Goal: Task Accomplishment & Management: Manage account settings

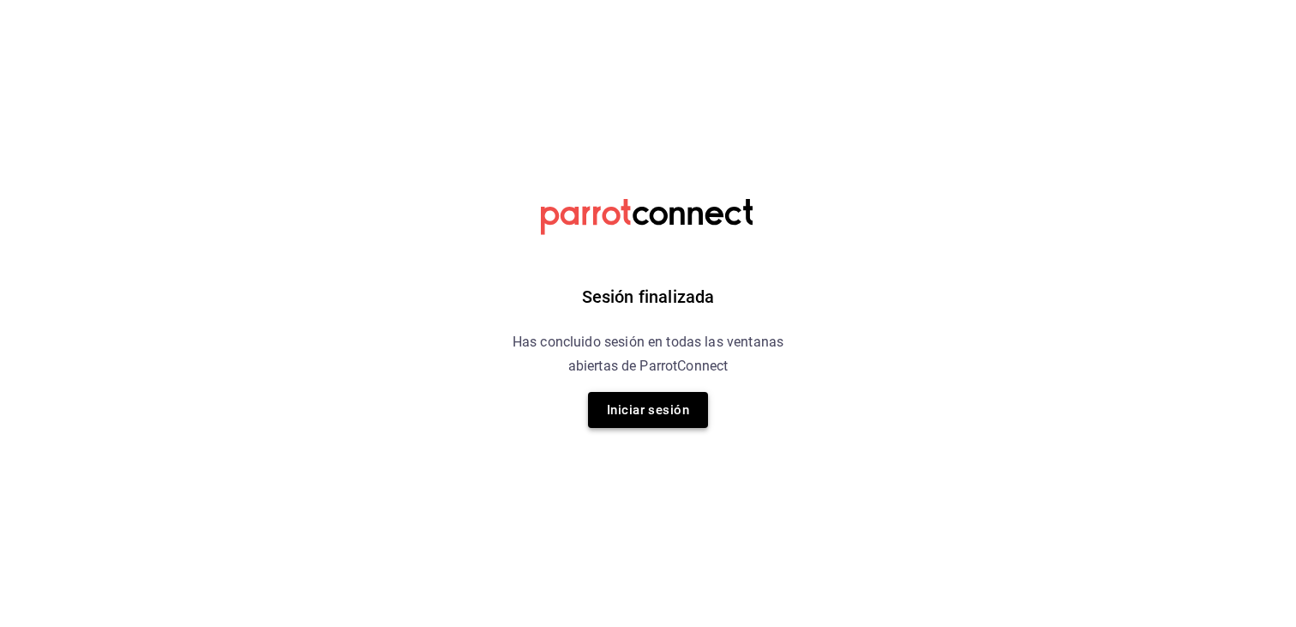
click at [627, 422] on button "Iniciar sesión" at bounding box center [648, 410] width 120 height 36
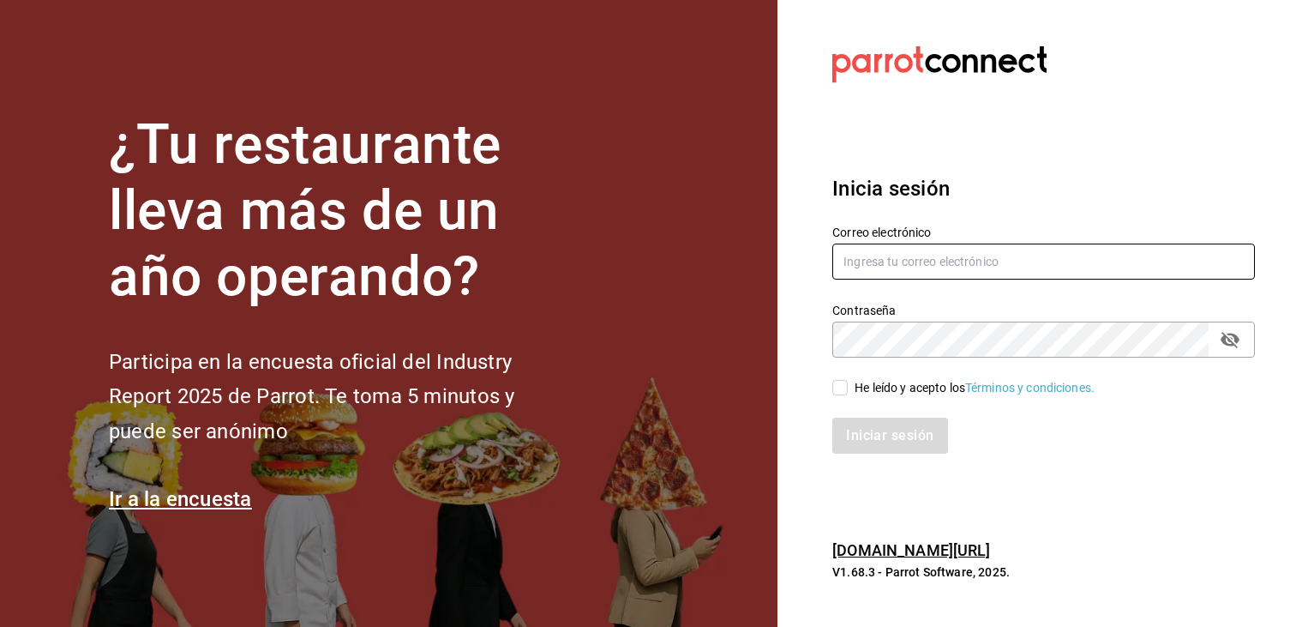
click at [902, 258] on input "text" at bounding box center [1043, 261] width 423 height 36
type input "[EMAIL_ADDRESS][DOMAIN_NAME]"
click at [833, 387] on input "He leído y acepto los Términos y condiciones." at bounding box center [839, 387] width 15 height 15
checkbox input "true"
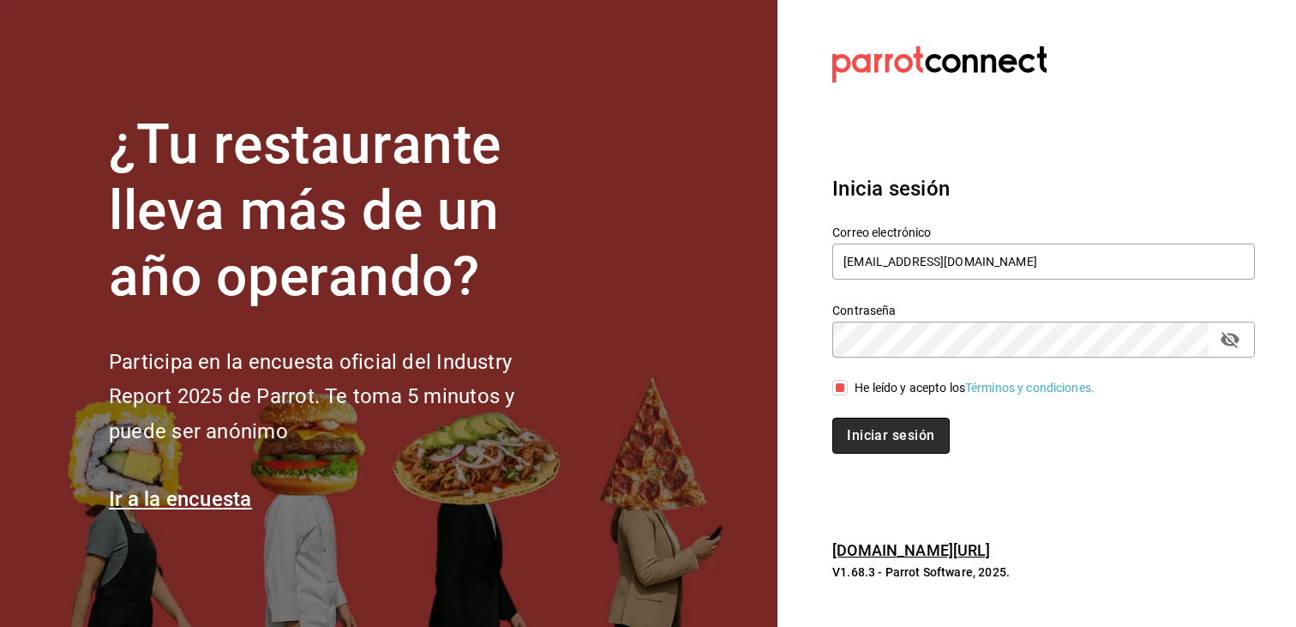
click at [897, 442] on button "Iniciar sesión" at bounding box center [890, 435] width 117 height 36
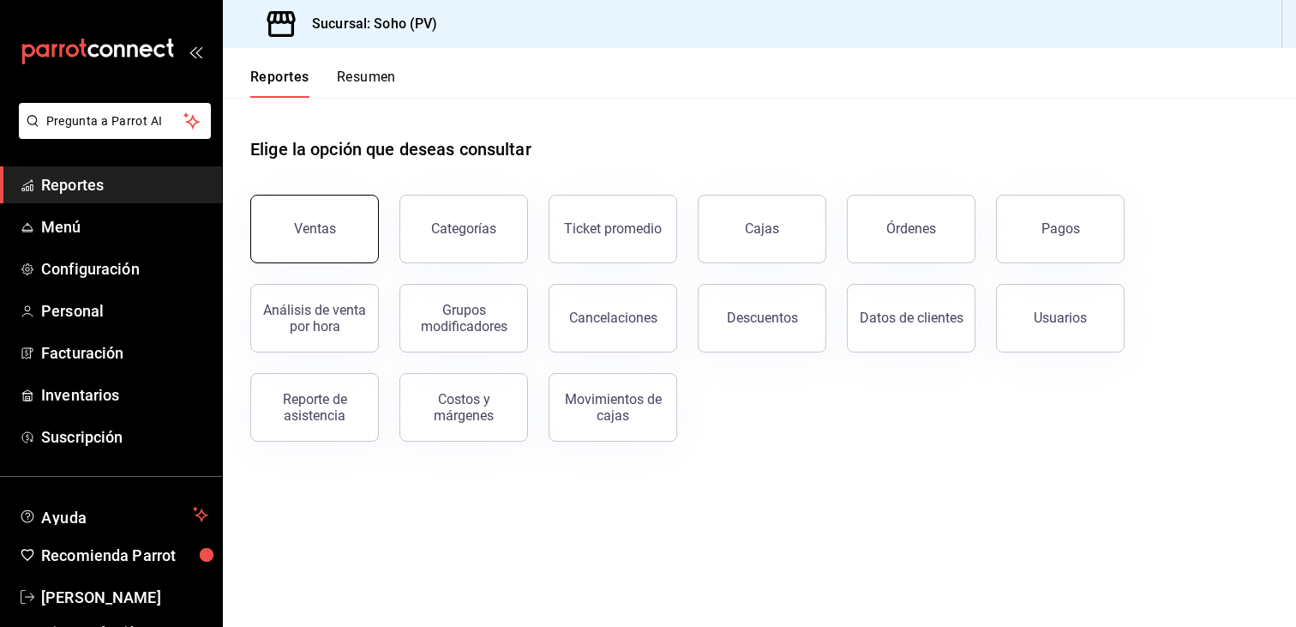
click at [348, 215] on button "Ventas" at bounding box center [314, 229] width 129 height 69
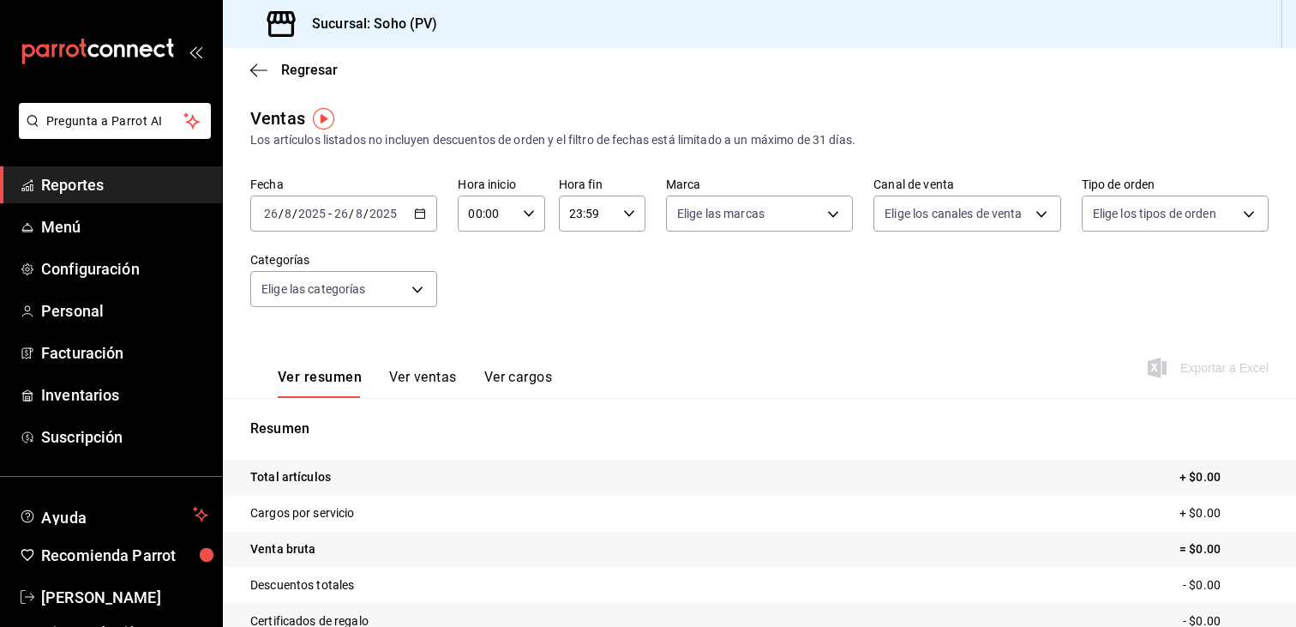
click at [441, 374] on button "Ver ventas" at bounding box center [423, 383] width 68 height 29
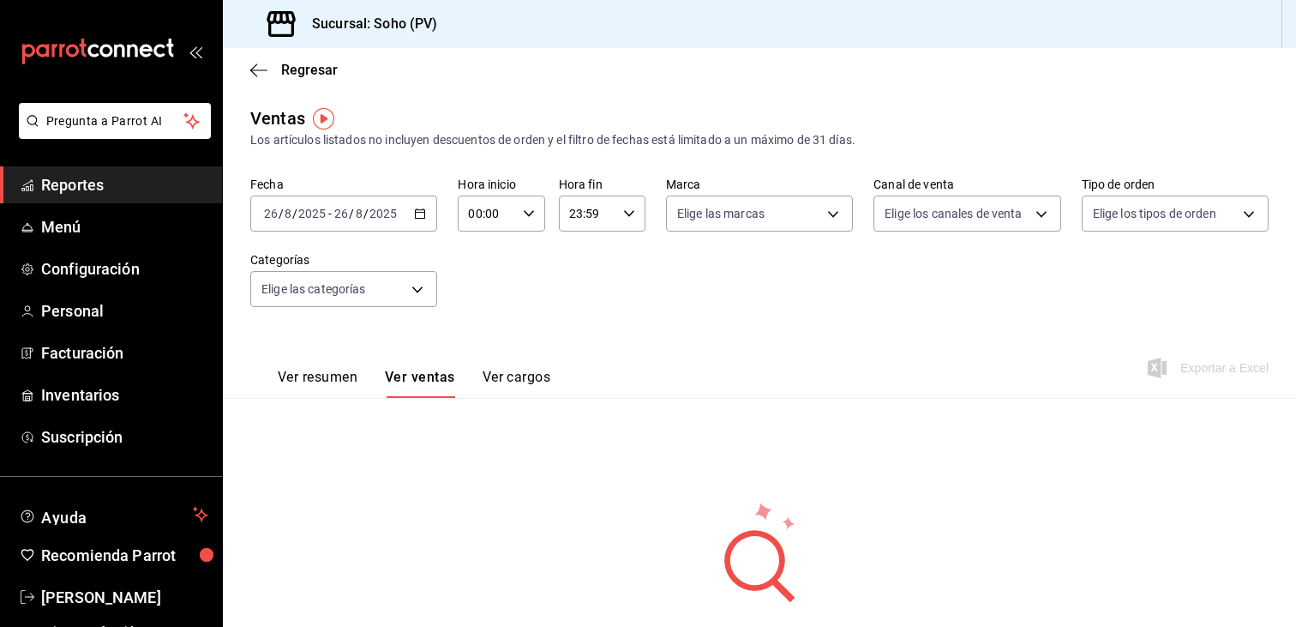
click at [411, 212] on div "2025-08-26 26 / 8 / 2025 - 2025-08-26 26 / 8 / 2025" at bounding box center [343, 213] width 187 height 36
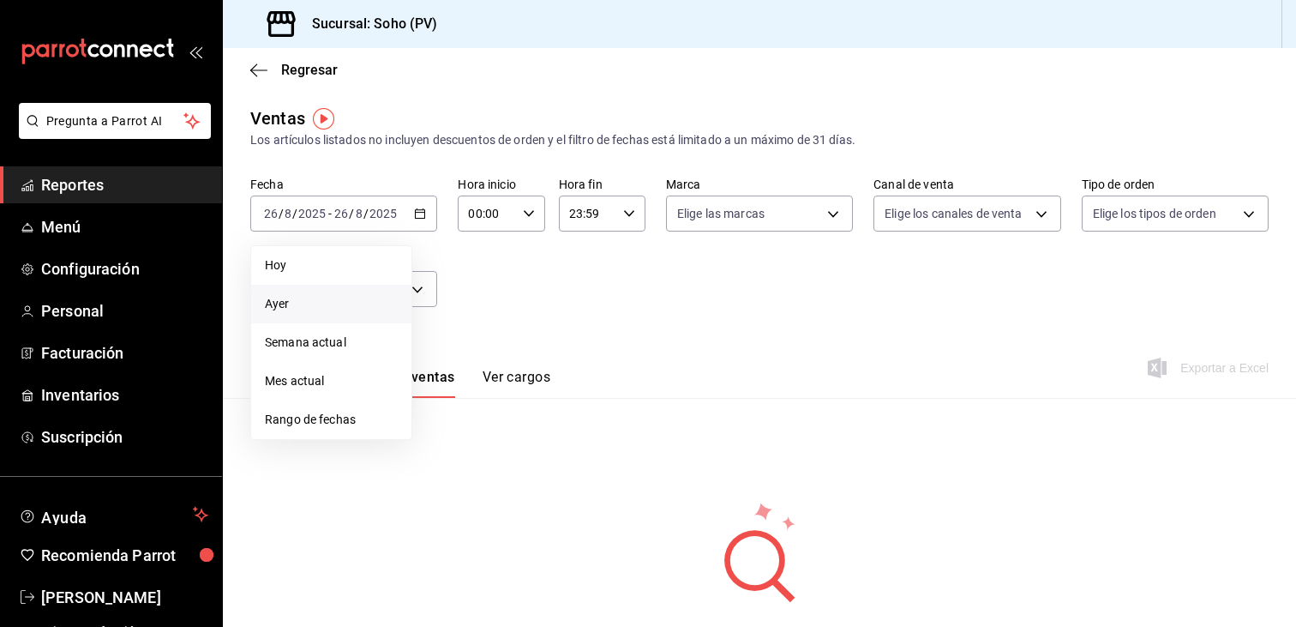
click at [307, 304] on span "Ayer" at bounding box center [331, 304] width 133 height 18
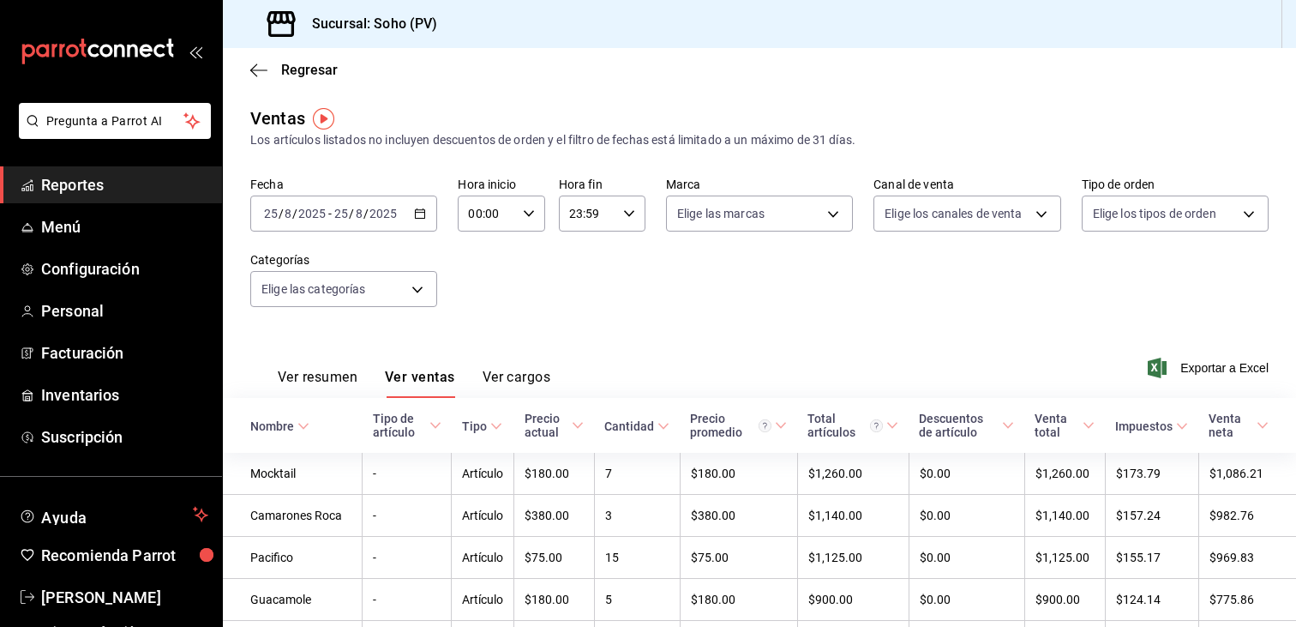
click at [105, 184] on span "Reportes" at bounding box center [124, 184] width 167 height 23
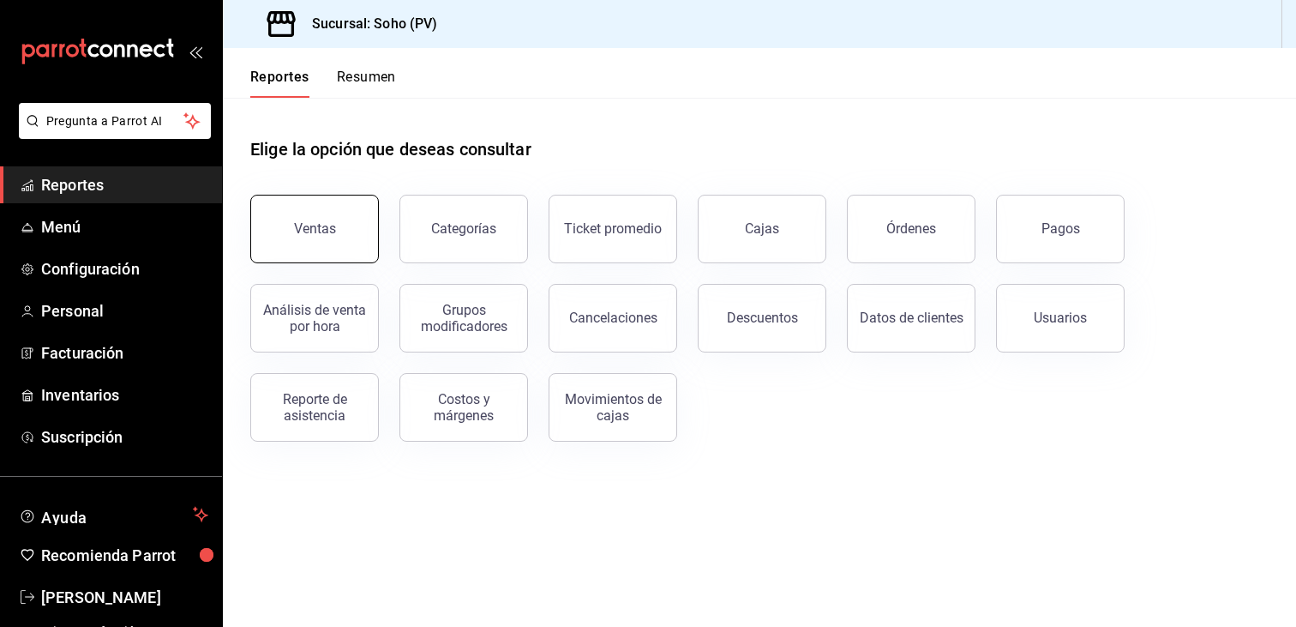
click at [329, 244] on button "Ventas" at bounding box center [314, 229] width 129 height 69
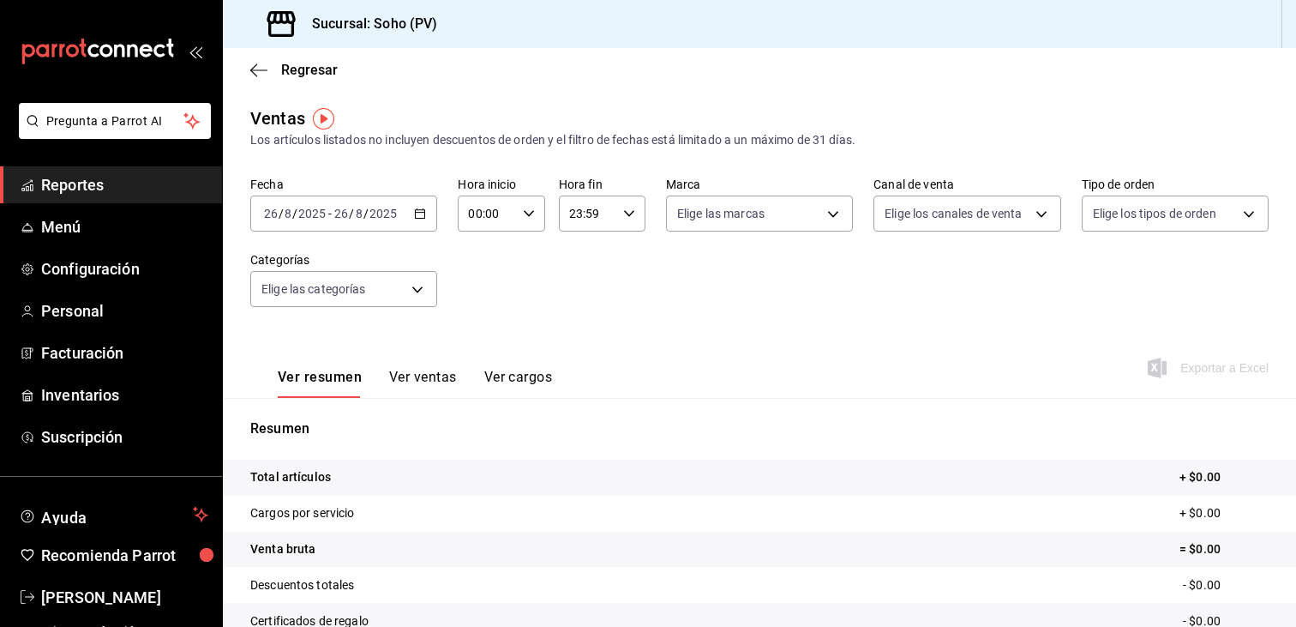
click at [429, 205] on div "2025-08-26 26 / 8 / 2025 - 2025-08-26 26 / 8 / 2025" at bounding box center [343, 213] width 187 height 36
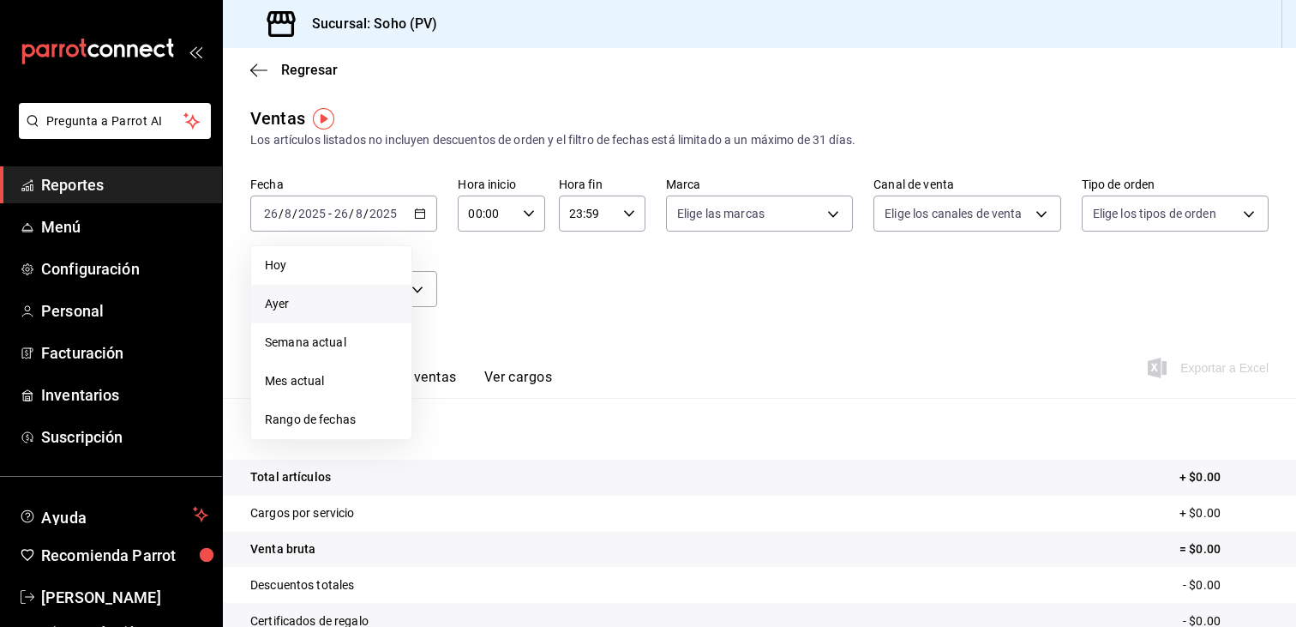
click at [261, 307] on li "Ayer" at bounding box center [331, 304] width 160 height 39
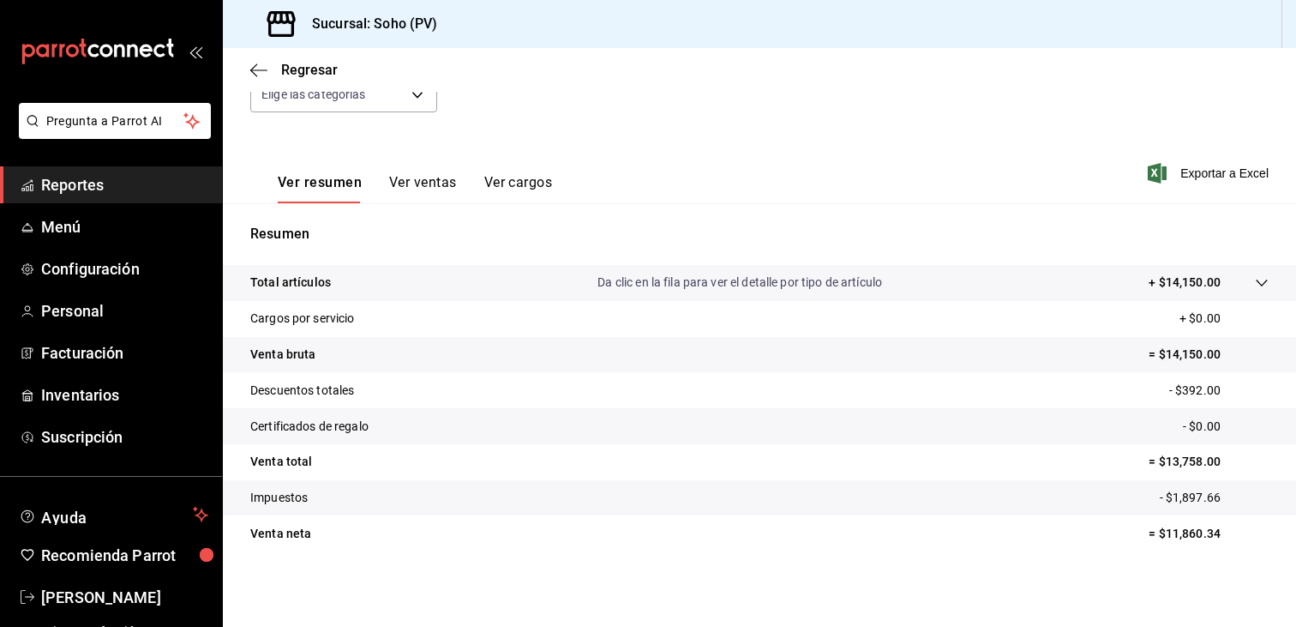
scroll to position [195, 0]
click at [429, 178] on button "Ver ventas" at bounding box center [423, 188] width 68 height 29
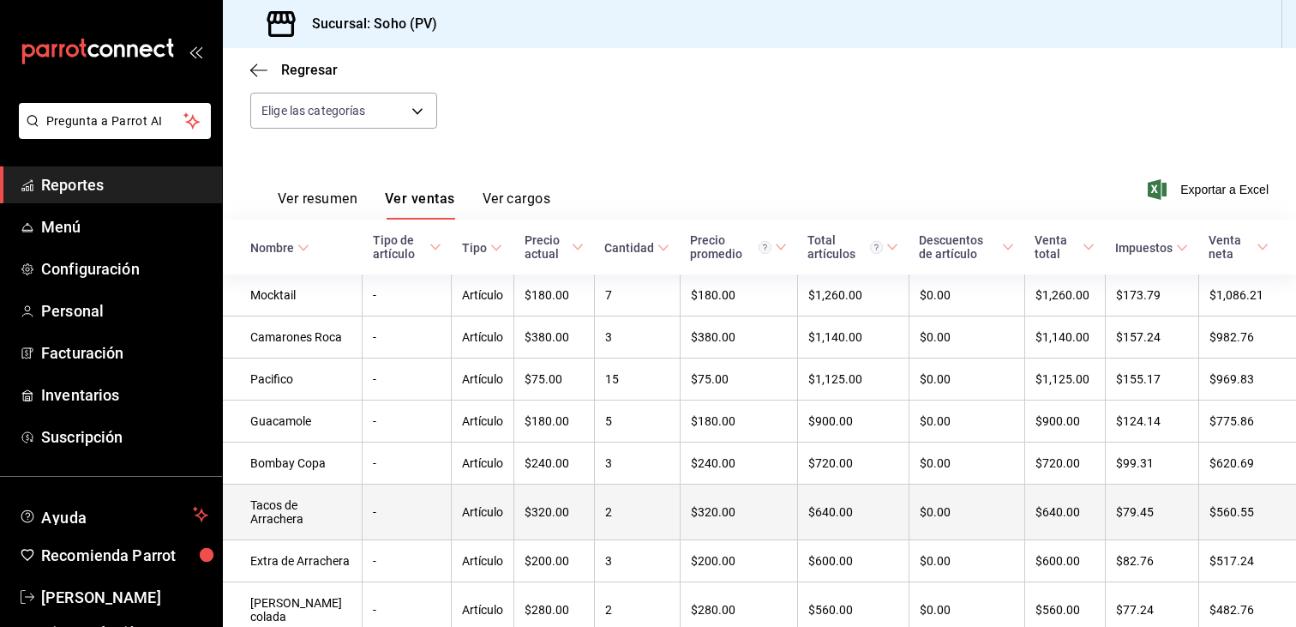
scroll to position [195, 0]
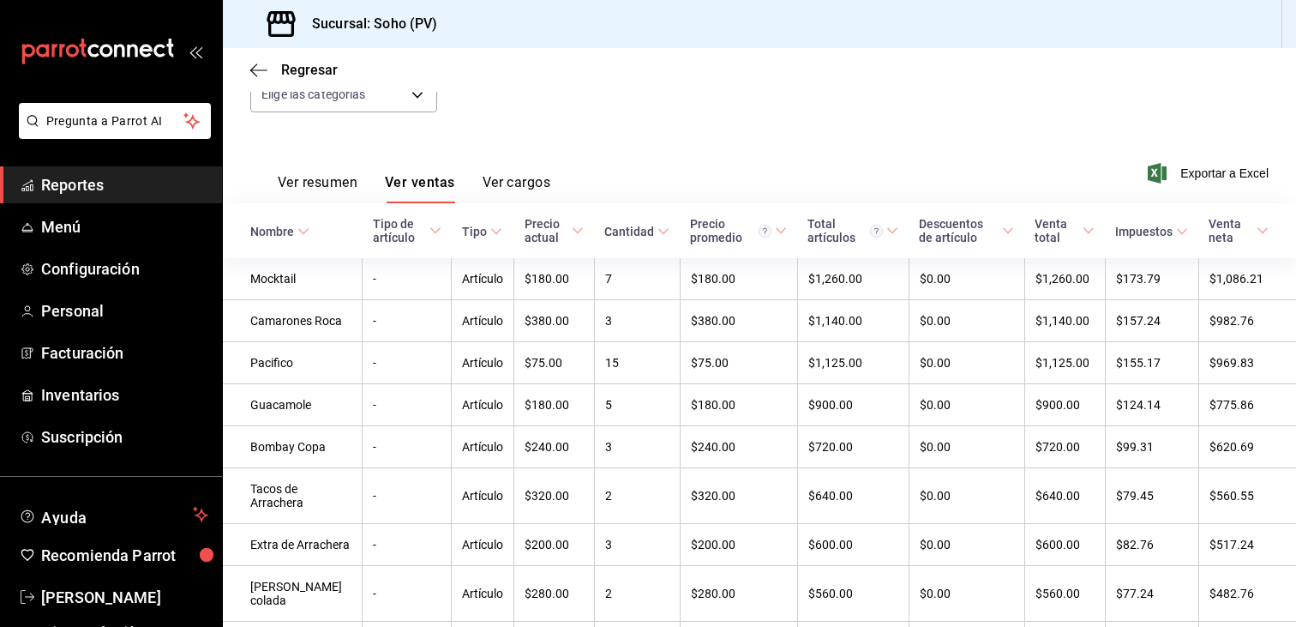
click at [879, 146] on div "Ver resumen Ver ventas Ver cargos Exportar a Excel" at bounding box center [759, 168] width 1073 height 70
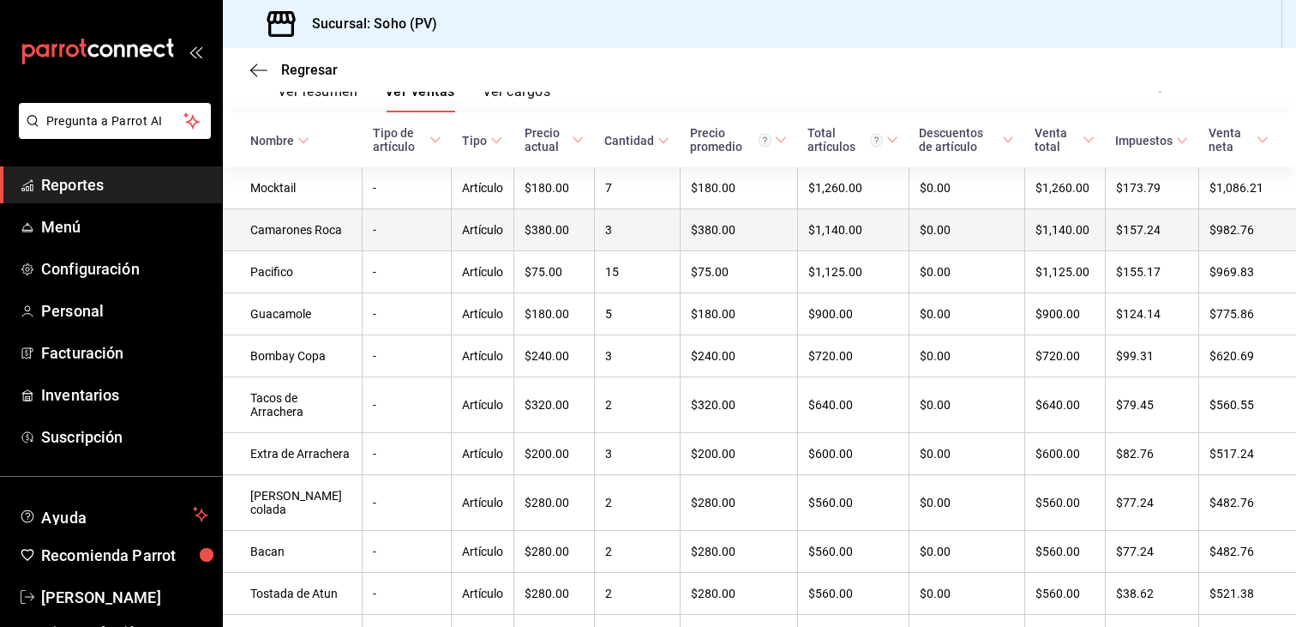
scroll to position [452, 0]
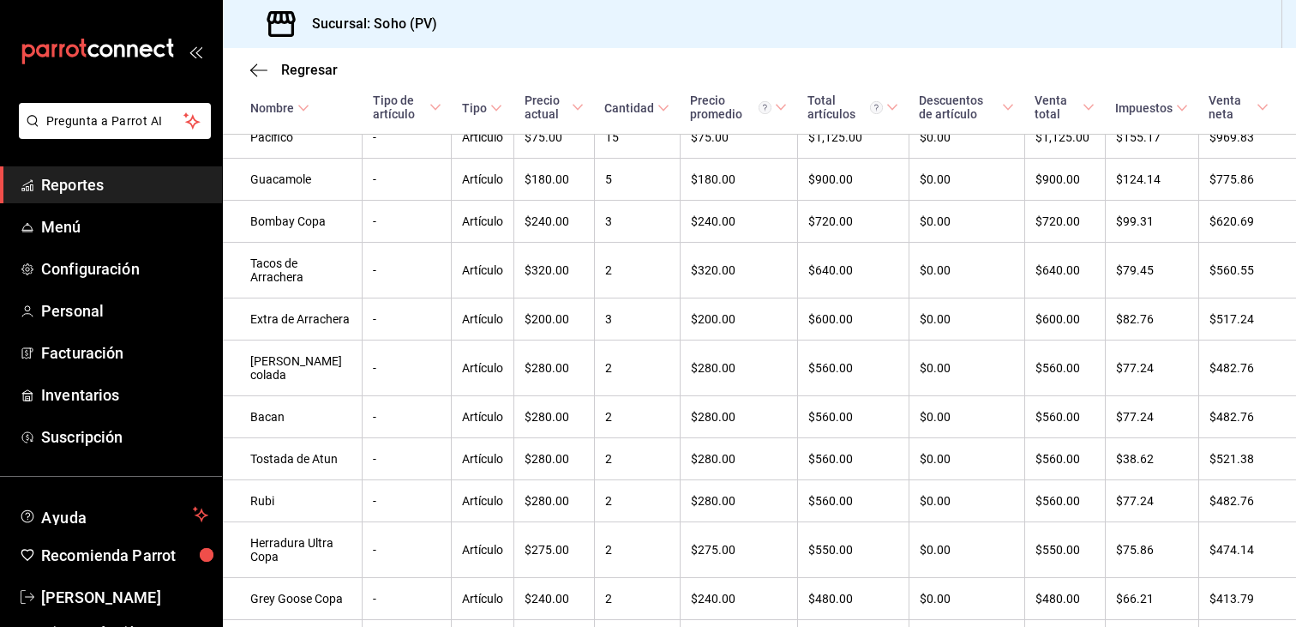
click at [150, 175] on span "Reportes" at bounding box center [124, 184] width 167 height 23
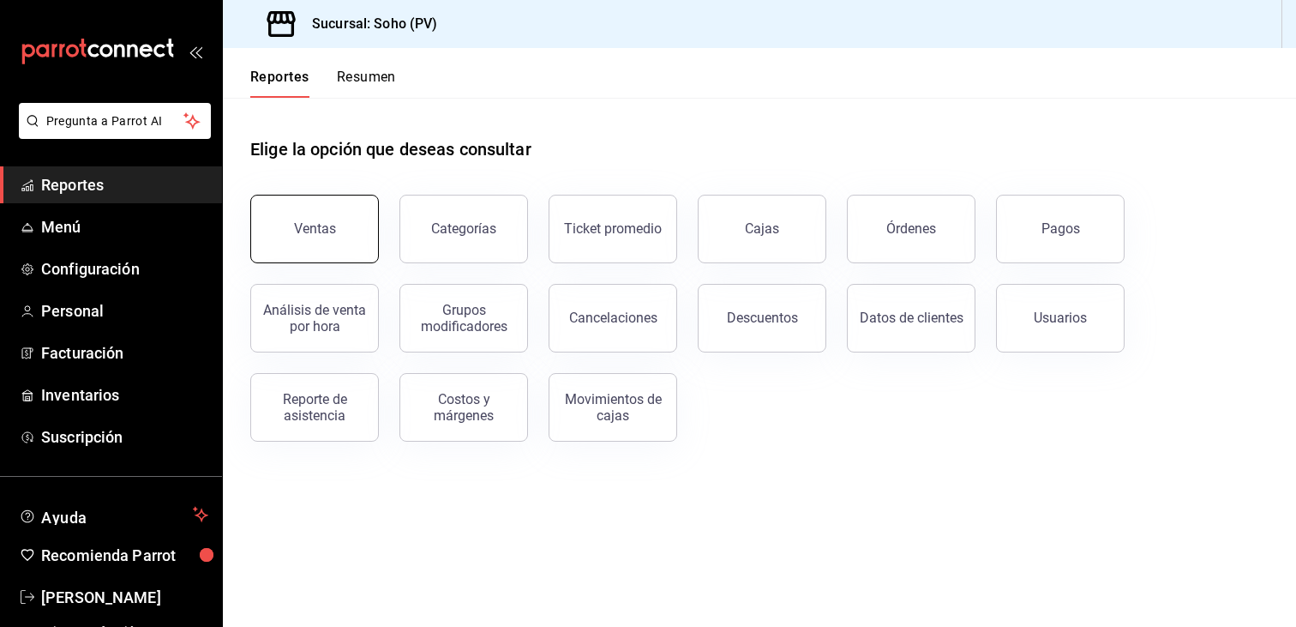
click at [314, 229] on div "Ventas" at bounding box center [315, 228] width 42 height 16
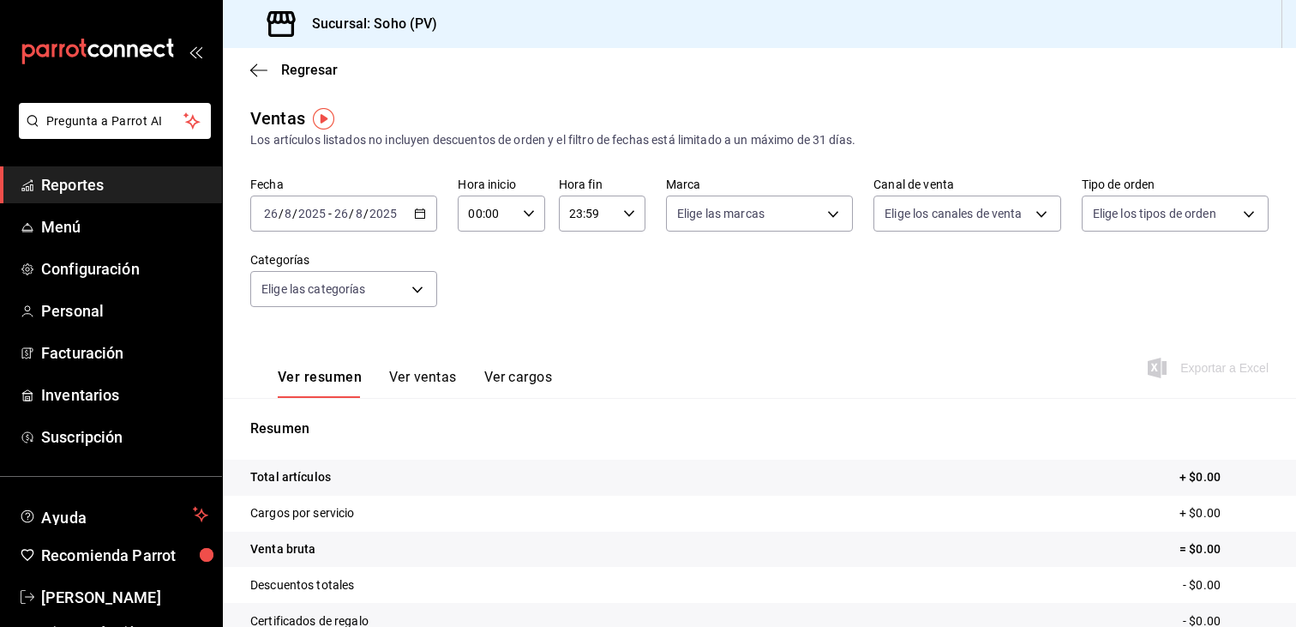
click at [423, 210] on icon "button" at bounding box center [420, 213] width 12 height 12
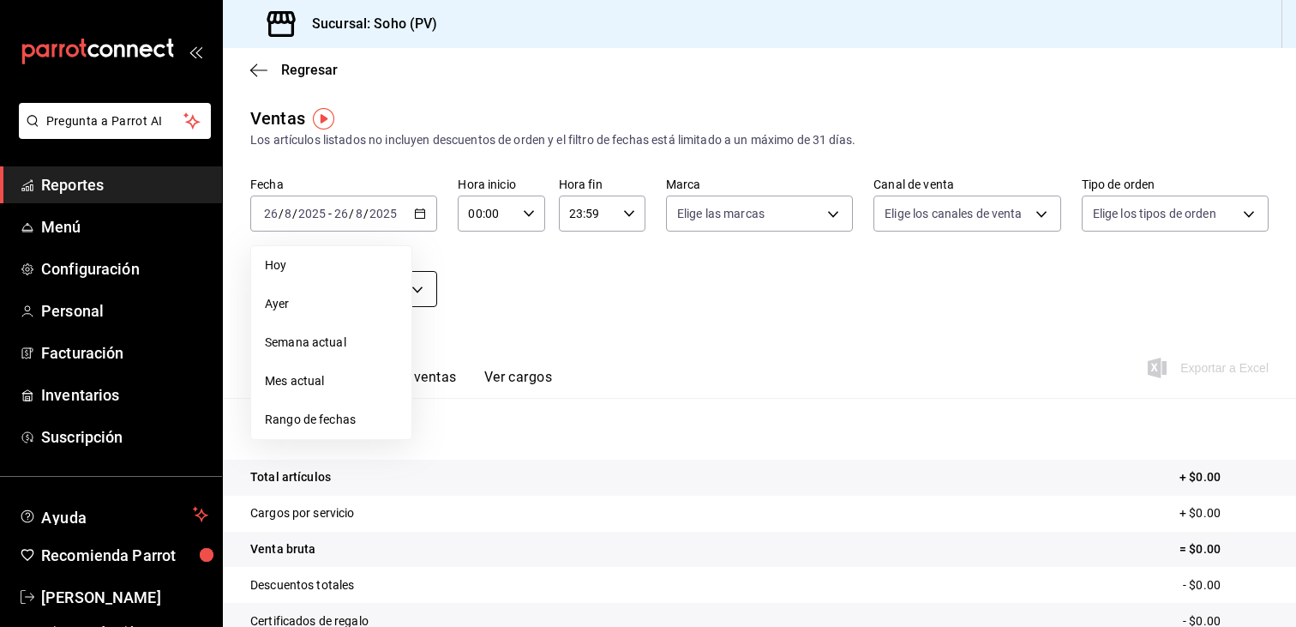
click at [295, 305] on span "Ayer" at bounding box center [331, 304] width 133 height 18
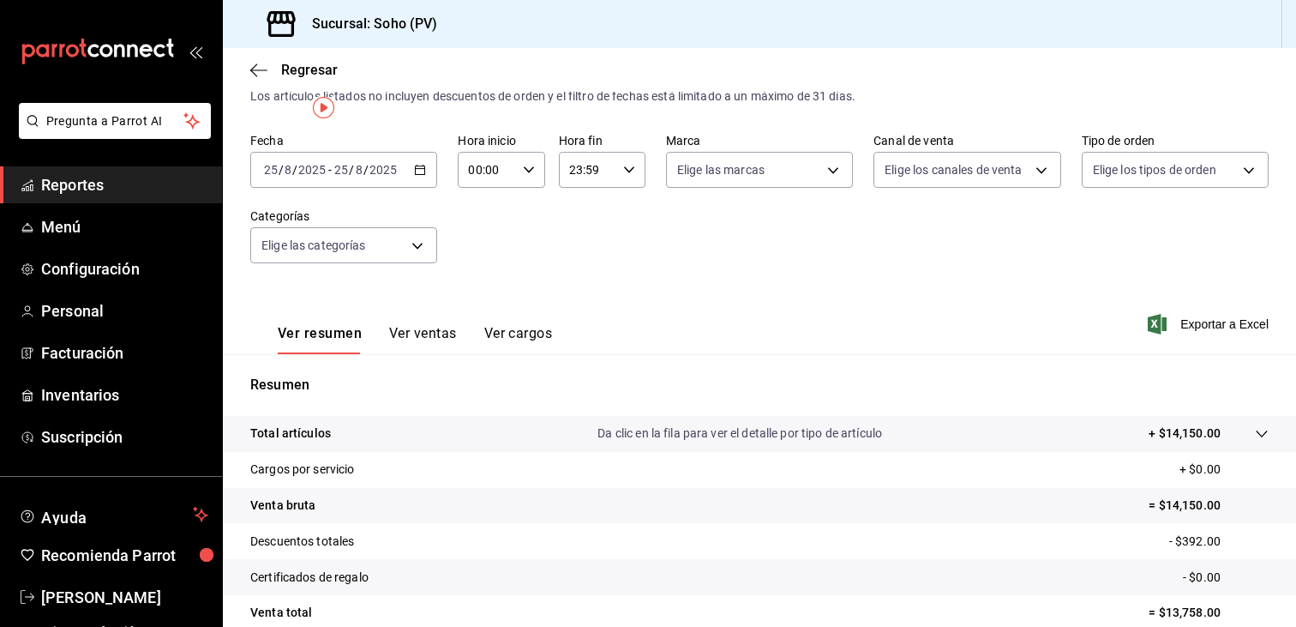
scroll to position [86, 0]
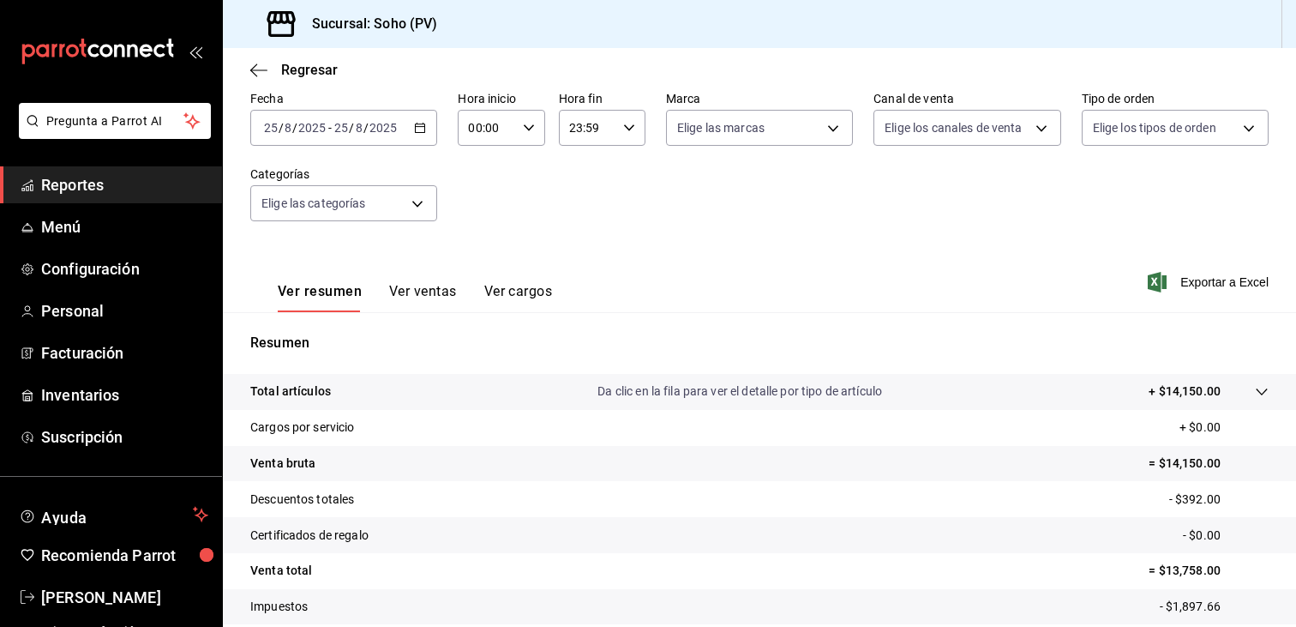
click at [448, 286] on button "Ver ventas" at bounding box center [423, 297] width 68 height 29
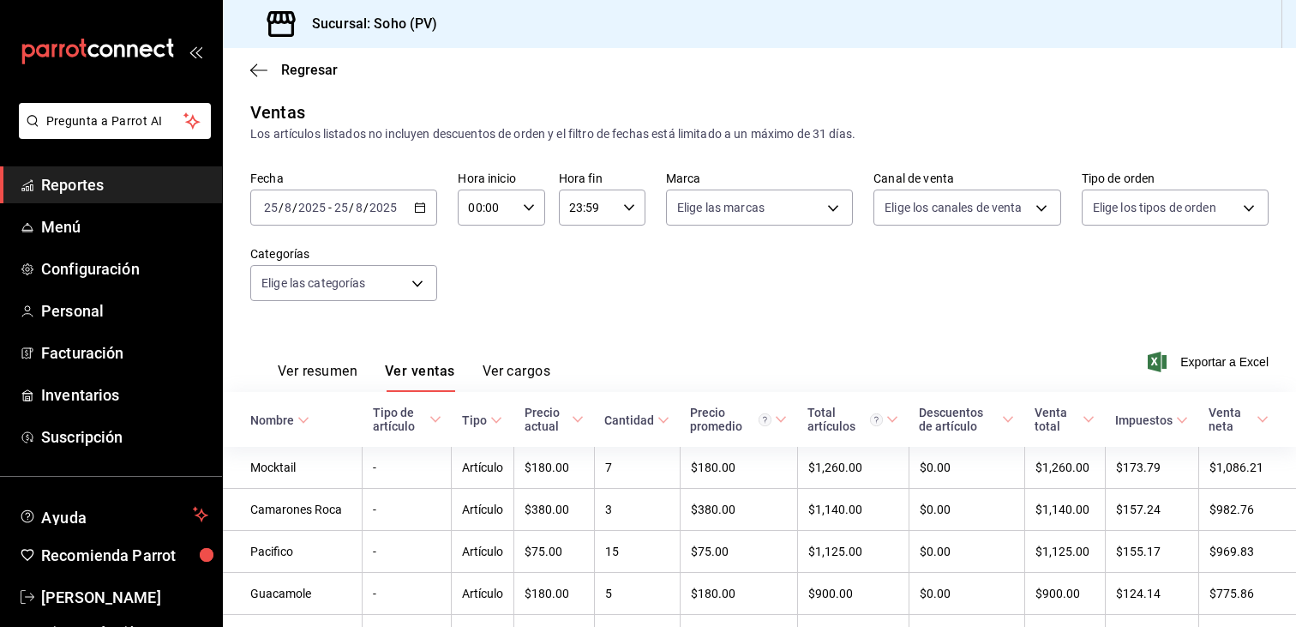
scroll to position [86, 0]
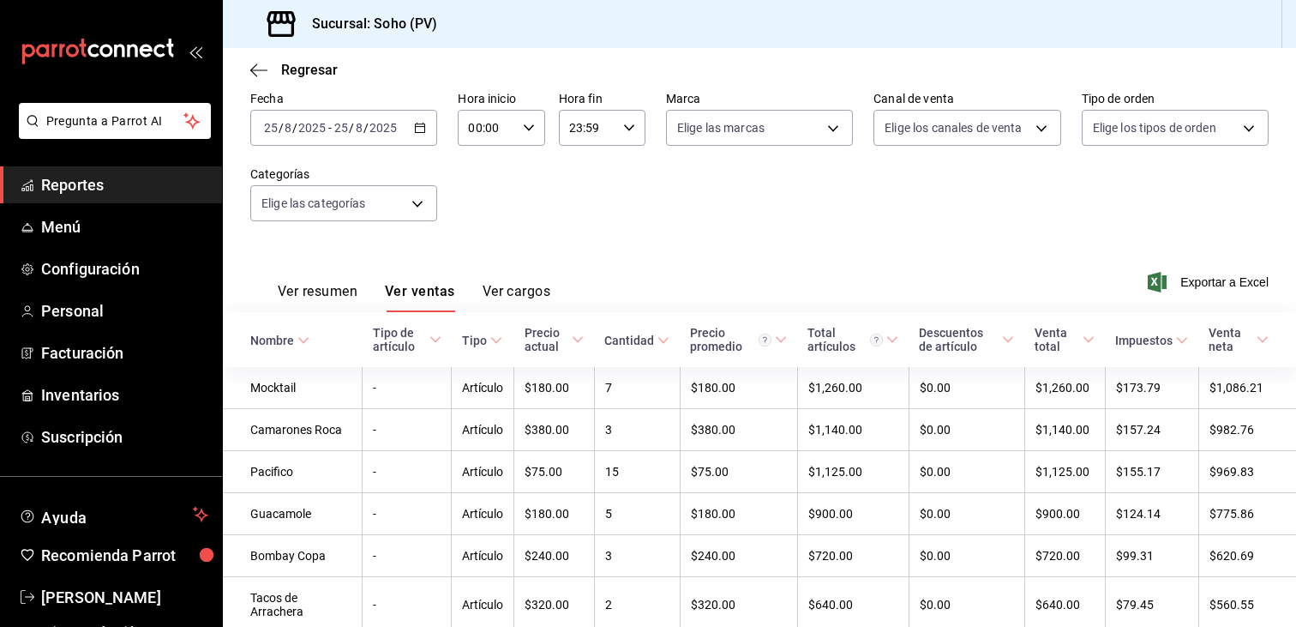
click at [521, 294] on button "Ver cargos" at bounding box center [517, 297] width 69 height 29
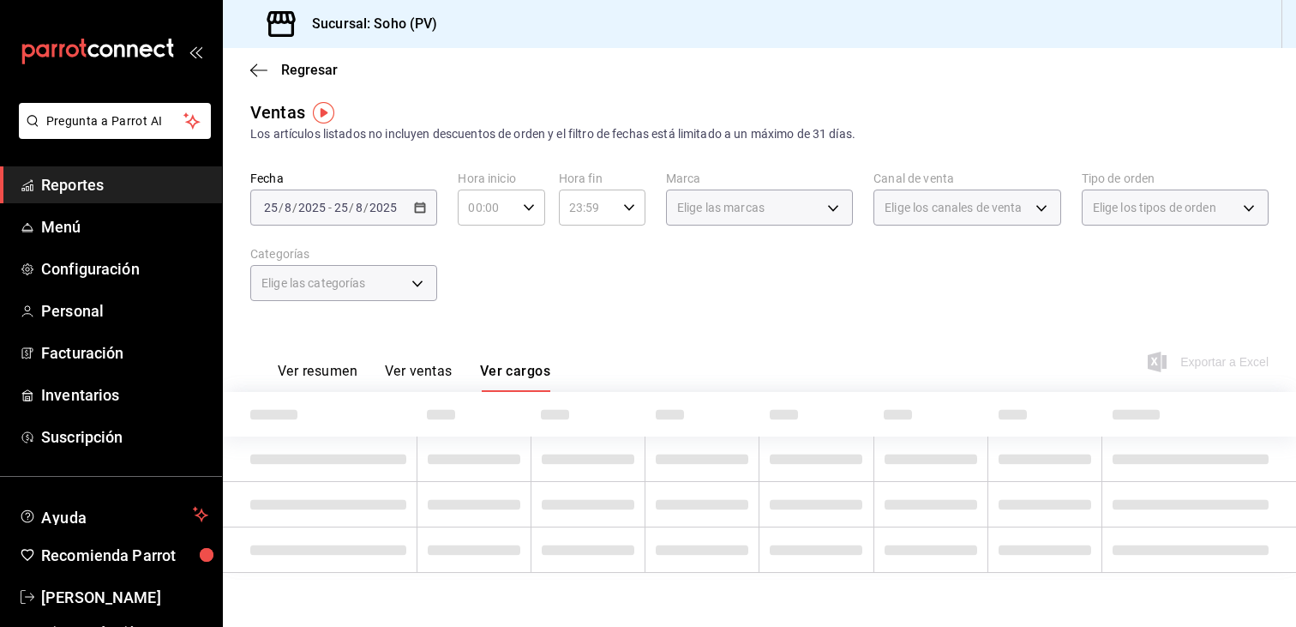
scroll to position [86, 0]
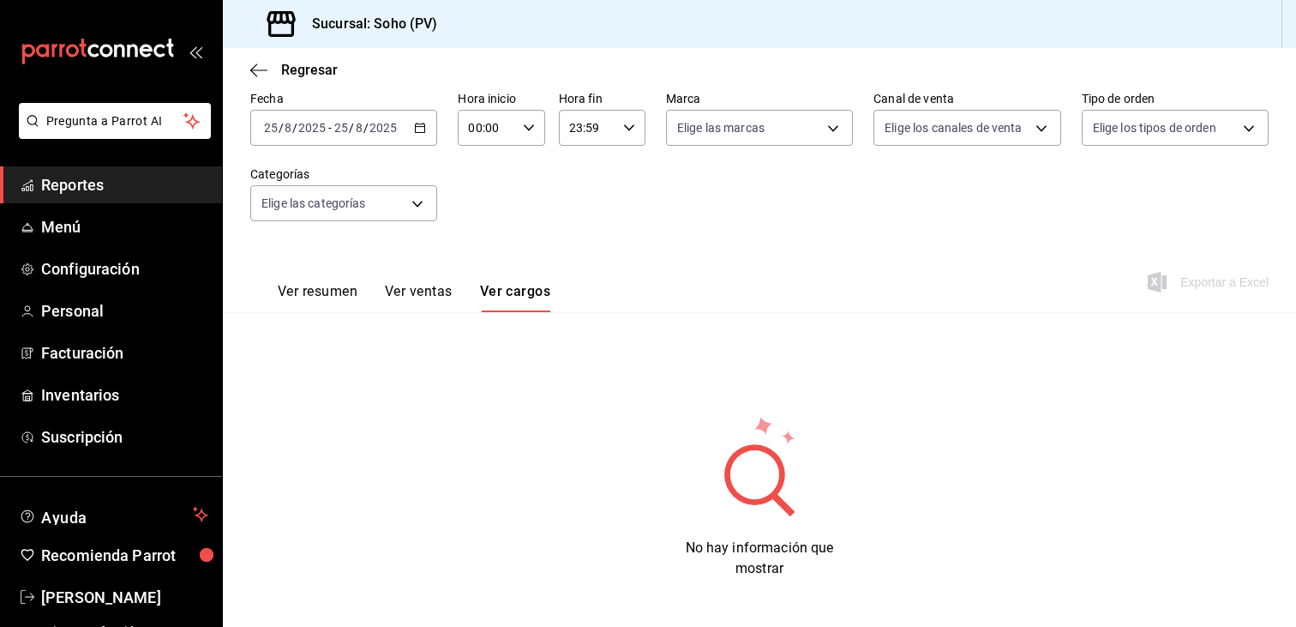
click at [428, 290] on button "Ver ventas" at bounding box center [419, 297] width 68 height 29
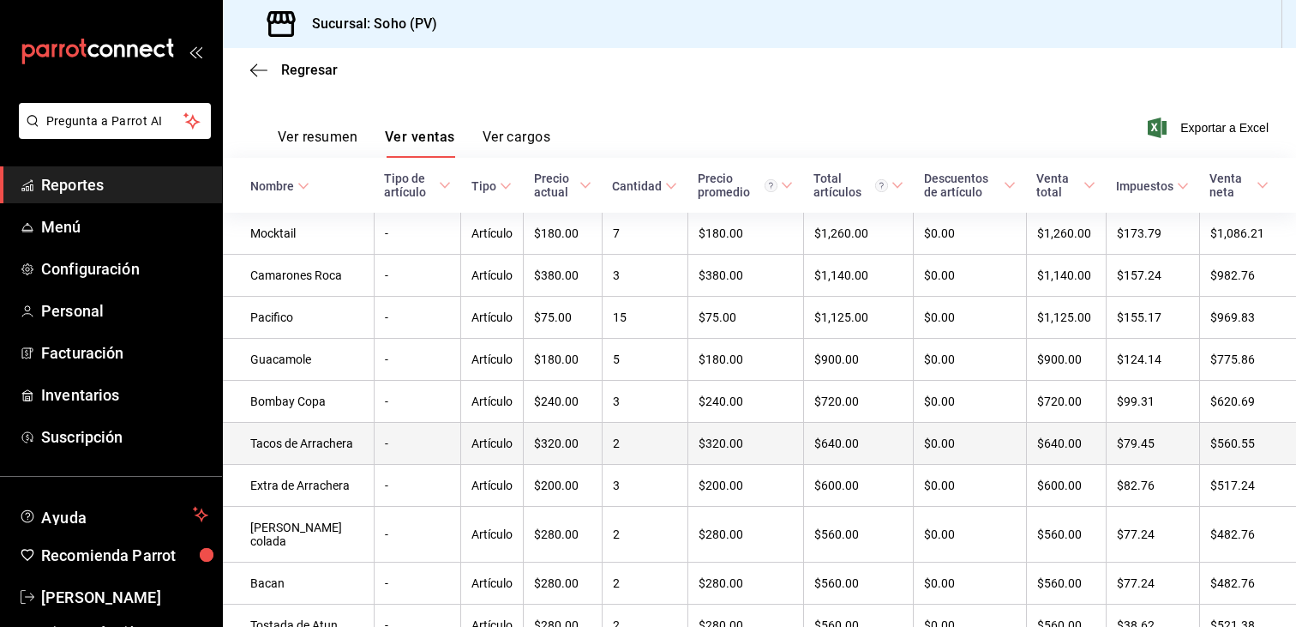
scroll to position [240, 0]
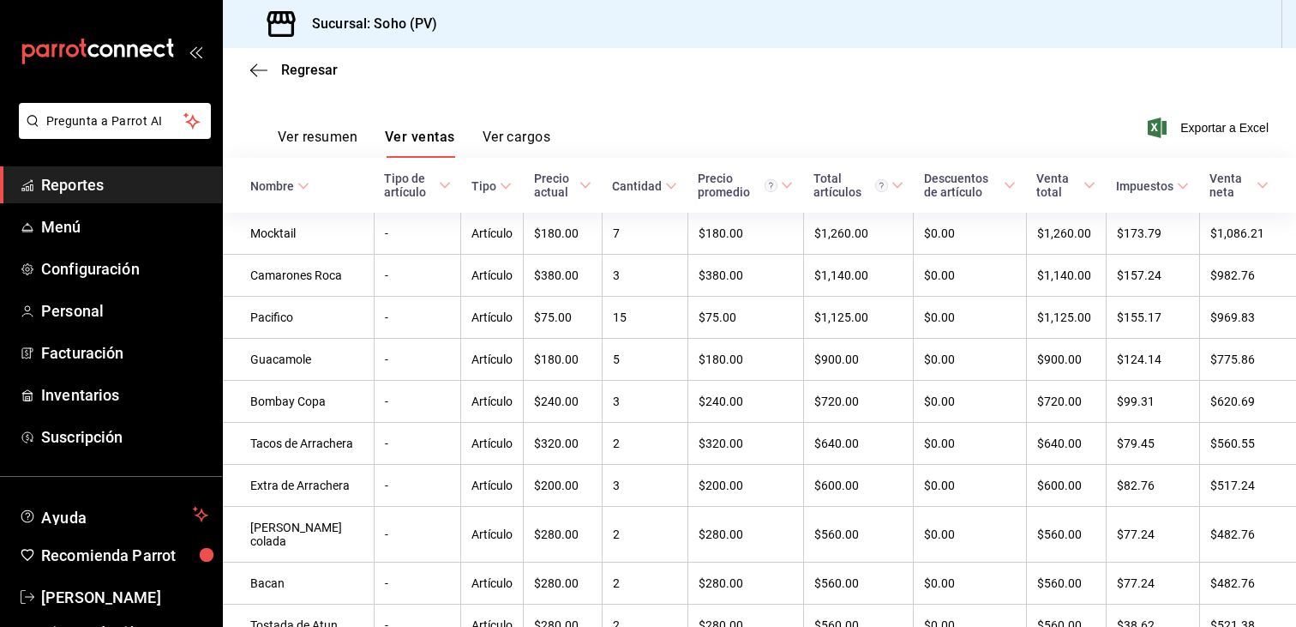
click at [326, 147] on button "Ver resumen" at bounding box center [318, 143] width 80 height 29
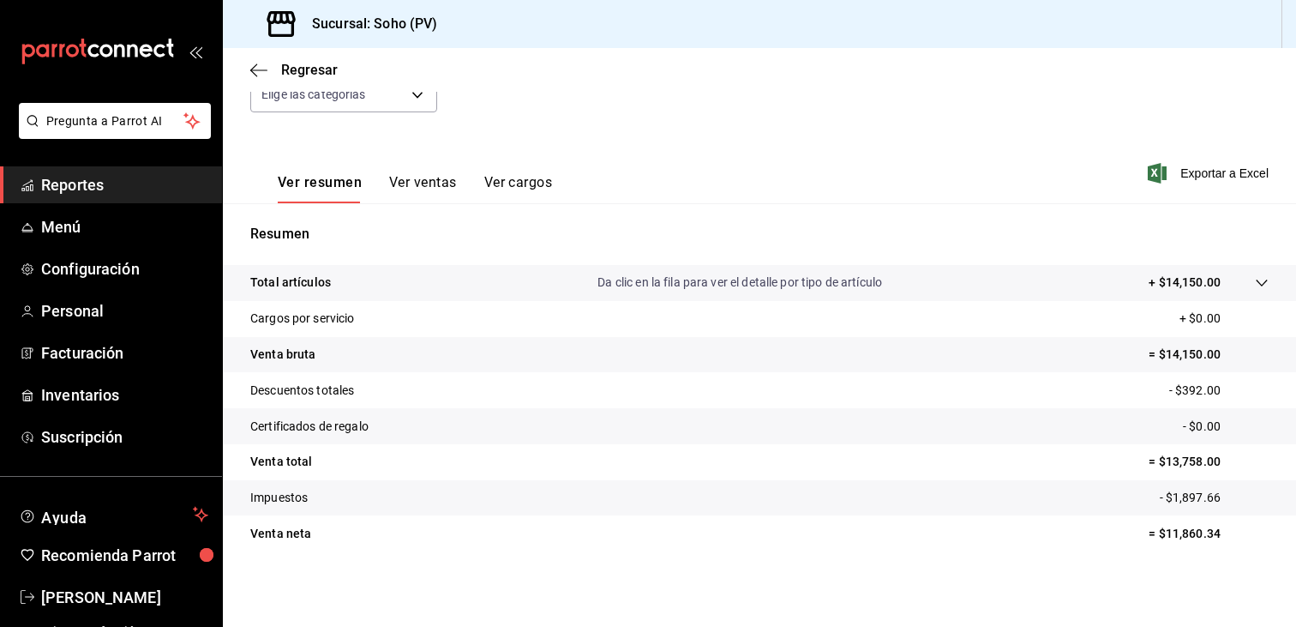
scroll to position [195, 0]
click at [55, 232] on span "Menú" at bounding box center [124, 226] width 167 height 23
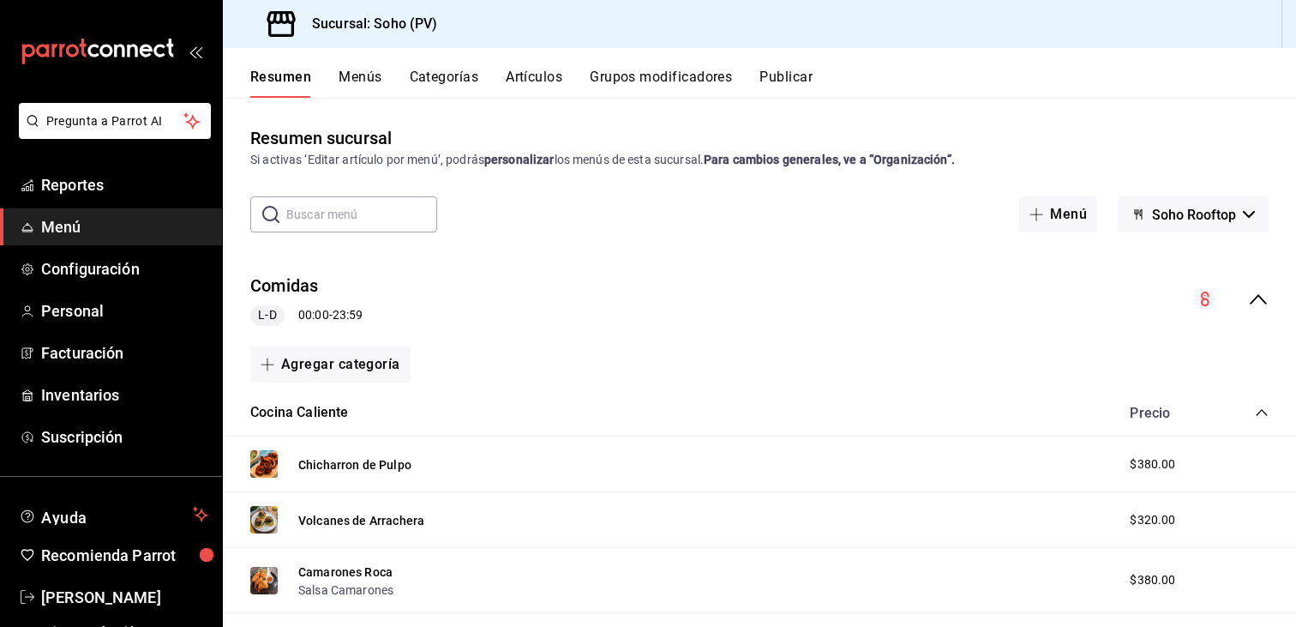
click at [764, 225] on div "​ ​ Menú Soho Rooftop" at bounding box center [759, 214] width 1073 height 36
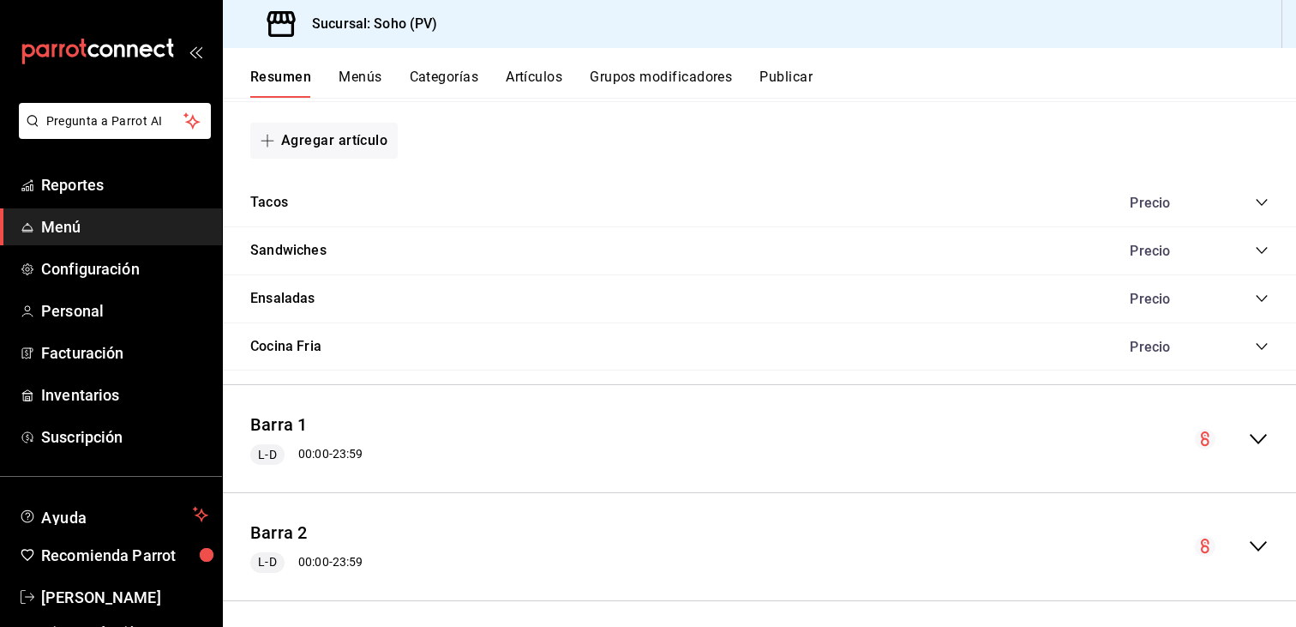
scroll to position [865, 0]
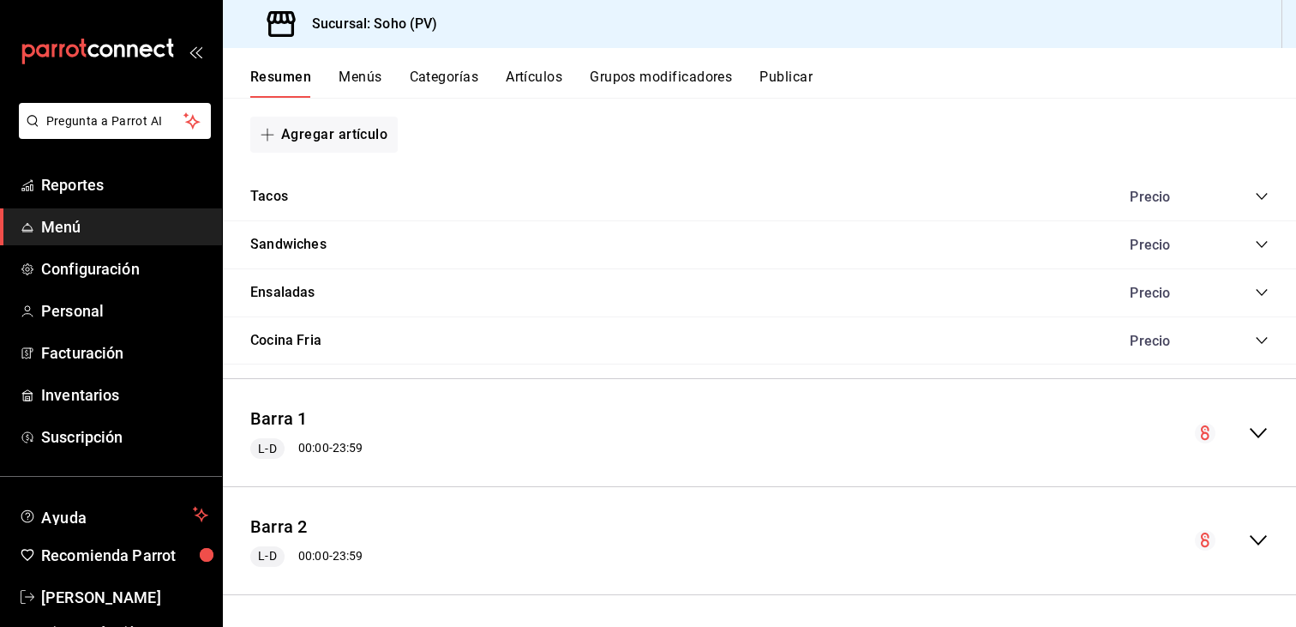
click at [40, 224] on link "Menú" at bounding box center [111, 226] width 222 height 37
drag, startPoint x: 363, startPoint y: 78, endPoint x: 354, endPoint y: 81, distance: 8.9
click at [354, 81] on button "Menús" at bounding box center [360, 83] width 43 height 29
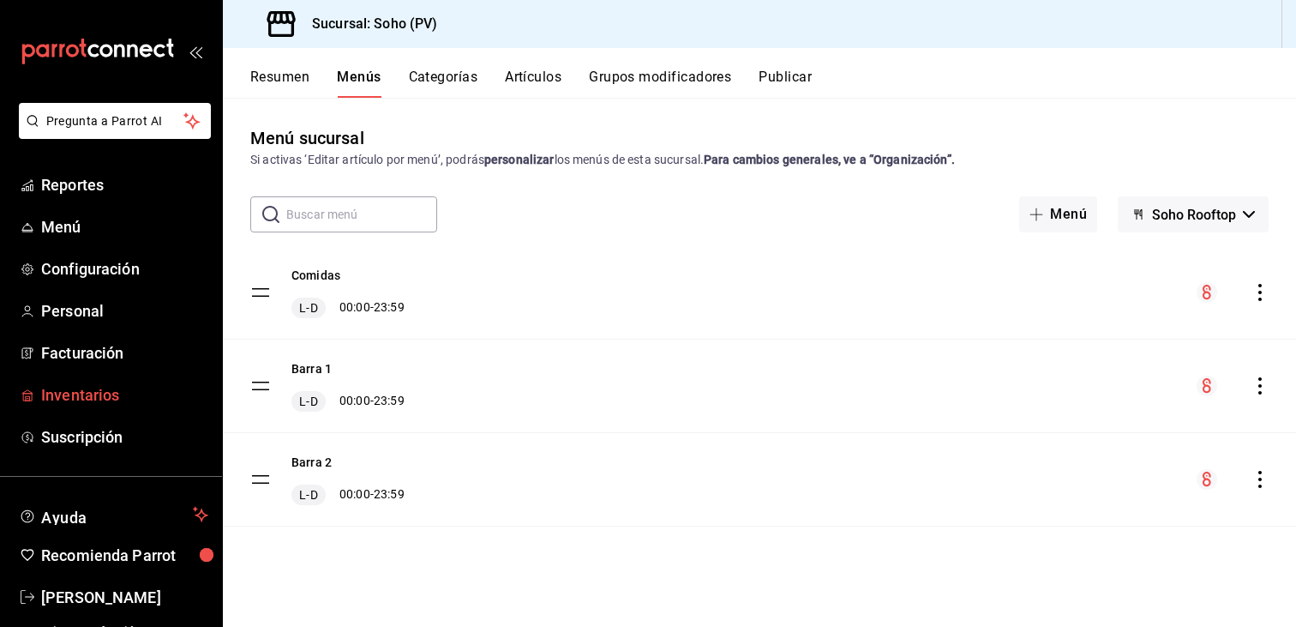
click at [95, 389] on span "Inventarios" at bounding box center [124, 394] width 167 height 23
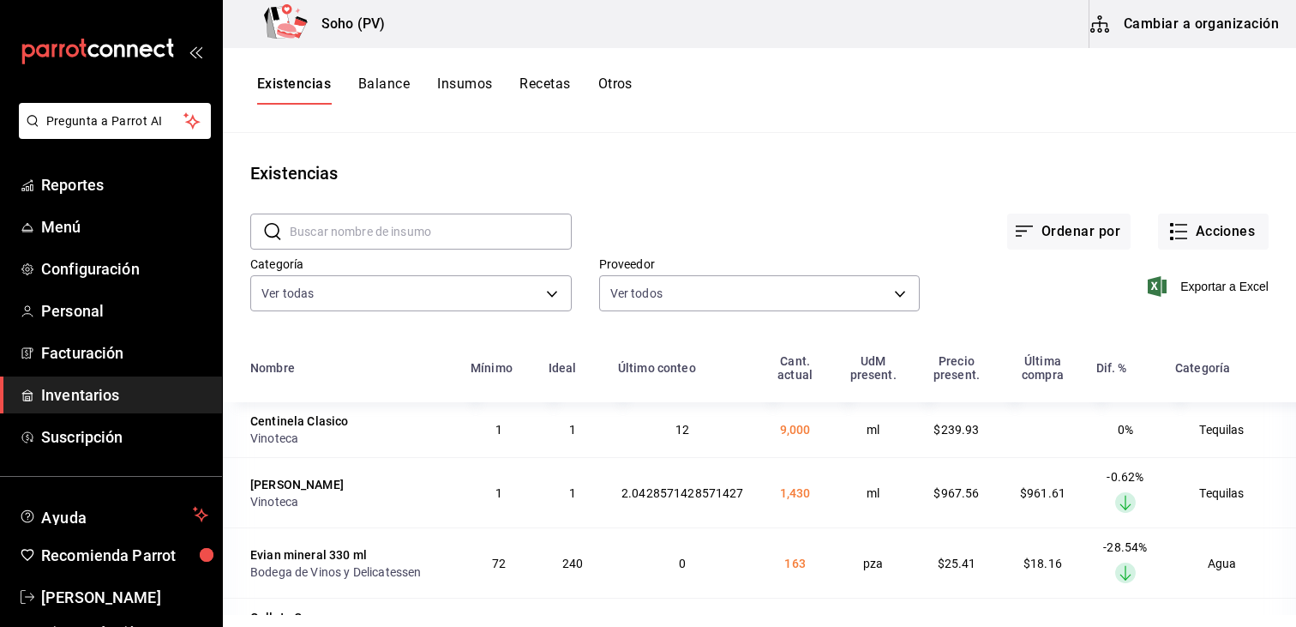
click at [621, 76] on button "Otros" at bounding box center [615, 89] width 34 height 29
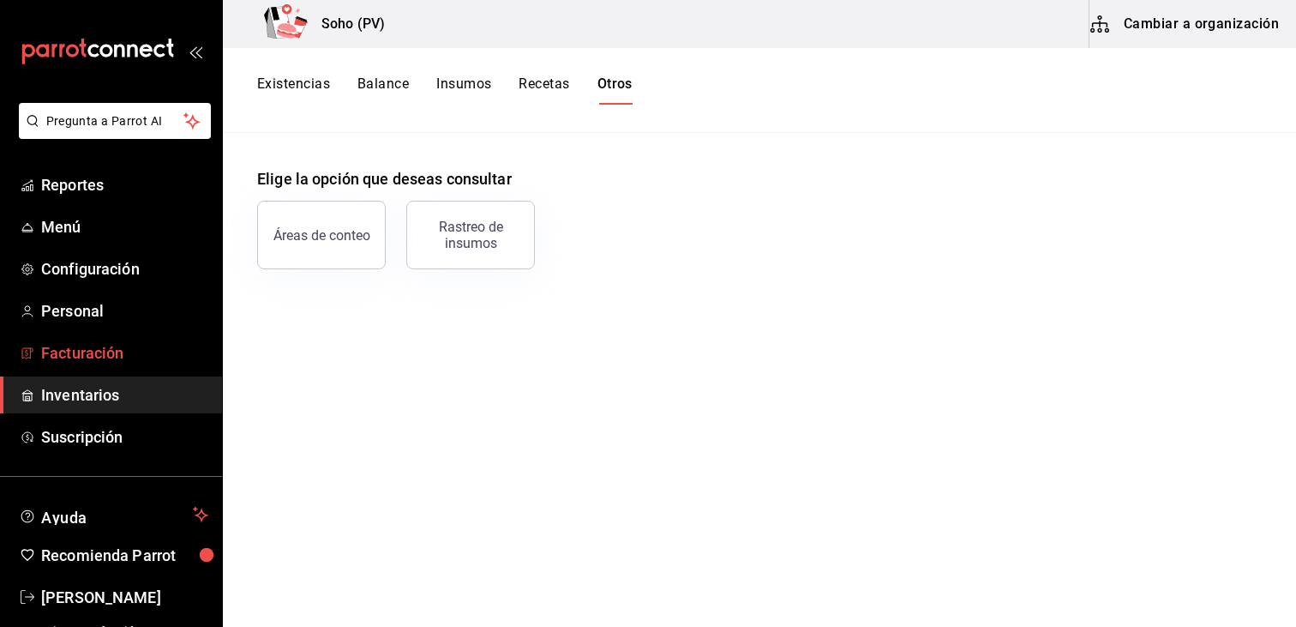
click at [89, 352] on span "Facturación" at bounding box center [124, 352] width 167 height 23
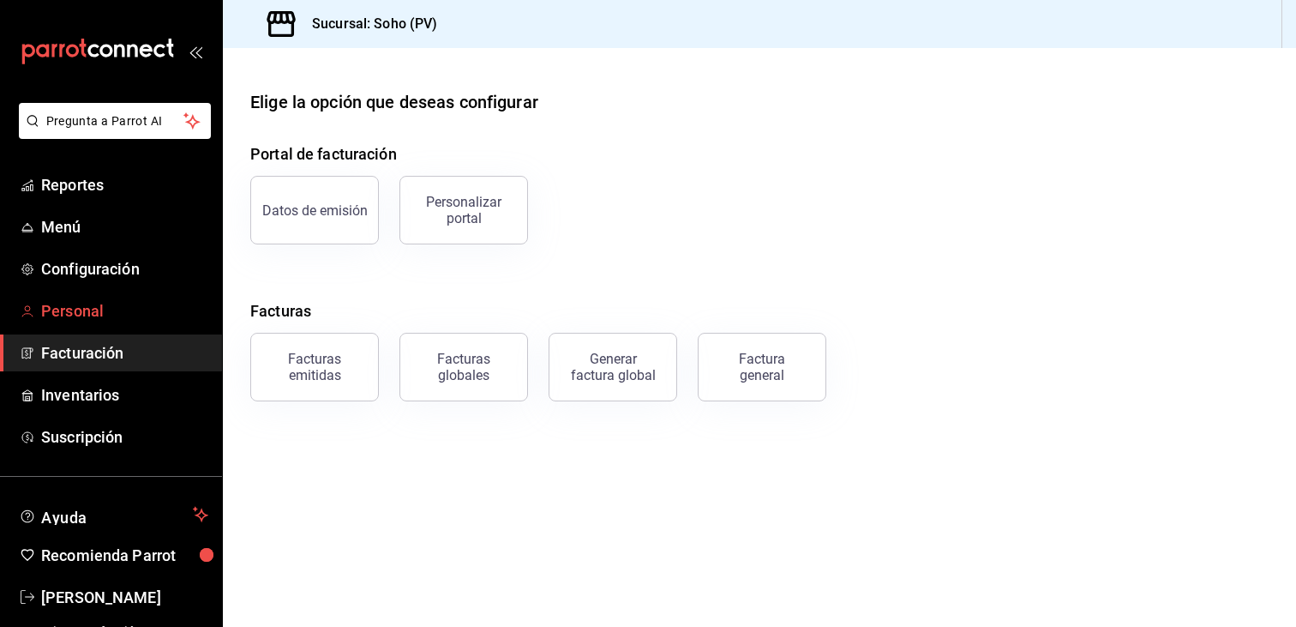
click at [76, 310] on span "Personal" at bounding box center [124, 310] width 167 height 23
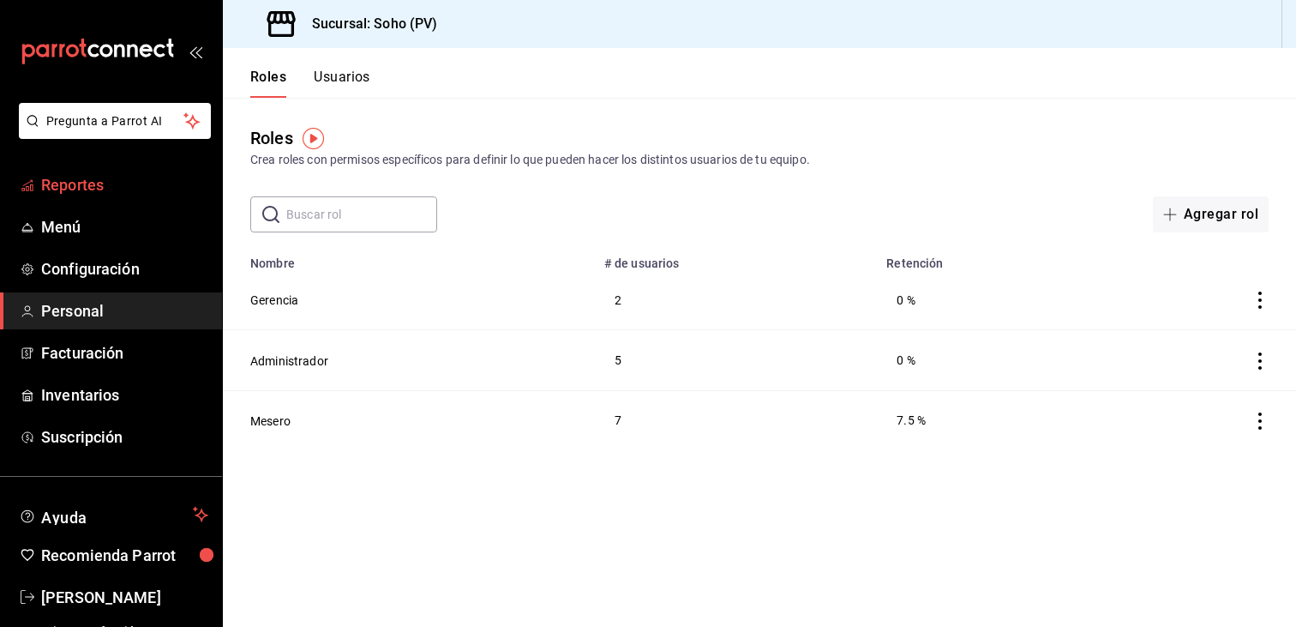
click at [90, 189] on span "Reportes" at bounding box center [124, 184] width 167 height 23
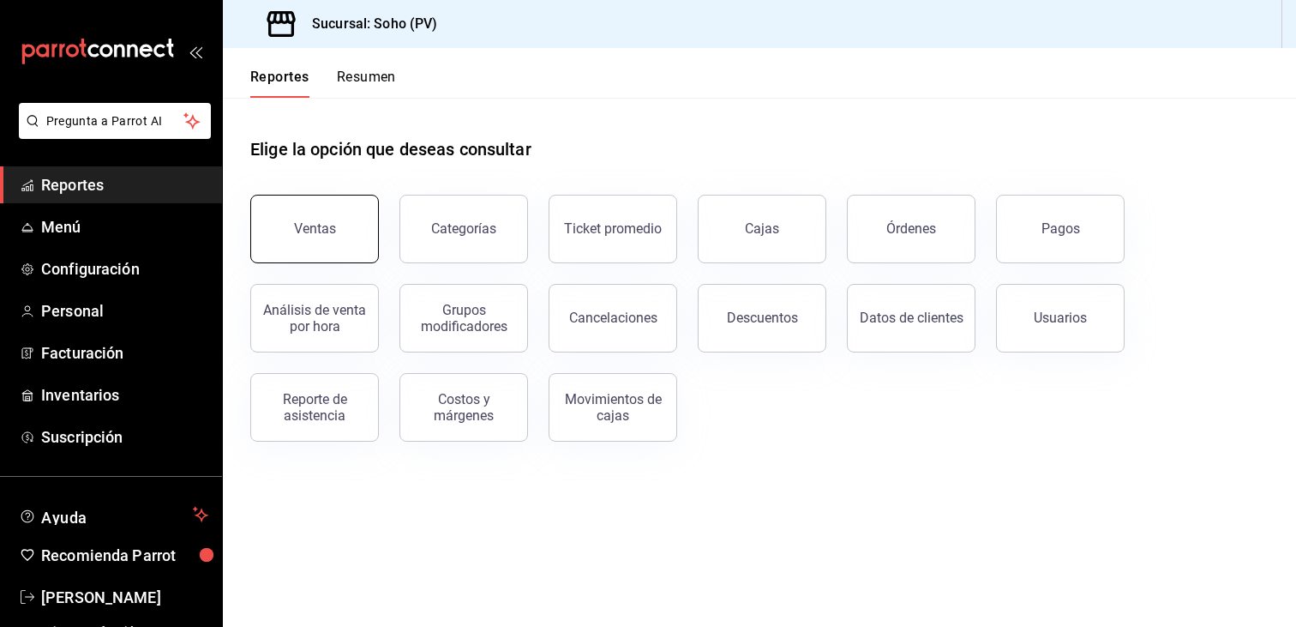
click at [333, 207] on button "Ventas" at bounding box center [314, 229] width 129 height 69
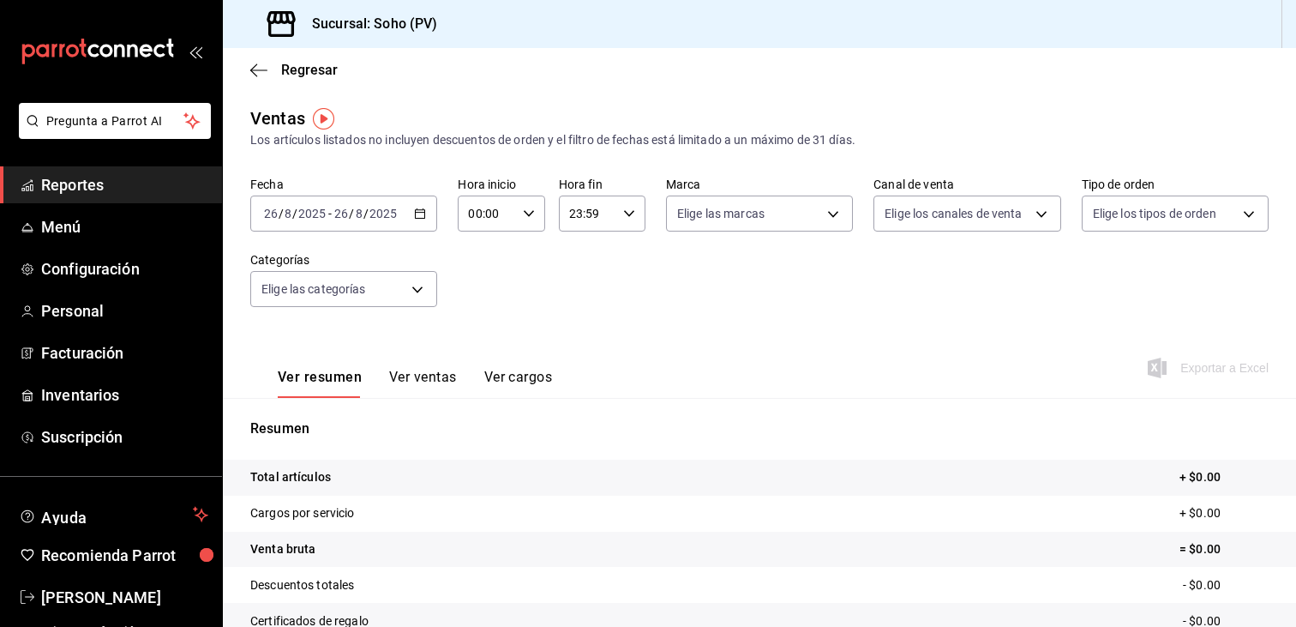
click at [424, 219] on div "2025-08-26 26 / 8 / 2025 - 2025-08-26 26 / 8 / 2025" at bounding box center [343, 213] width 187 height 36
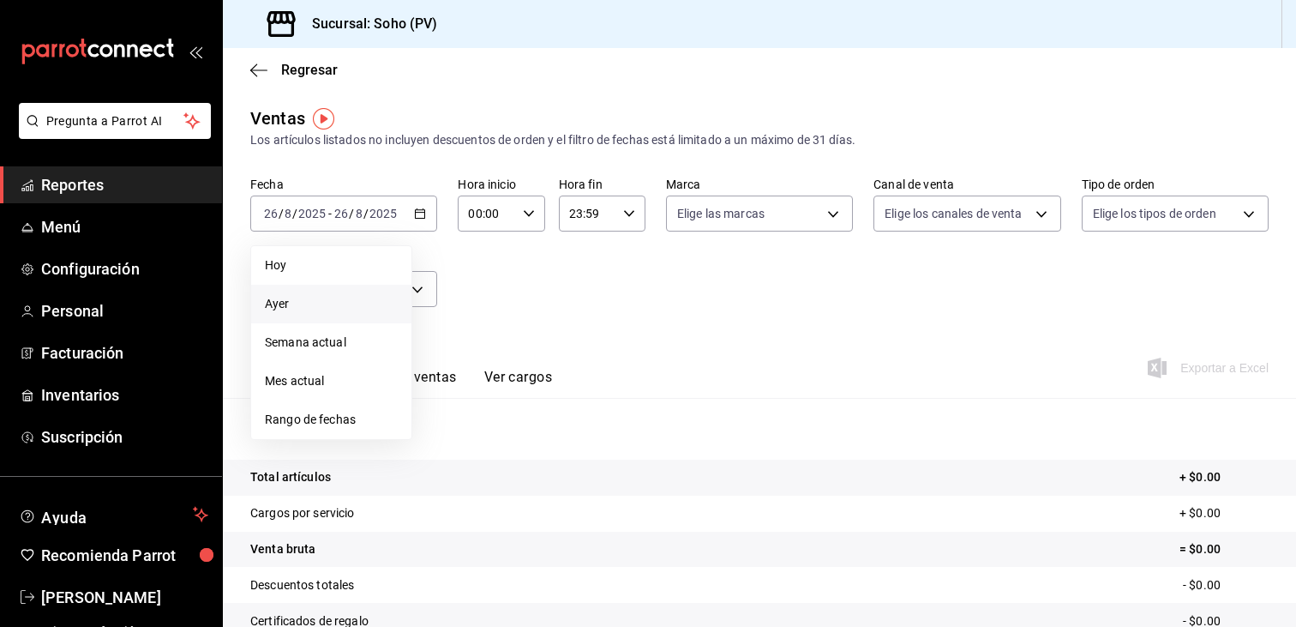
click at [287, 295] on span "Ayer" at bounding box center [331, 304] width 133 height 18
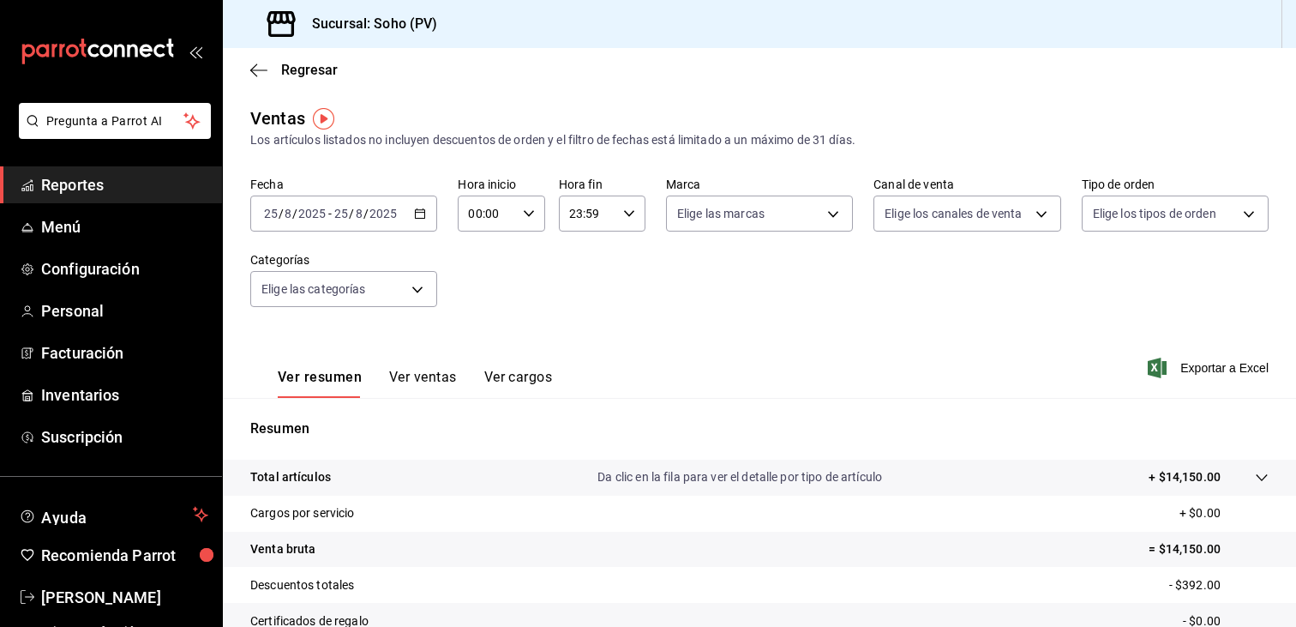
click at [839, 103] on main "Regresar Ventas Los artículos listados no incluyen descuentos de orden y el fil…" at bounding box center [759, 434] width 1073 height 773
click at [843, 96] on main "Regresar Ventas Los artículos listados no incluyen descuentos de orden y el fil…" at bounding box center [759, 434] width 1073 height 773
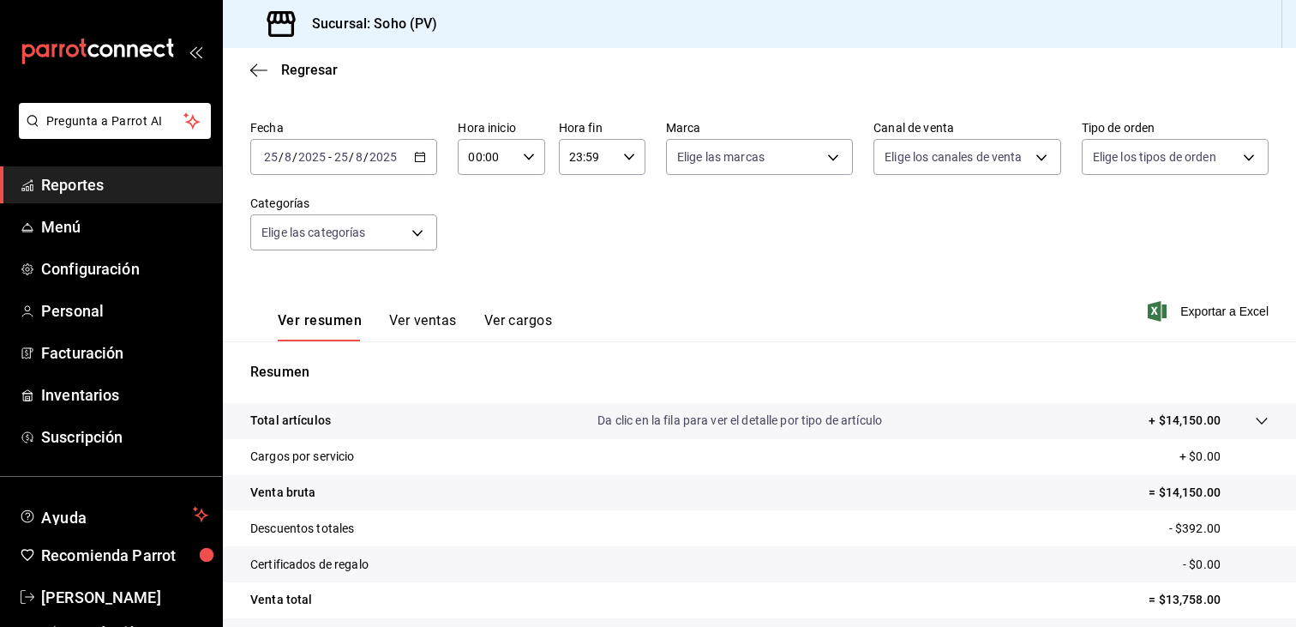
scroll to position [86, 0]
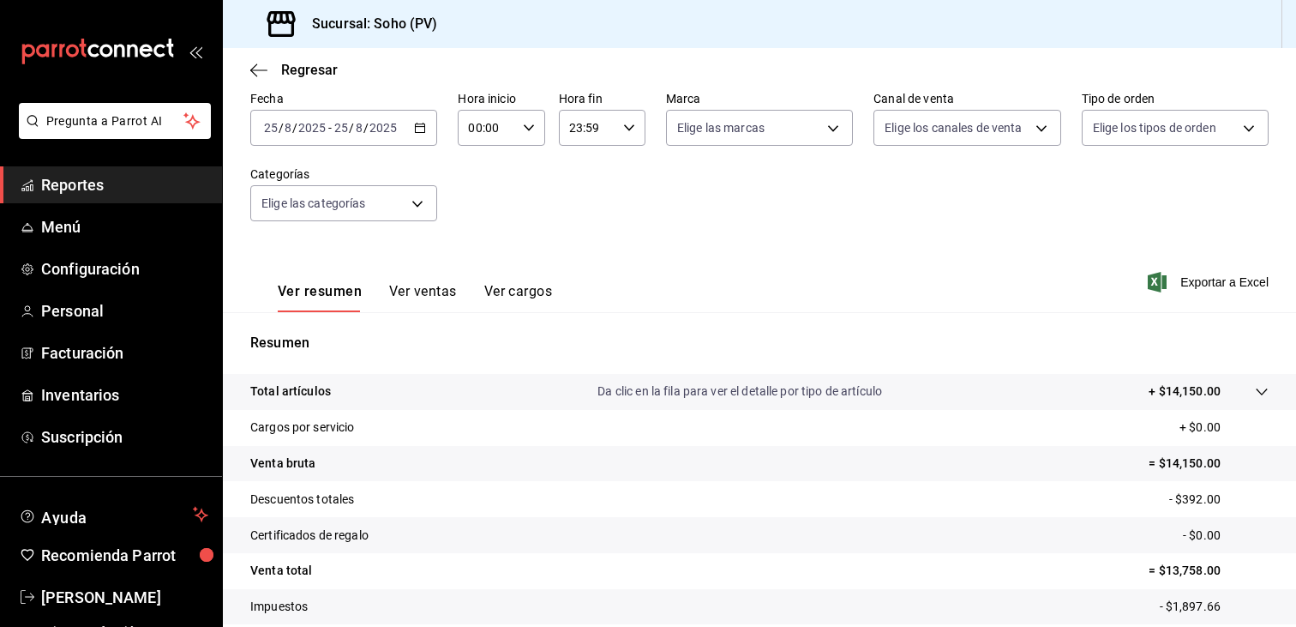
click at [970, 273] on div "Ver resumen Ver ventas Ver cargos Exportar a Excel" at bounding box center [759, 277] width 1073 height 70
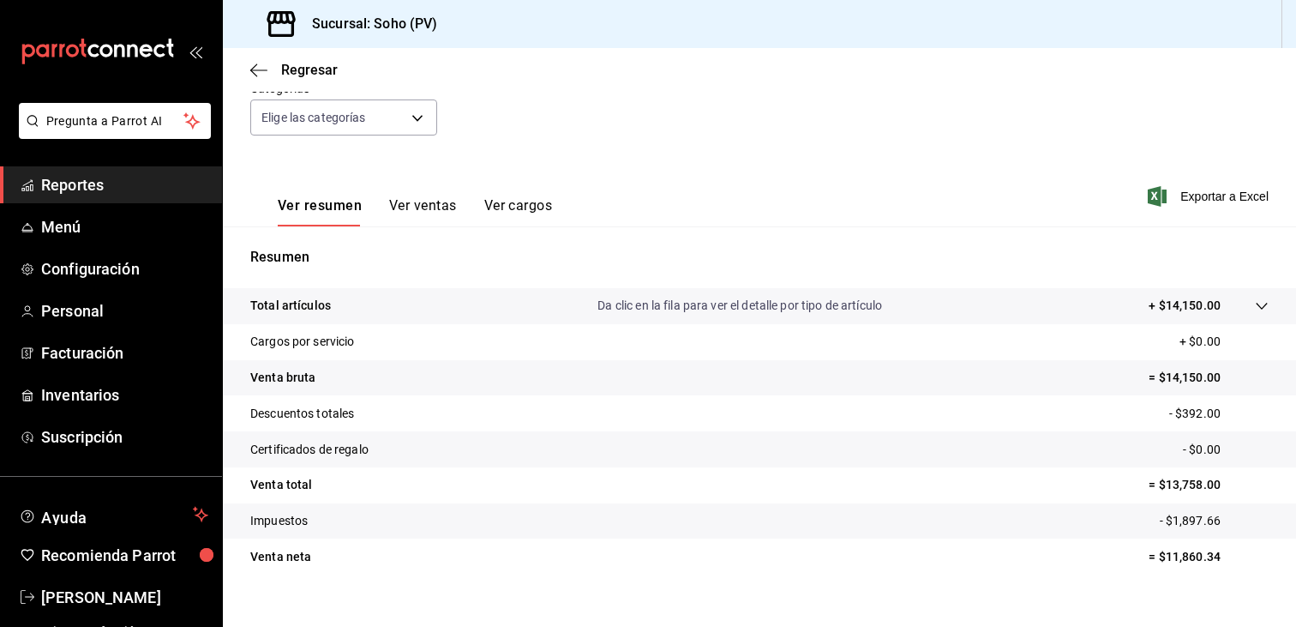
scroll to position [195, 0]
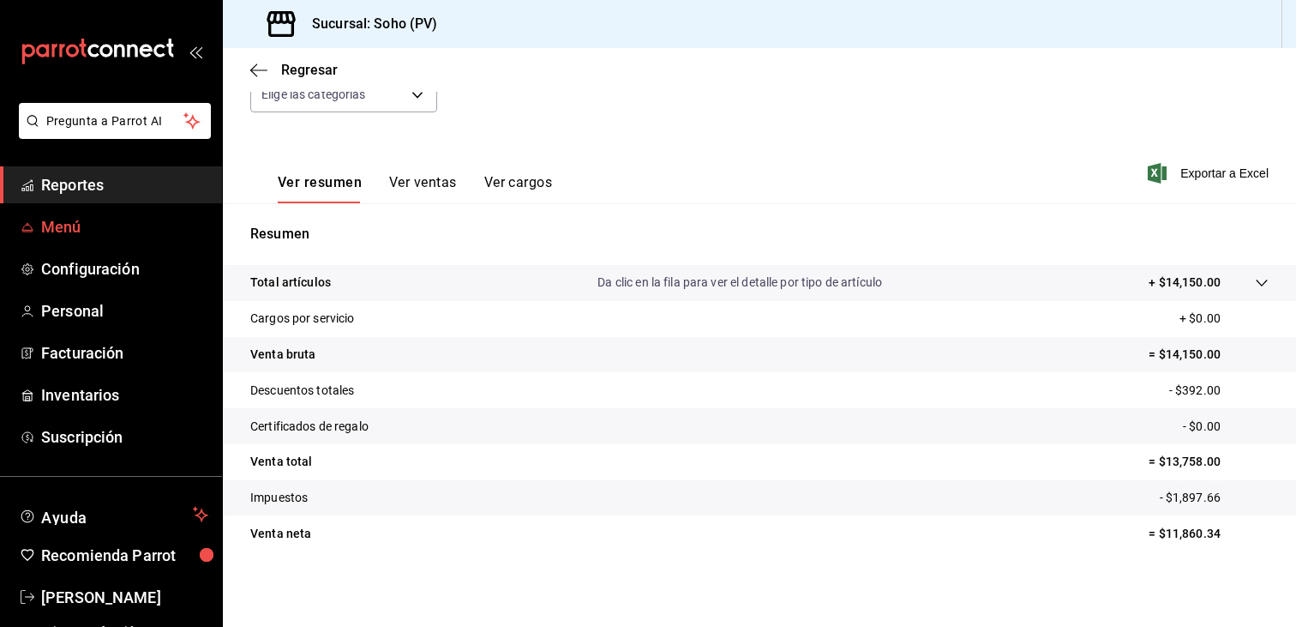
click at [56, 225] on span "Menú" at bounding box center [124, 226] width 167 height 23
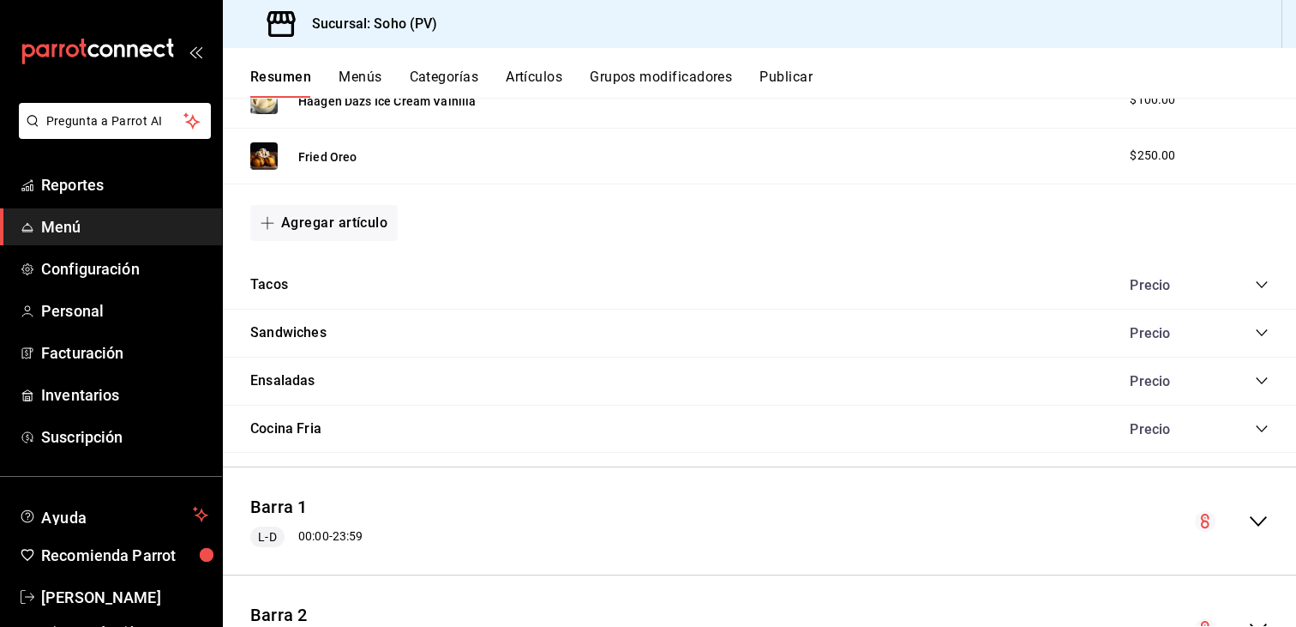
scroll to position [857, 0]
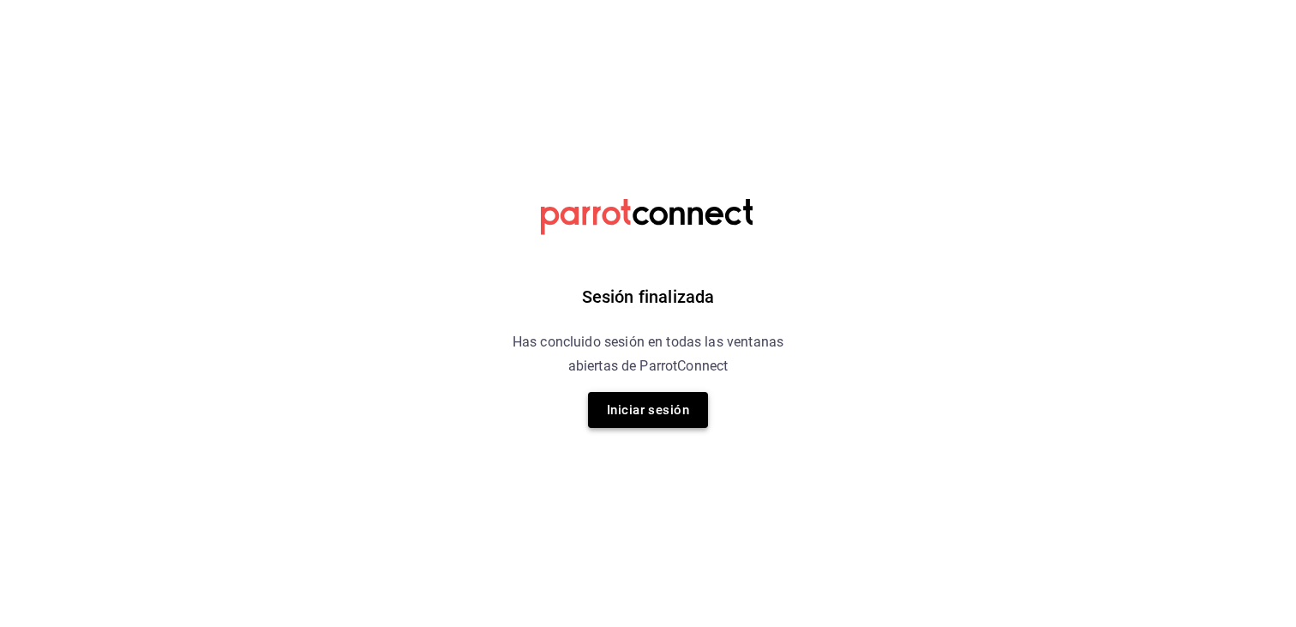
click at [636, 403] on button "Iniciar sesión" at bounding box center [648, 410] width 120 height 36
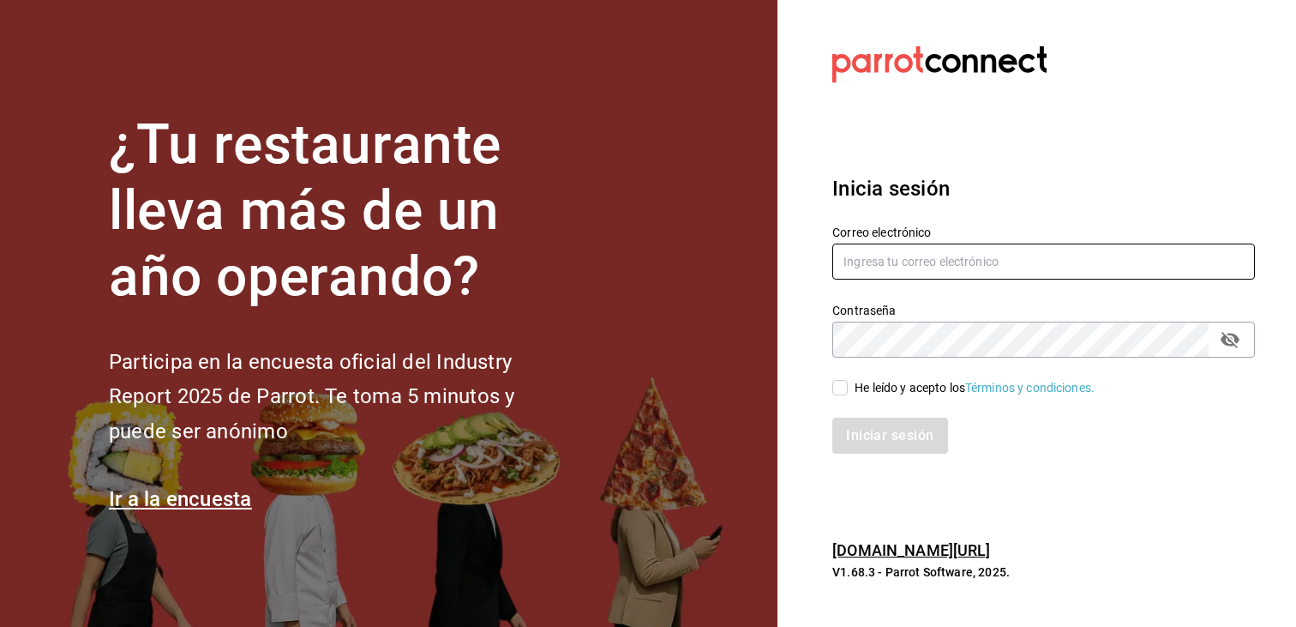
click at [921, 256] on input "text" at bounding box center [1043, 261] width 423 height 36
type input "villalobost536@gmail.com"
click at [1236, 331] on icon "passwordField" at bounding box center [1230, 339] width 21 height 21
click at [847, 390] on input "He leído y acepto los Términos y condiciones." at bounding box center [839, 387] width 15 height 15
checkbox input "true"
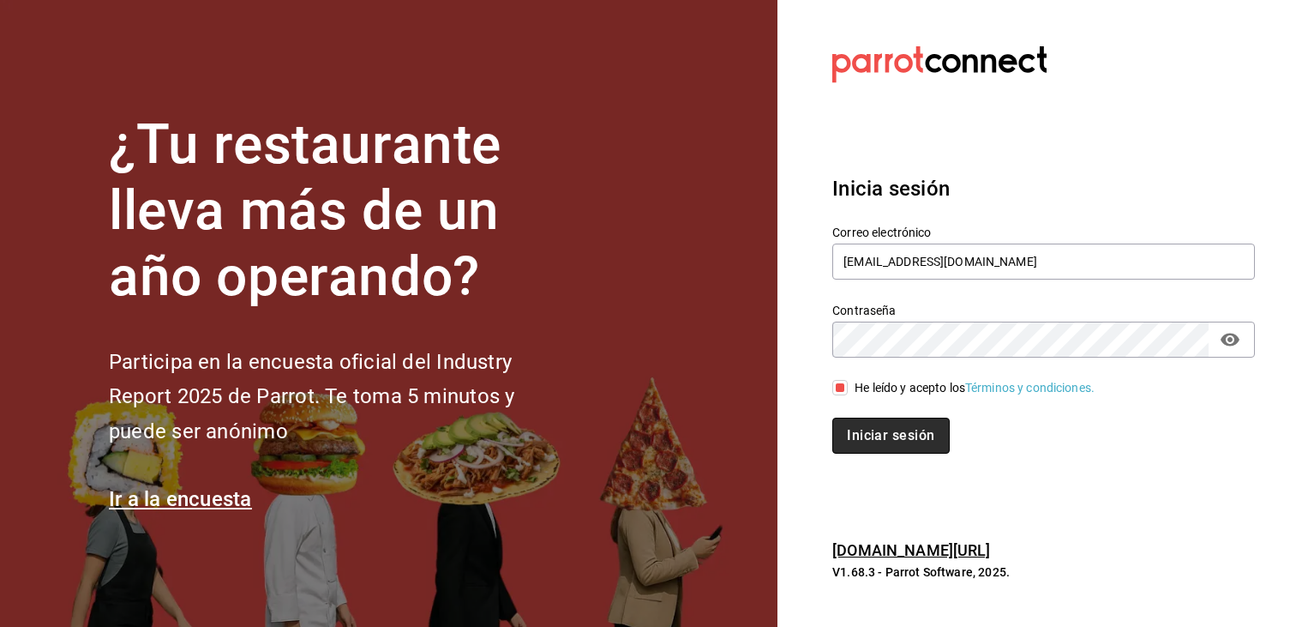
click at [914, 431] on button "Iniciar sesión" at bounding box center [890, 435] width 117 height 36
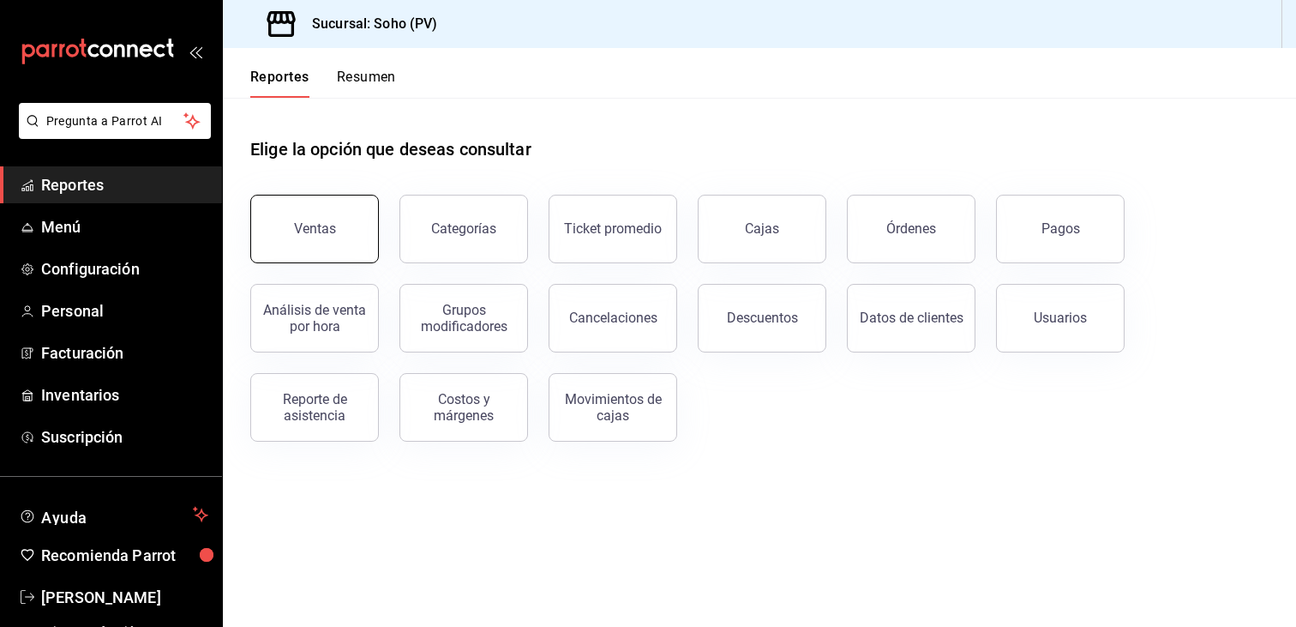
click at [350, 243] on button "Ventas" at bounding box center [314, 229] width 129 height 69
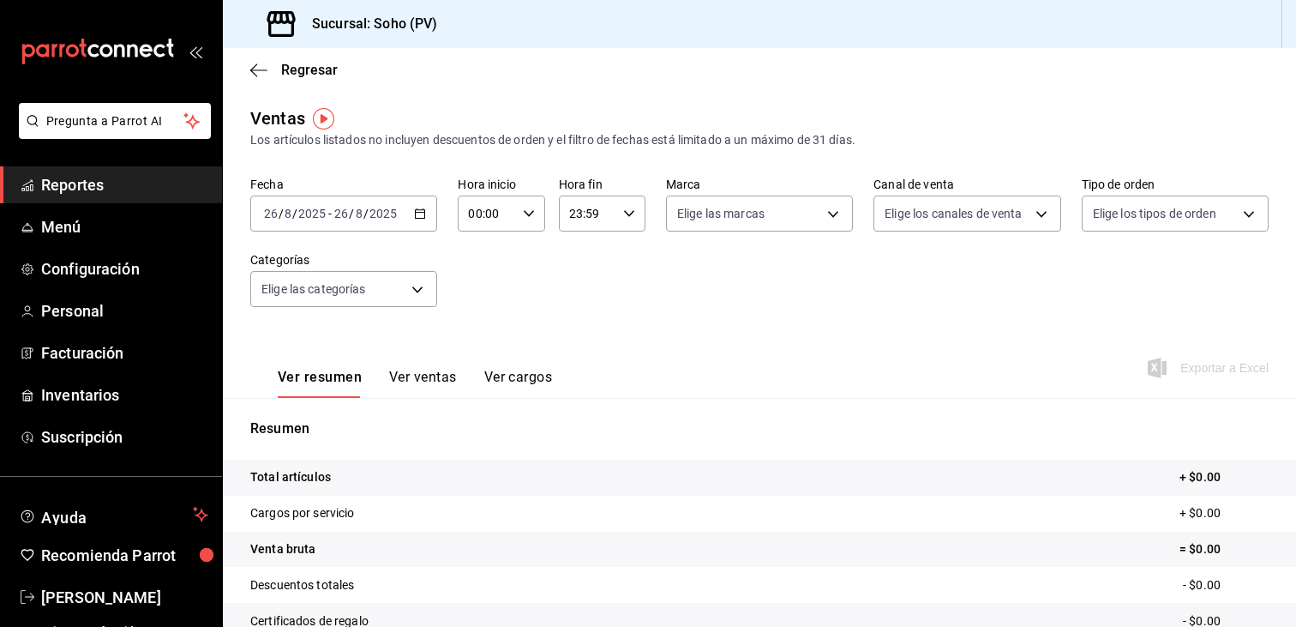
click at [411, 376] on button "Ver ventas" at bounding box center [423, 383] width 68 height 29
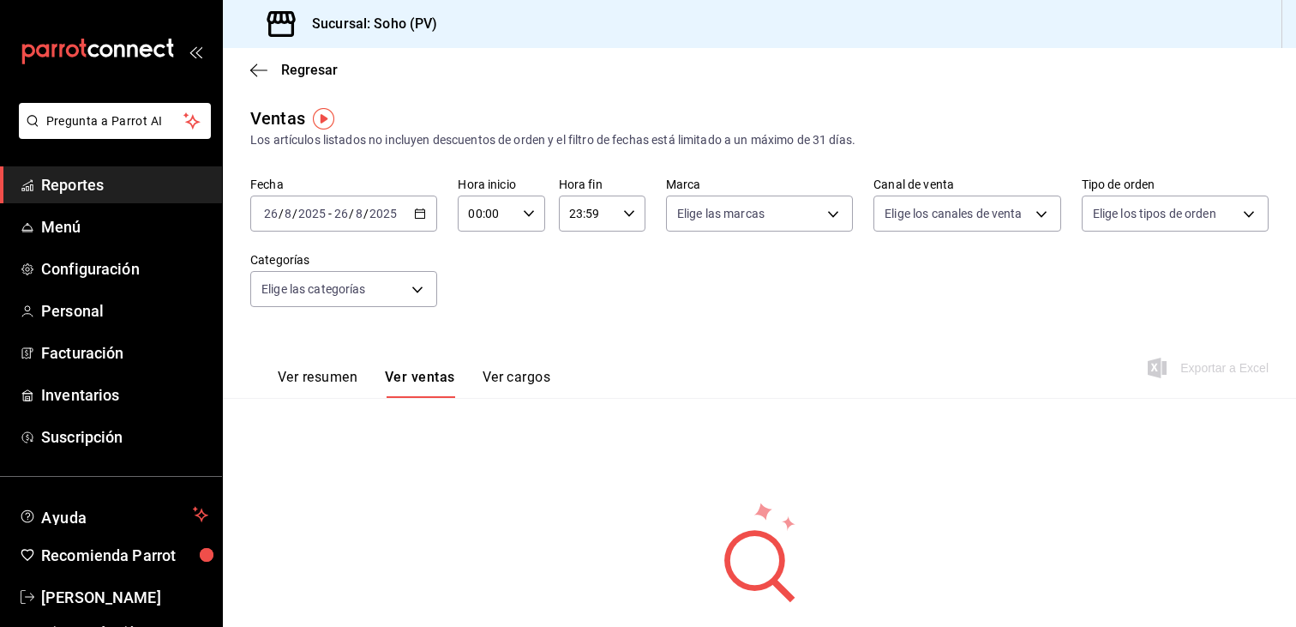
click at [557, 383] on div "Ver resumen Ver ventas Ver cargos Exportar a Excel" at bounding box center [759, 362] width 1073 height 70
click at [106, 223] on span "Menú" at bounding box center [124, 226] width 167 height 23
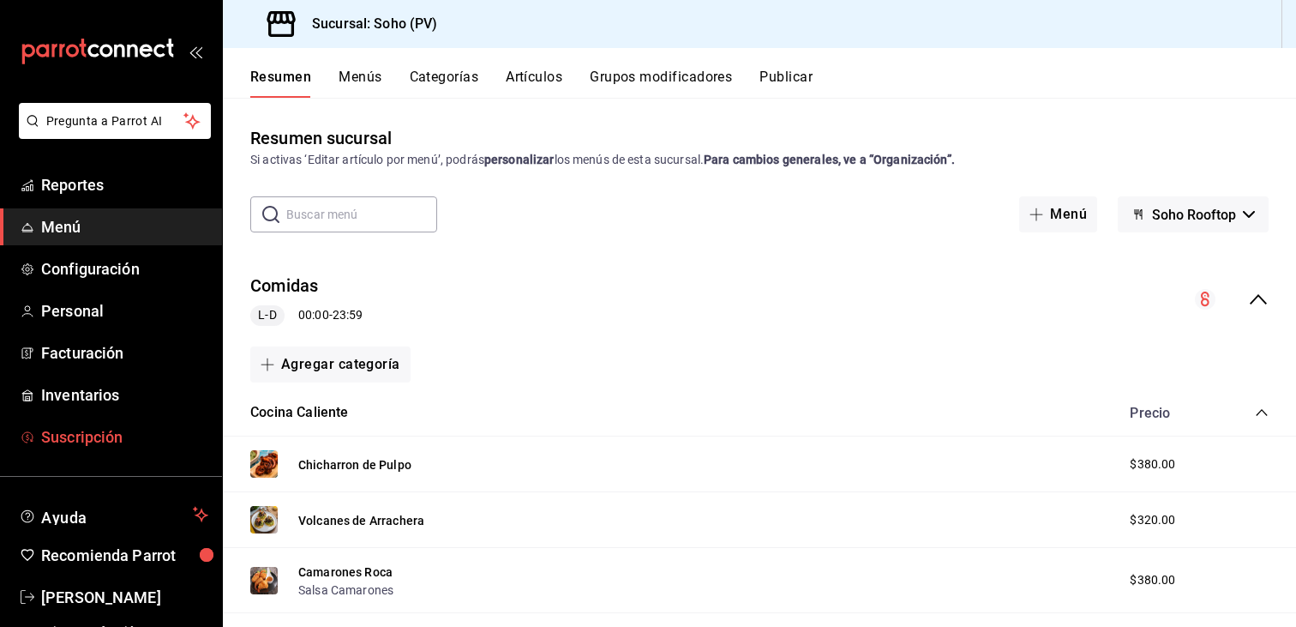
click at [83, 445] on span "Suscripción" at bounding box center [124, 436] width 167 height 23
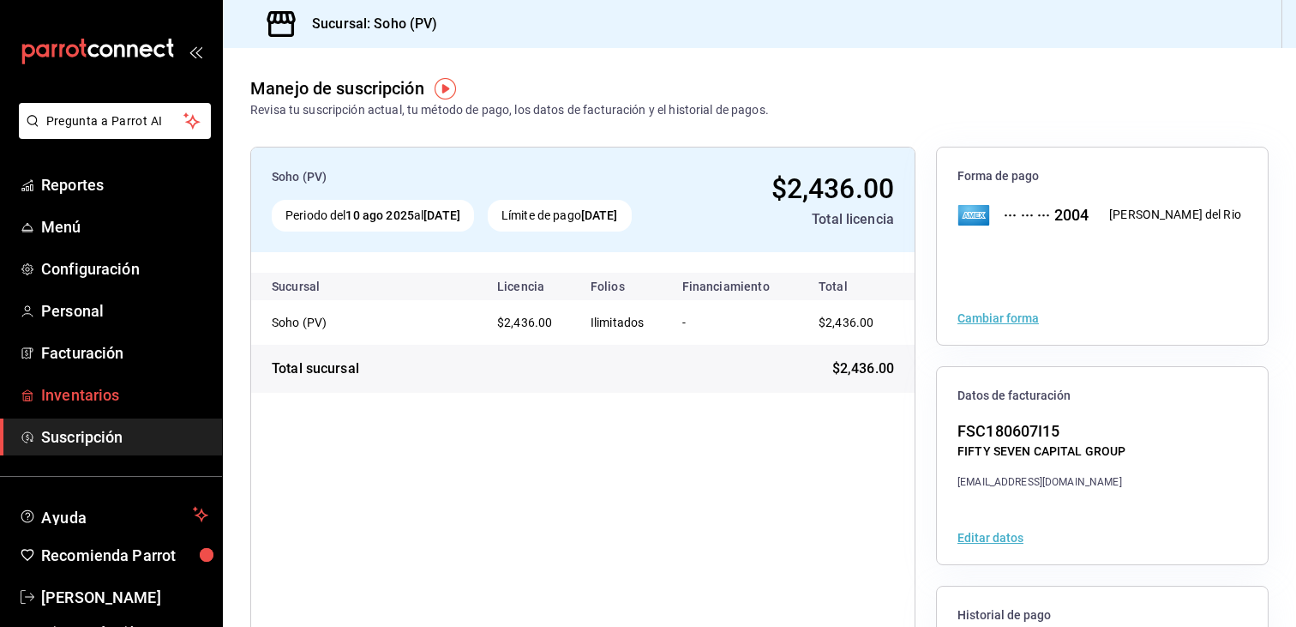
click at [101, 381] on link "Inventarios" at bounding box center [111, 394] width 222 height 37
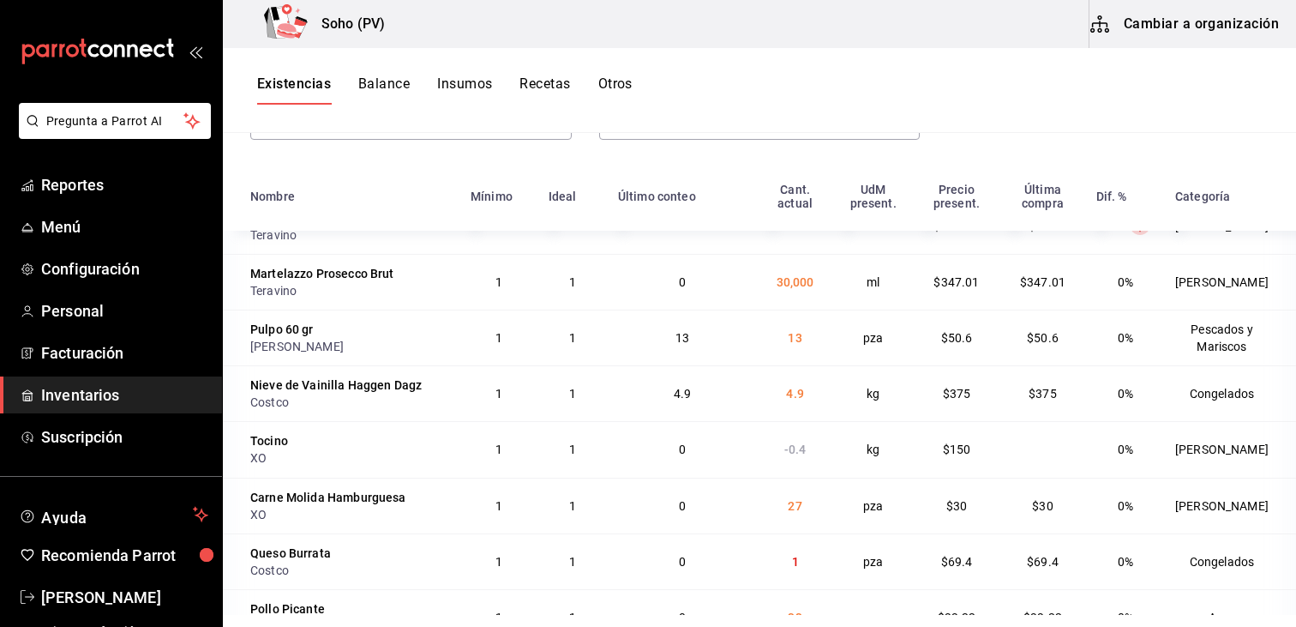
scroll to position [771, 0]
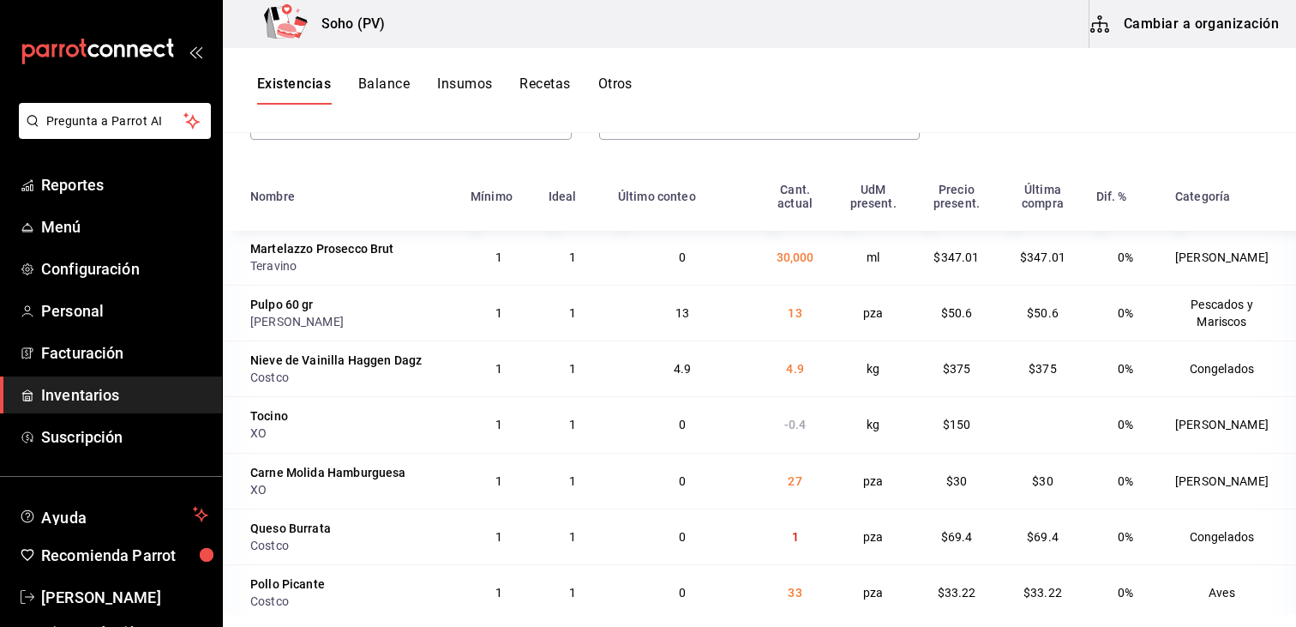
click at [459, 82] on button "Insumos" at bounding box center [464, 89] width 55 height 29
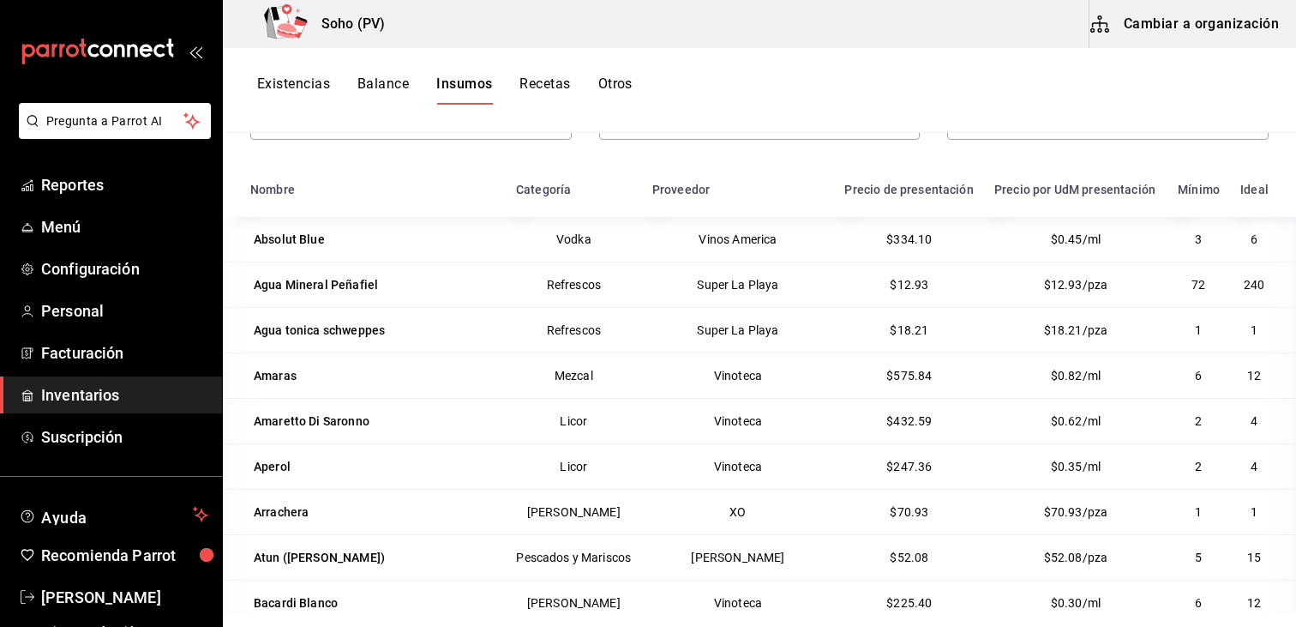
click at [543, 81] on button "Recetas" at bounding box center [544, 89] width 51 height 29
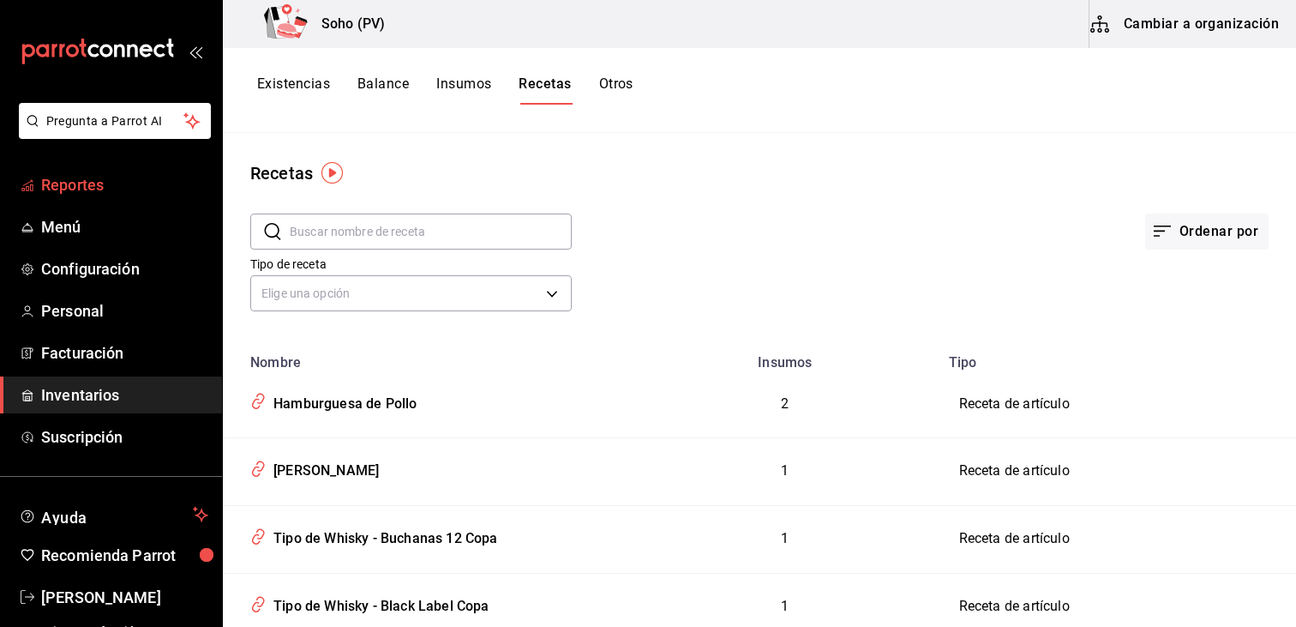
click at [79, 188] on span "Reportes" at bounding box center [124, 184] width 167 height 23
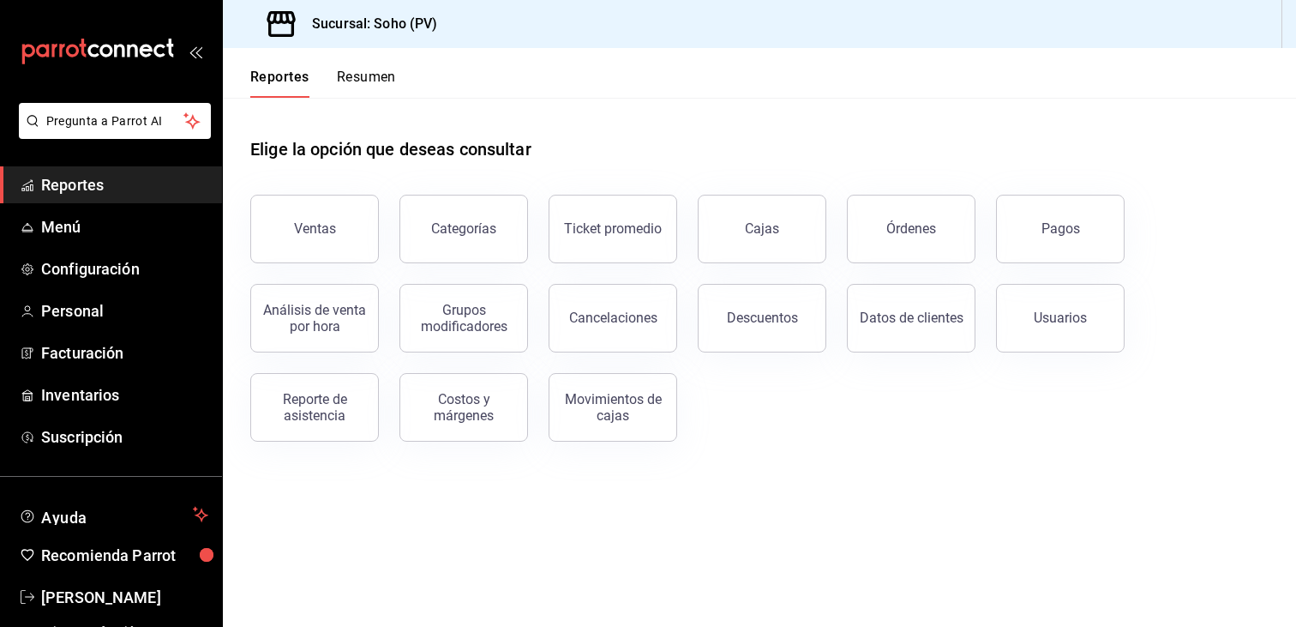
click at [351, 171] on div "Elige la opción que deseas consultar" at bounding box center [759, 136] width 1018 height 76
click at [342, 207] on button "Ventas" at bounding box center [314, 229] width 129 height 69
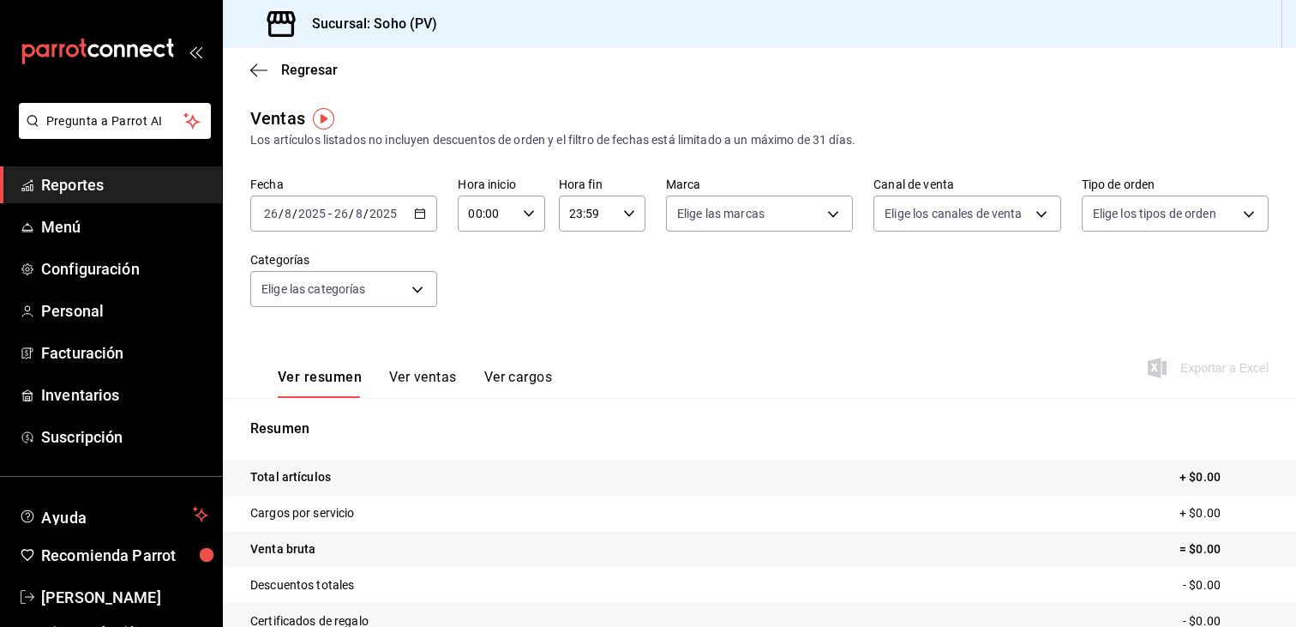
click at [411, 208] on div "2025-08-26 26 / 8 / 2025 - 2025-08-26 26 / 8 / 2025" at bounding box center [343, 213] width 187 height 36
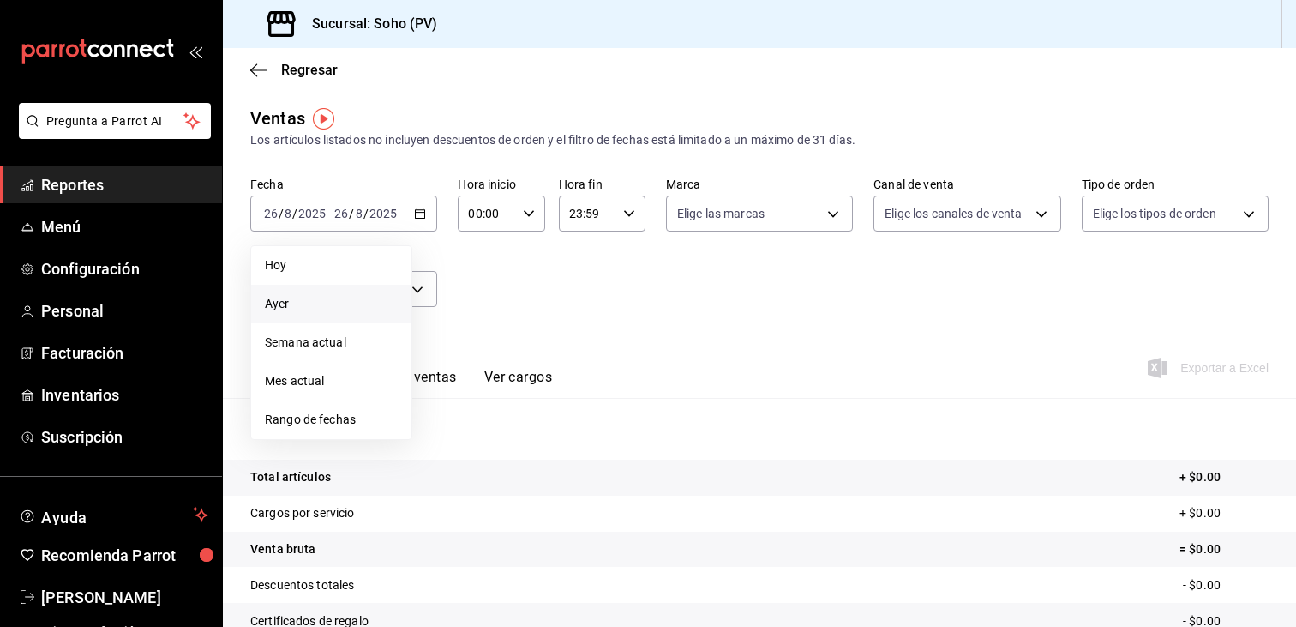
click at [275, 303] on span "Ayer" at bounding box center [331, 304] width 133 height 18
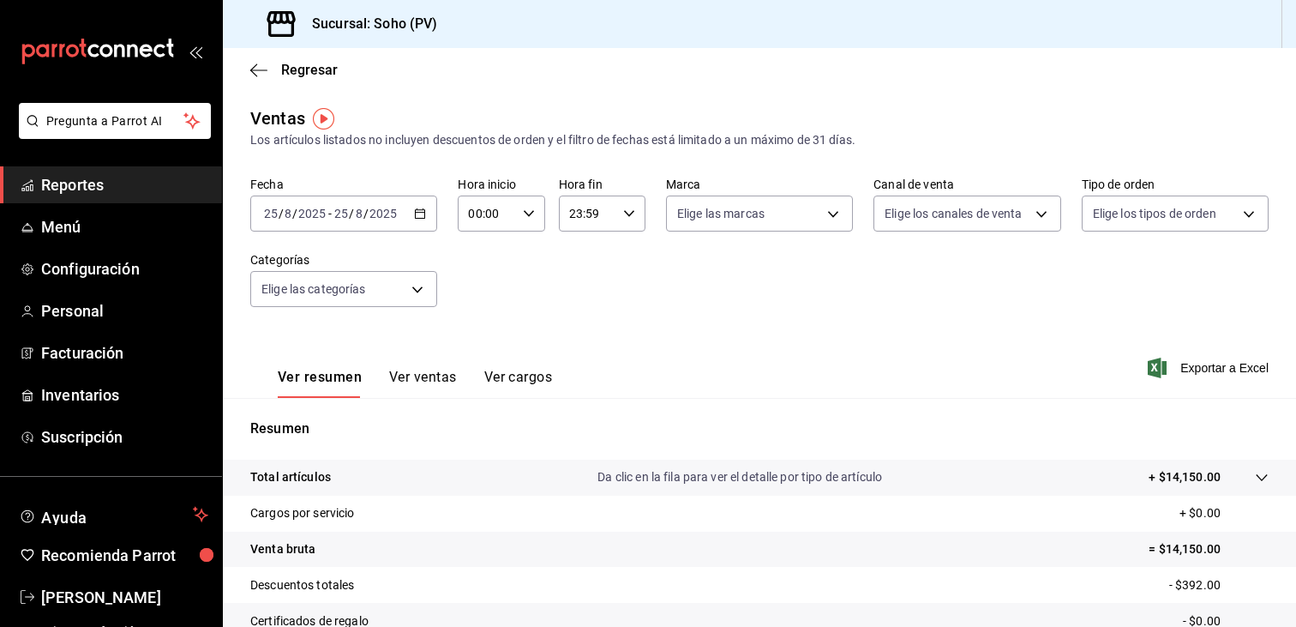
click at [405, 380] on button "Ver ventas" at bounding box center [423, 383] width 68 height 29
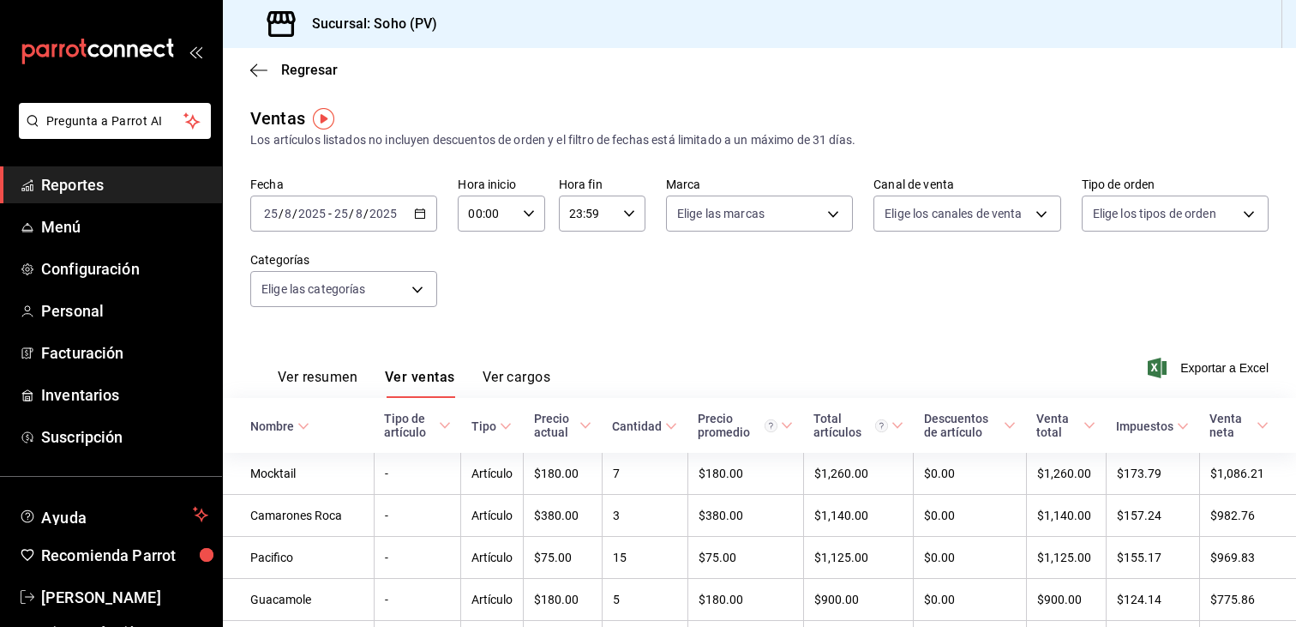
click at [783, 293] on div "Fecha [DATE] [DATE] - [DATE] [DATE] Hora inicio 00:00 Hora inicio Hora fin 23:5…" at bounding box center [759, 252] width 1018 height 151
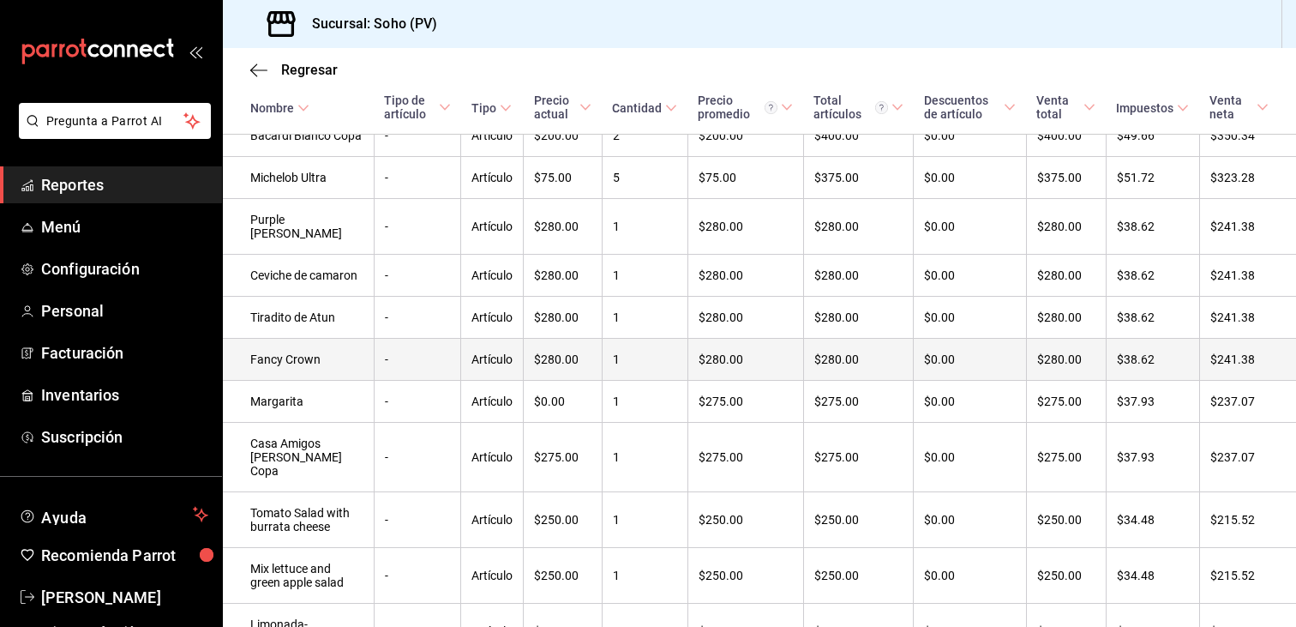
scroll to position [1028, 0]
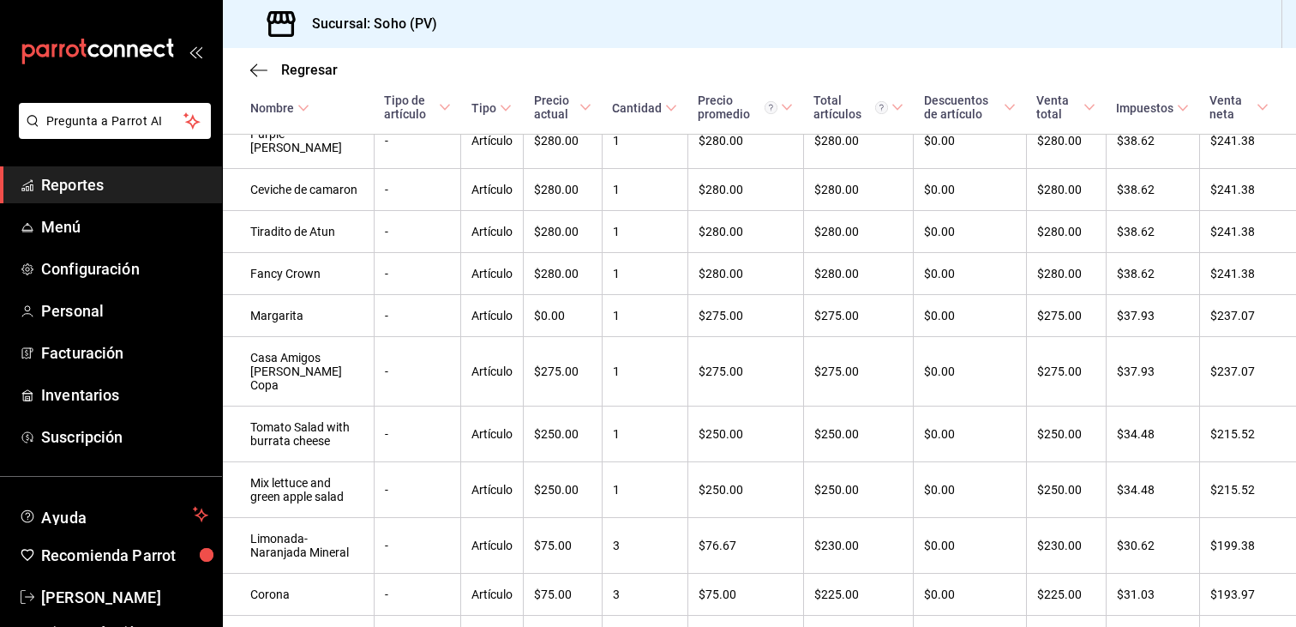
click at [73, 192] on span "Reportes" at bounding box center [124, 184] width 167 height 23
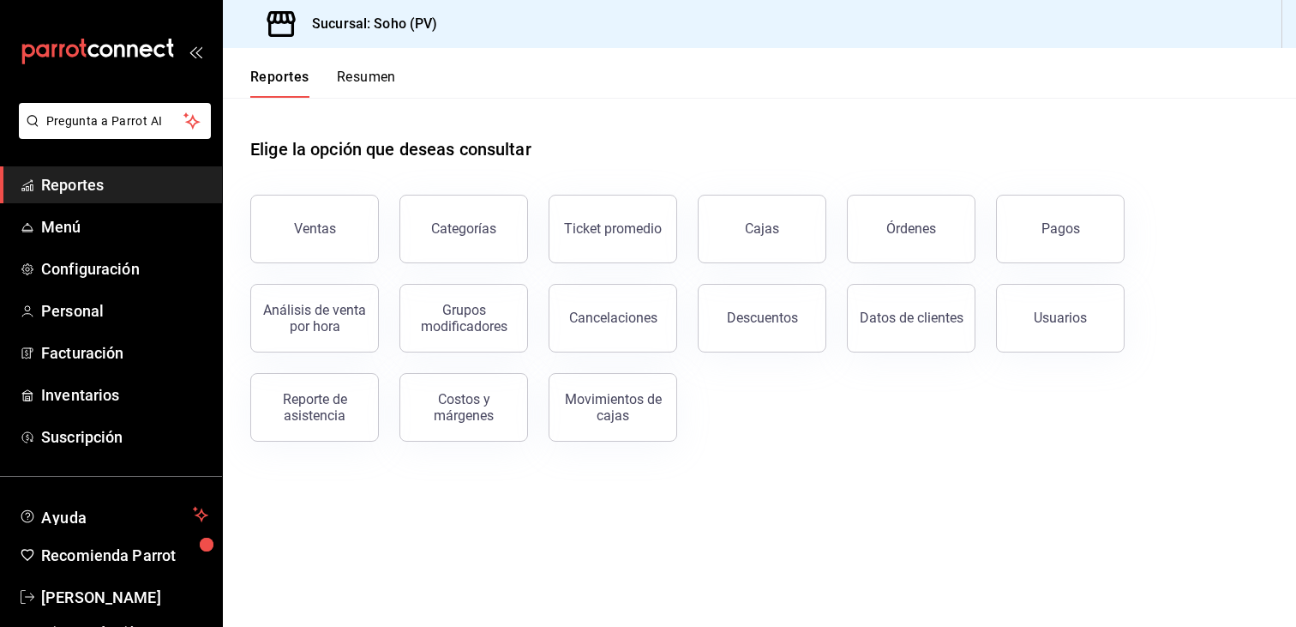
scroll to position [20, 0]
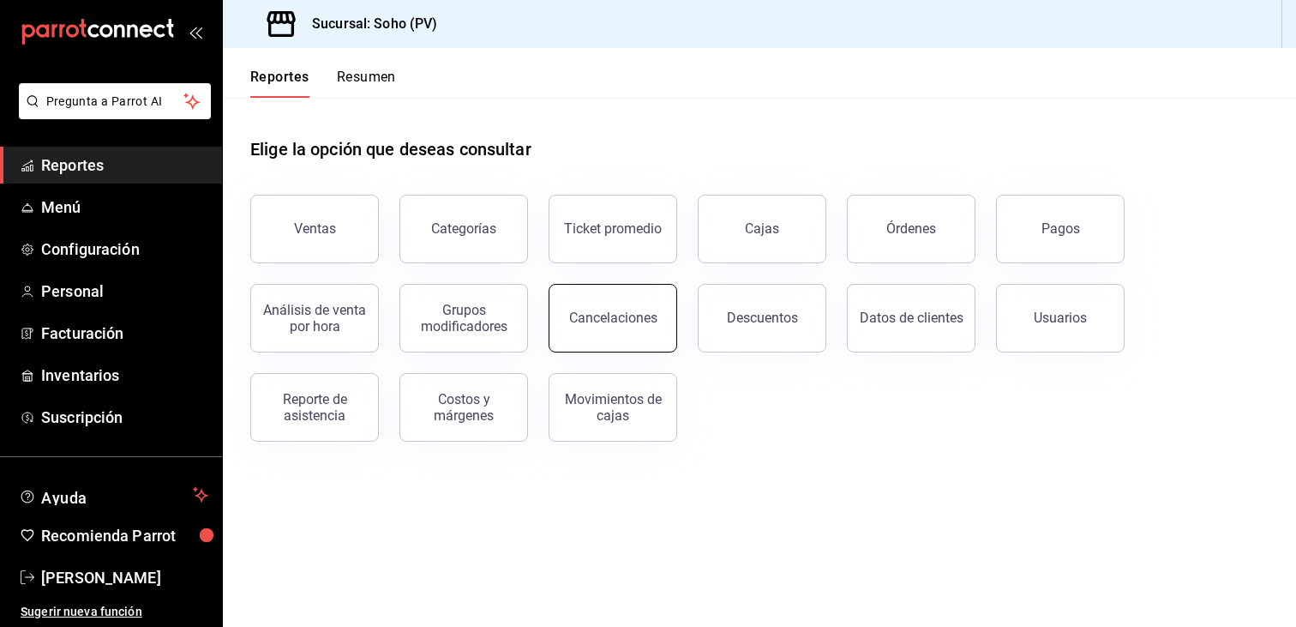
click at [597, 335] on button "Cancelaciones" at bounding box center [613, 318] width 129 height 69
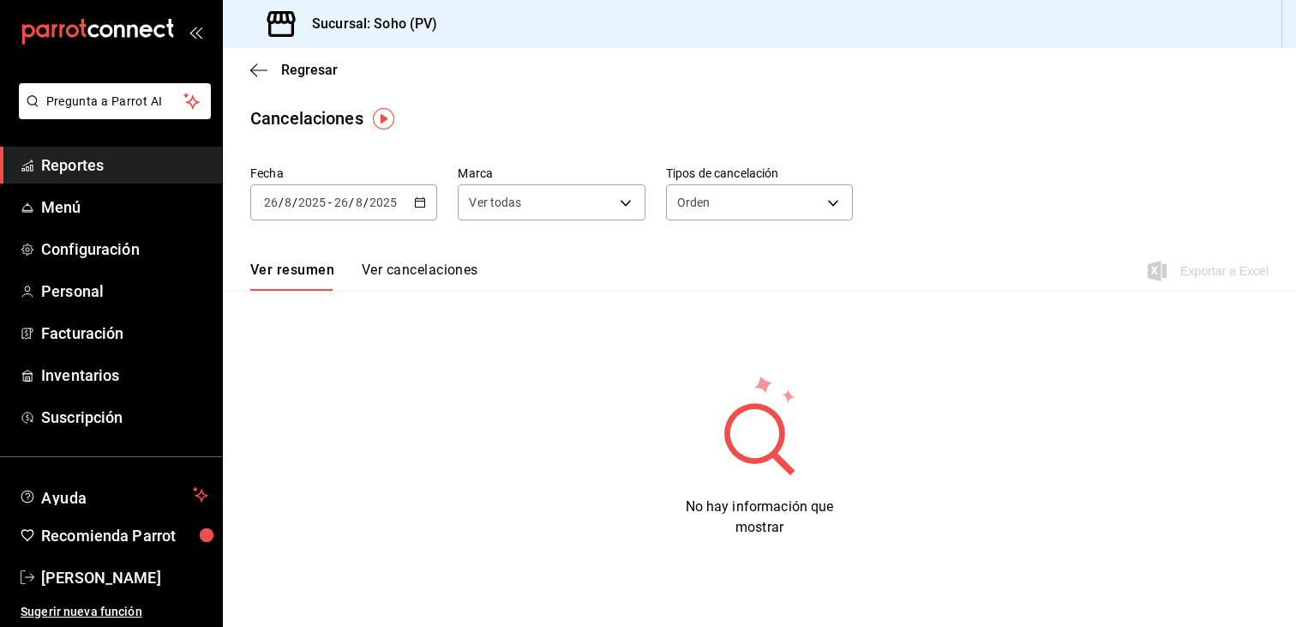
click at [404, 207] on div "2025-08-26 26 / 8 / 2025 - 2025-08-26 26 / 8 / 2025" at bounding box center [343, 202] width 187 height 36
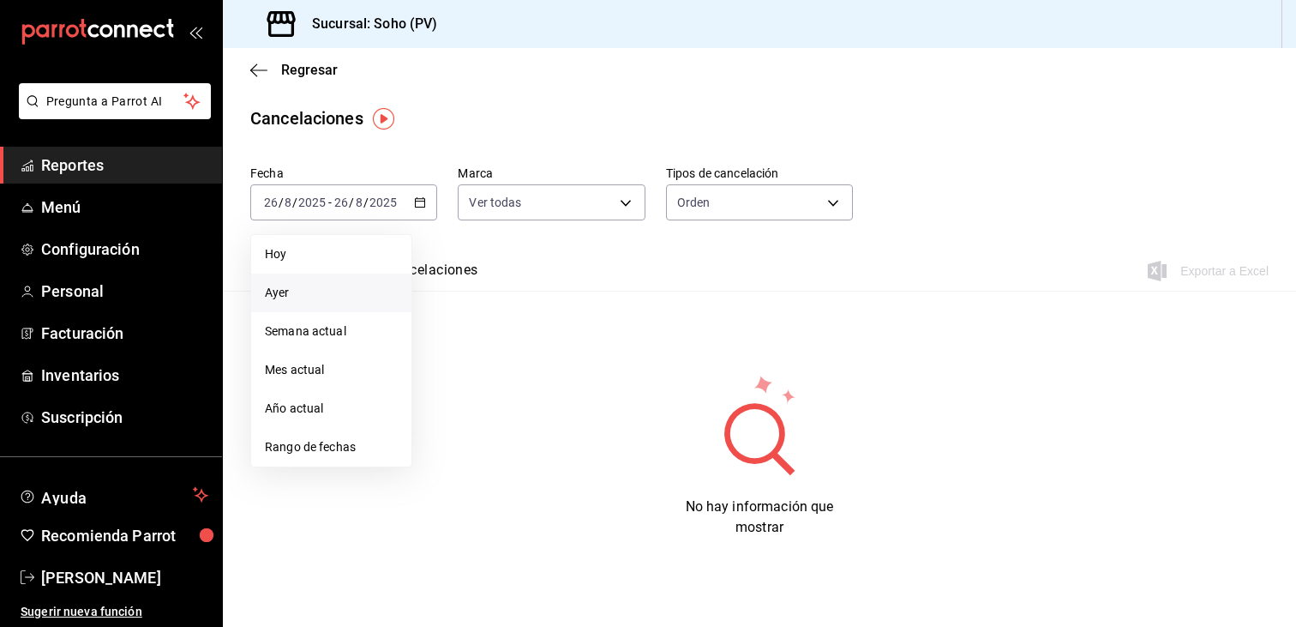
click at [299, 300] on span "Ayer" at bounding box center [331, 293] width 133 height 18
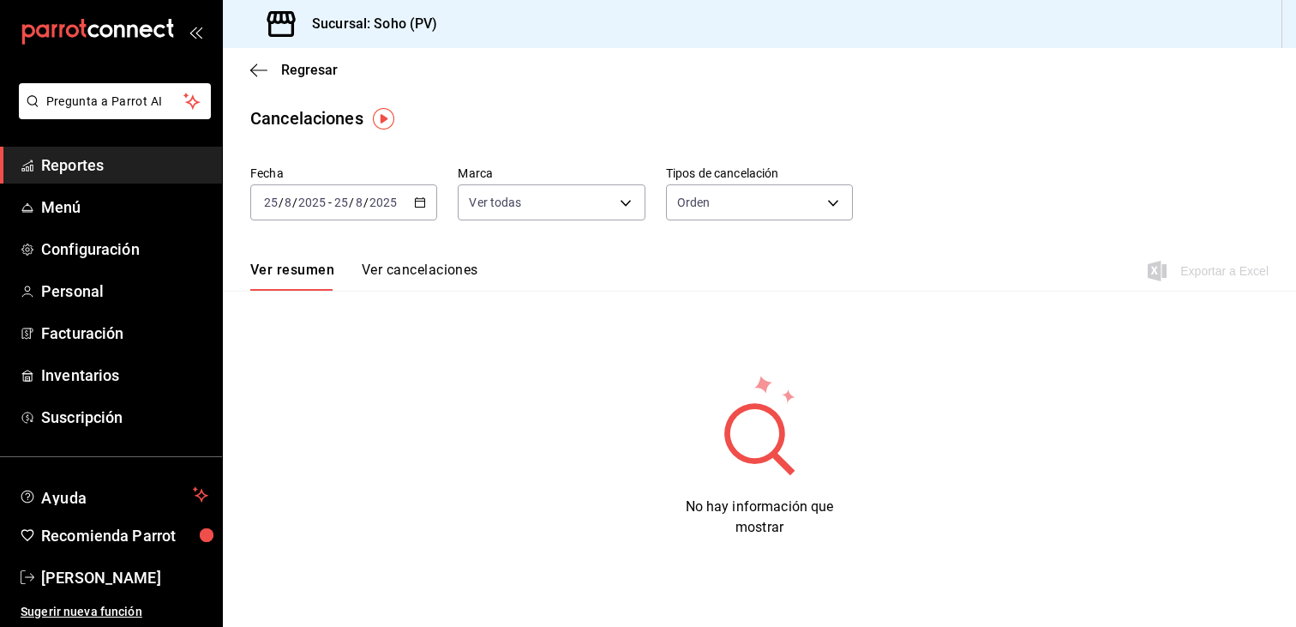
click at [423, 206] on icon "button" at bounding box center [420, 202] width 12 height 12
click at [450, 273] on button "Ver cancelaciones" at bounding box center [420, 275] width 117 height 29
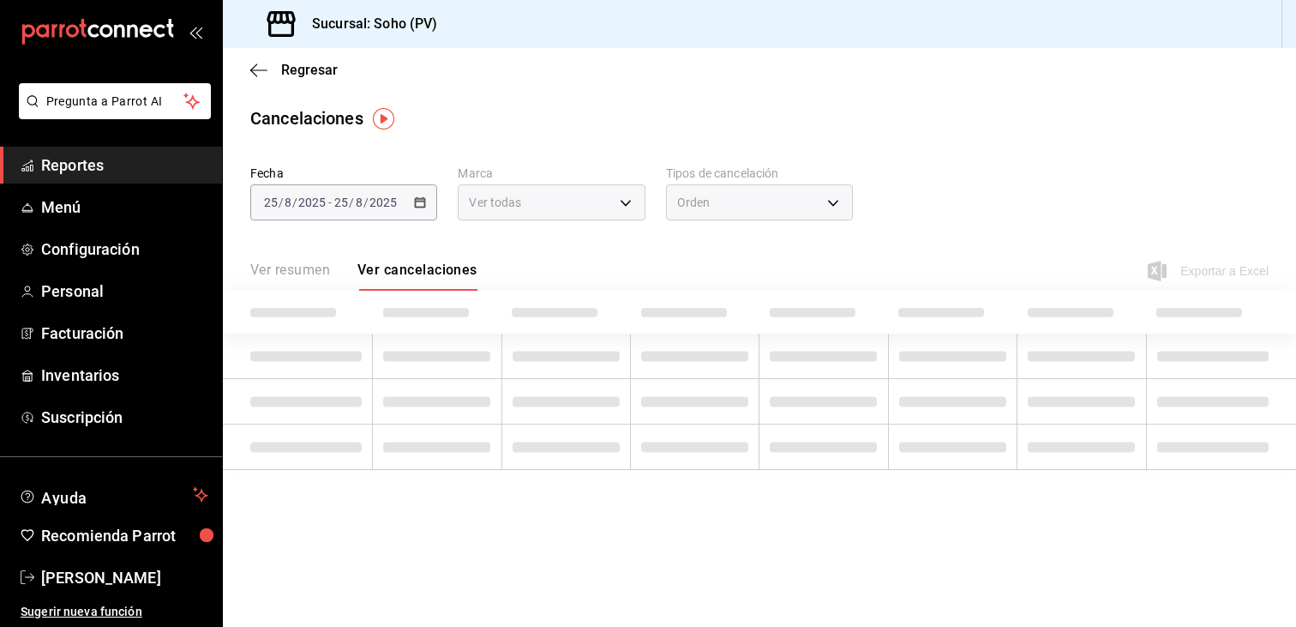
click at [450, 273] on div "Ver resumen Ver cancelaciones" at bounding box center [363, 275] width 227 height 29
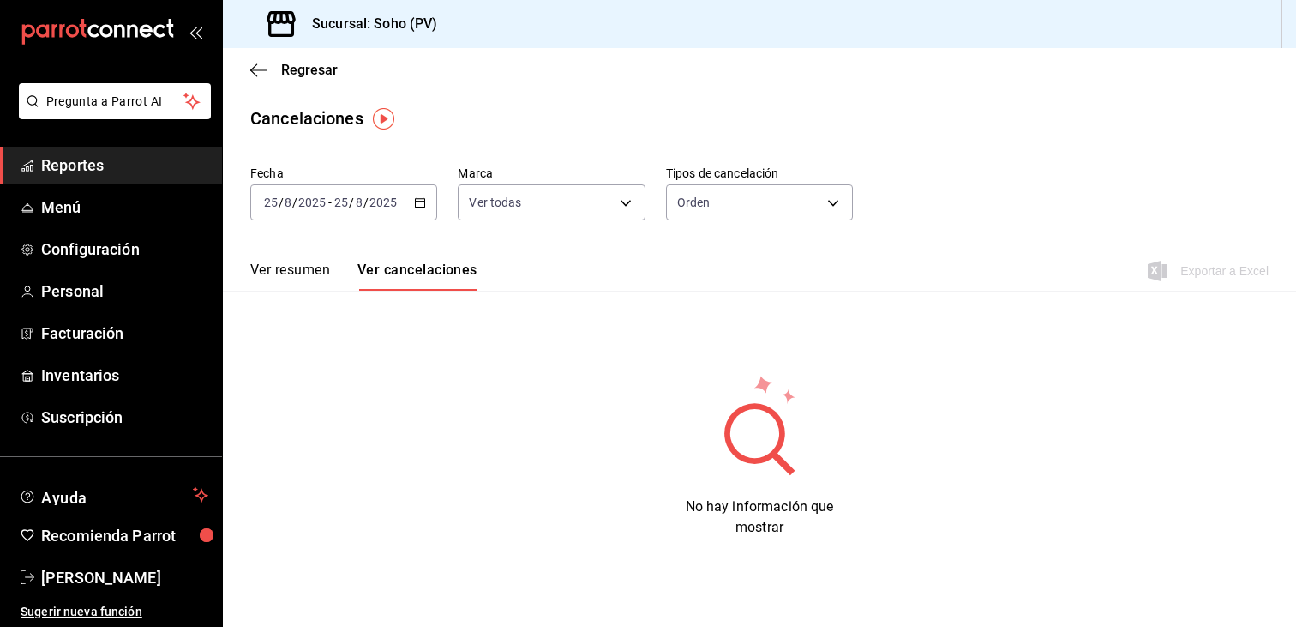
drag, startPoint x: 450, startPoint y: 273, endPoint x: 418, endPoint y: 202, distance: 77.1
click at [418, 202] on icon "button" at bounding box center [420, 202] width 12 height 12
click at [75, 168] on span "Reportes" at bounding box center [124, 164] width 167 height 23
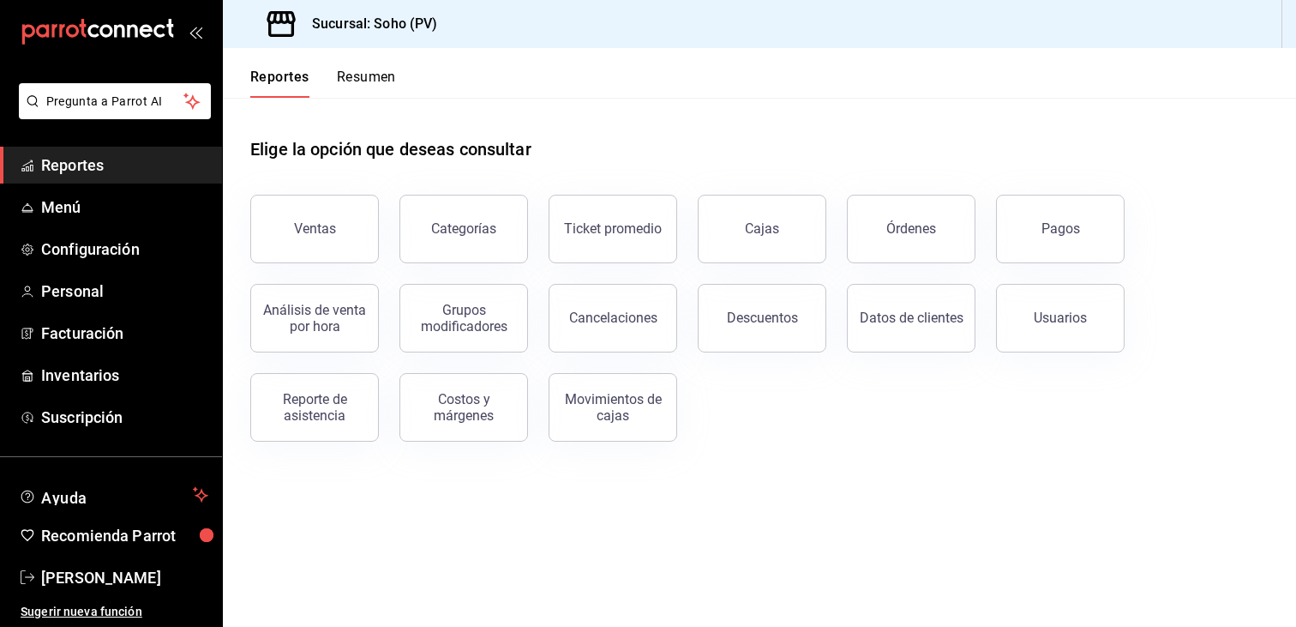
click at [746, 318] on div "Descuentos" at bounding box center [762, 317] width 71 height 16
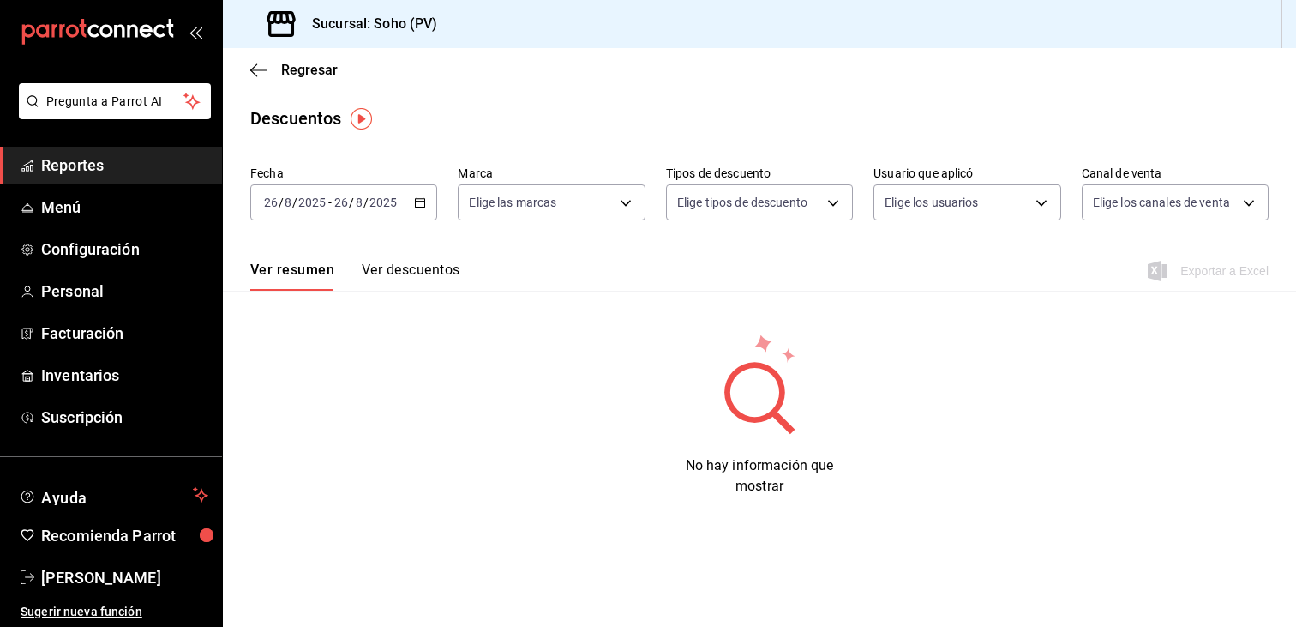
drag, startPoint x: 411, startPoint y: 195, endPoint x: 416, endPoint y: 204, distance: 10.4
click at [416, 204] on div "2025-08-26 26 / 8 / 2025 - 2025-08-26 26 / 8 / 2025" at bounding box center [343, 202] width 187 height 36
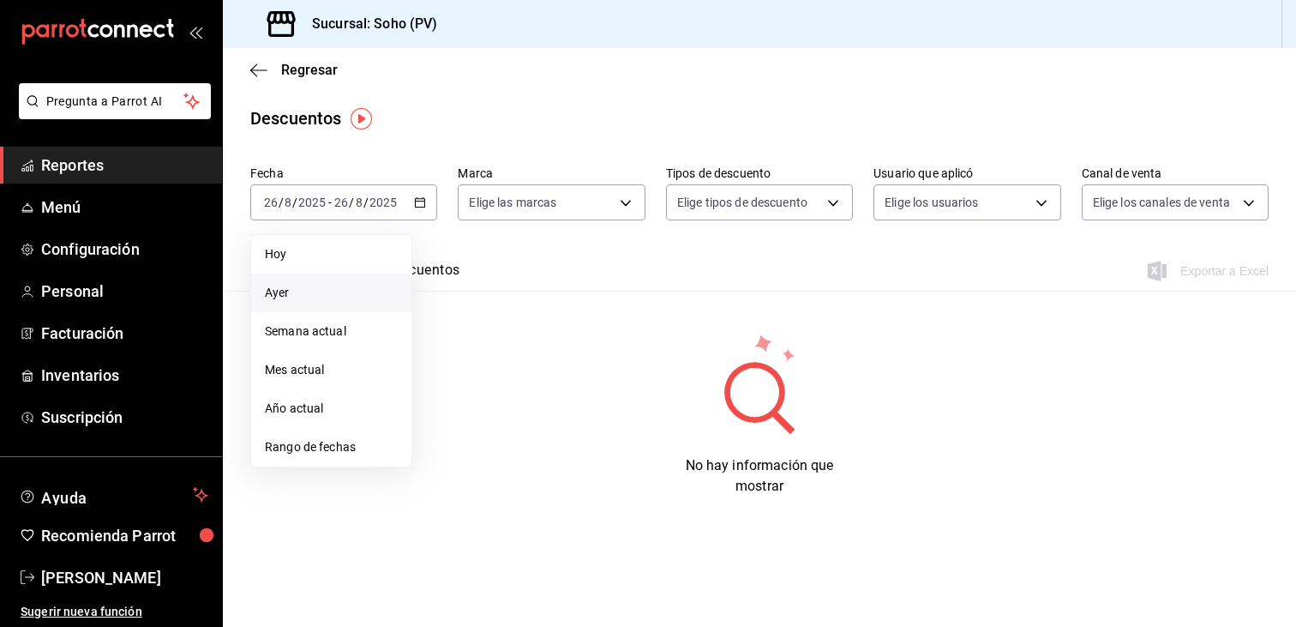
click at [295, 298] on span "Ayer" at bounding box center [331, 293] width 133 height 18
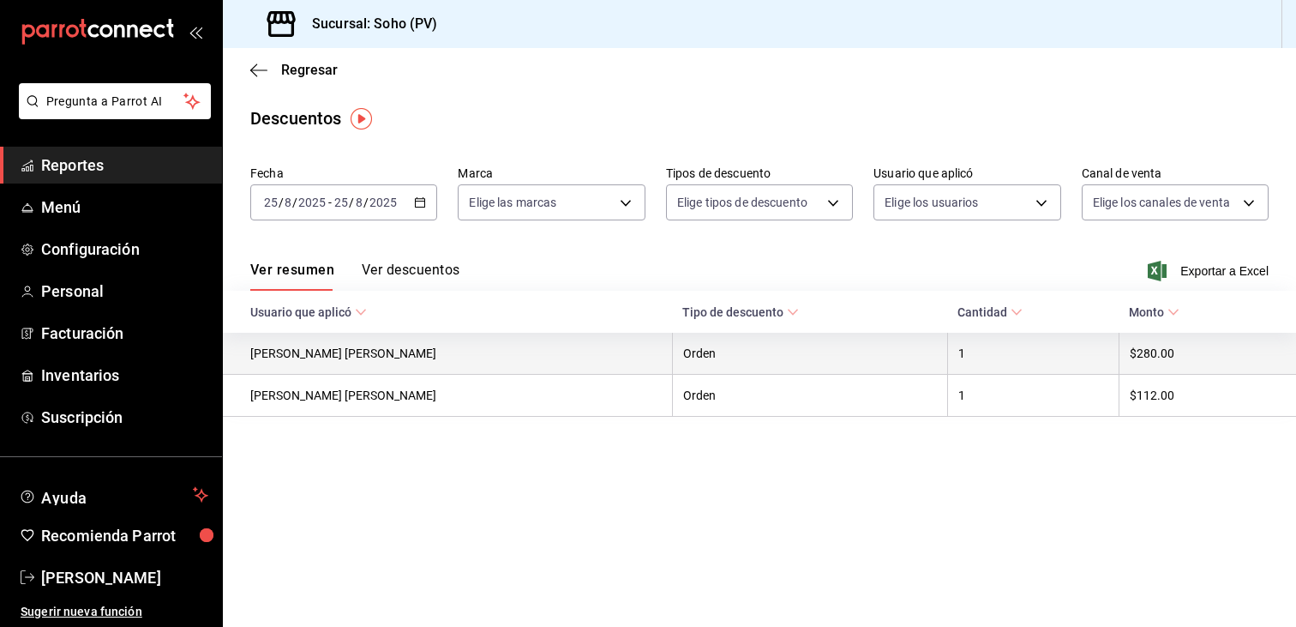
click at [1135, 361] on th "$280.00" at bounding box center [1206, 354] width 177 height 42
click at [1142, 347] on th "$280.00" at bounding box center [1206, 354] width 177 height 42
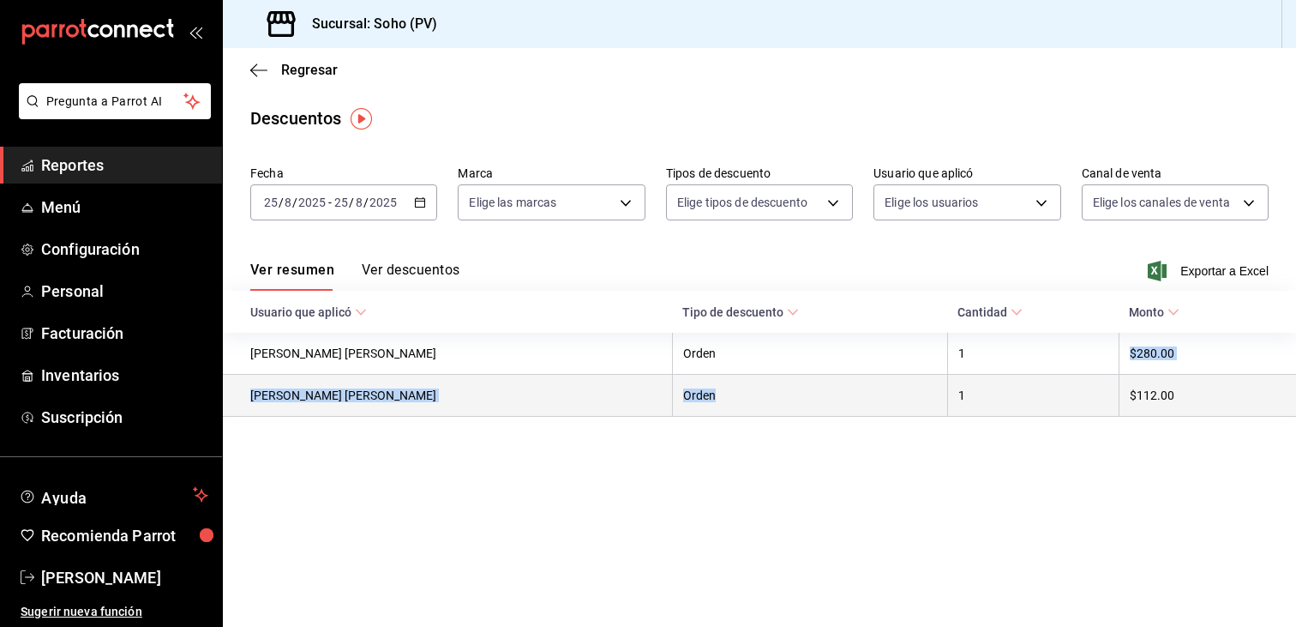
drag, startPoint x: 1054, startPoint y: 352, endPoint x: 706, endPoint y: 382, distance: 349.3
click at [706, 382] on tbody "Jose Alejandro Villa Zavala Orden 1 $280.00 Miguel Eduardo Padilla Peña Orden 1…" at bounding box center [759, 375] width 1073 height 84
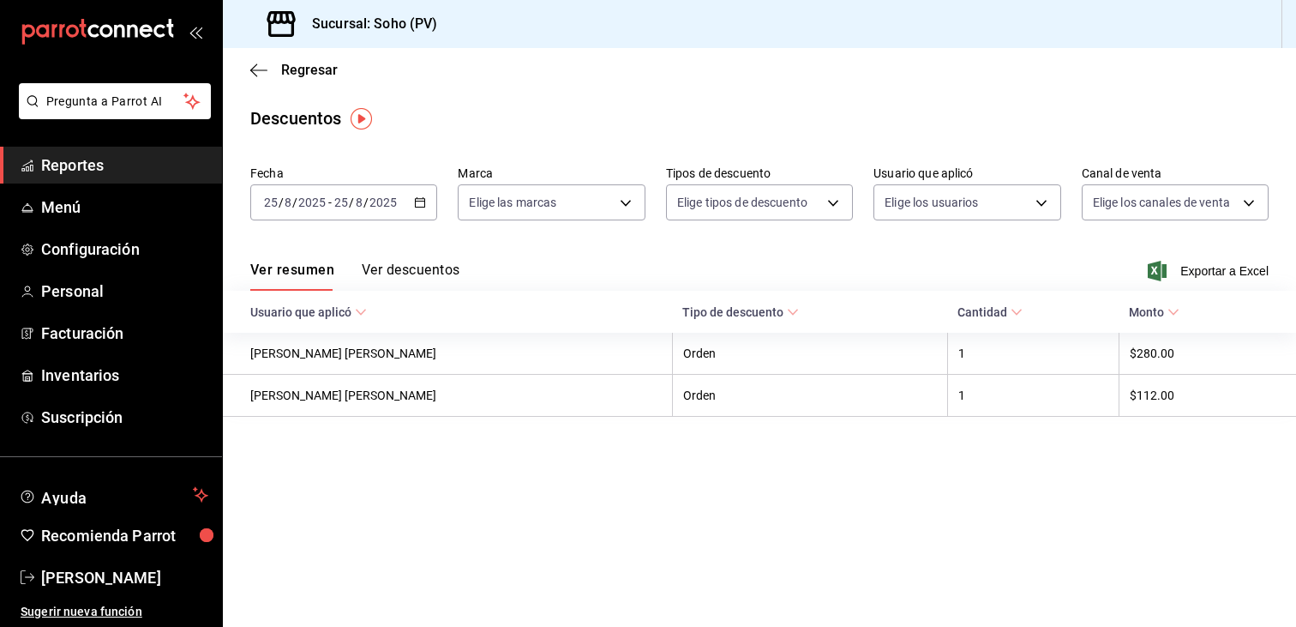
drag, startPoint x: 706, startPoint y: 382, endPoint x: 1050, endPoint y: 486, distance: 359.0
click at [1047, 479] on main "Regresar Descuentos Fecha 2025-08-25 25 / 8 / 2025 - 2025-08-25 25 / 8 / 2025 M…" at bounding box center [759, 337] width 1073 height 579
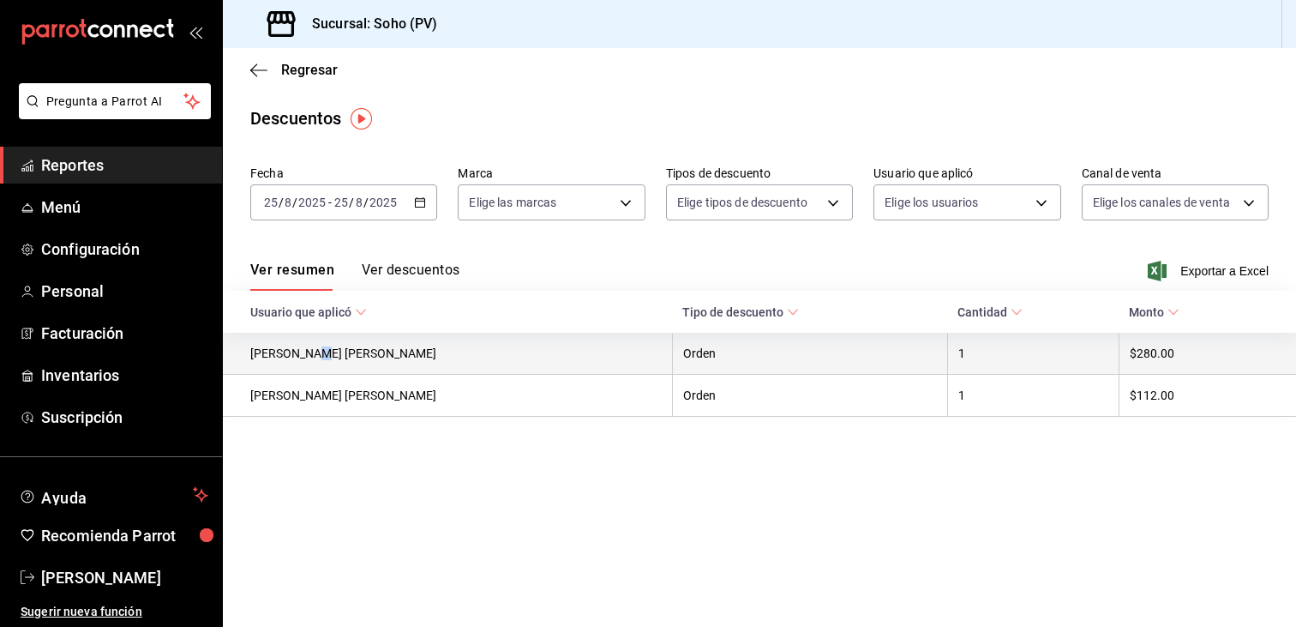
click at [310, 366] on th "Jose Alejandro Villa Zavala" at bounding box center [447, 354] width 449 height 42
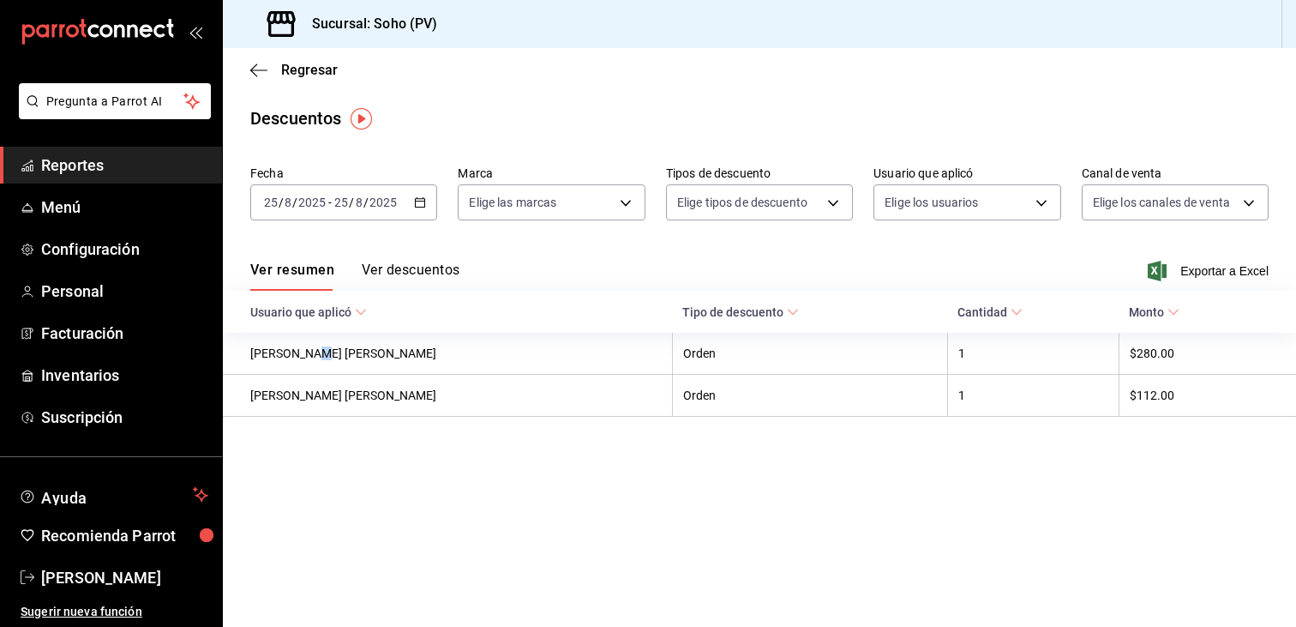
click at [423, 261] on button "Ver descuentos" at bounding box center [411, 275] width 98 height 29
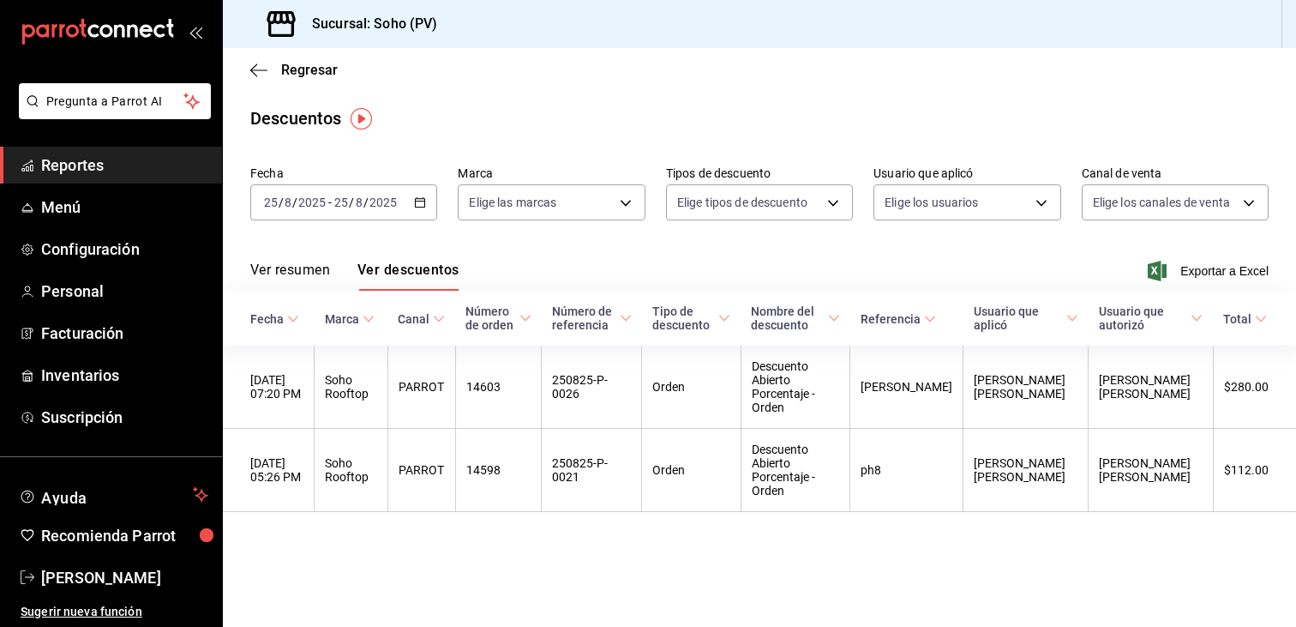
click at [124, 160] on span "Reportes" at bounding box center [124, 164] width 167 height 23
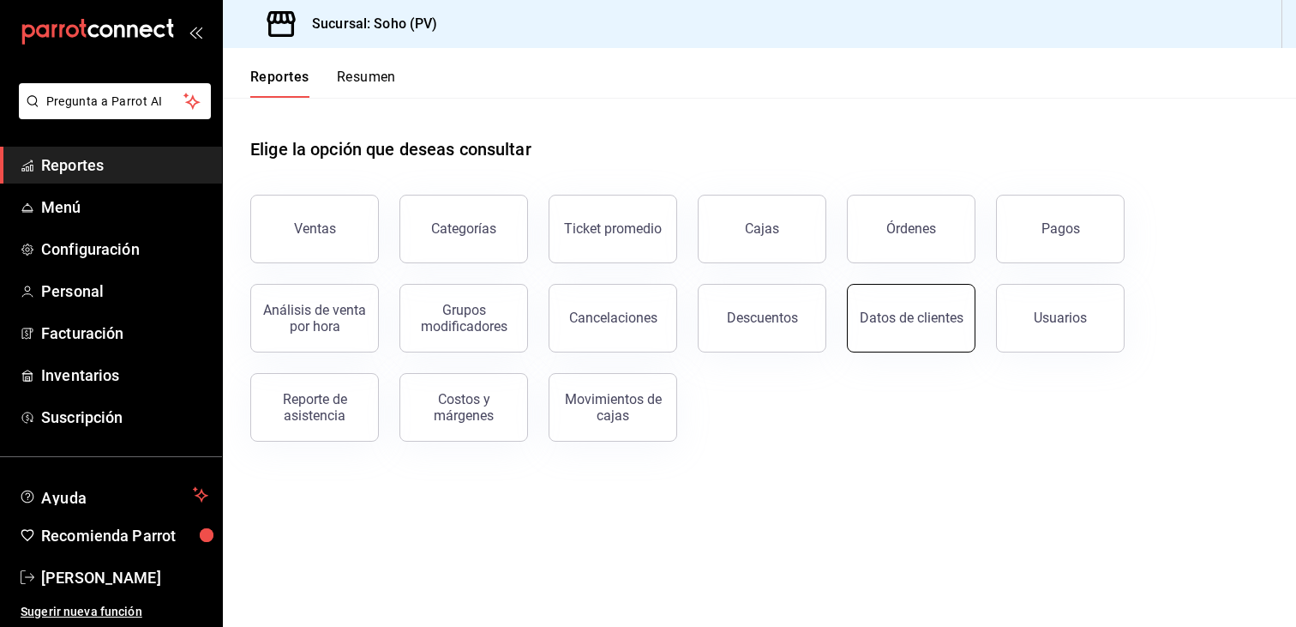
click at [867, 333] on button "Datos de clientes" at bounding box center [911, 318] width 129 height 69
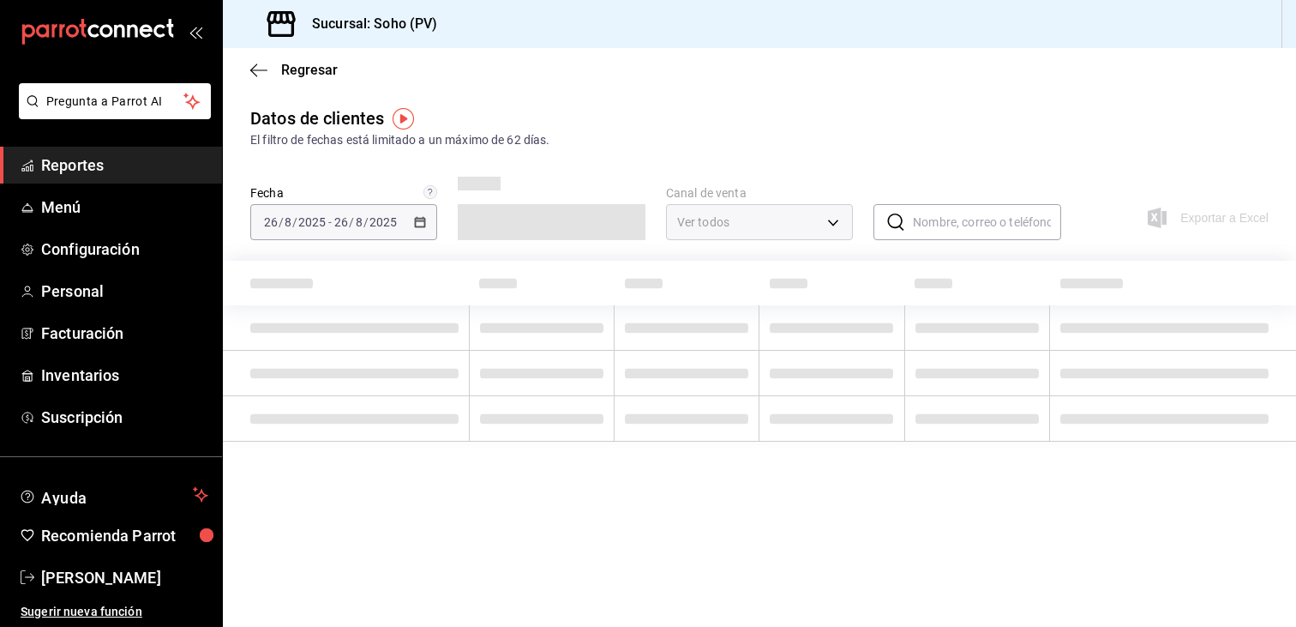
type input "PARROT,DIDI_FOOD,ONLINE"
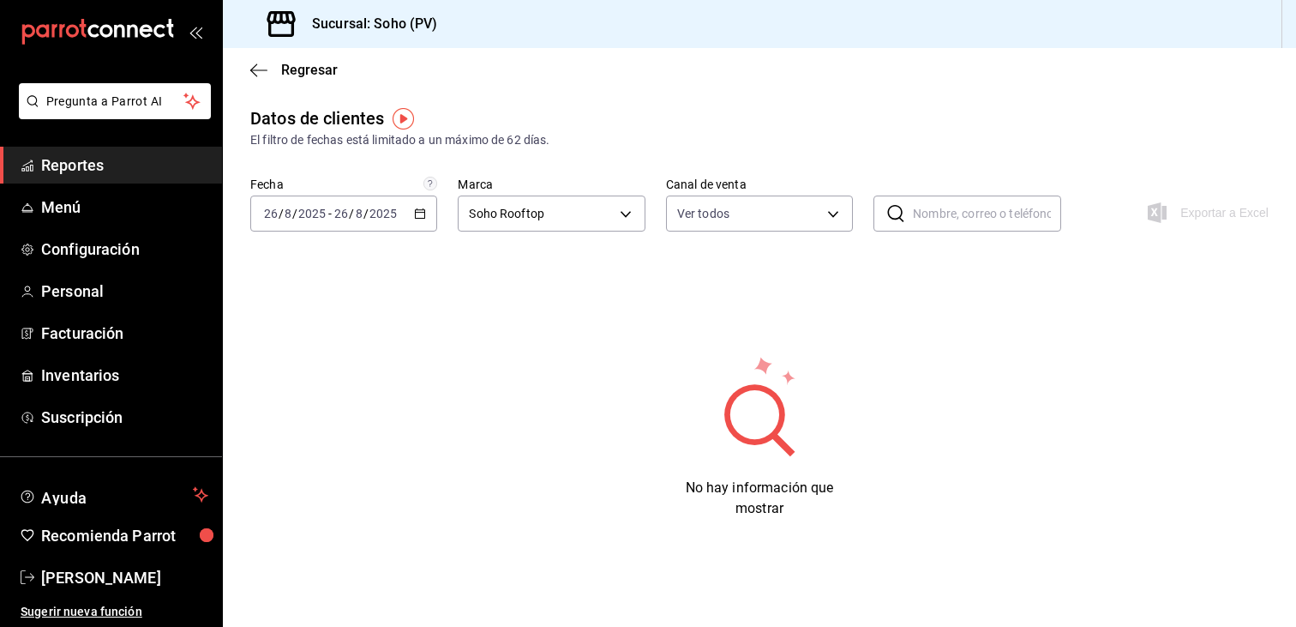
click at [418, 218] on \(Stroke\) "button" at bounding box center [420, 213] width 10 height 9
click at [308, 315] on li "Ayer" at bounding box center [331, 304] width 160 height 39
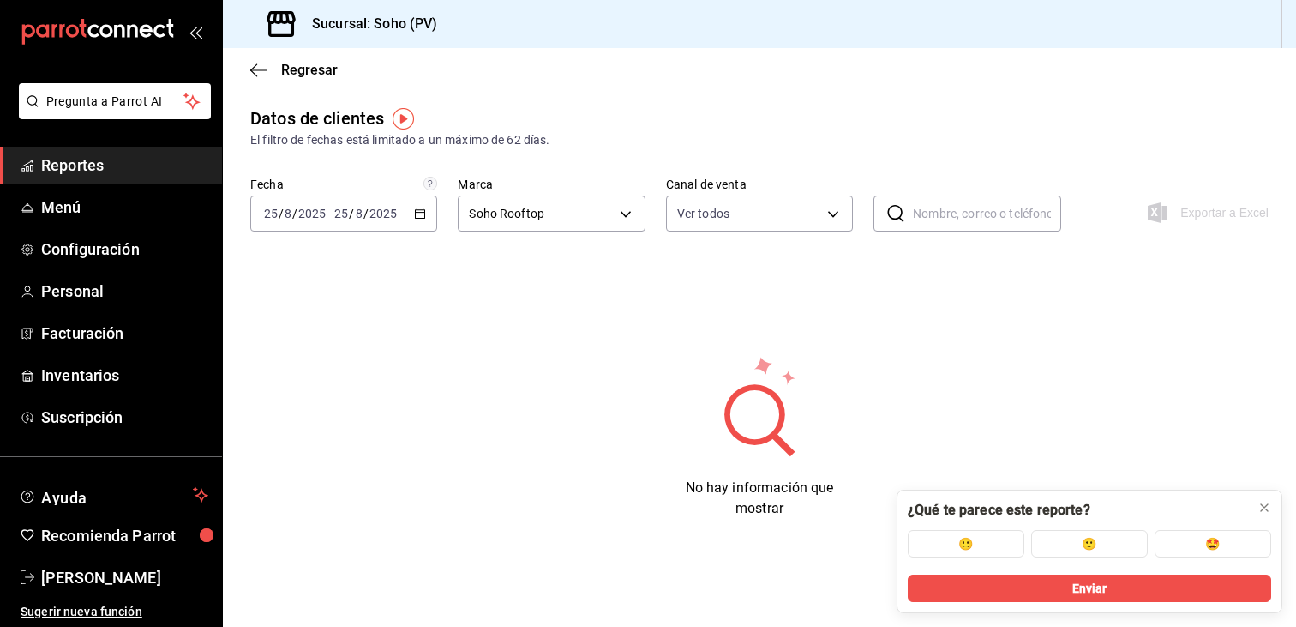
click at [127, 156] on span "Reportes" at bounding box center [124, 164] width 167 height 23
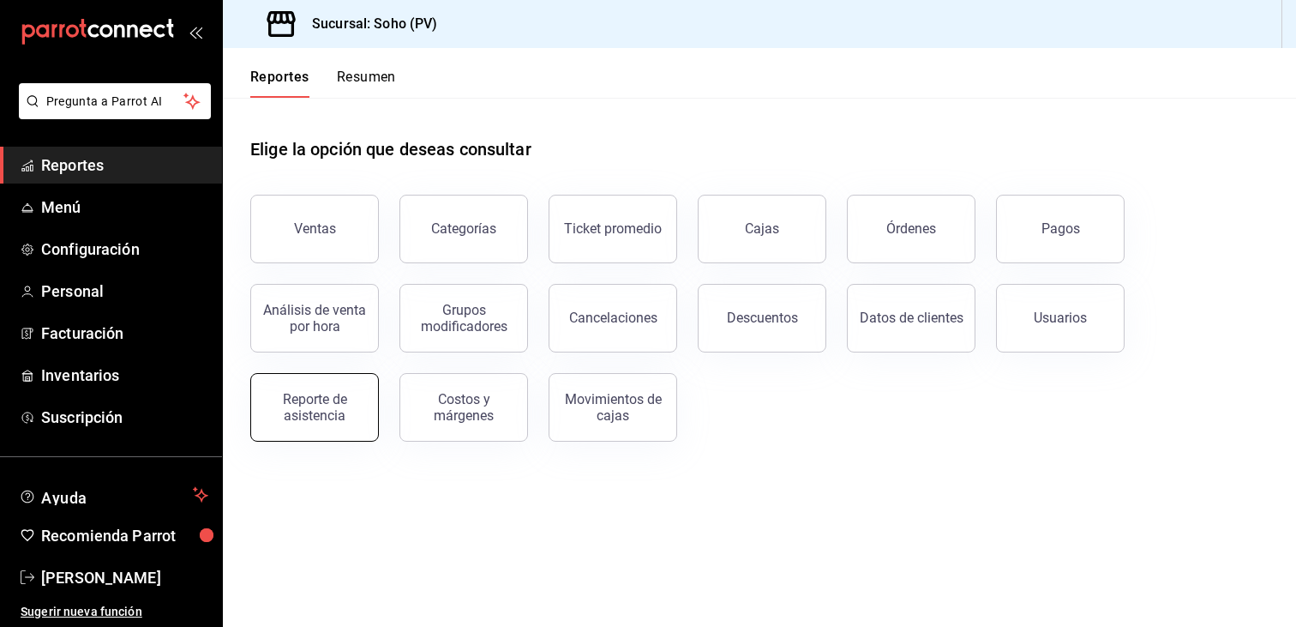
click at [339, 398] on div "Reporte de asistencia" at bounding box center [314, 407] width 106 height 33
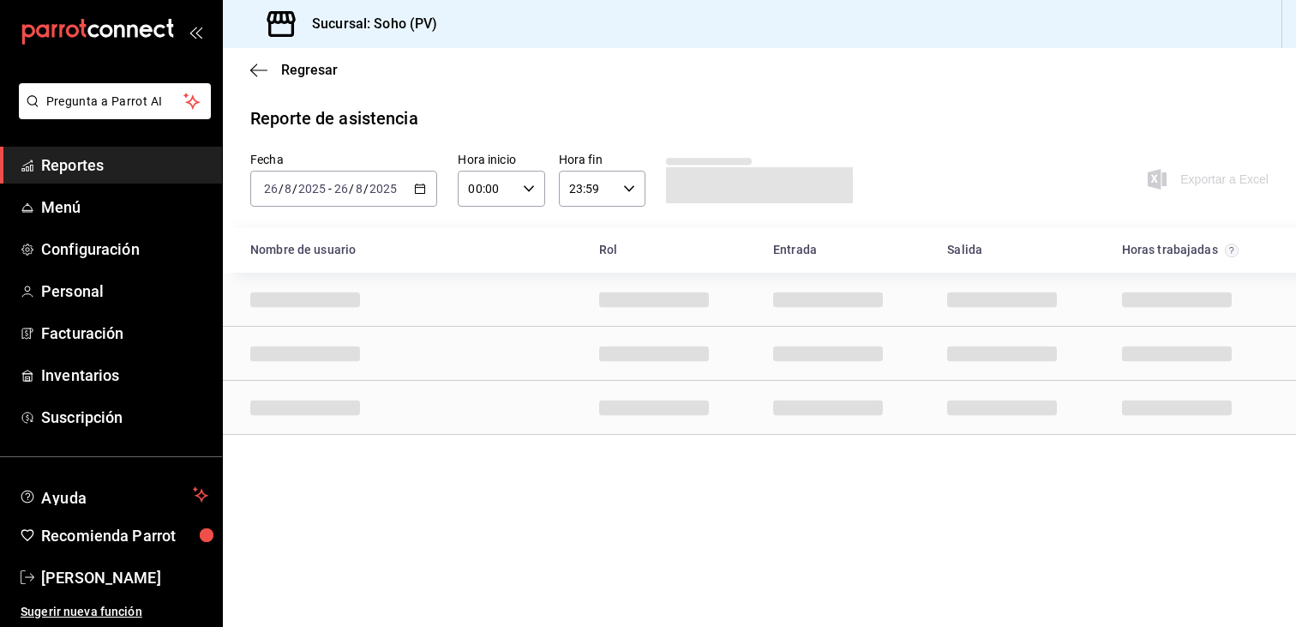
click at [435, 188] on div "2025-08-26 26 / 8 / 2025 - 2025-08-26 26 / 8 / 2025" at bounding box center [343, 189] width 187 height 36
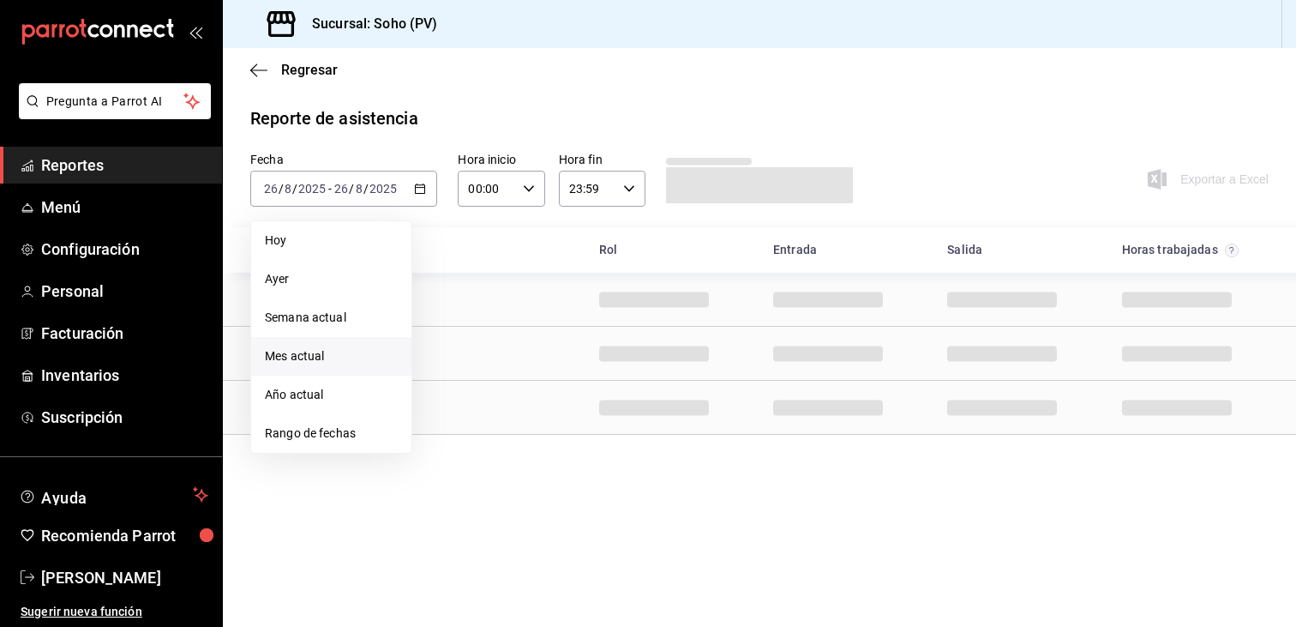
click at [327, 356] on span "Mes actual" at bounding box center [331, 356] width 133 height 18
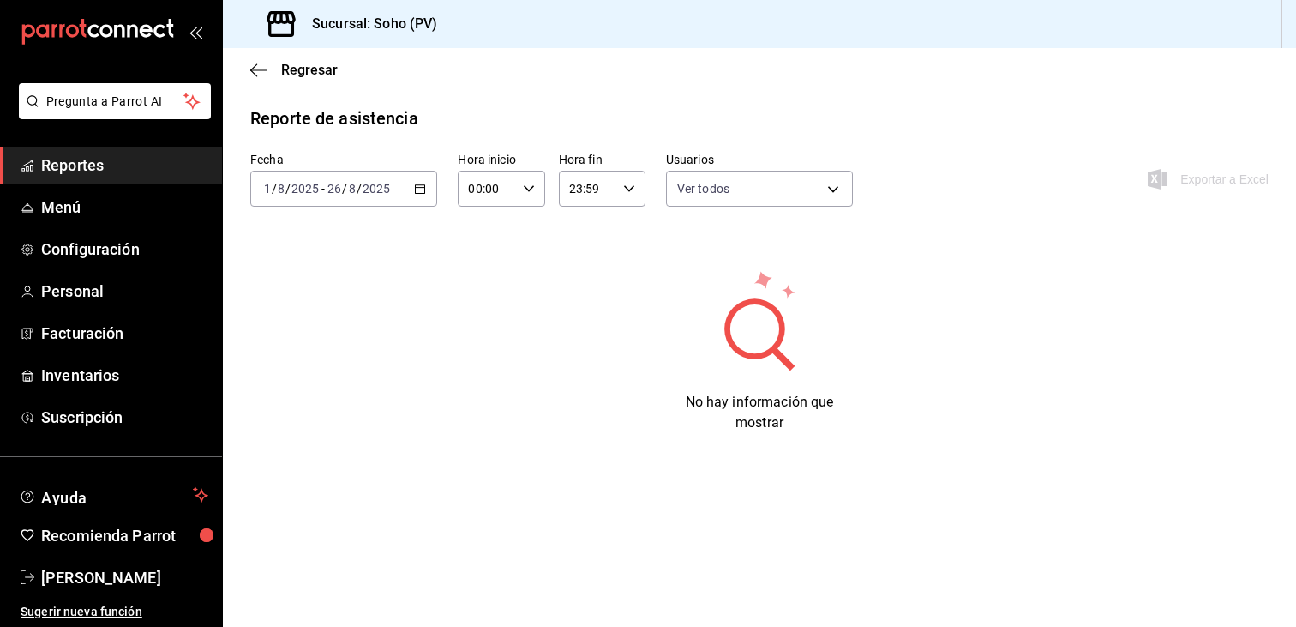
click at [423, 196] on div "2025-08-01 1 / 8 / 2025 - 2025-08-26 26 / 8 / 2025" at bounding box center [343, 189] width 187 height 36
click at [333, 309] on span "Semana actual" at bounding box center [331, 318] width 133 height 18
click at [431, 192] on div "2025-08-24 24 / 8 / 2025 - 2025-08-26 26 / 8 / 2025" at bounding box center [343, 189] width 187 height 36
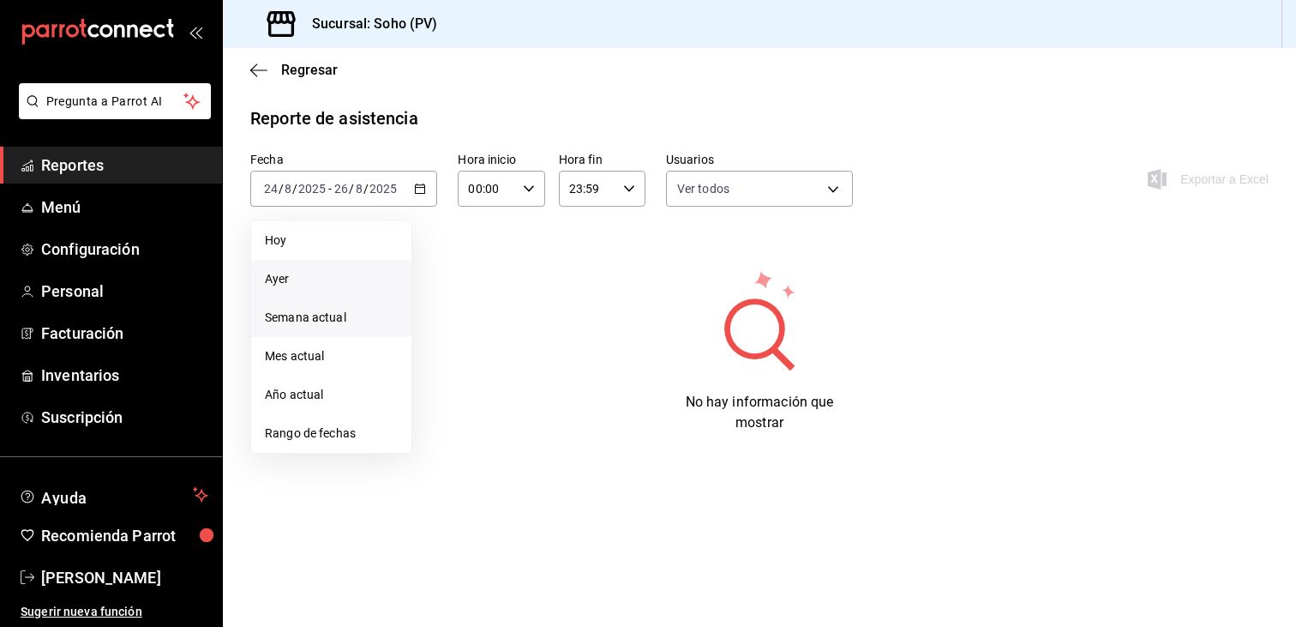
click at [315, 279] on span "Ayer" at bounding box center [331, 279] width 133 height 18
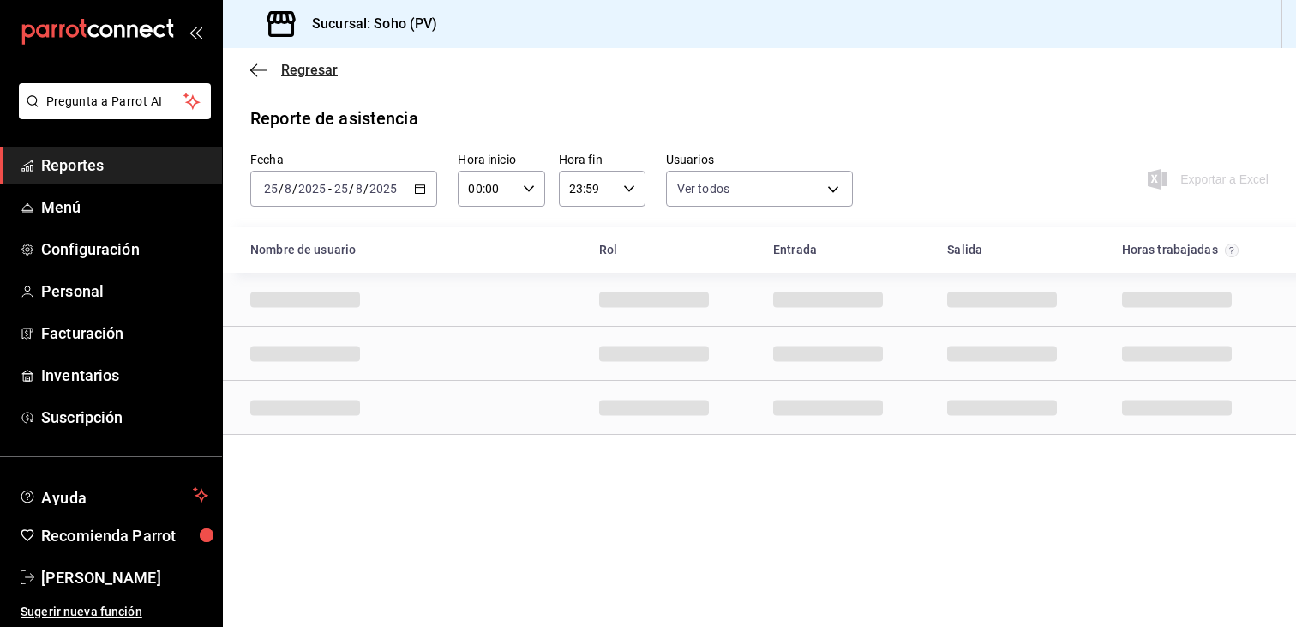
click at [257, 75] on icon "button" at bounding box center [253, 69] width 7 height 13
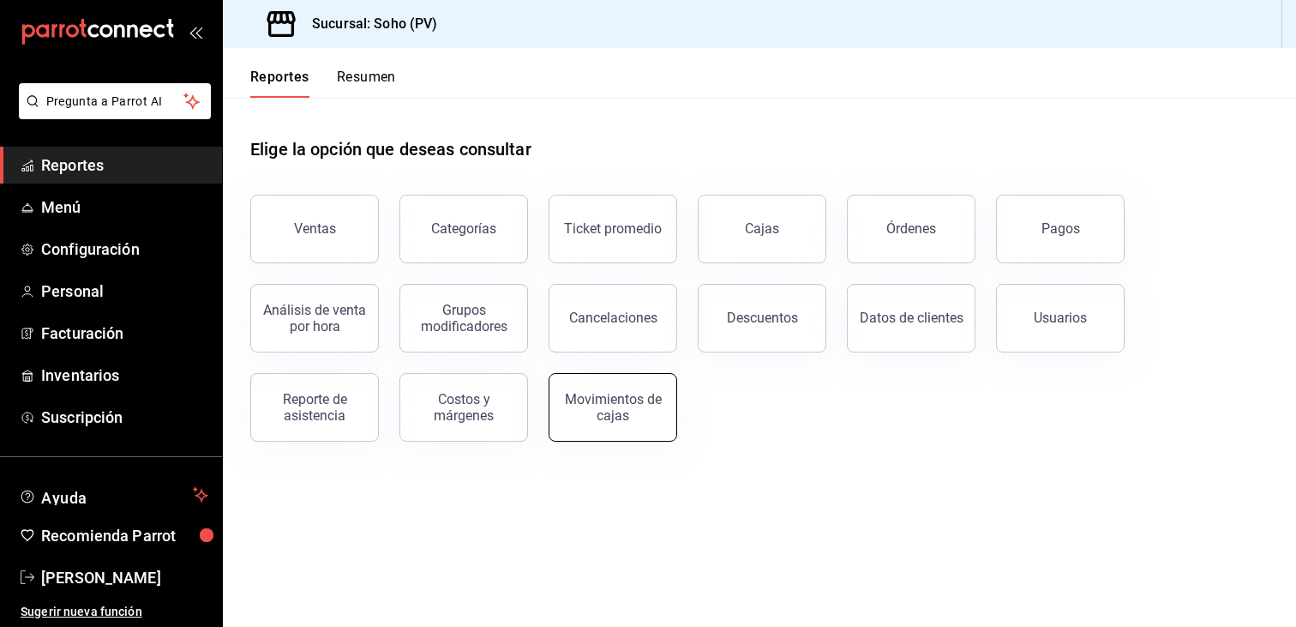
click at [592, 413] on div "Movimientos de cajas" at bounding box center [613, 407] width 106 height 33
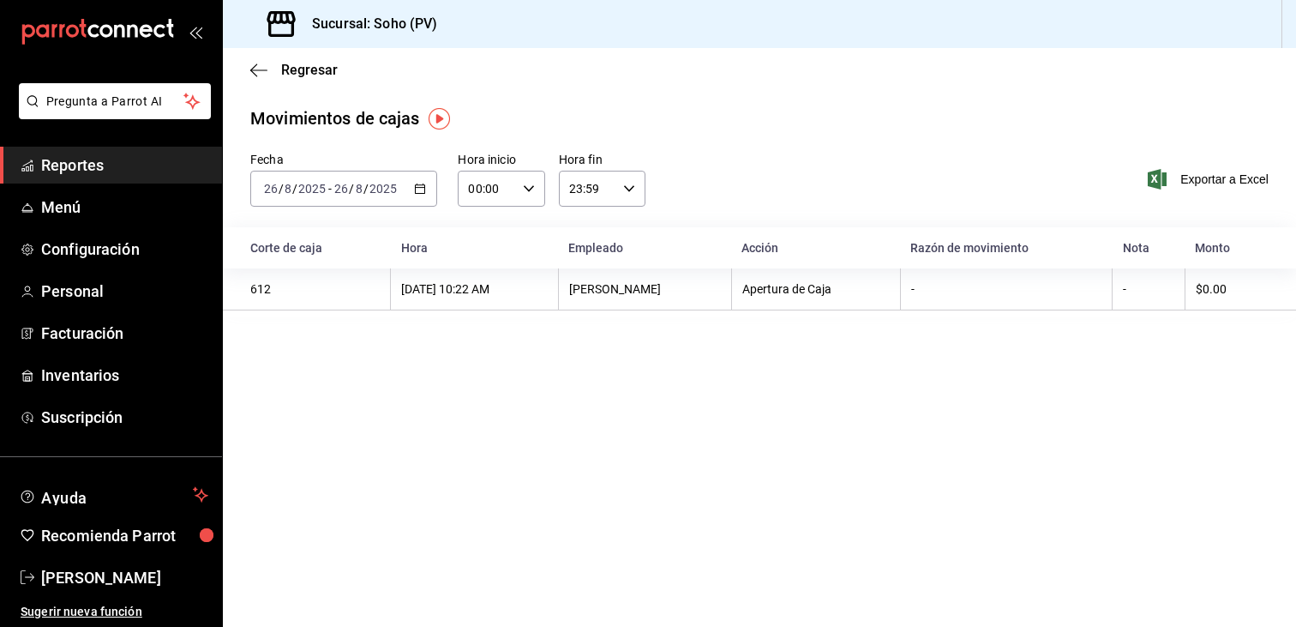
click at [418, 179] on div "2025-08-26 26 / 8 / 2025 - 2025-08-26 26 / 8 / 2025" at bounding box center [343, 189] width 187 height 36
click at [319, 287] on span "Ayer" at bounding box center [331, 279] width 133 height 18
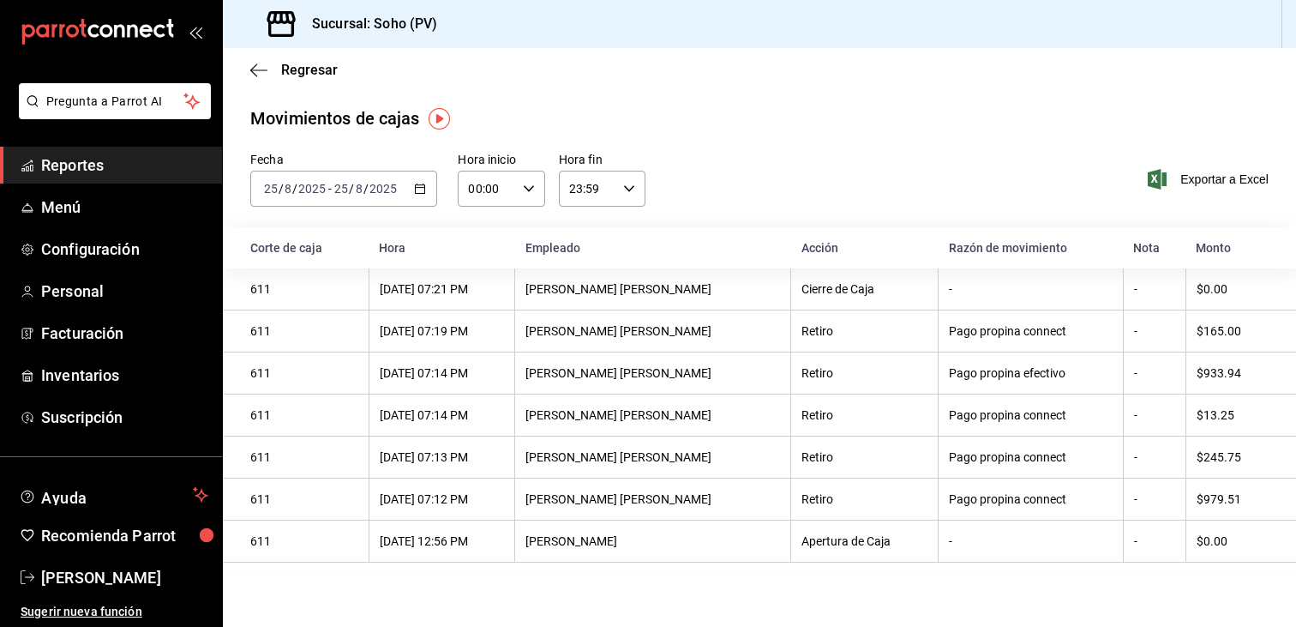
click at [896, 131] on div "Movimientos de cajas Fecha 2025-08-25 25 / 8 / 2025 - 2025-08-25 25 / 8 / 2025 …" at bounding box center [759, 337] width 1073 height 464
click at [155, 165] on span "Reportes" at bounding box center [124, 164] width 167 height 23
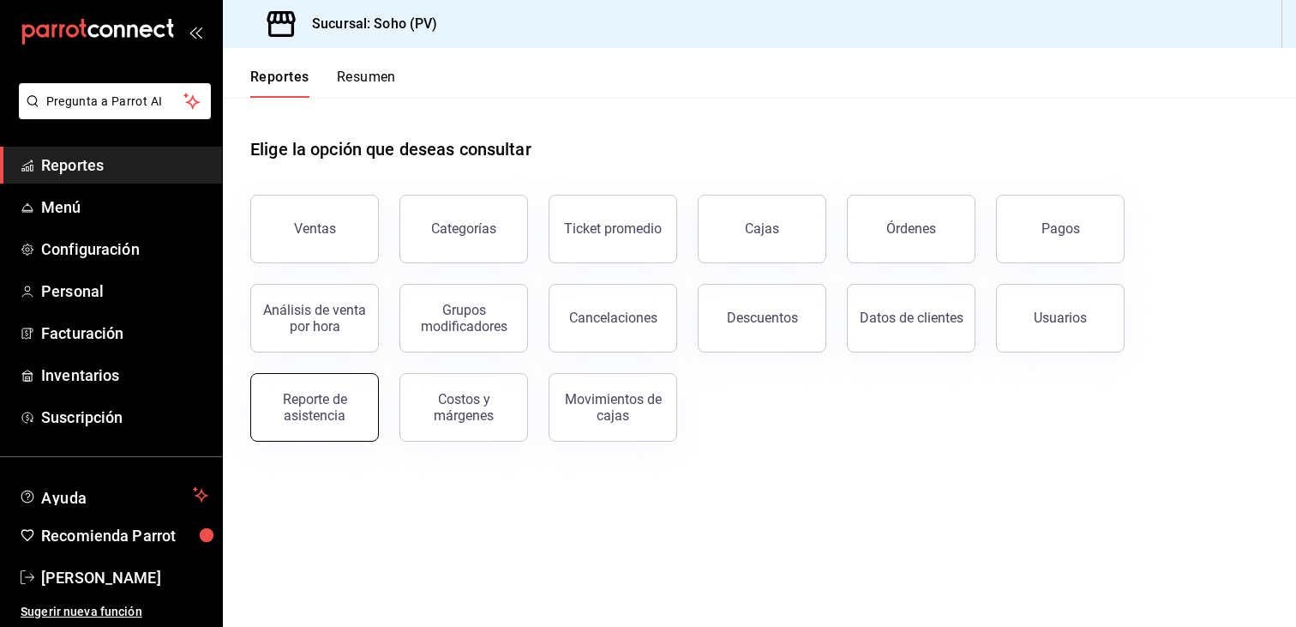
click at [316, 417] on div "Reporte de asistencia" at bounding box center [314, 407] width 106 height 33
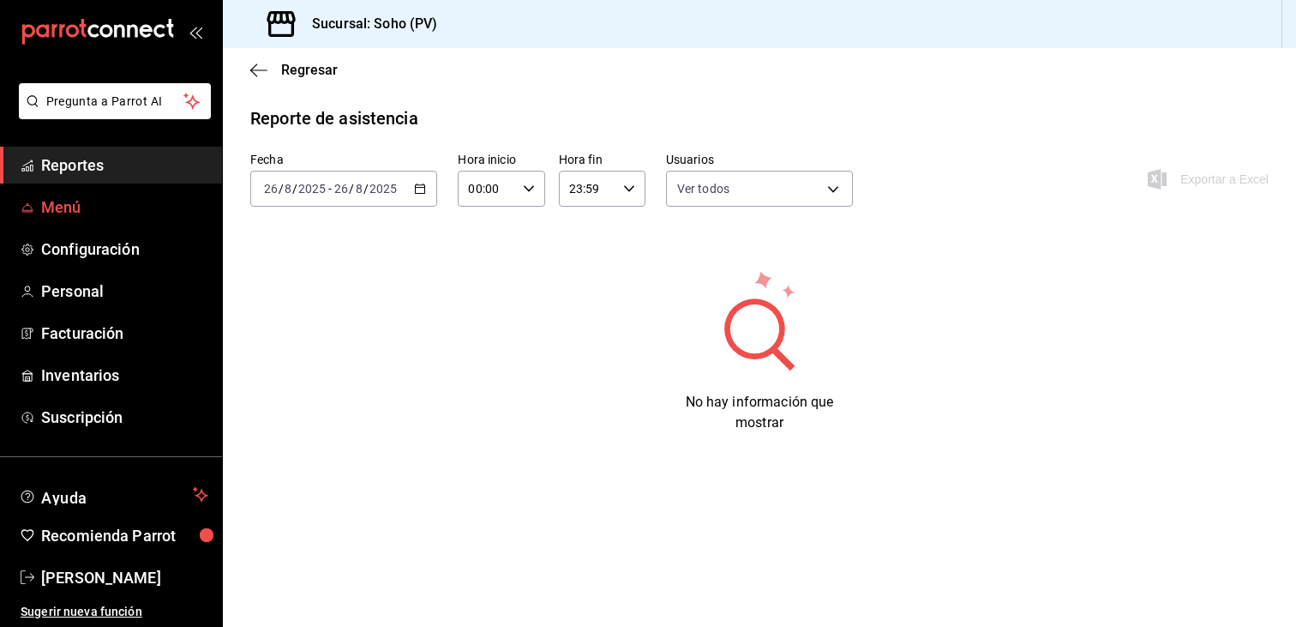
click at [99, 213] on span "Menú" at bounding box center [124, 206] width 167 height 23
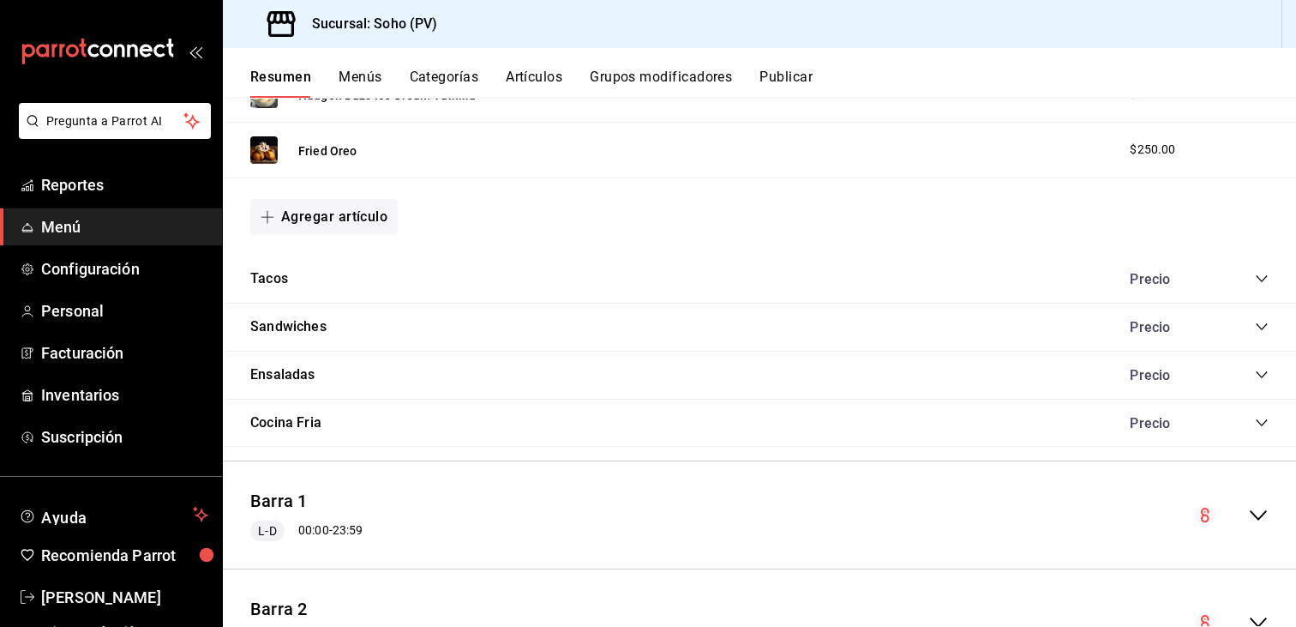
scroll to position [865, 0]
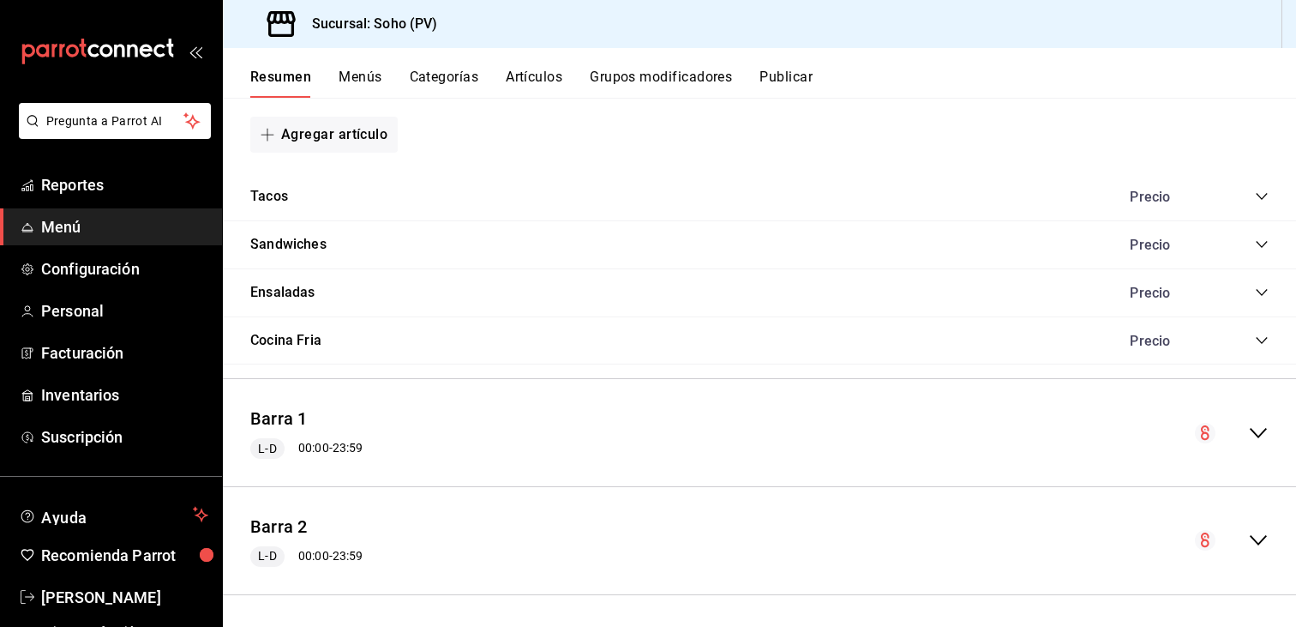
click at [339, 78] on button "Menús" at bounding box center [360, 83] width 43 height 29
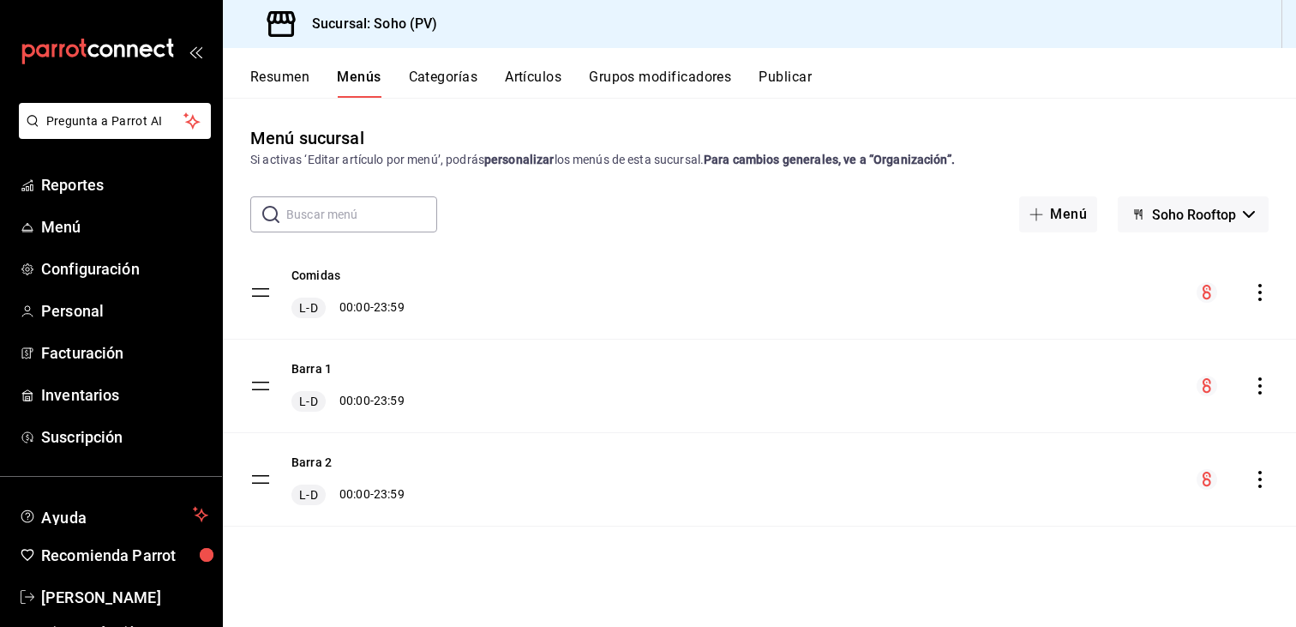
click at [466, 71] on button "Categorías" at bounding box center [443, 83] width 69 height 29
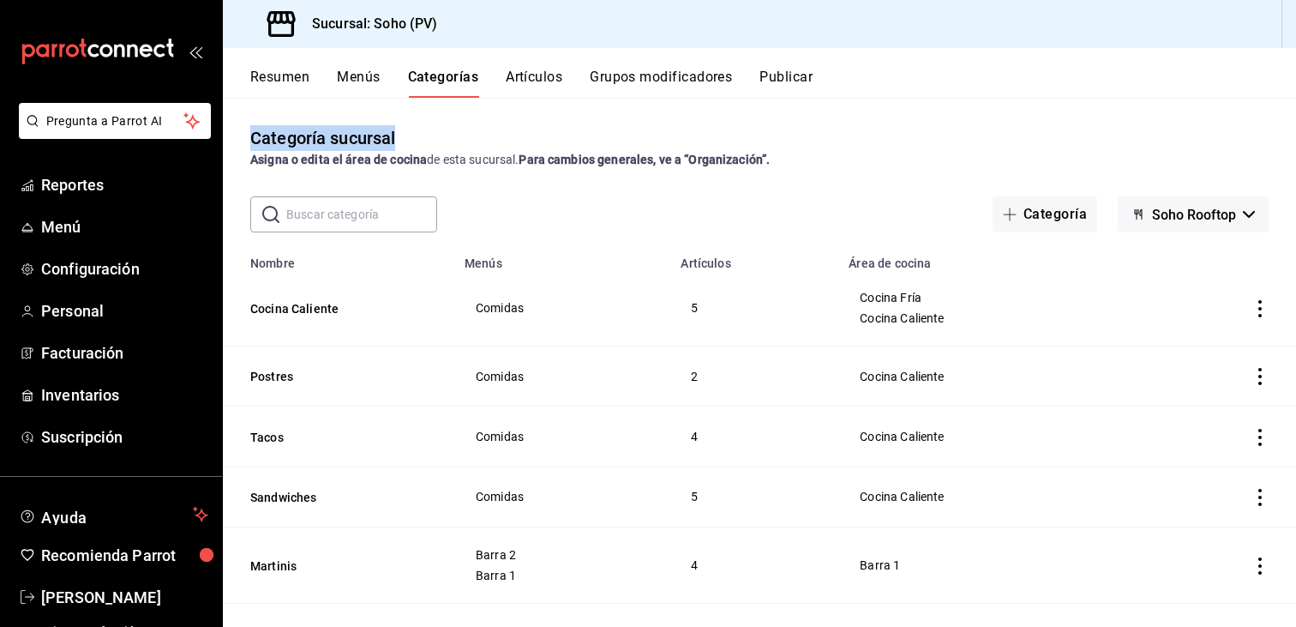
drag, startPoint x: 886, startPoint y: 106, endPoint x: 867, endPoint y: 117, distance: 21.9
click at [867, 117] on div "Resumen Menús Categorías Artículos Grupos modificadores Publicar Categoría sucu…" at bounding box center [759, 337] width 1073 height 579
click at [537, 78] on button "Artículos" at bounding box center [534, 83] width 57 height 29
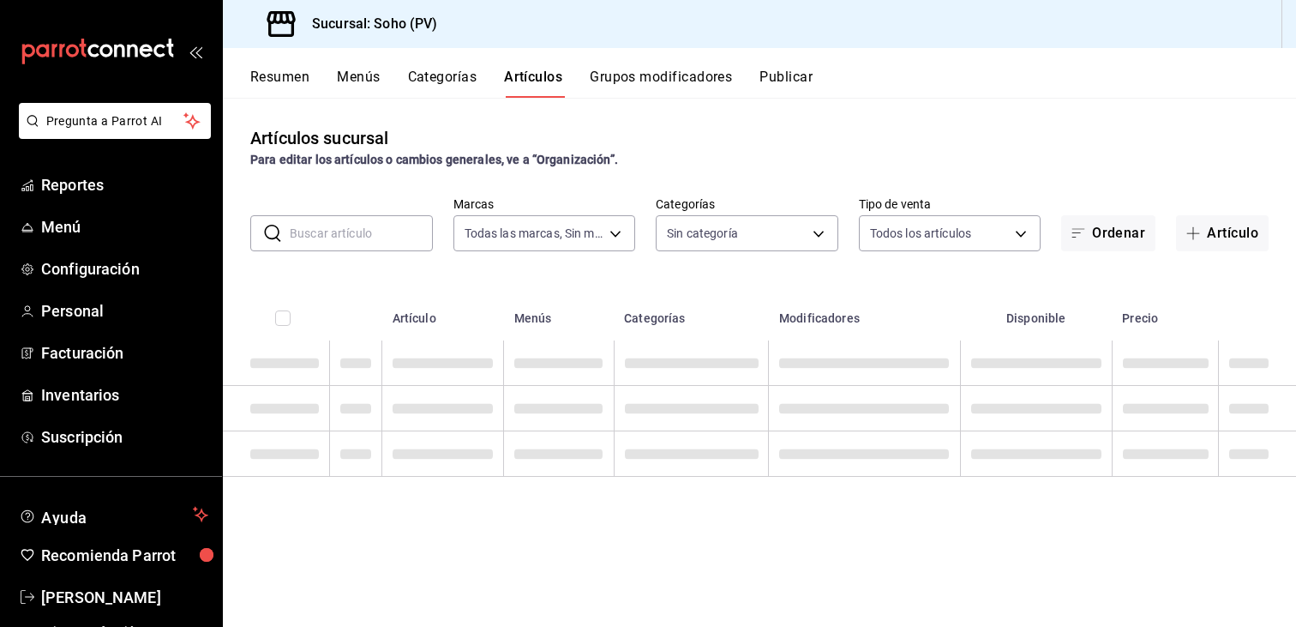
type input "60e6130b-27a3-4a0c-8c1b-8307769b85ff"
type input "294dd8ab-7ded-4000-a2e2-9960a58c864d,97b1b117-c0dc-47b9-8b5d-f234750411ab,03d17…"
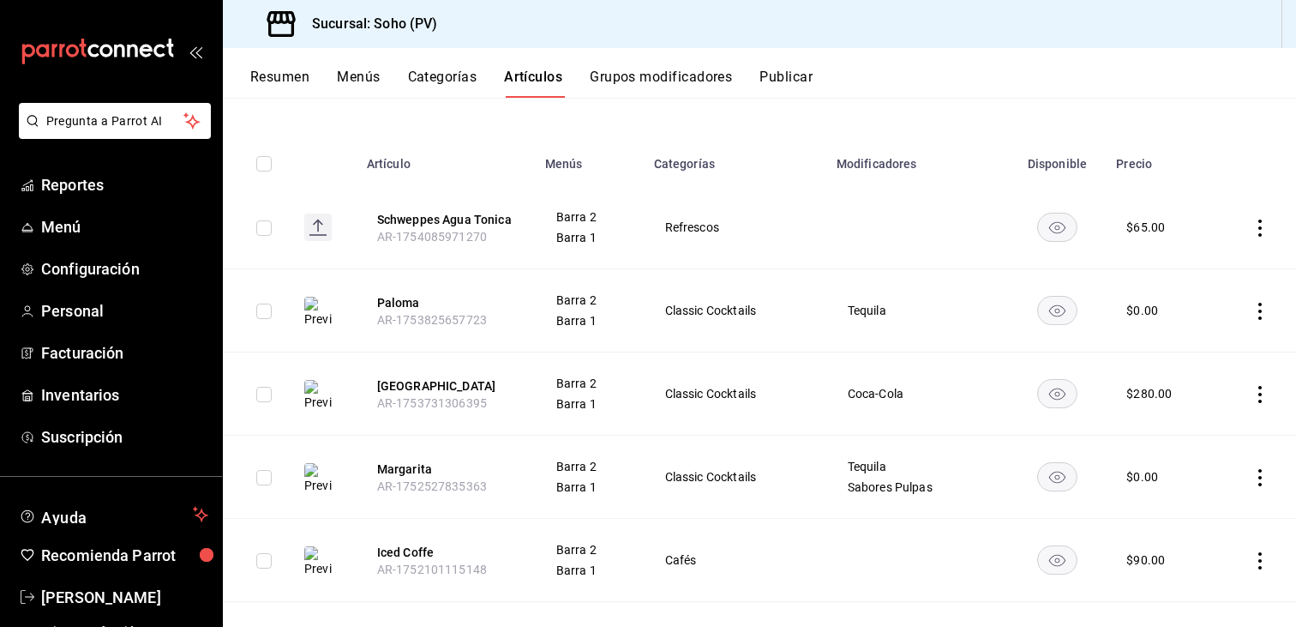
scroll to position [171, 0]
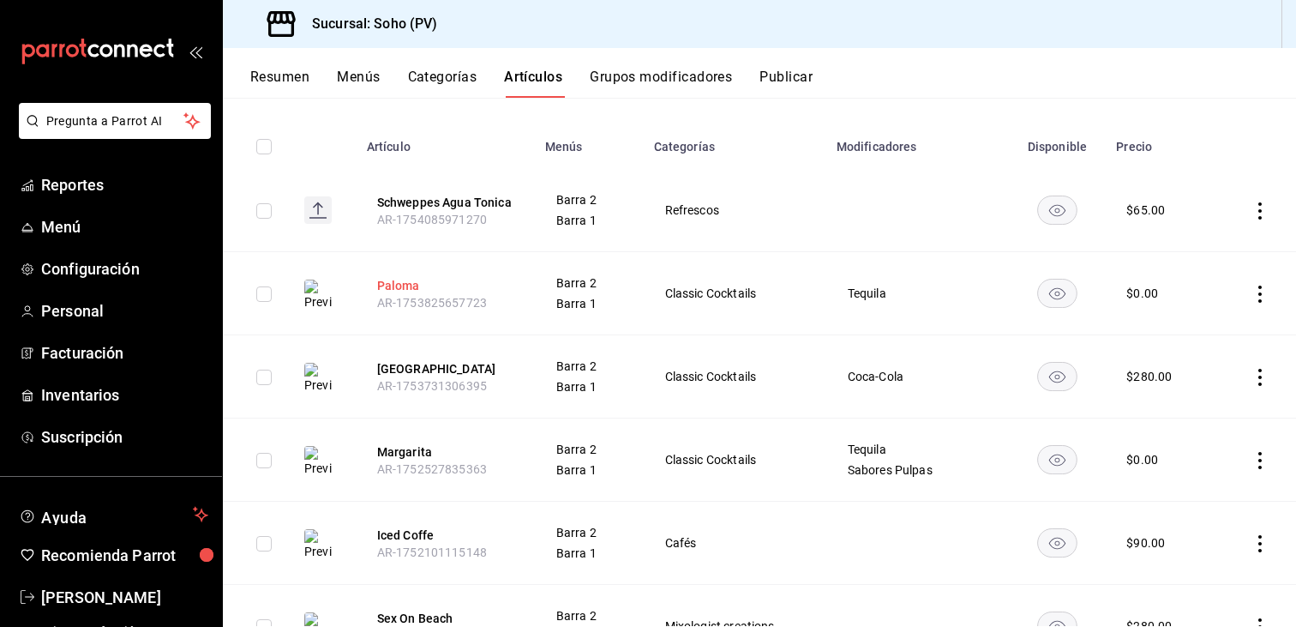
click at [397, 284] on button "Paloma" at bounding box center [445, 285] width 137 height 17
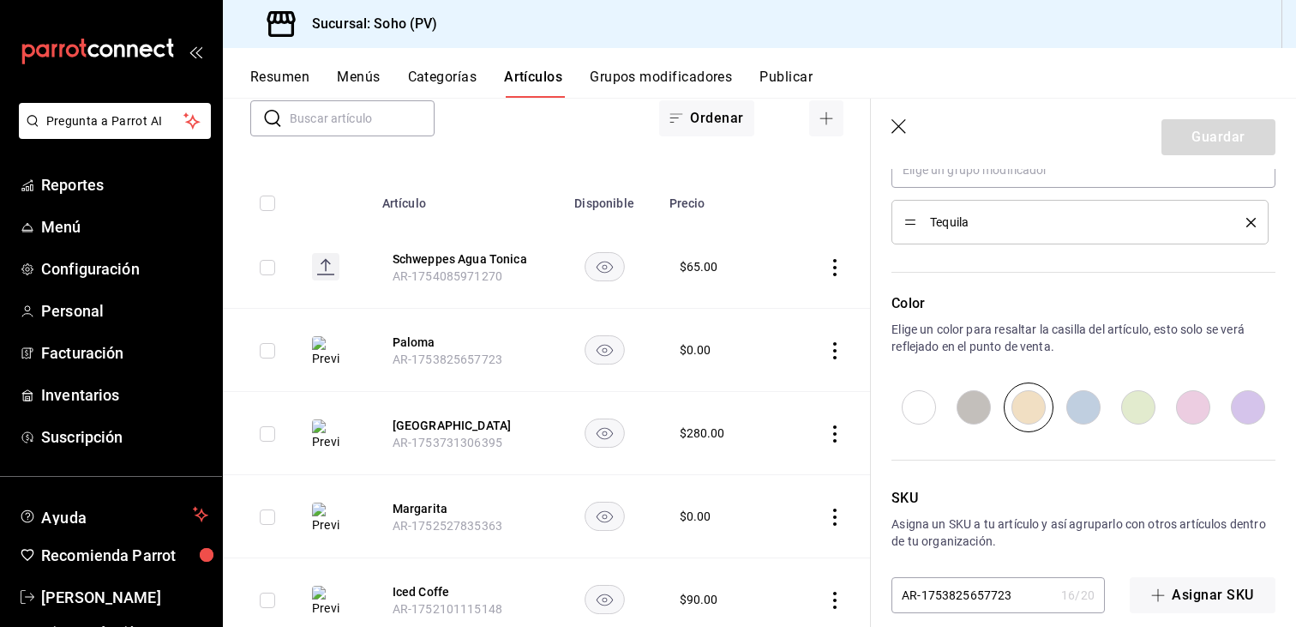
scroll to position [855, 0]
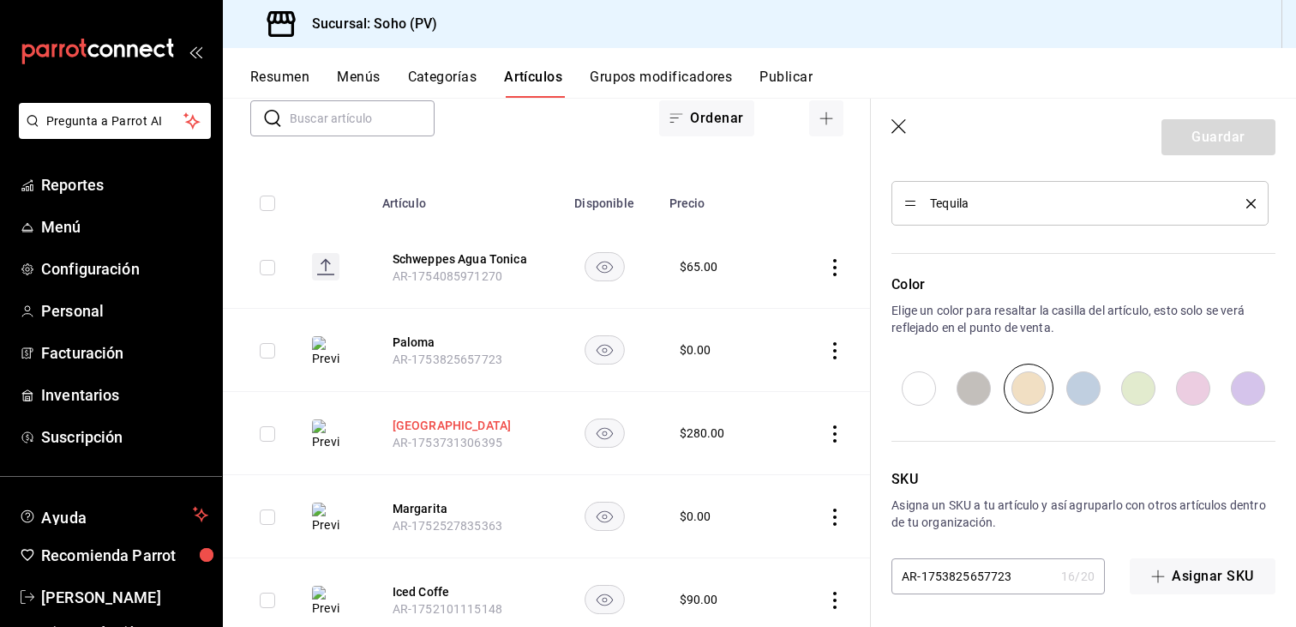
click at [429, 431] on button "[GEOGRAPHIC_DATA]" at bounding box center [461, 425] width 137 height 17
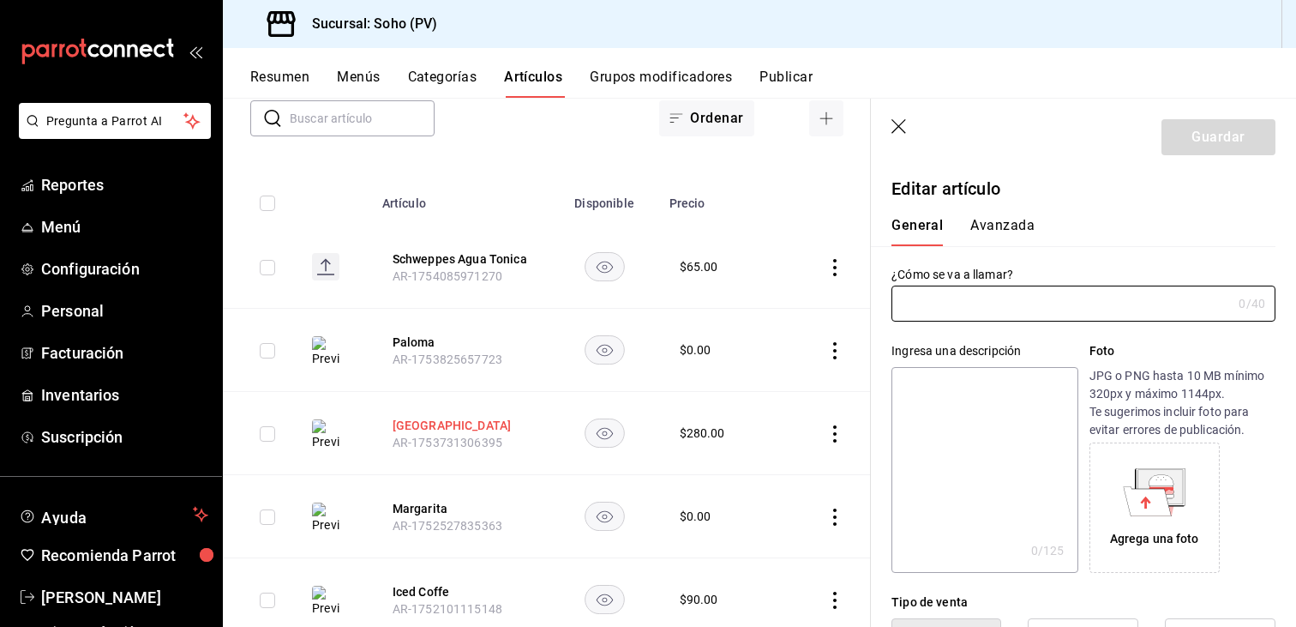
type input "[GEOGRAPHIC_DATA]"
type input "AR-1753731306395"
type input "$280.00"
radio input "false"
radio input "true"
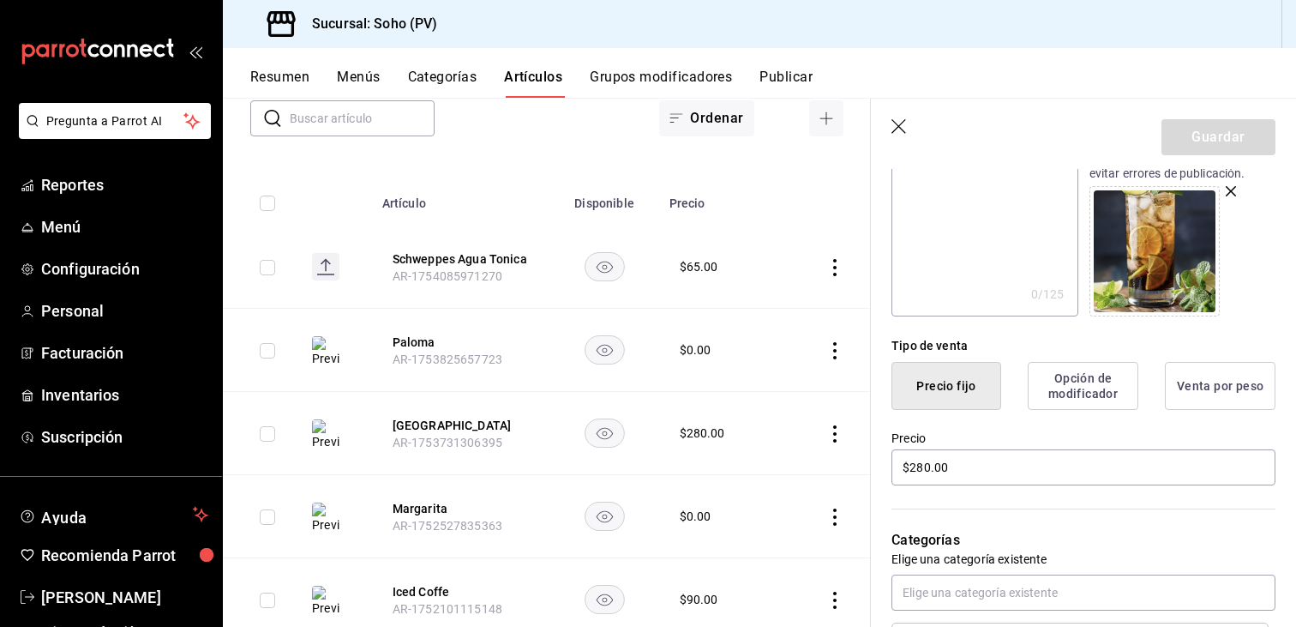
scroll to position [257, 0]
click at [411, 503] on button "Margarita" at bounding box center [461, 508] width 137 height 17
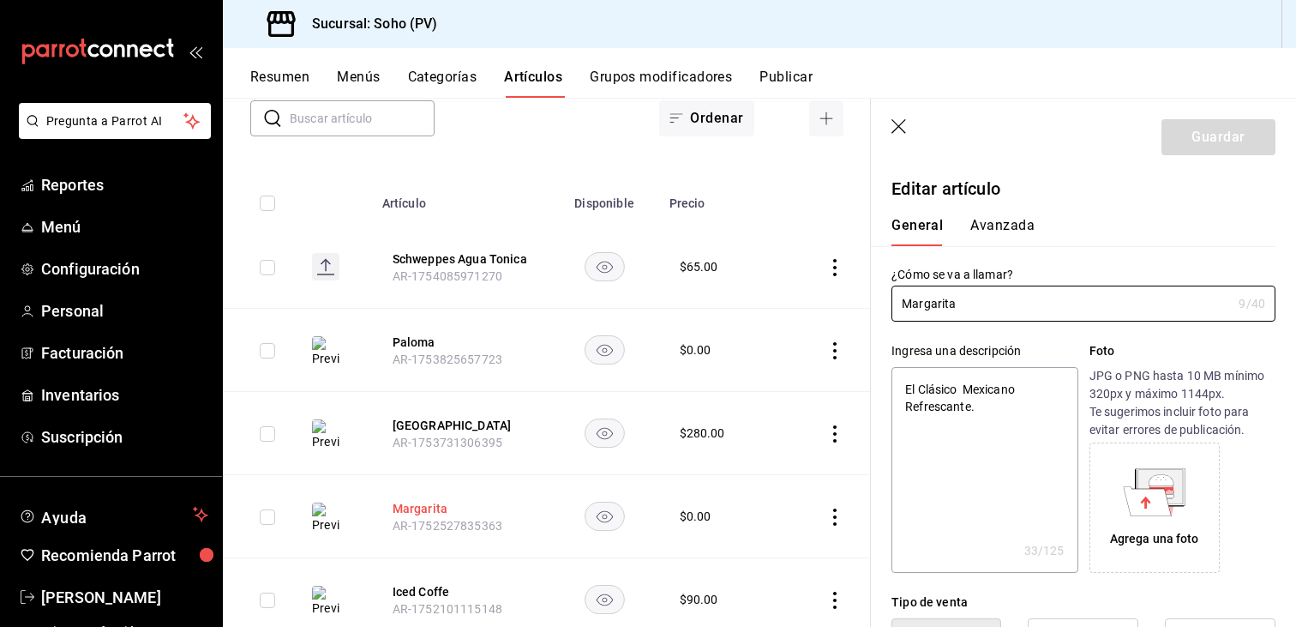
type textarea "x"
type input "$0.00"
radio input "false"
radio input "true"
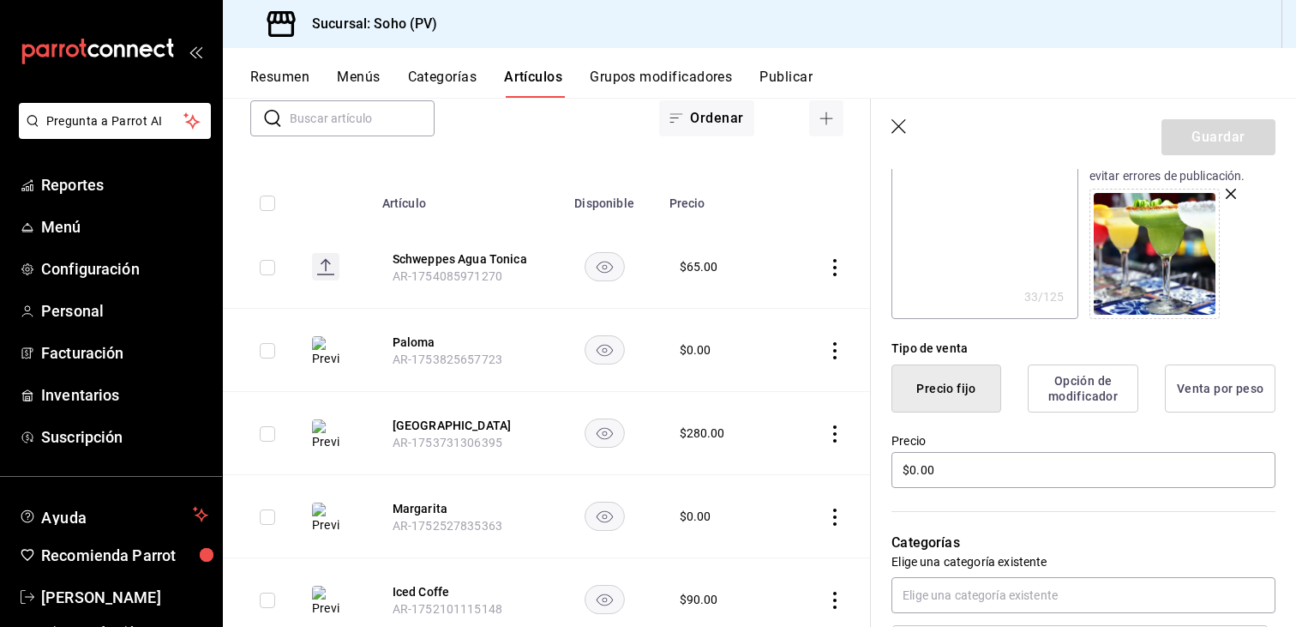
scroll to position [257, 0]
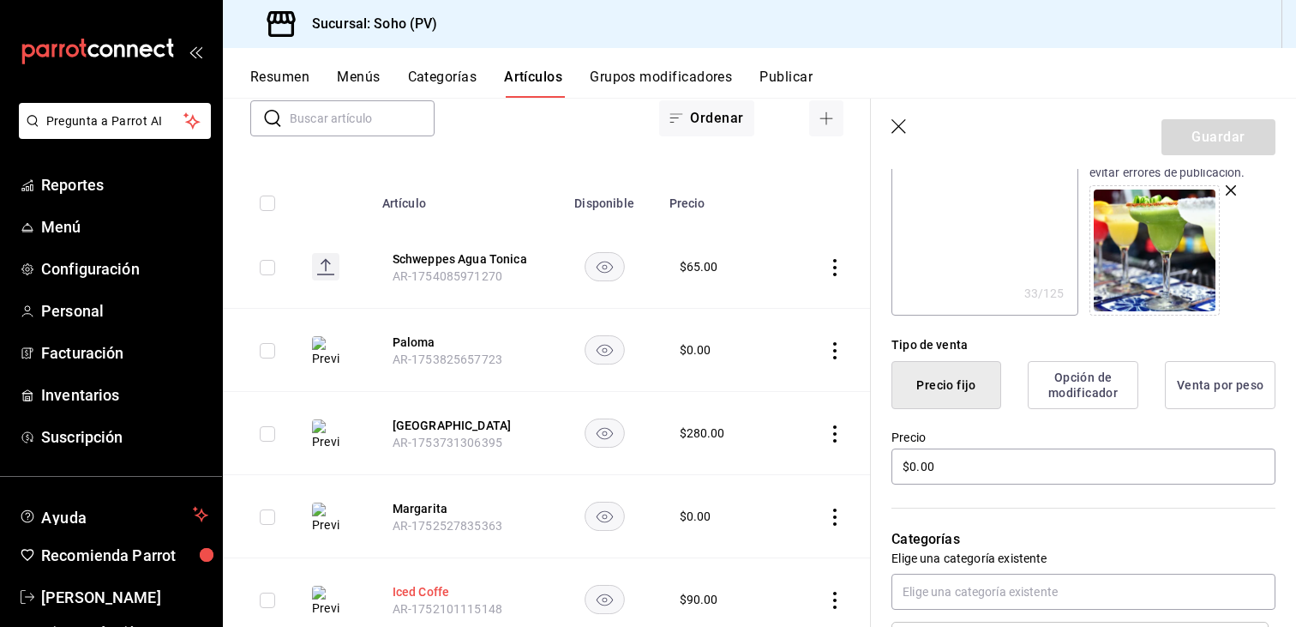
click at [420, 594] on button "Iced Coffe" at bounding box center [461, 591] width 137 height 17
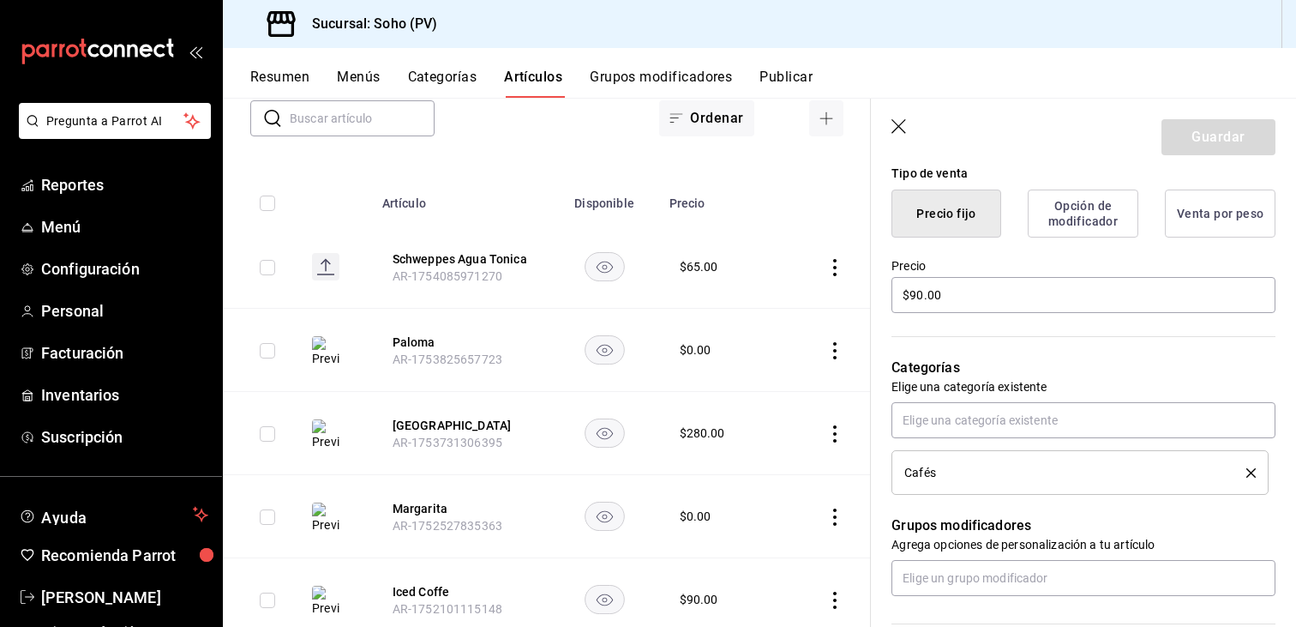
scroll to position [429, 0]
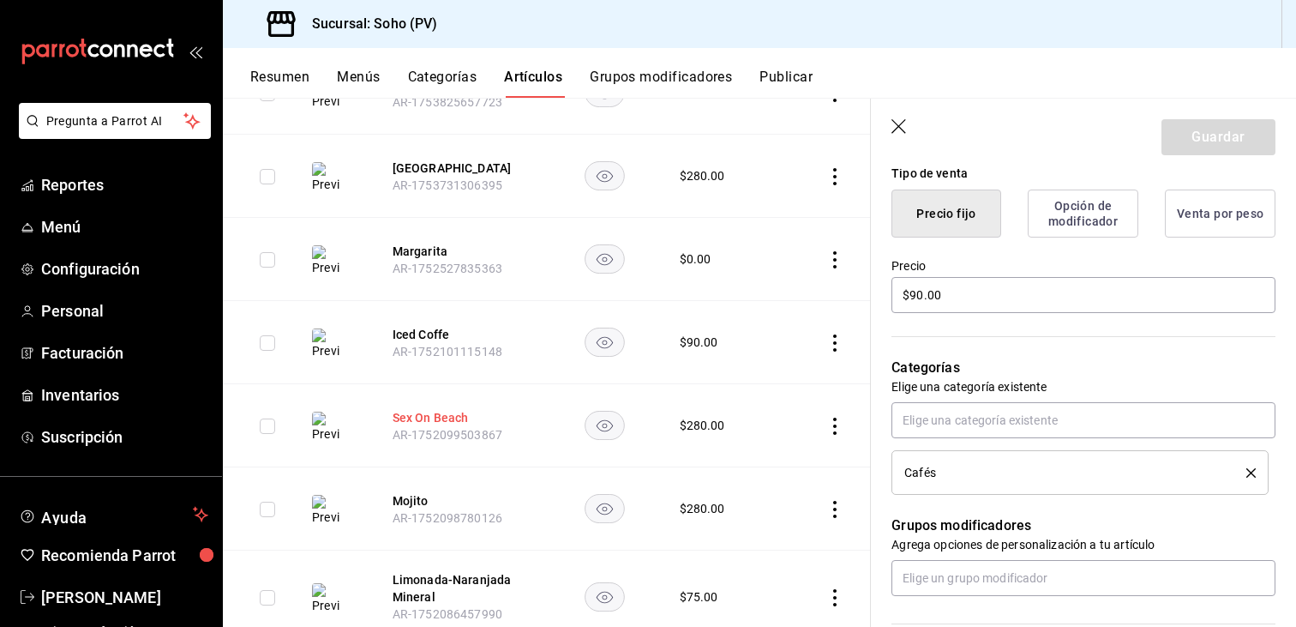
click at [417, 414] on button "Sex On Beach" at bounding box center [461, 417] width 137 height 17
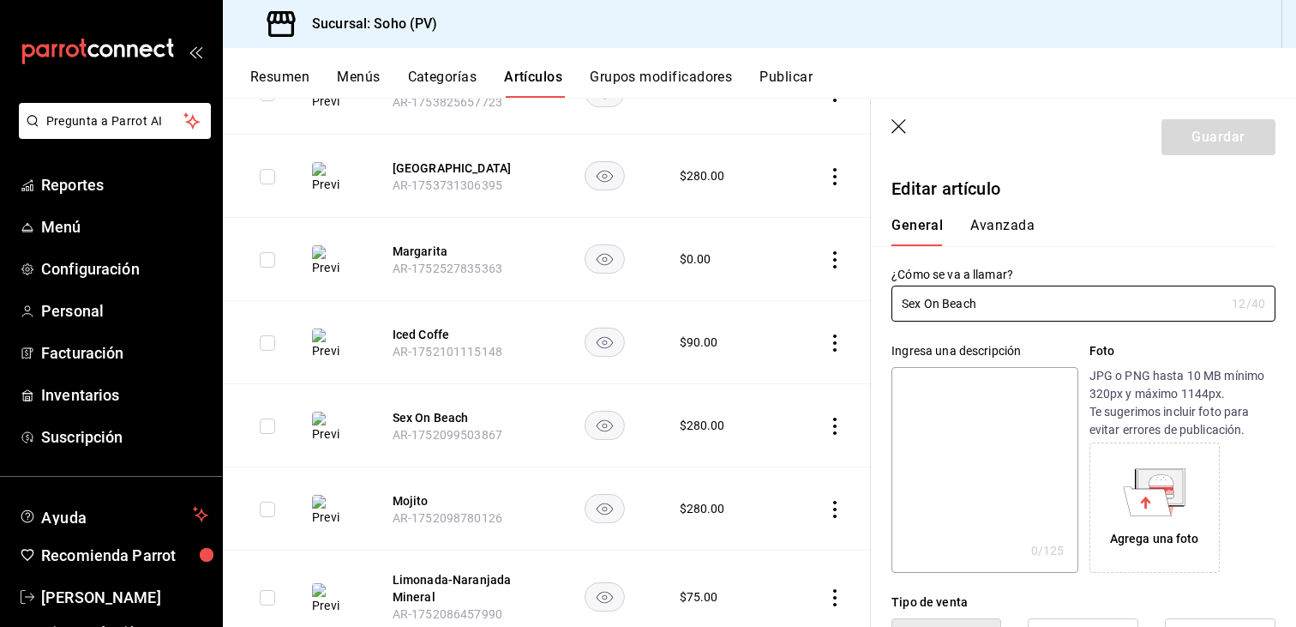
type input "$280.00"
radio input "false"
radio input "true"
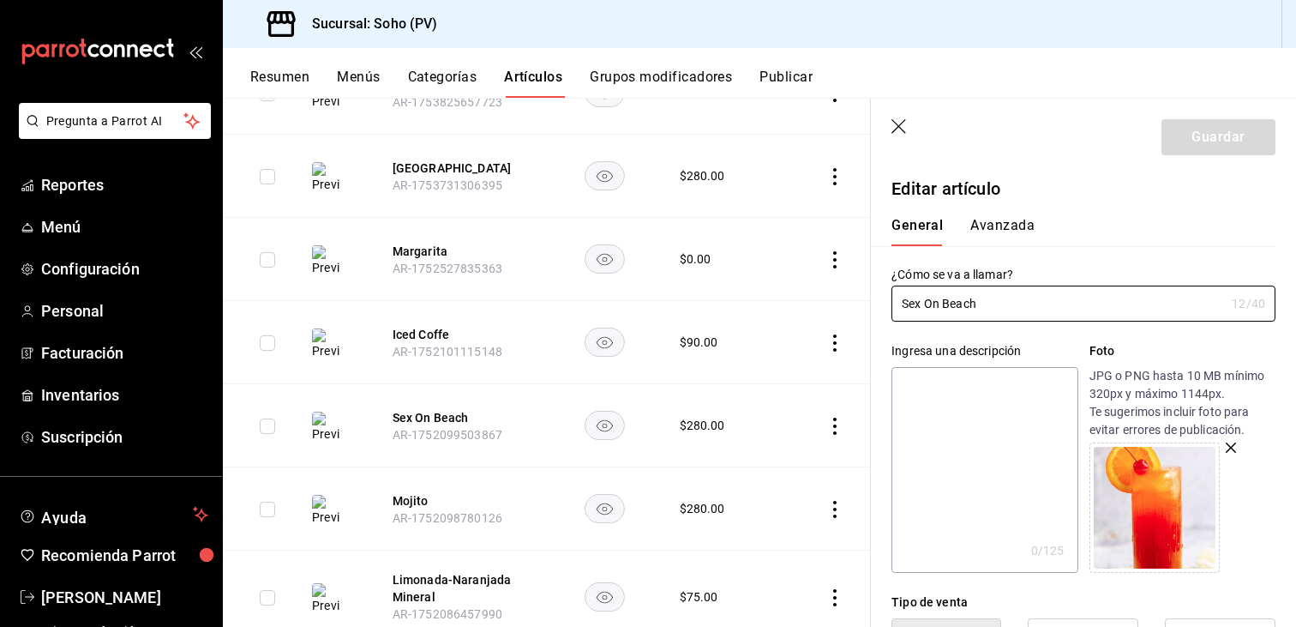
click at [904, 124] on icon "button" at bounding box center [899, 127] width 17 height 17
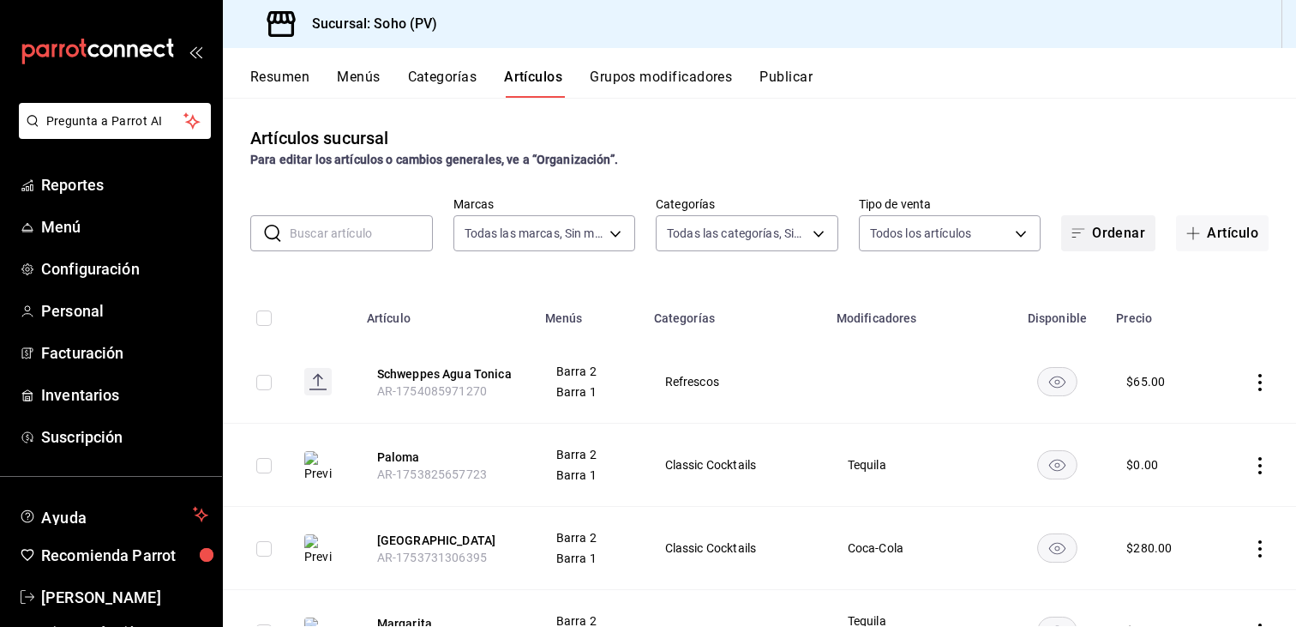
click at [1105, 244] on button "Ordenar" at bounding box center [1108, 233] width 94 height 36
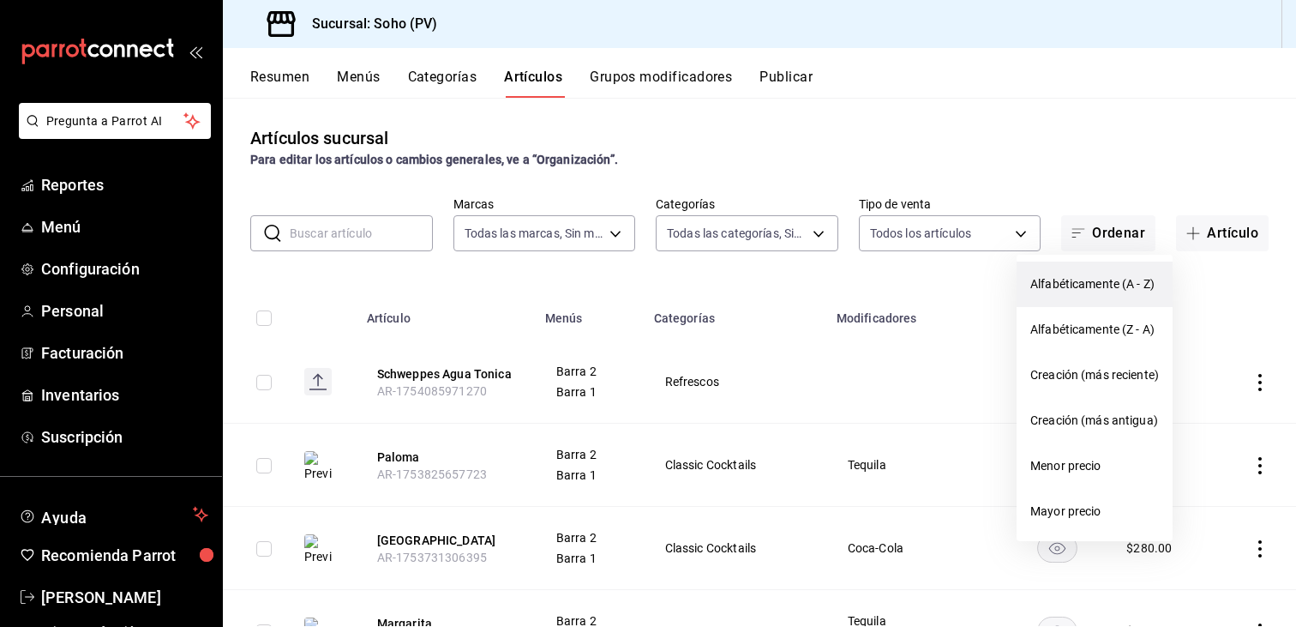
click at [1098, 284] on span "Alfabéticamente (A - Z)" at bounding box center [1094, 284] width 129 height 18
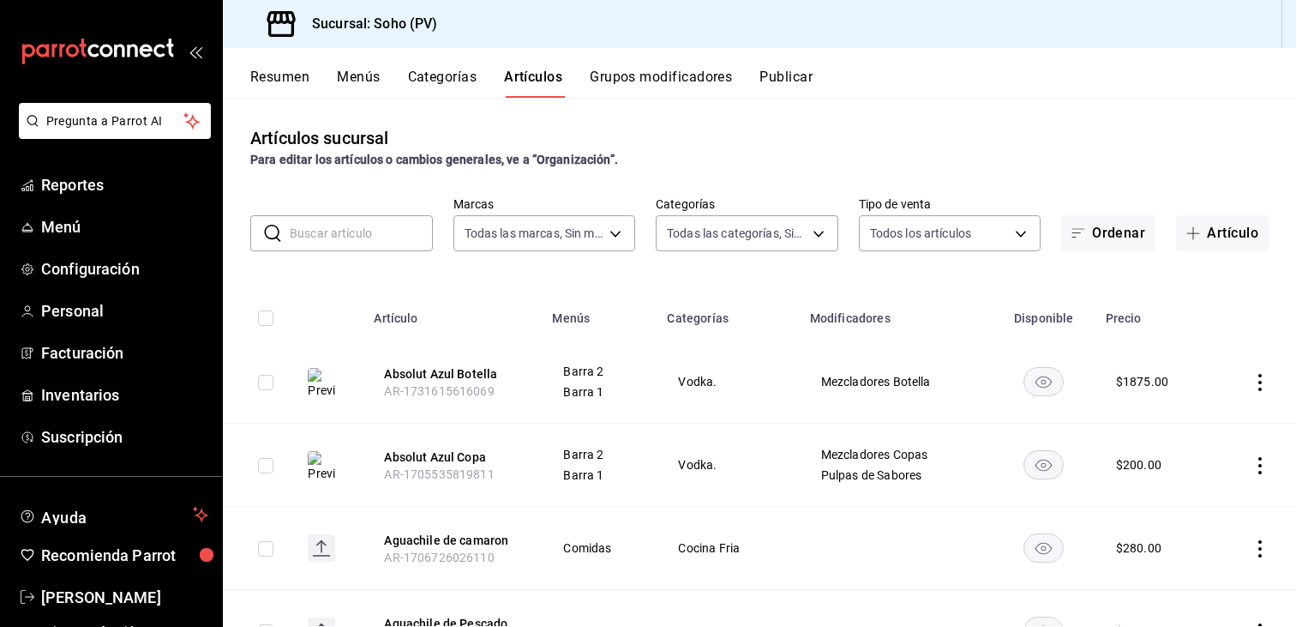
click at [998, 146] on div "Artículos sucursal Para editar los artículos o cambios generales, ve a “Organiz…" at bounding box center [759, 147] width 1073 height 44
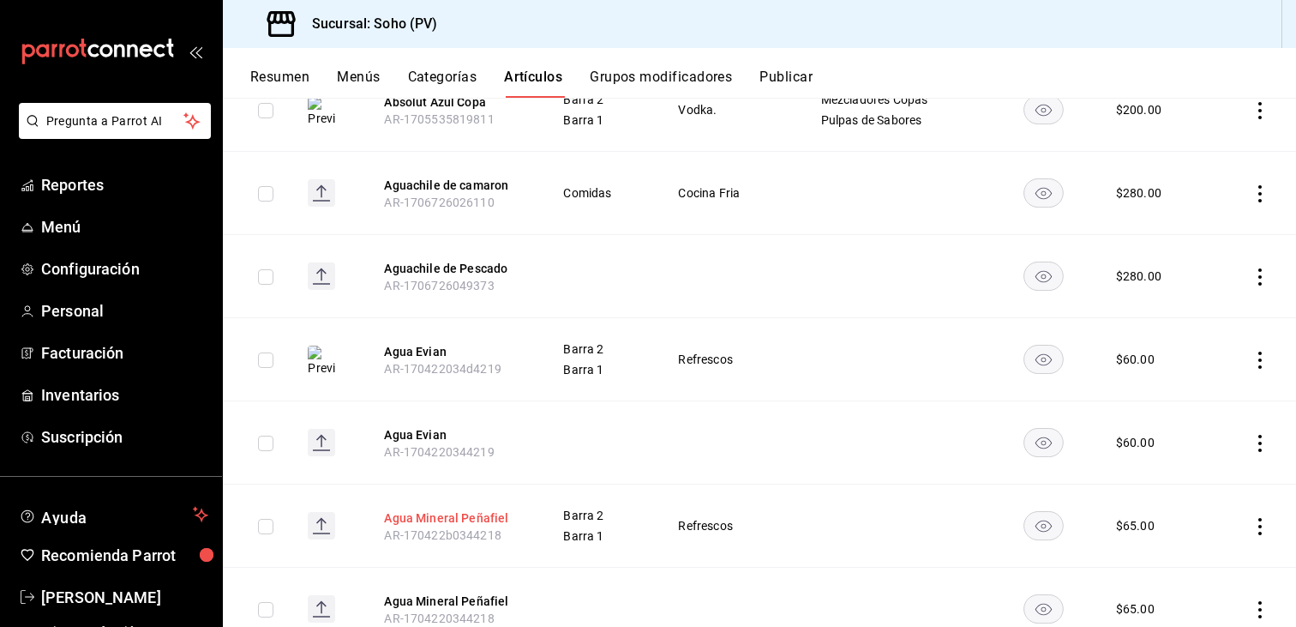
scroll to position [257, 0]
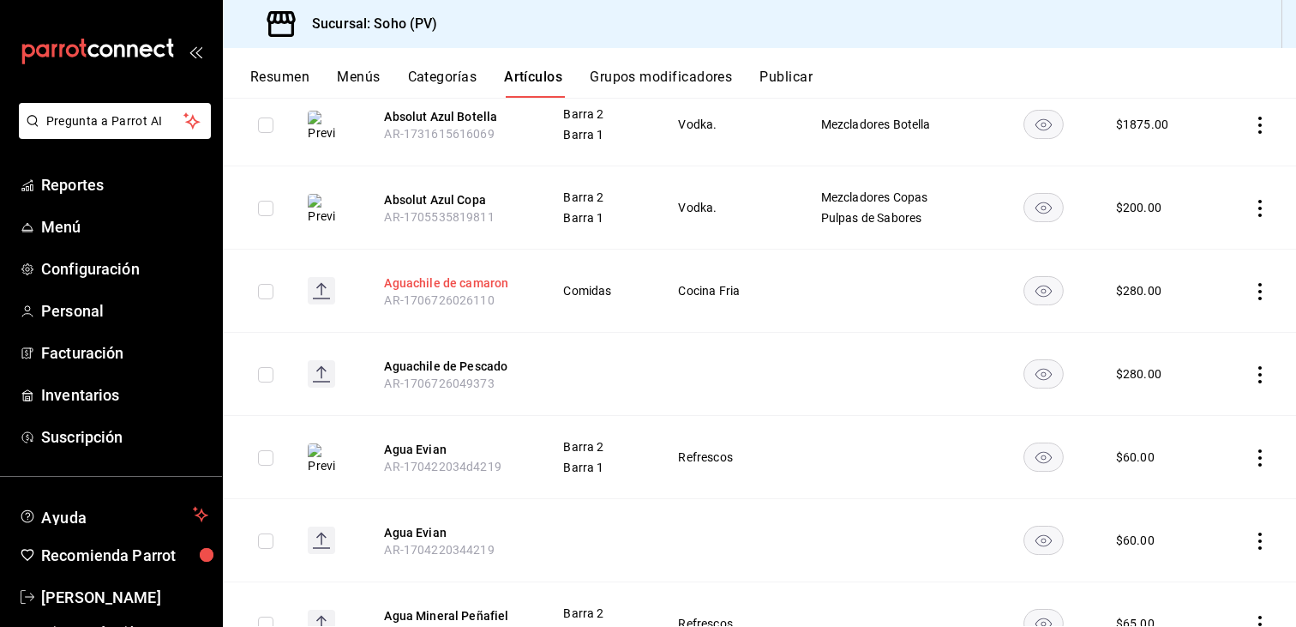
click at [451, 280] on button "Aguachile de camaron" at bounding box center [452, 282] width 137 height 17
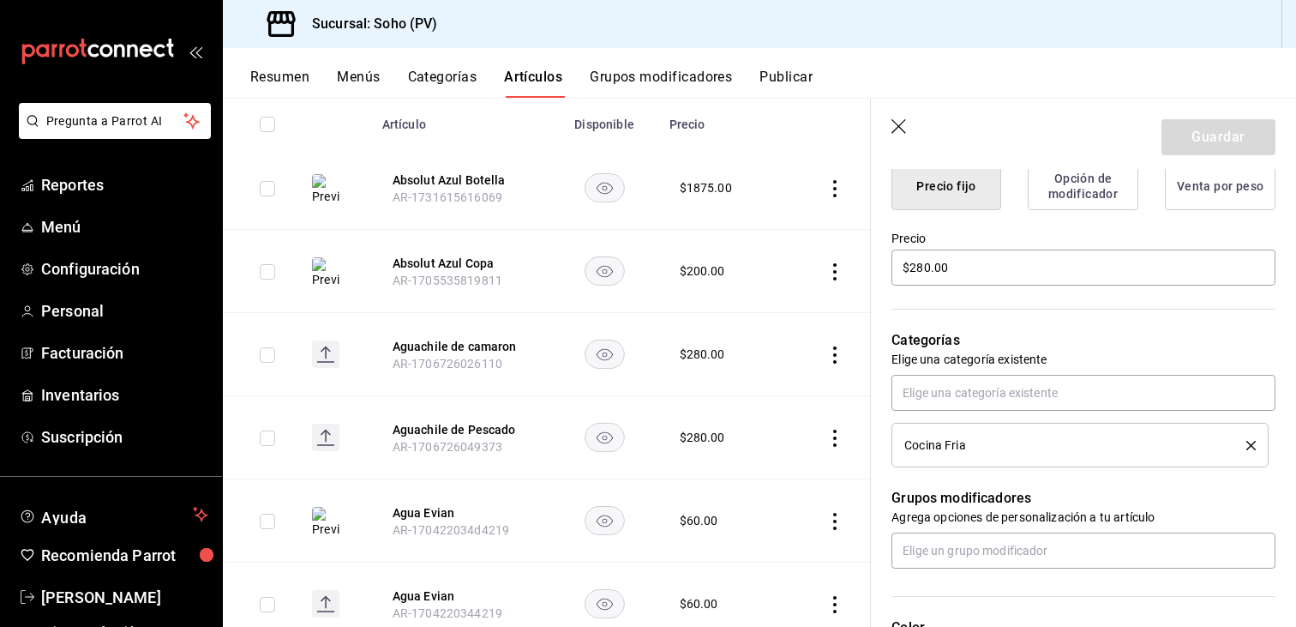
scroll to position [257, 0]
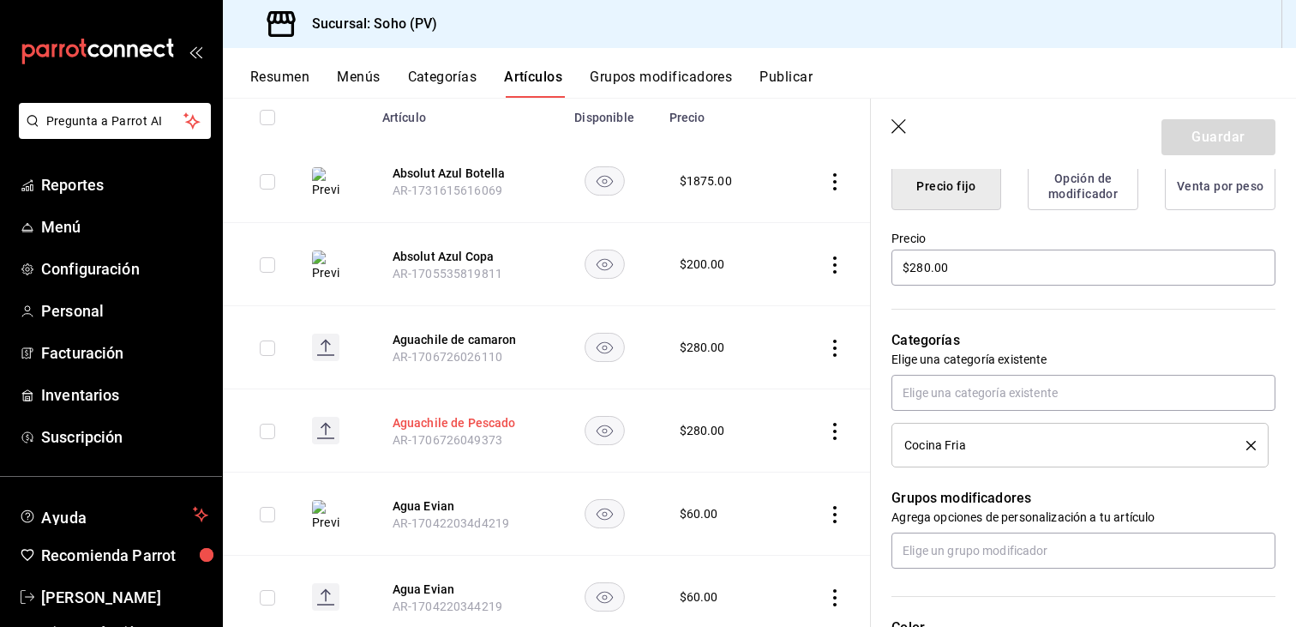
click at [435, 426] on button "Aguachile de Pescado" at bounding box center [461, 422] width 137 height 17
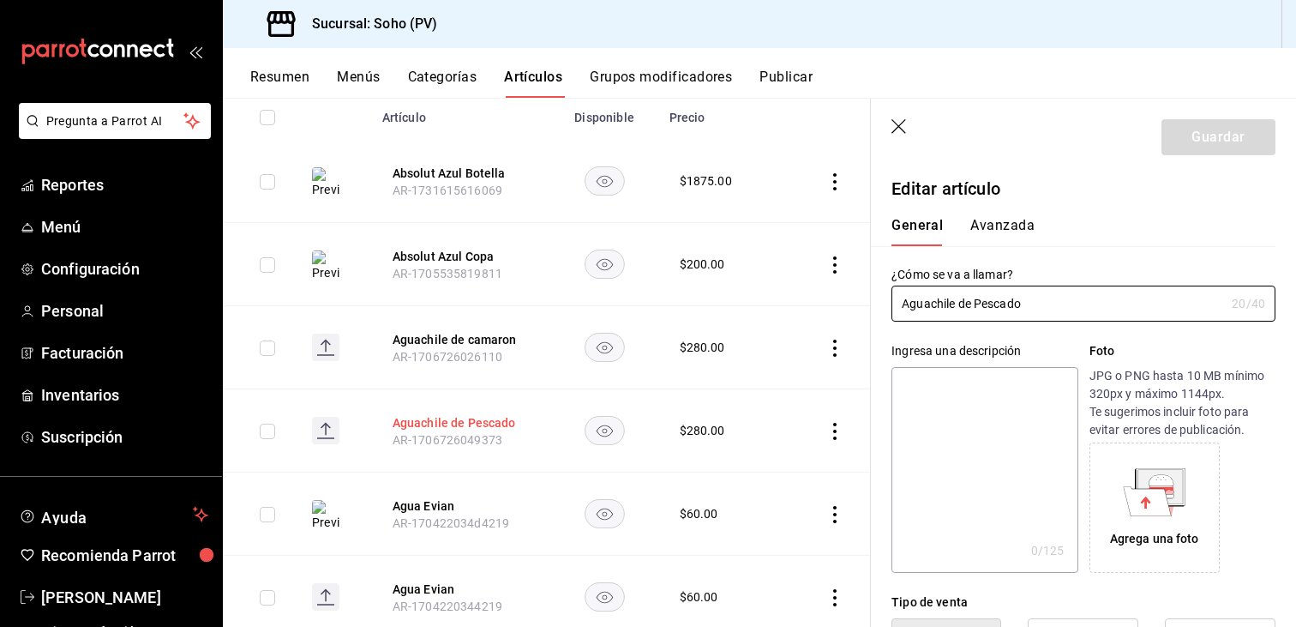
type input "$280.00"
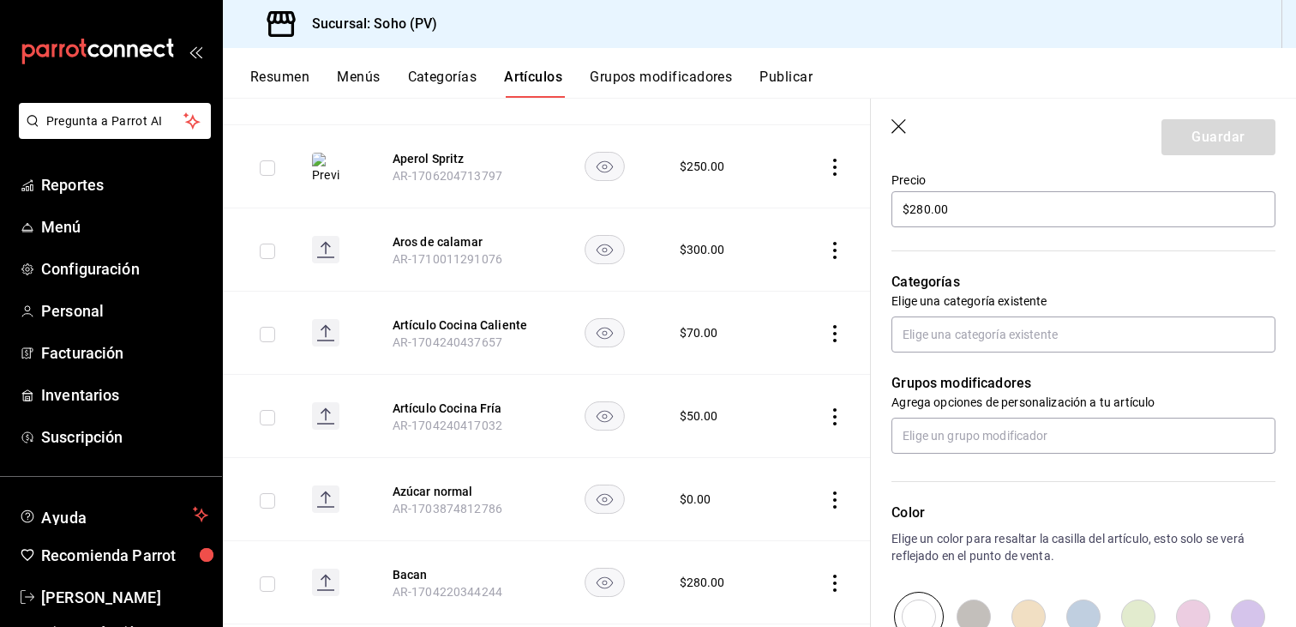
scroll to position [2390, 0]
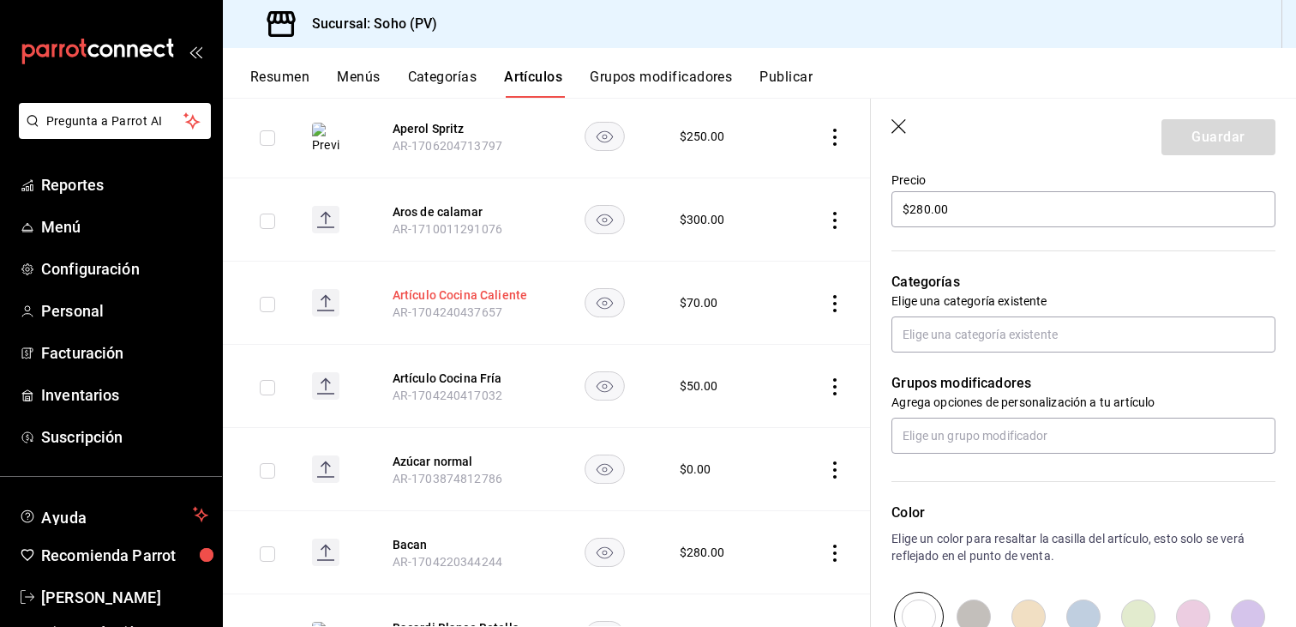
click at [429, 286] on button "Artículo Cocina Caliente" at bounding box center [461, 294] width 137 height 17
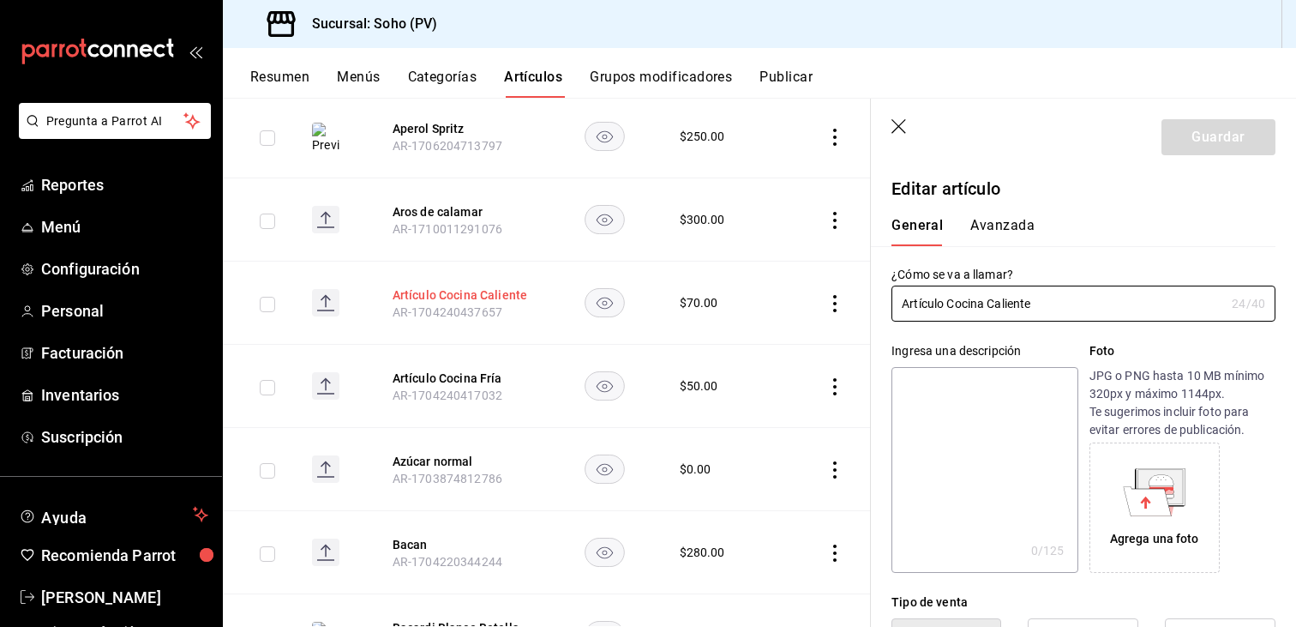
type input "$70.00"
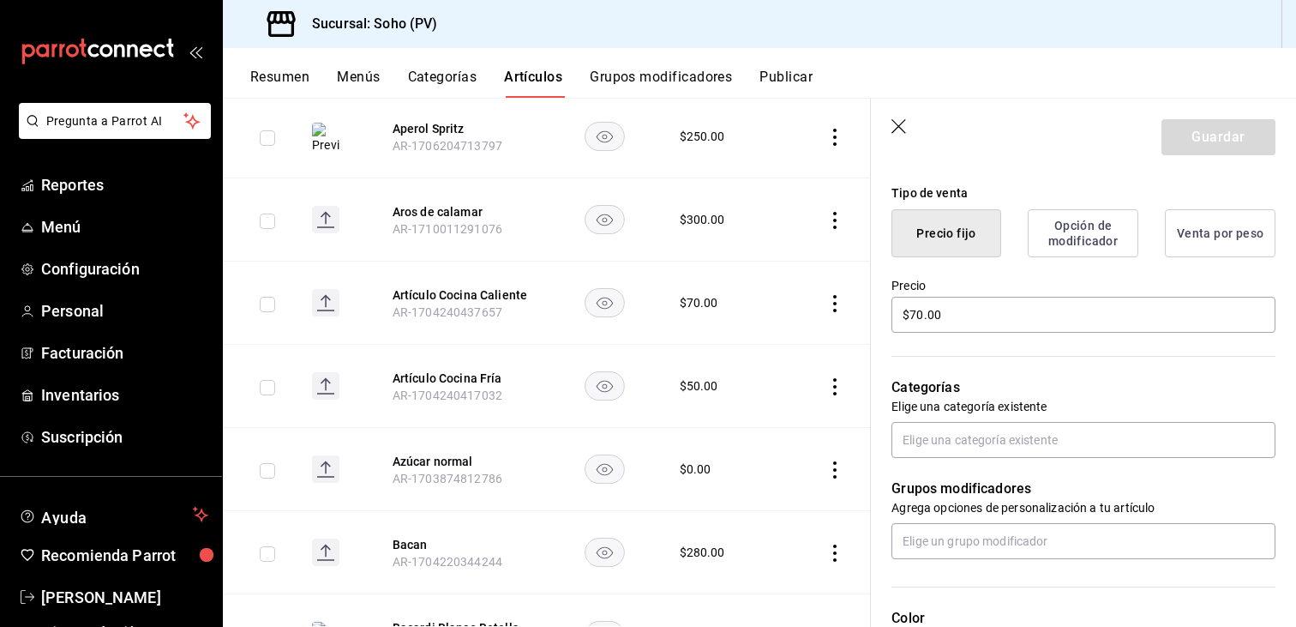
scroll to position [400, 0]
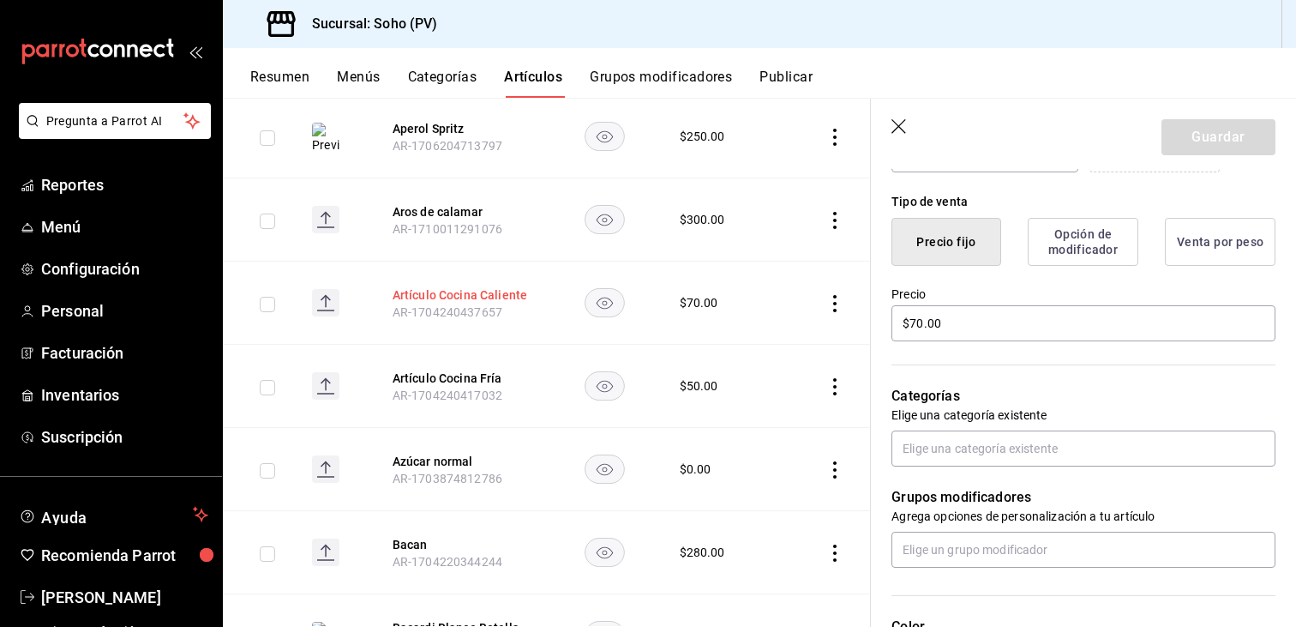
click at [453, 286] on button "Artículo Cocina Caliente" at bounding box center [461, 294] width 137 height 17
click at [596, 372] on rect "availability-product" at bounding box center [604, 386] width 39 height 28
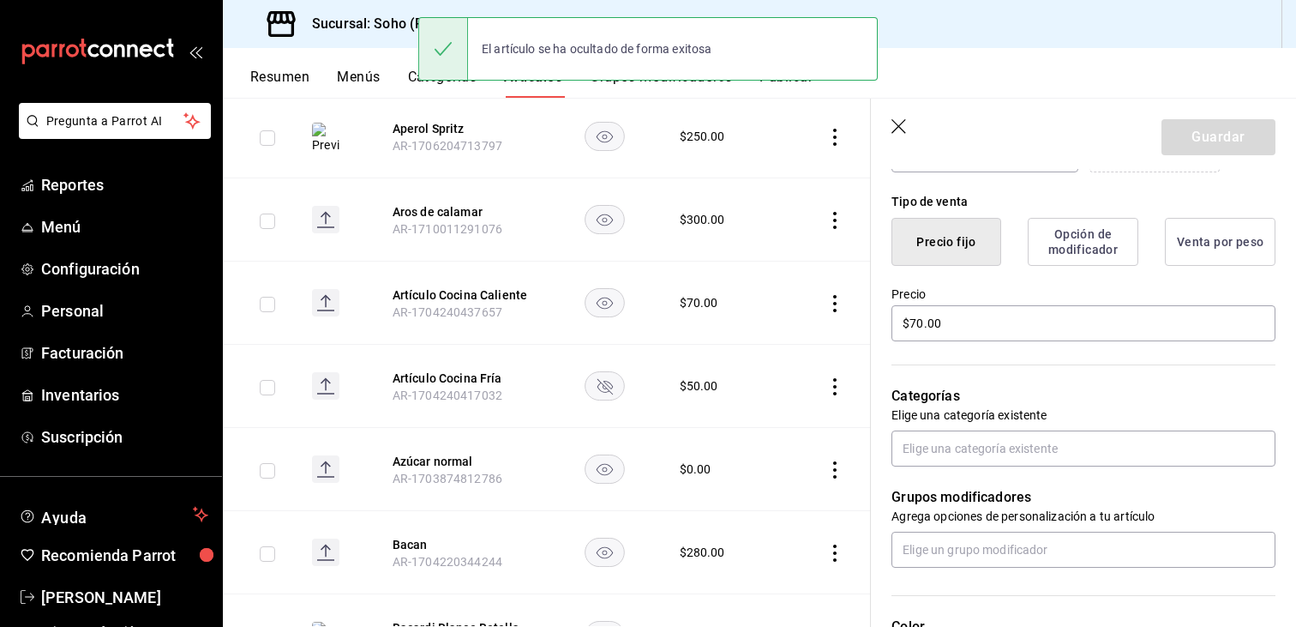
click at [596, 372] on rect "availability-product" at bounding box center [604, 386] width 39 height 28
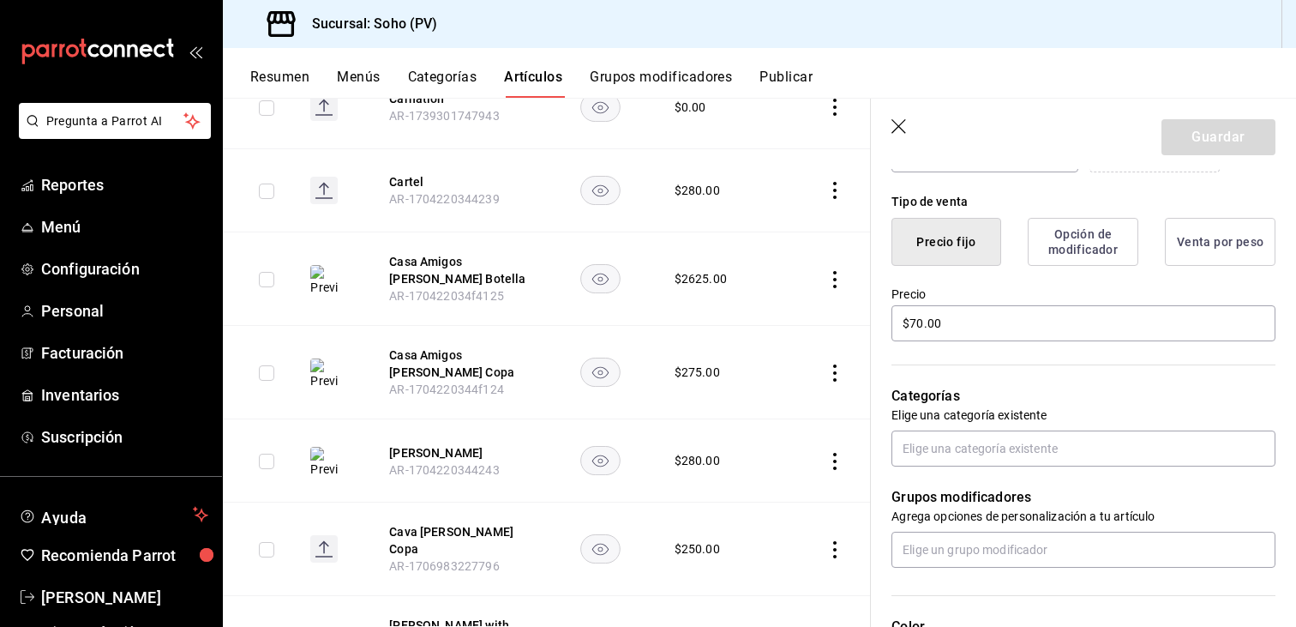
scroll to position [6838, 0]
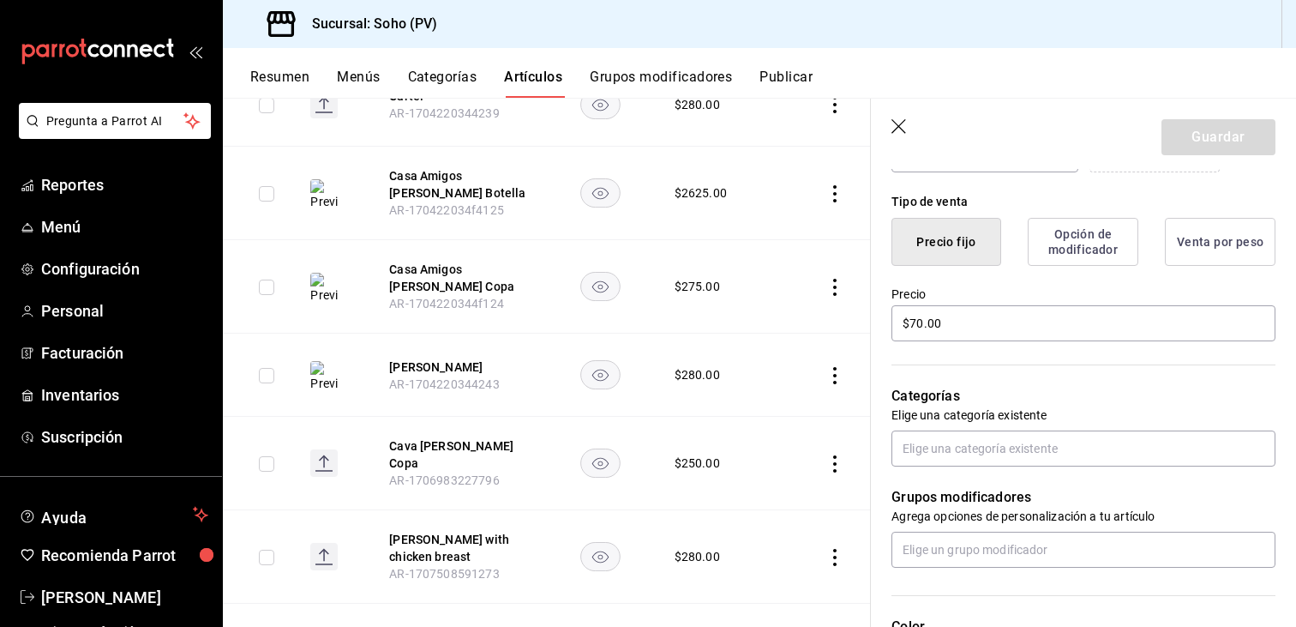
click at [320, 361] on img at bounding box center [323, 376] width 27 height 31
click at [429, 333] on th "Catrina AR-1704220344243" at bounding box center [458, 374] width 178 height 83
click at [406, 358] on button "[PERSON_NAME]" at bounding box center [457, 366] width 137 height 17
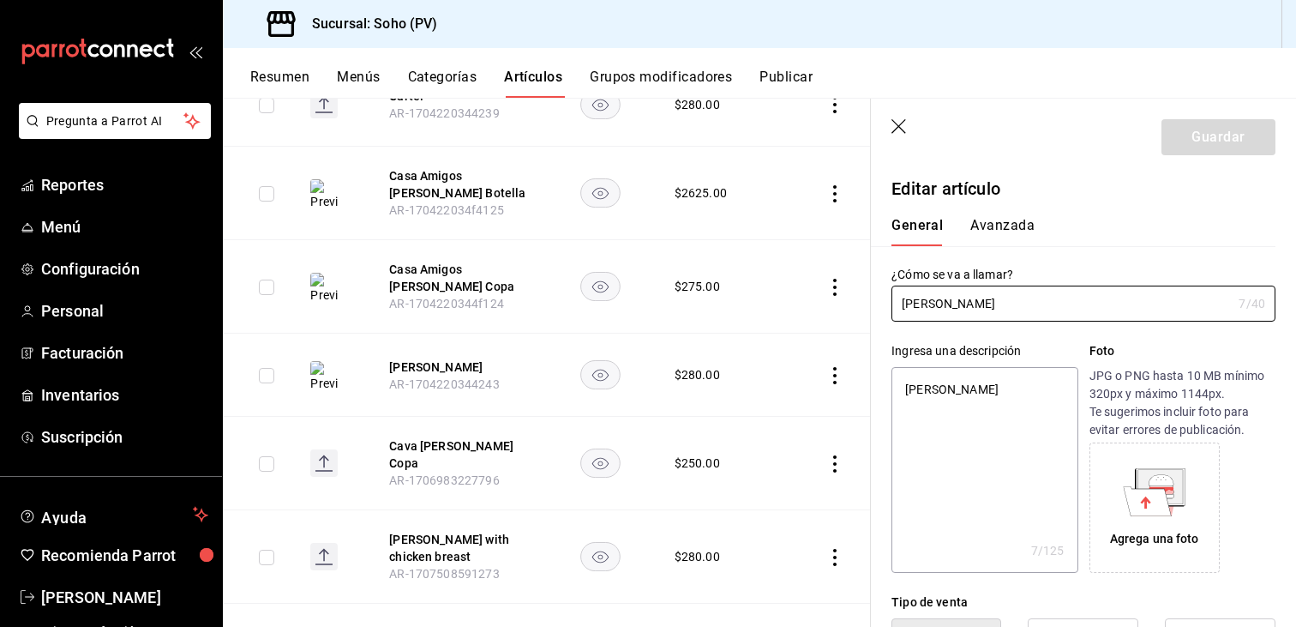
type textarea "x"
type input "$280.00"
radio input "false"
radio input "true"
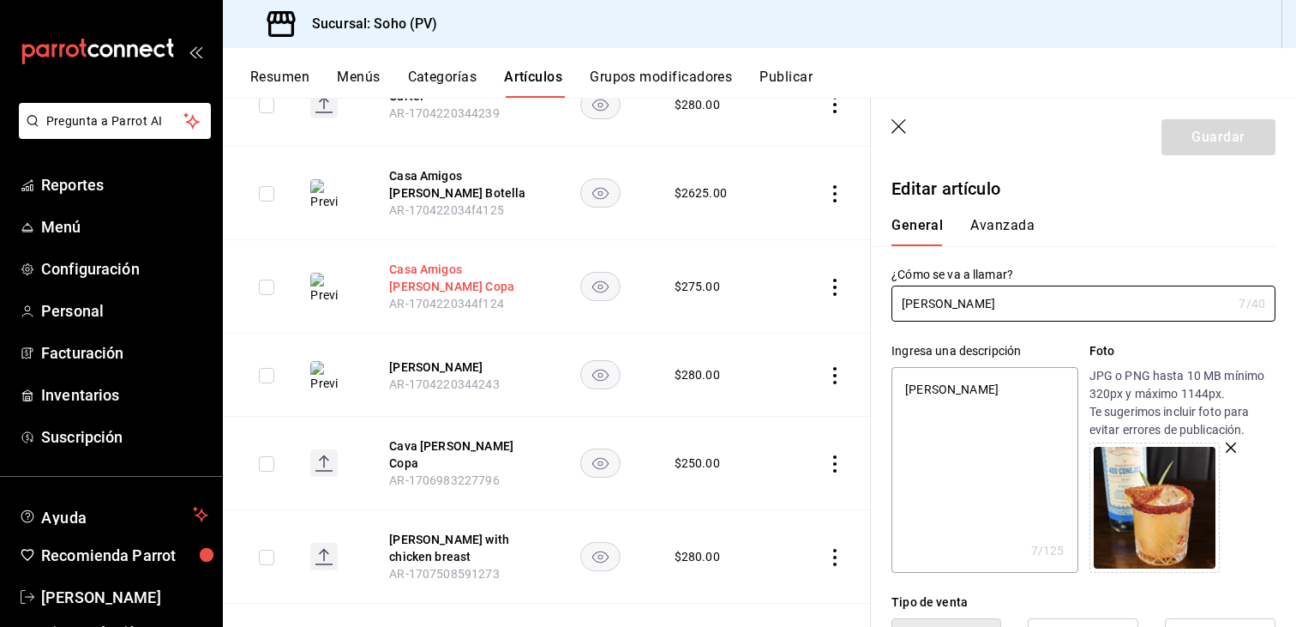
click at [411, 261] on button "Casa Amigos [PERSON_NAME] Copa" at bounding box center [457, 278] width 137 height 34
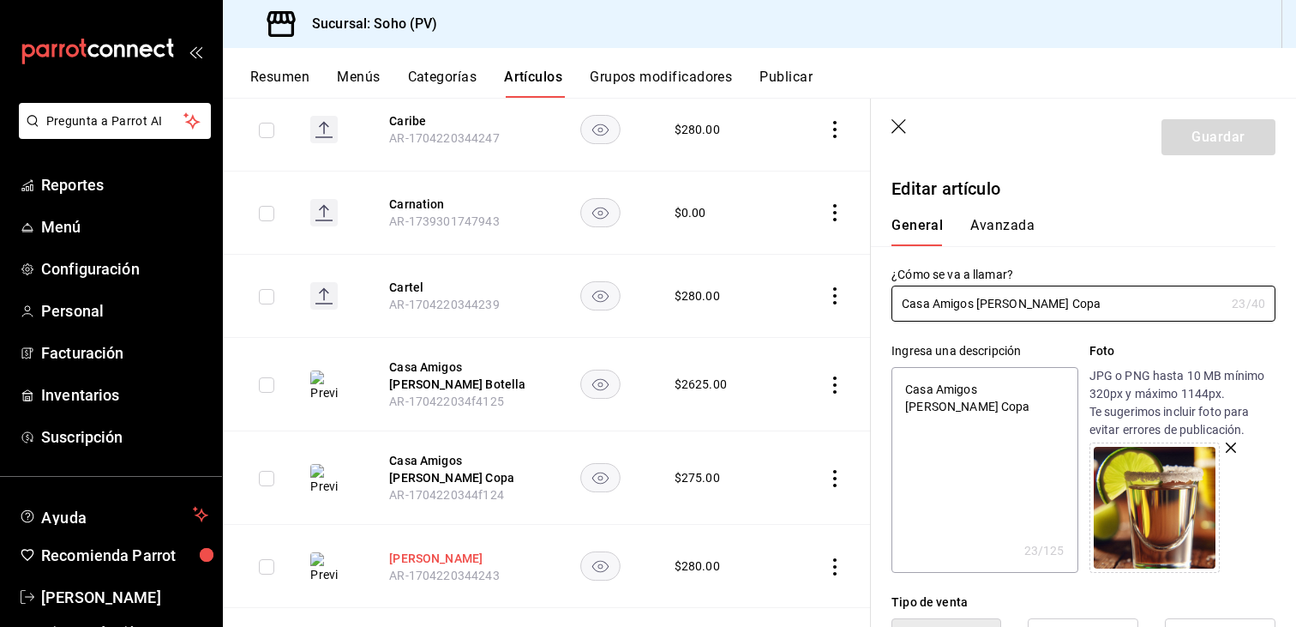
scroll to position [6581, 0]
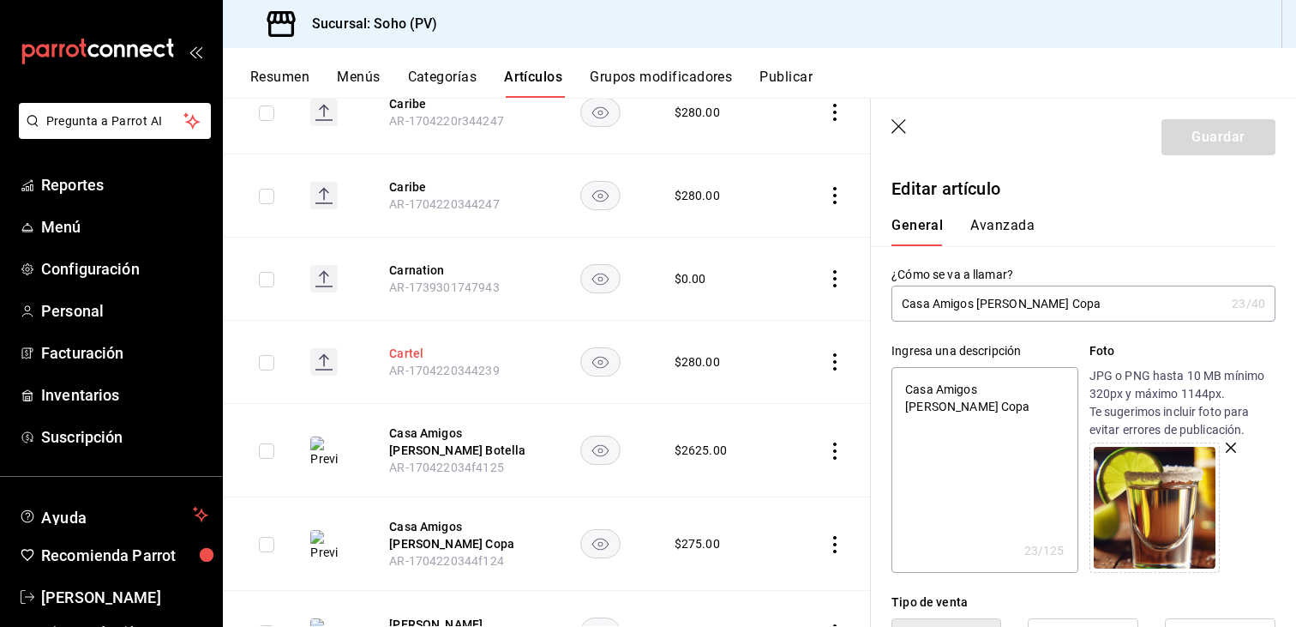
click at [408, 345] on button "Cartel" at bounding box center [457, 353] width 137 height 17
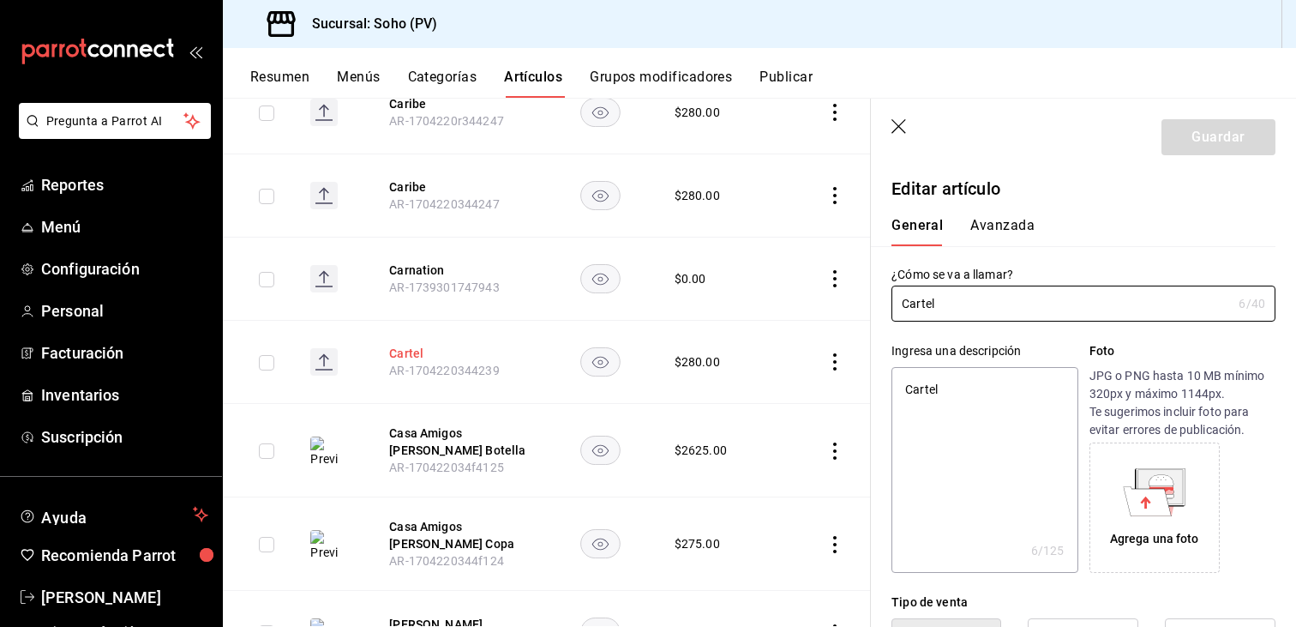
type textarea "x"
type input "$280.00"
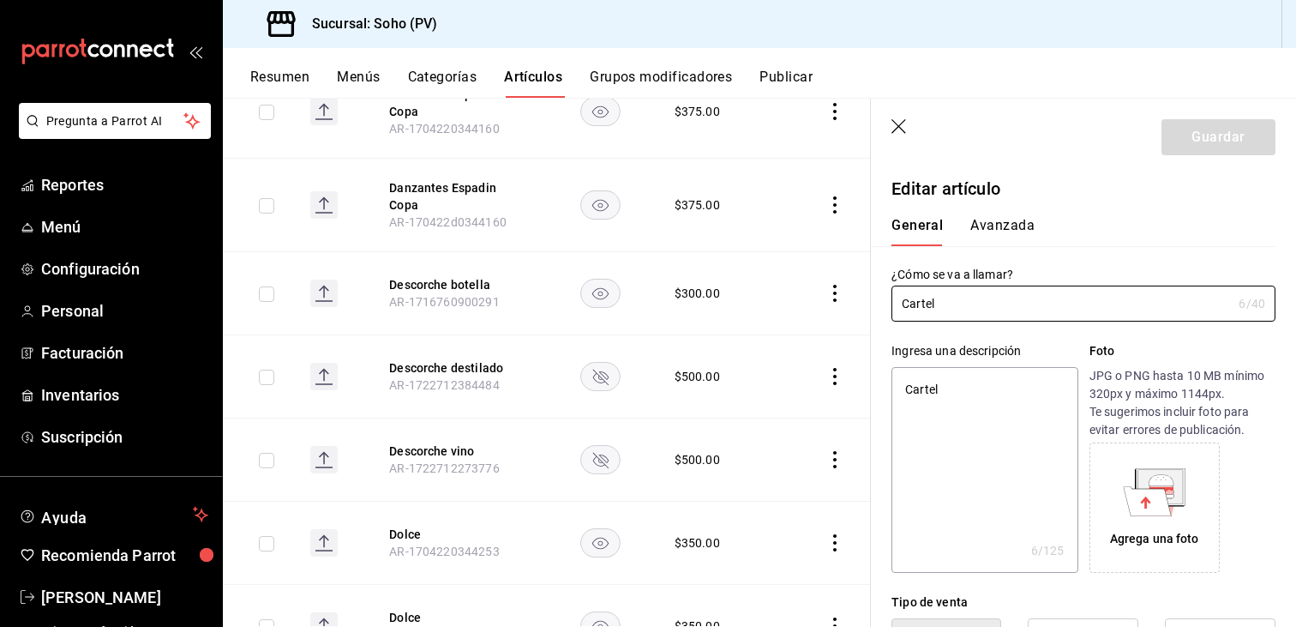
scroll to position [11234, 0]
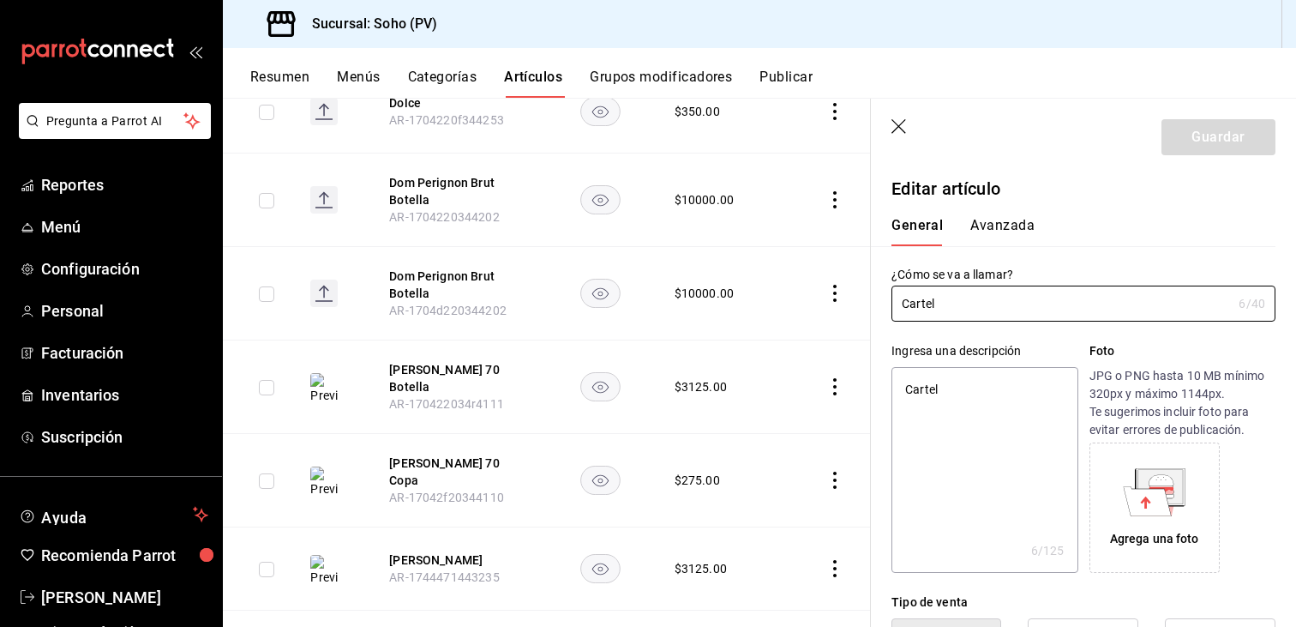
type textarea "x"
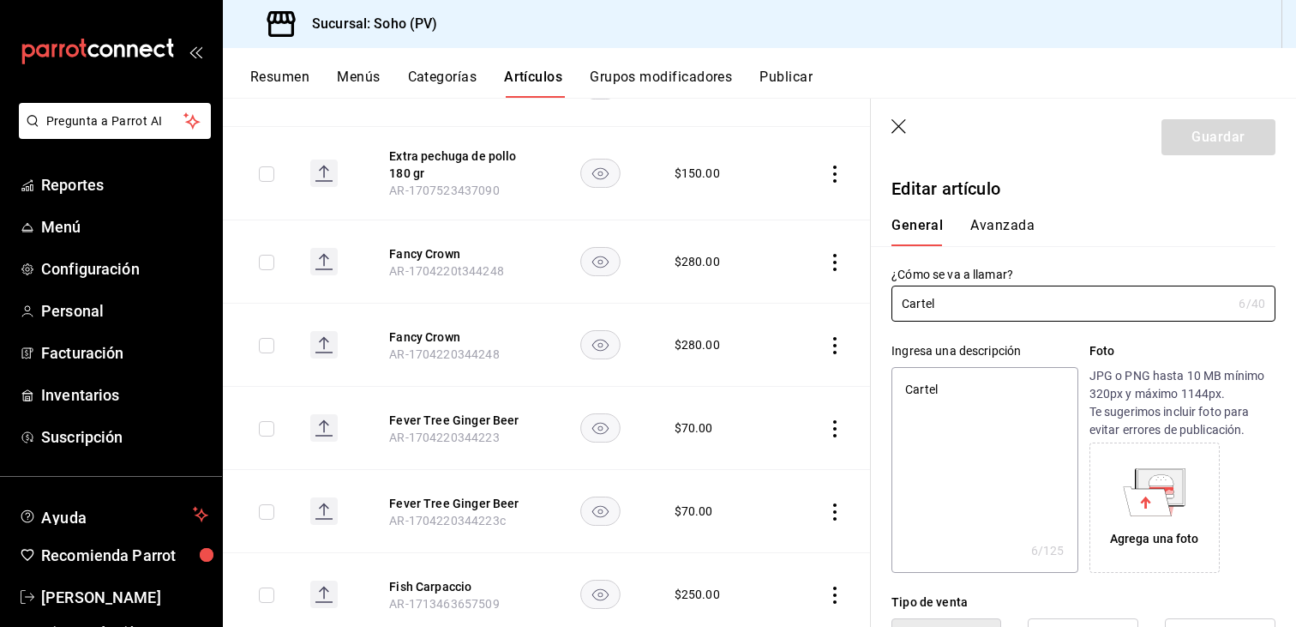
scroll to position [13277, 0]
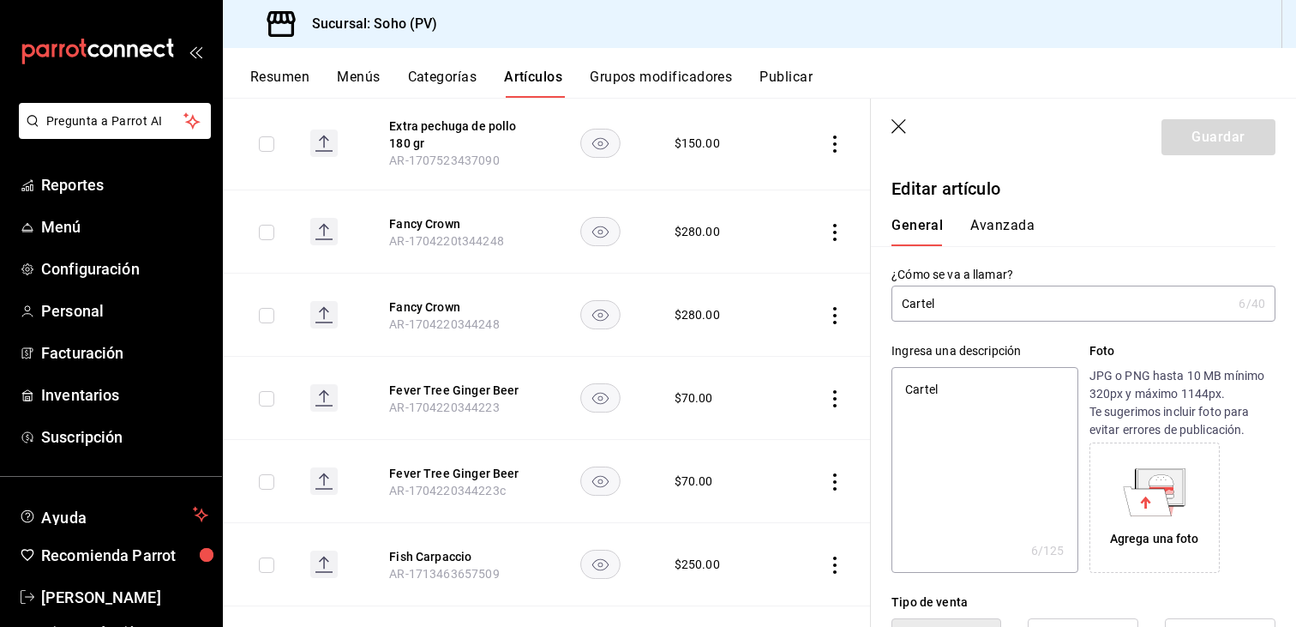
click at [826, 390] on icon "actions" at bounding box center [834, 398] width 17 height 17
click at [768, 339] on span "Eliminar" at bounding box center [770, 337] width 44 height 14
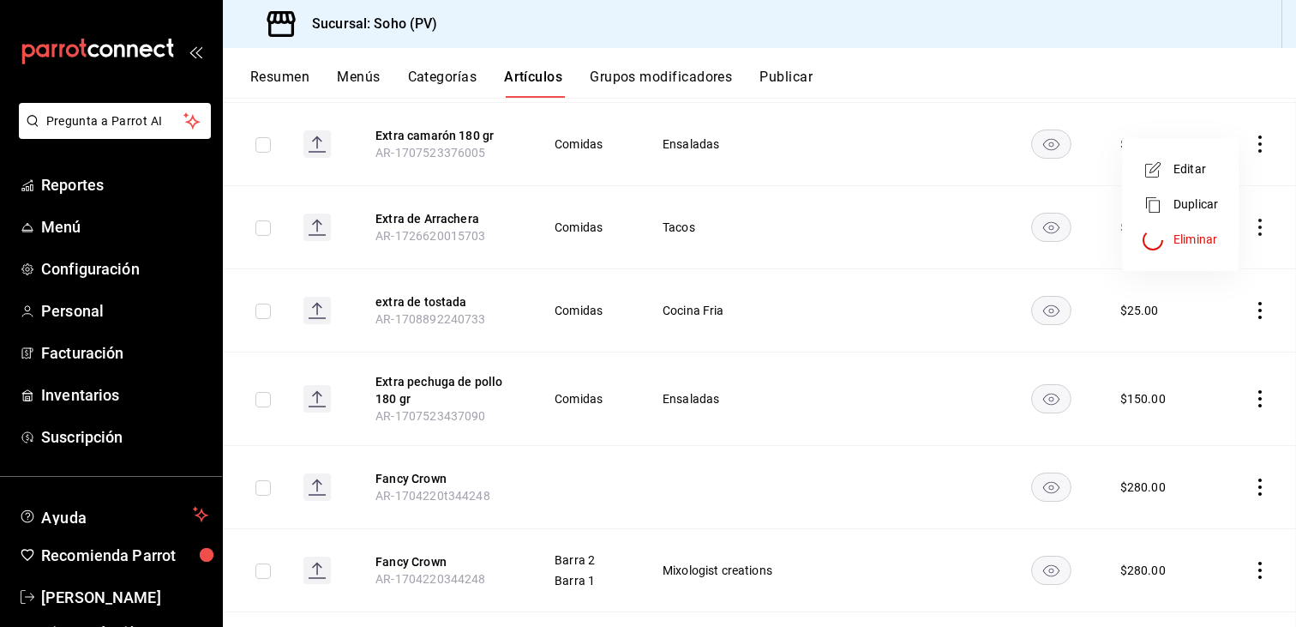
click at [762, 331] on div at bounding box center [648, 313] width 1296 height 627
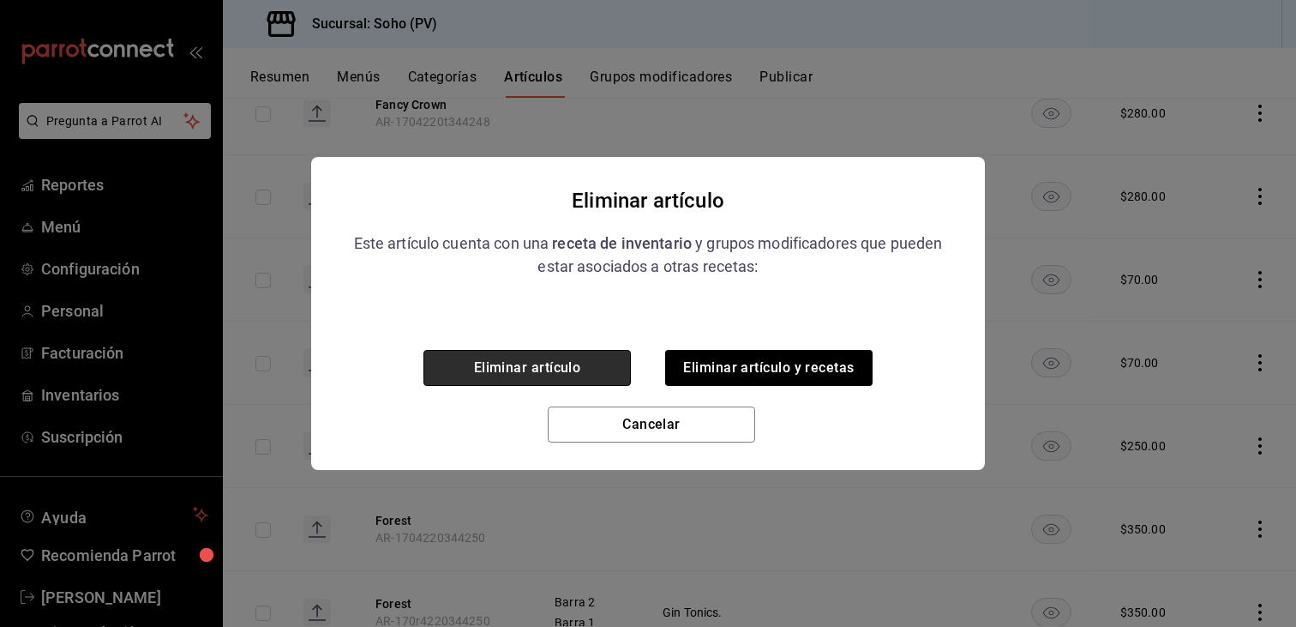
click at [591, 372] on button "Eliminar artículo" at bounding box center [526, 368] width 207 height 36
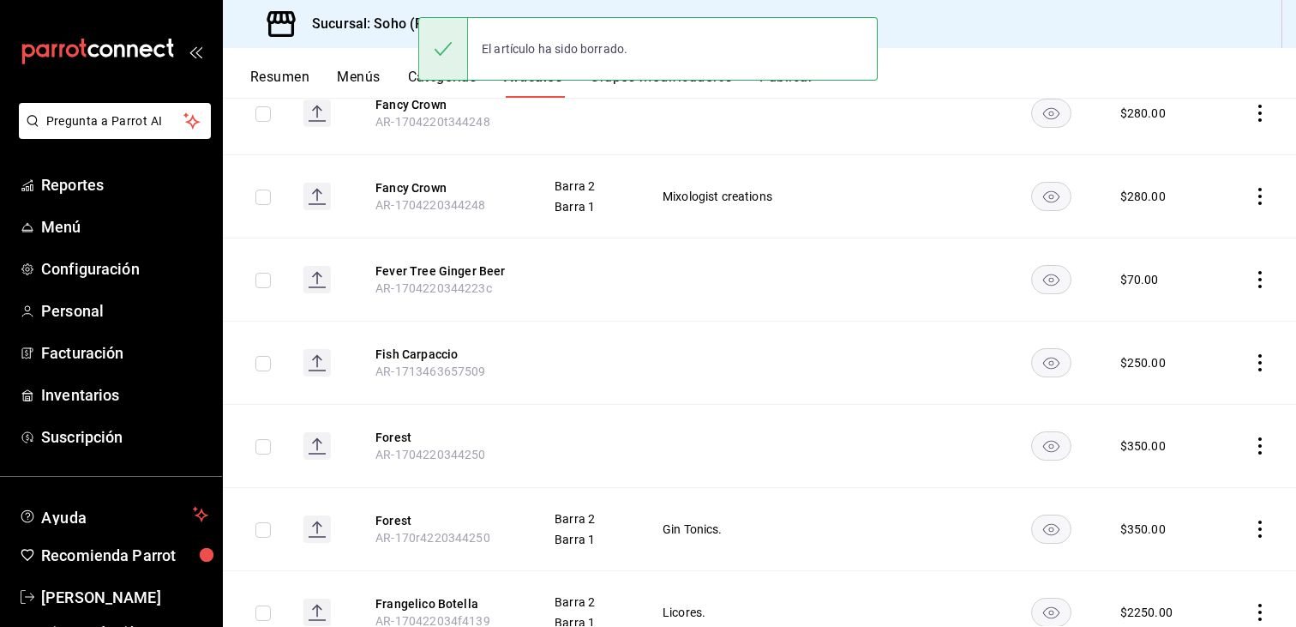
scroll to position [13567, 0]
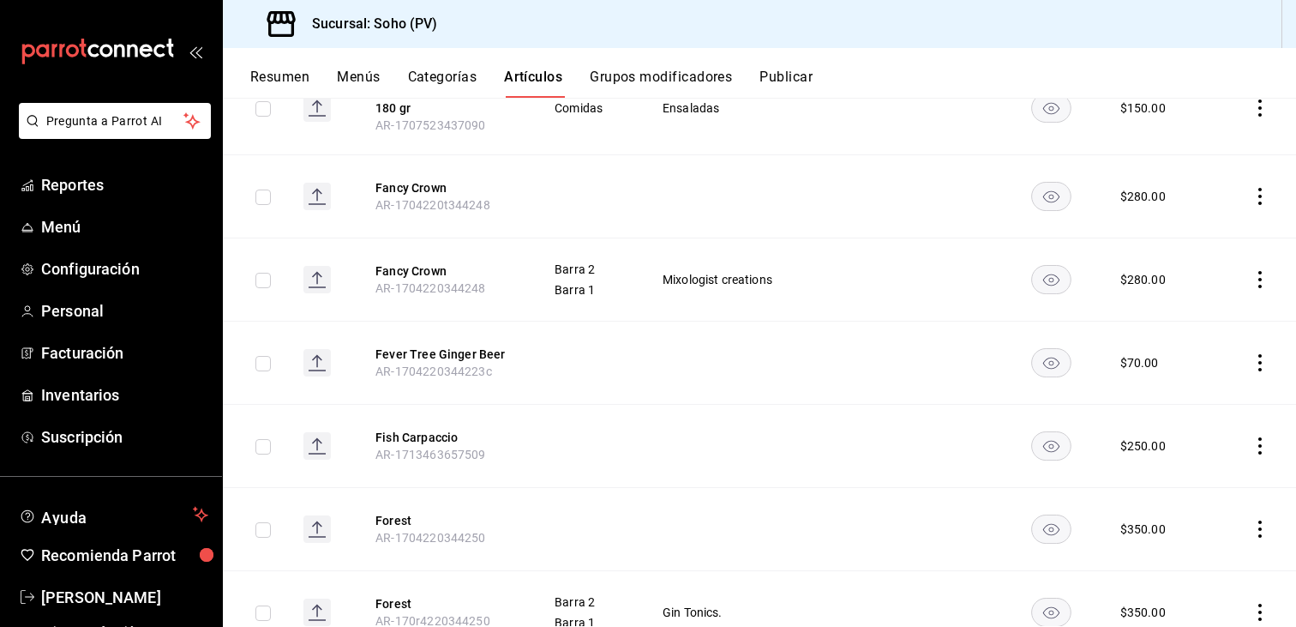
click at [1251, 354] on icon "actions" at bounding box center [1259, 362] width 17 height 17
click at [1177, 319] on span "Eliminar" at bounding box center [1195, 322] width 44 height 14
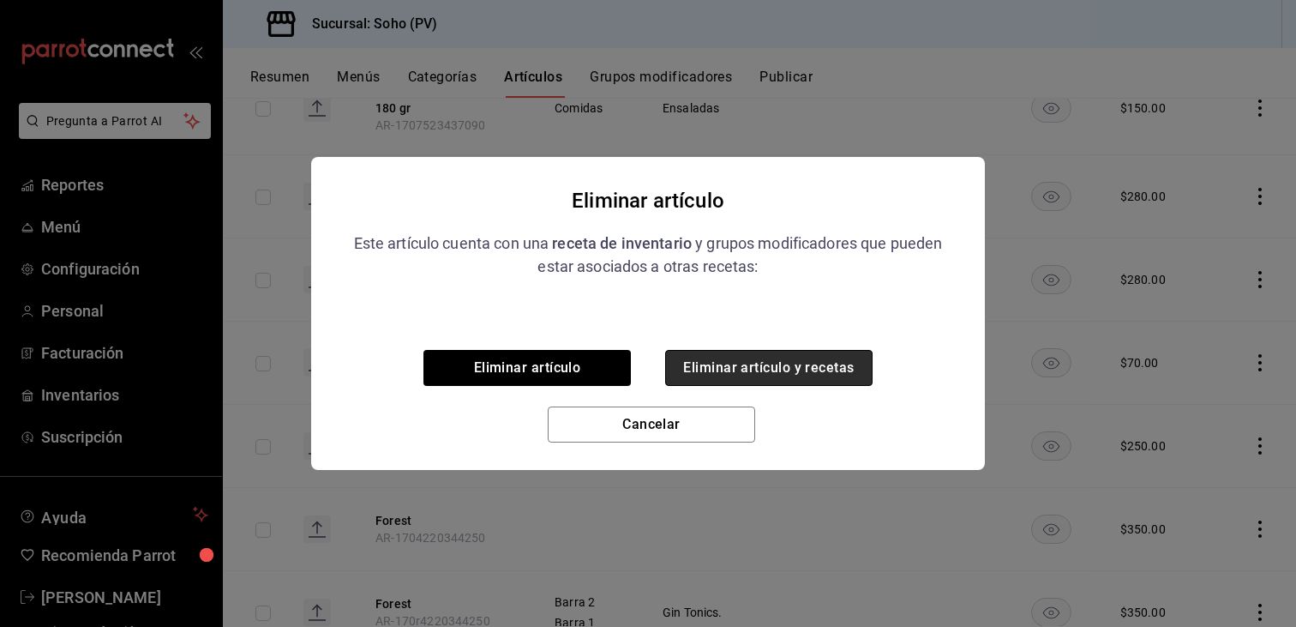
click at [855, 369] on button "Eliminar artículo y recetas" at bounding box center [768, 368] width 207 height 36
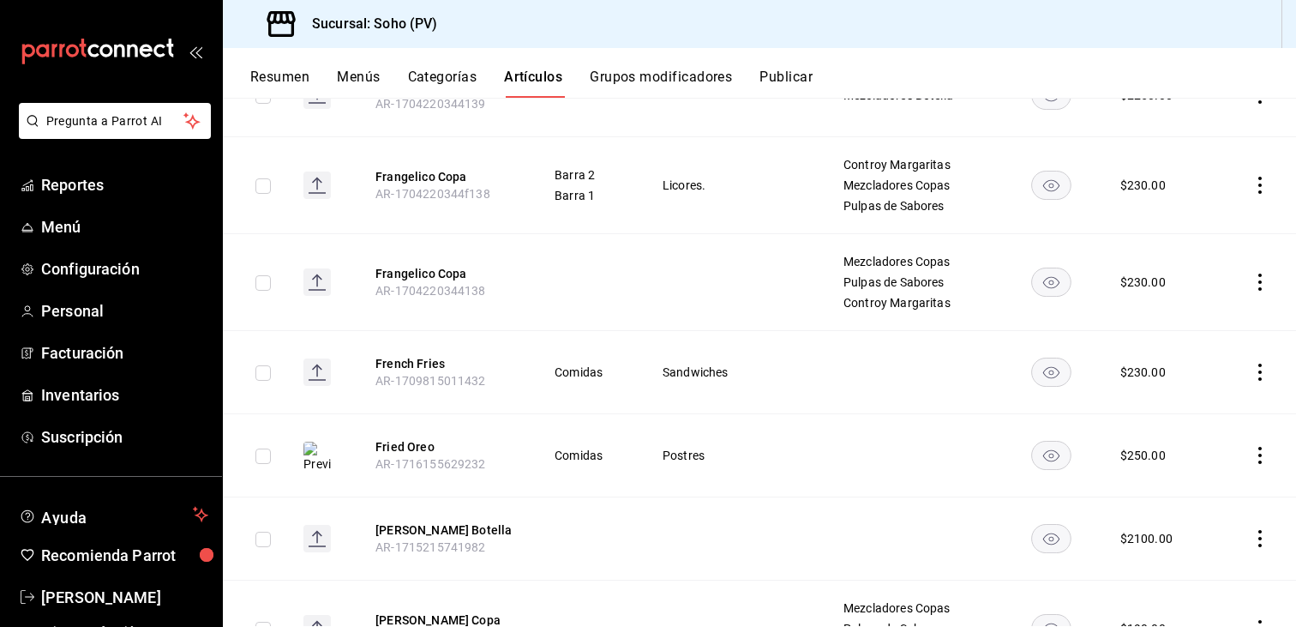
scroll to position [14253, 0]
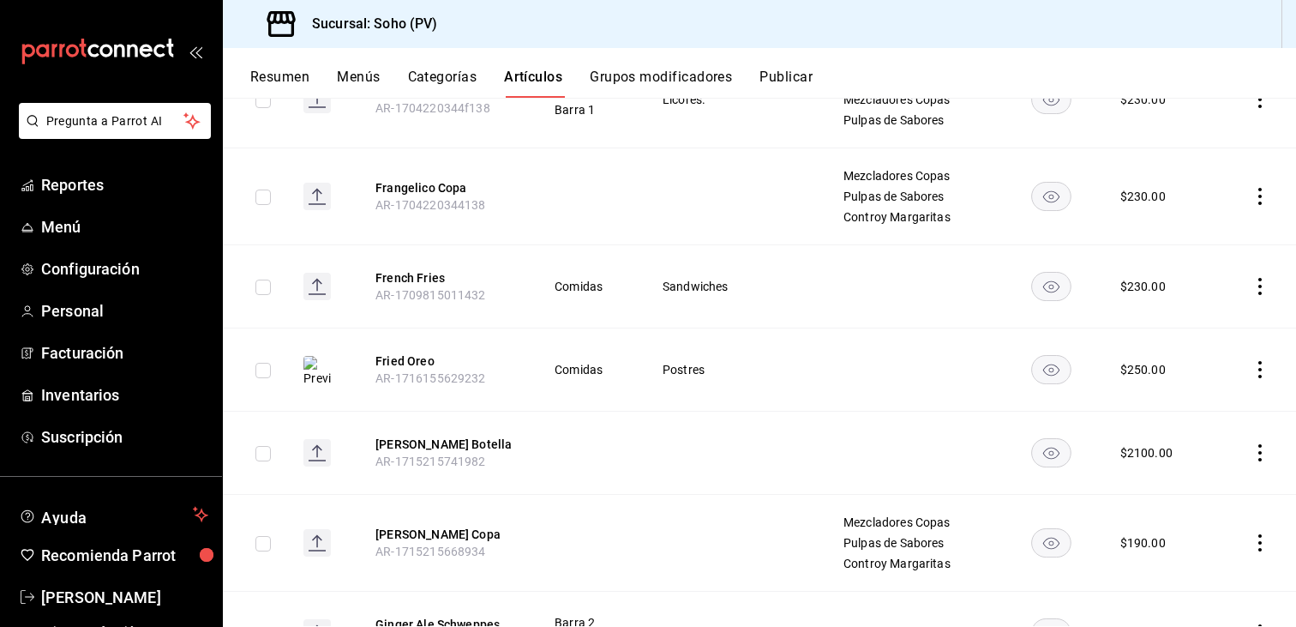
click at [1251, 444] on icon "actions" at bounding box center [1259, 452] width 17 height 17
click at [1187, 417] on span "Eliminar" at bounding box center [1195, 416] width 44 height 14
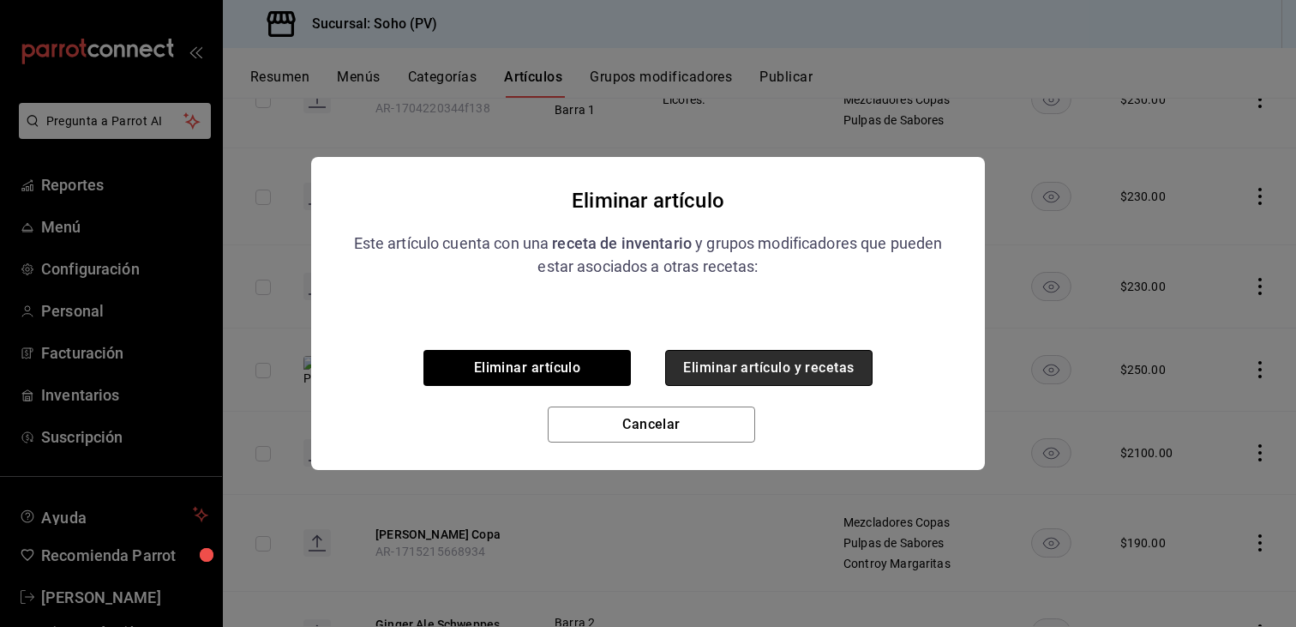
click at [728, 369] on button "Eliminar artículo y recetas" at bounding box center [768, 368] width 207 height 36
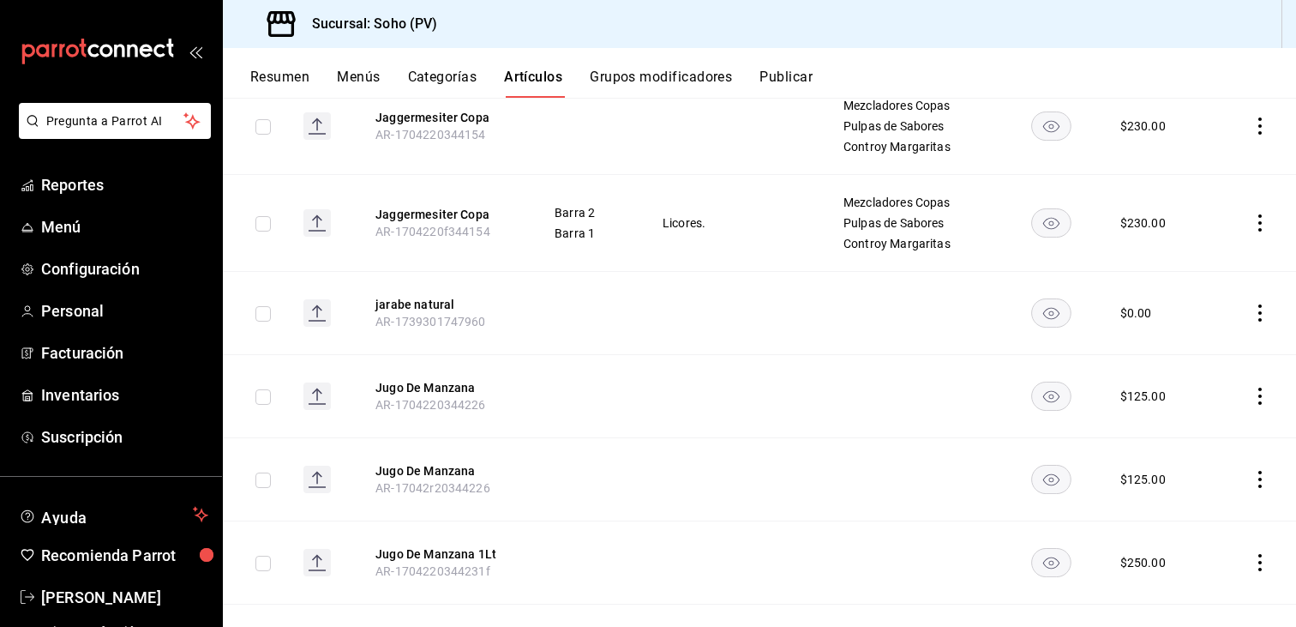
scroll to position [17267, 0]
click at [1251, 470] on icon "actions" at bounding box center [1259, 478] width 17 height 17
click at [1208, 440] on li "Eliminar" at bounding box center [1180, 430] width 103 height 35
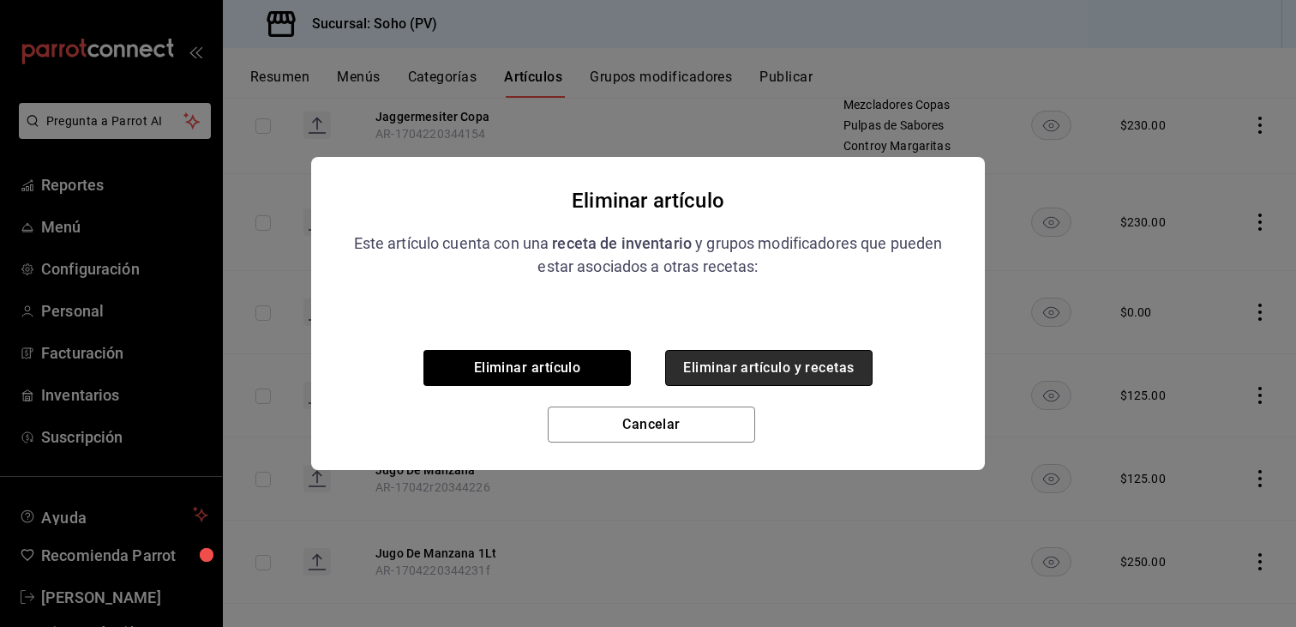
click at [733, 363] on button "Eliminar artículo y recetas" at bounding box center [768, 368] width 207 height 36
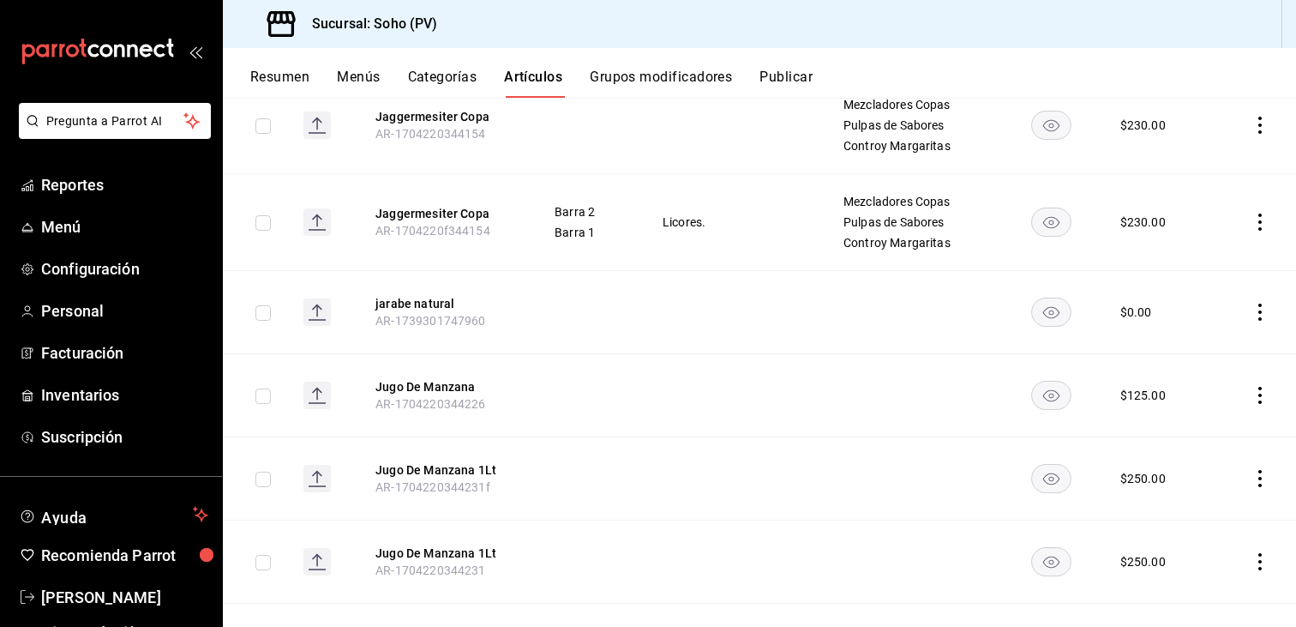
click at [1251, 470] on icon "actions" at bounding box center [1259, 478] width 17 height 17
click at [1176, 427] on span "Eliminar" at bounding box center [1195, 430] width 44 height 14
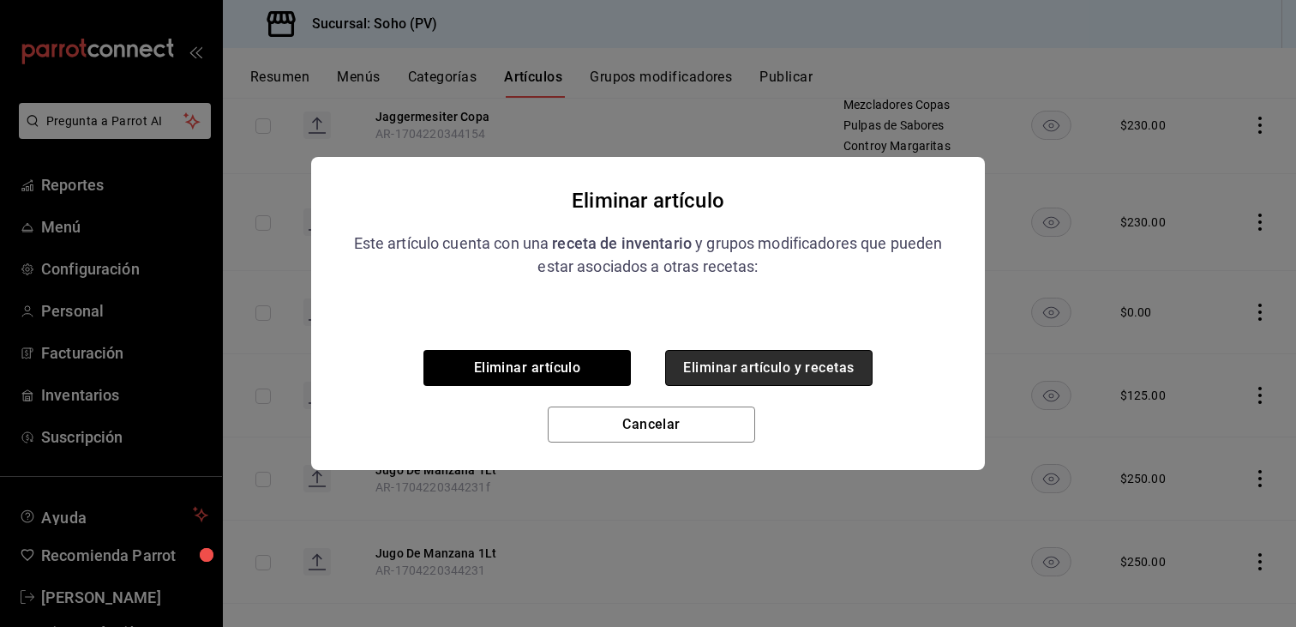
click at [792, 352] on button "Eliminar artículo y recetas" at bounding box center [768, 368] width 207 height 36
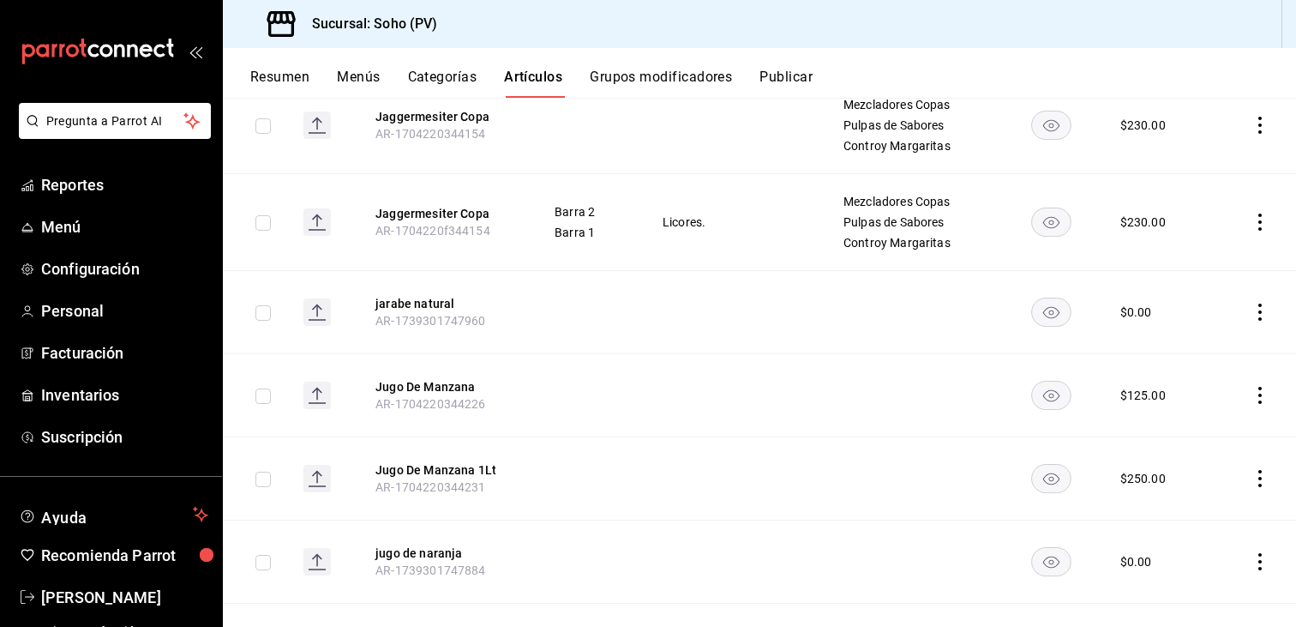
click at [1251, 470] on icon "actions" at bounding box center [1259, 478] width 17 height 17
click at [1253, 235] on div at bounding box center [648, 313] width 1296 height 627
click at [1251, 387] on icon "actions" at bounding box center [1259, 395] width 17 height 17
click at [1180, 345] on span "Eliminar" at bounding box center [1195, 347] width 44 height 14
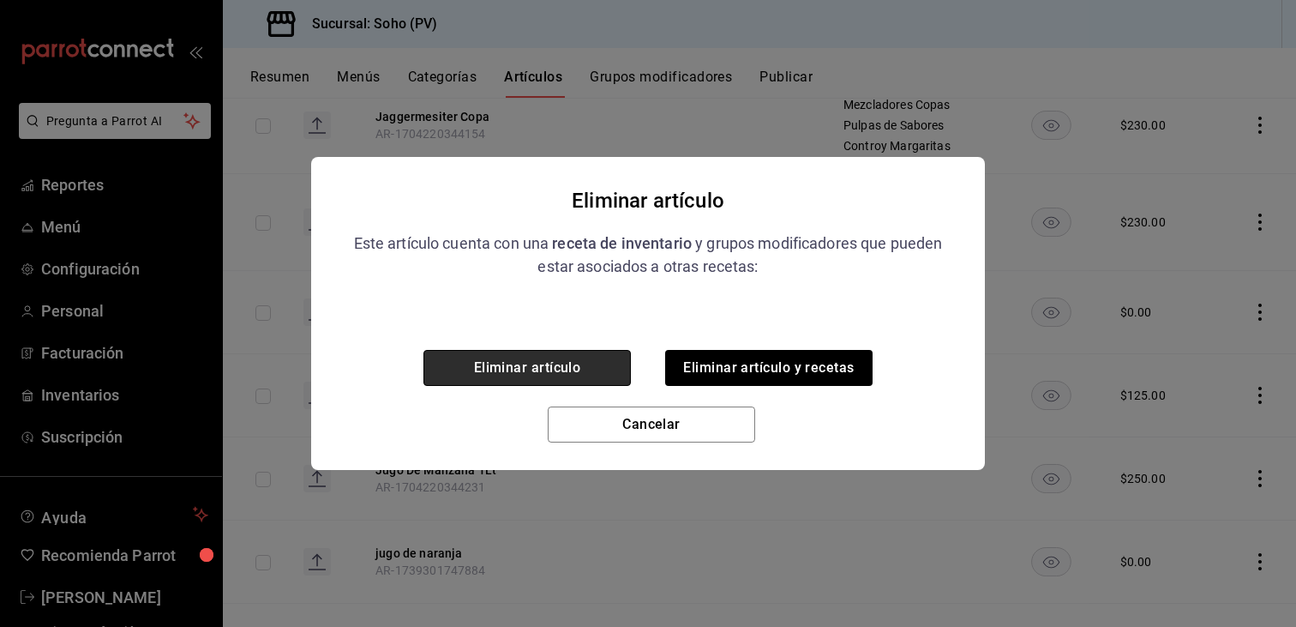
click at [616, 368] on button "Eliminar artículo" at bounding box center [526, 368] width 207 height 36
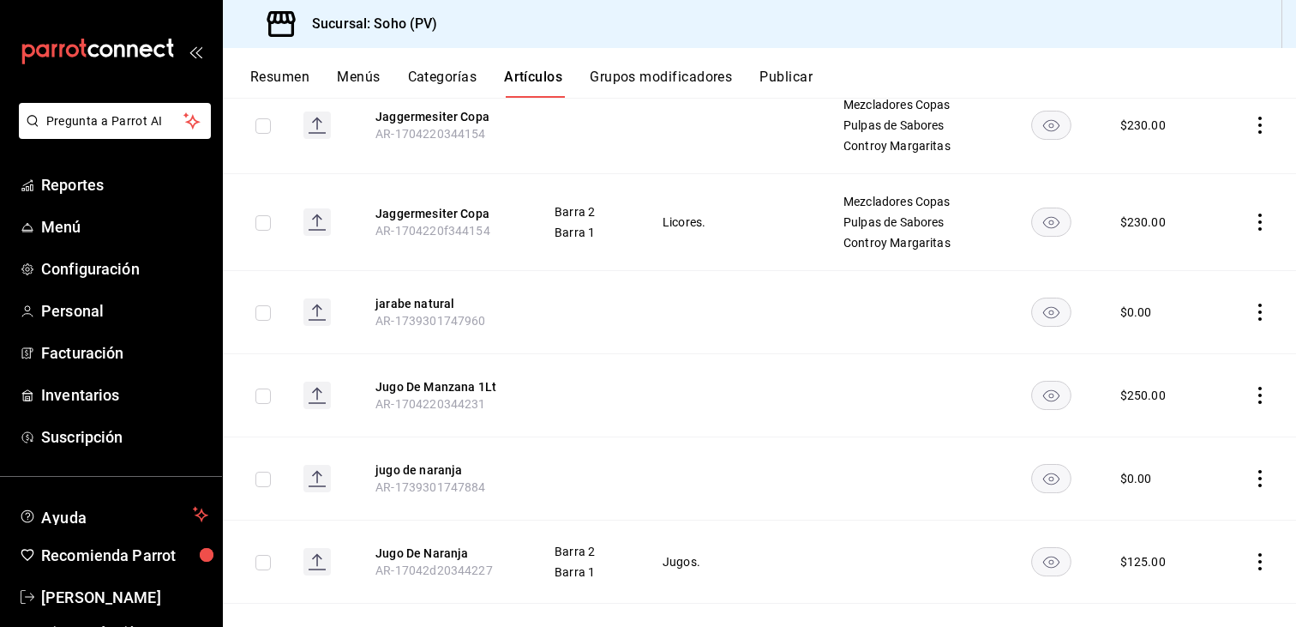
click at [1251, 387] on icon "actions" at bounding box center [1259, 395] width 17 height 17
click at [1178, 347] on span "Eliminar" at bounding box center [1195, 347] width 44 height 14
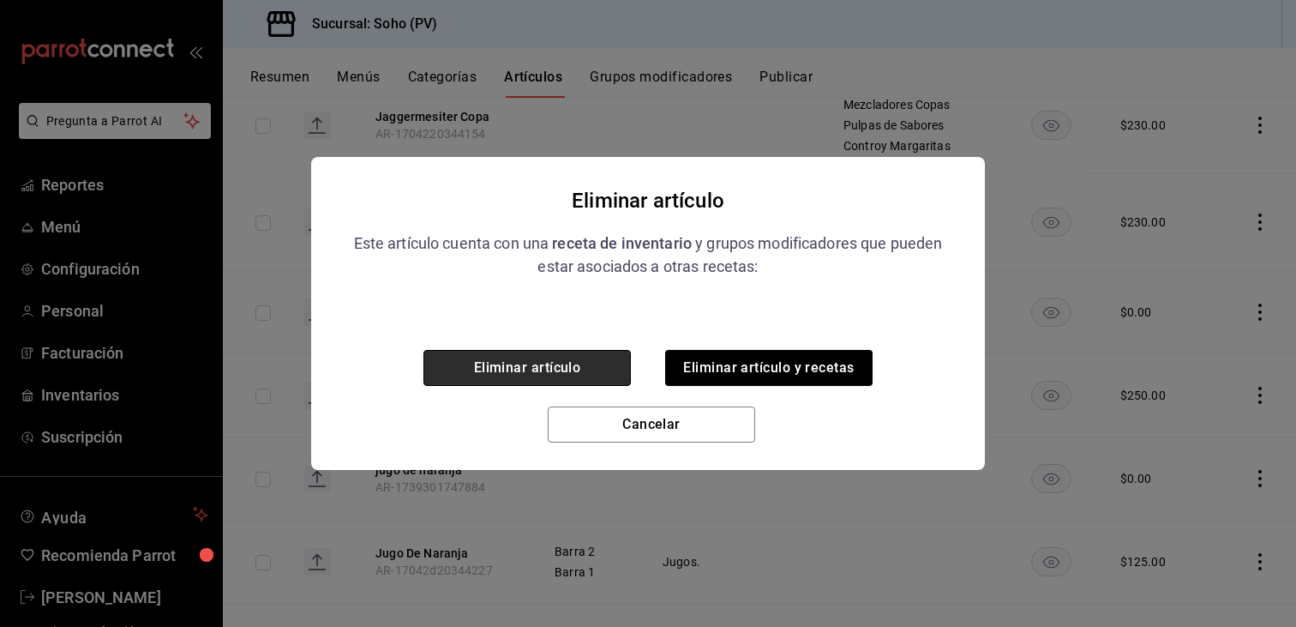
click at [573, 358] on button "Eliminar artículo" at bounding box center [526, 368] width 207 height 36
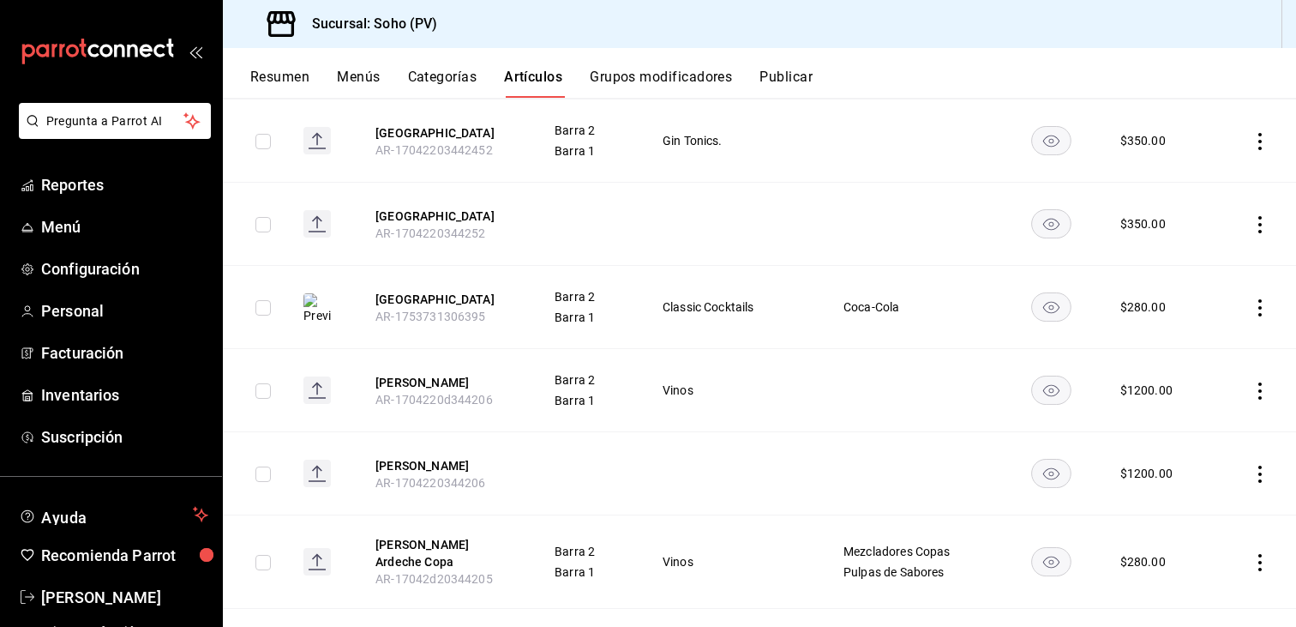
scroll to position [20056, 0]
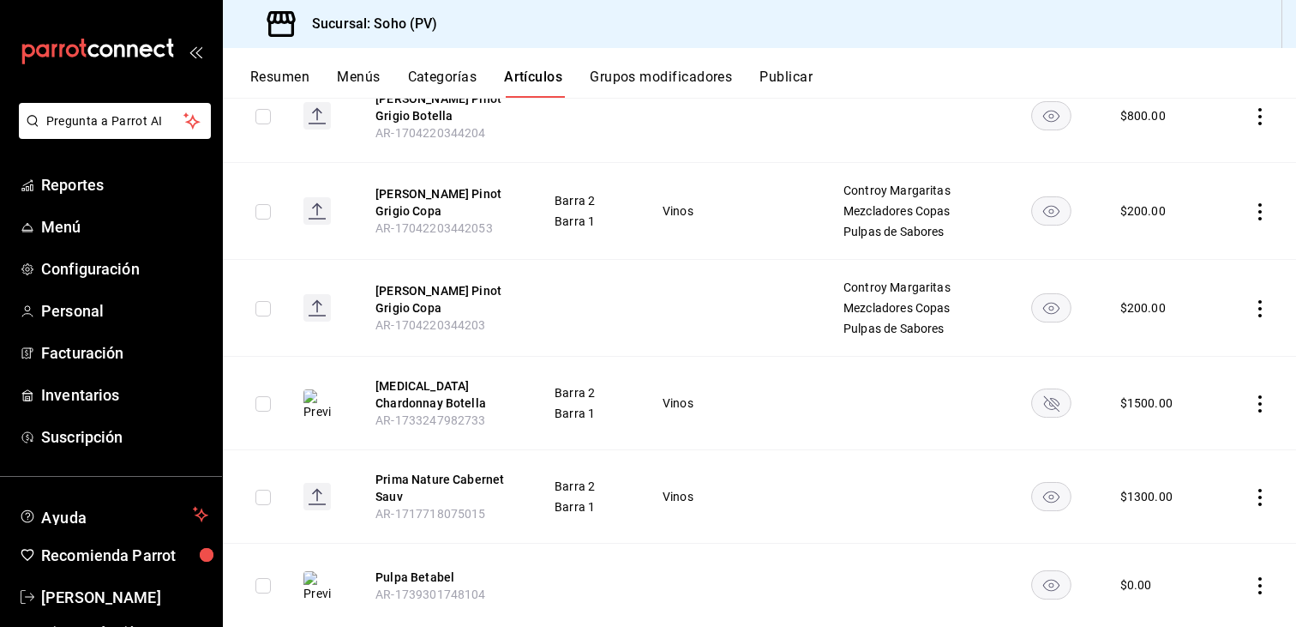
scroll to position [25954, 0]
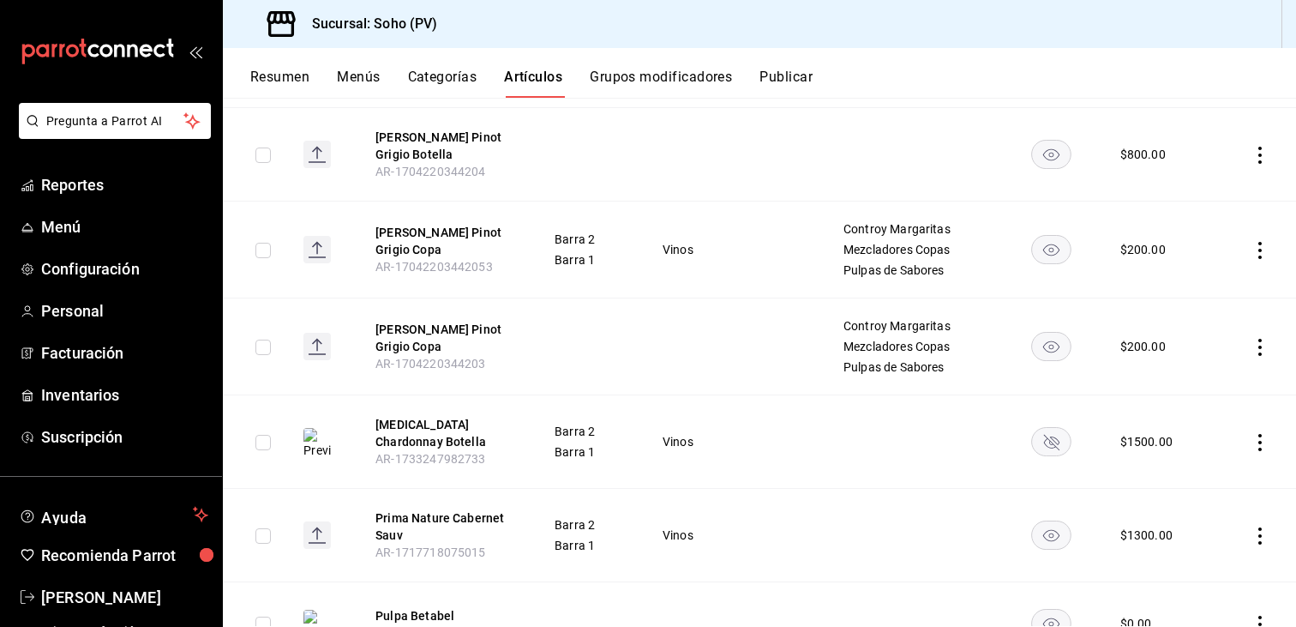
click at [439, 76] on button "Categorías" at bounding box center [442, 83] width 69 height 29
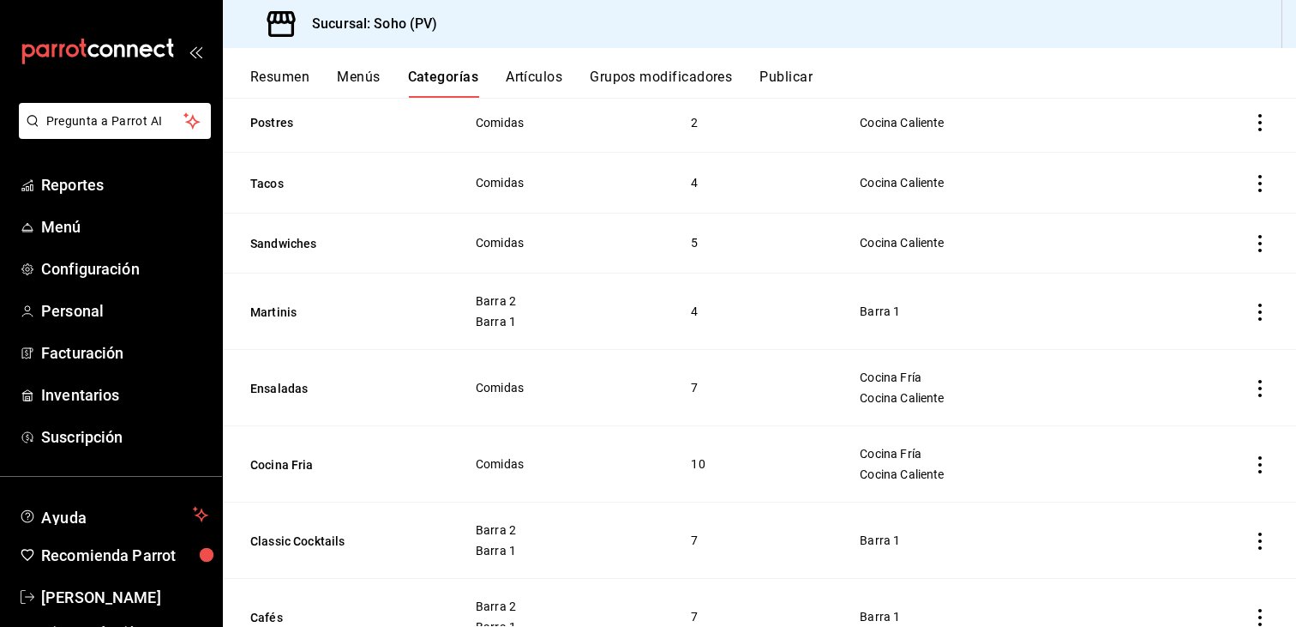
scroll to position [257, 0]
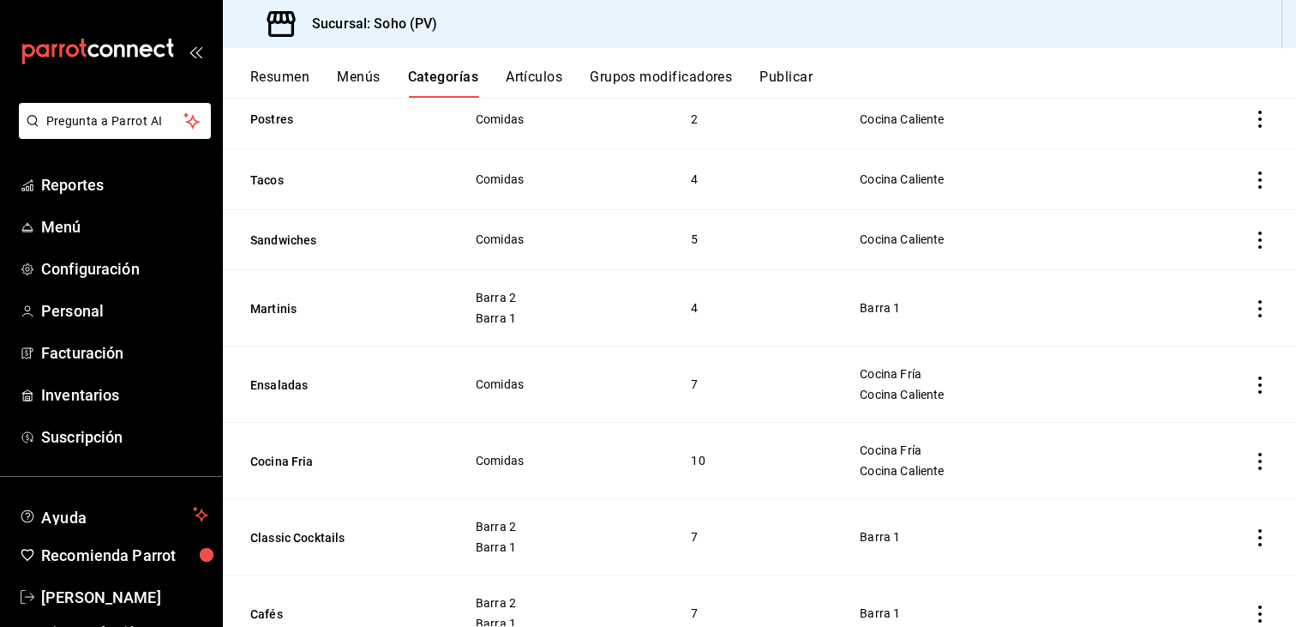
click at [501, 460] on span "Comidas" at bounding box center [562, 460] width 173 height 12
click at [288, 534] on button "Classic Cocktails" at bounding box center [335, 537] width 171 height 17
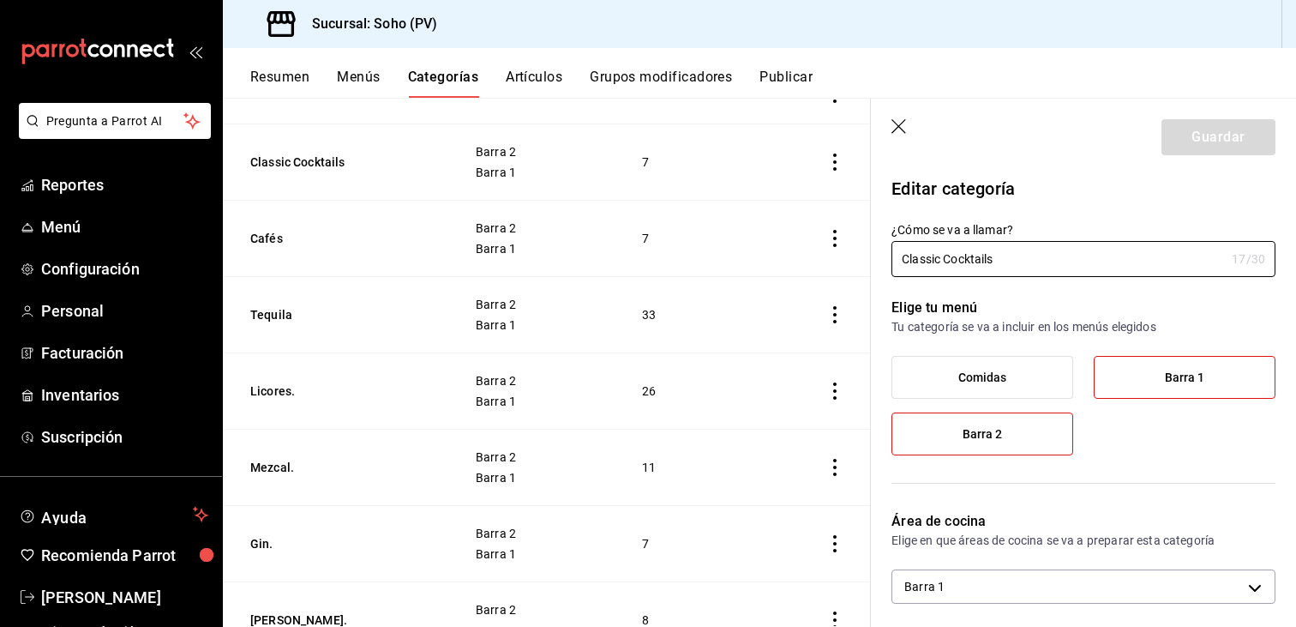
scroll to position [69, 0]
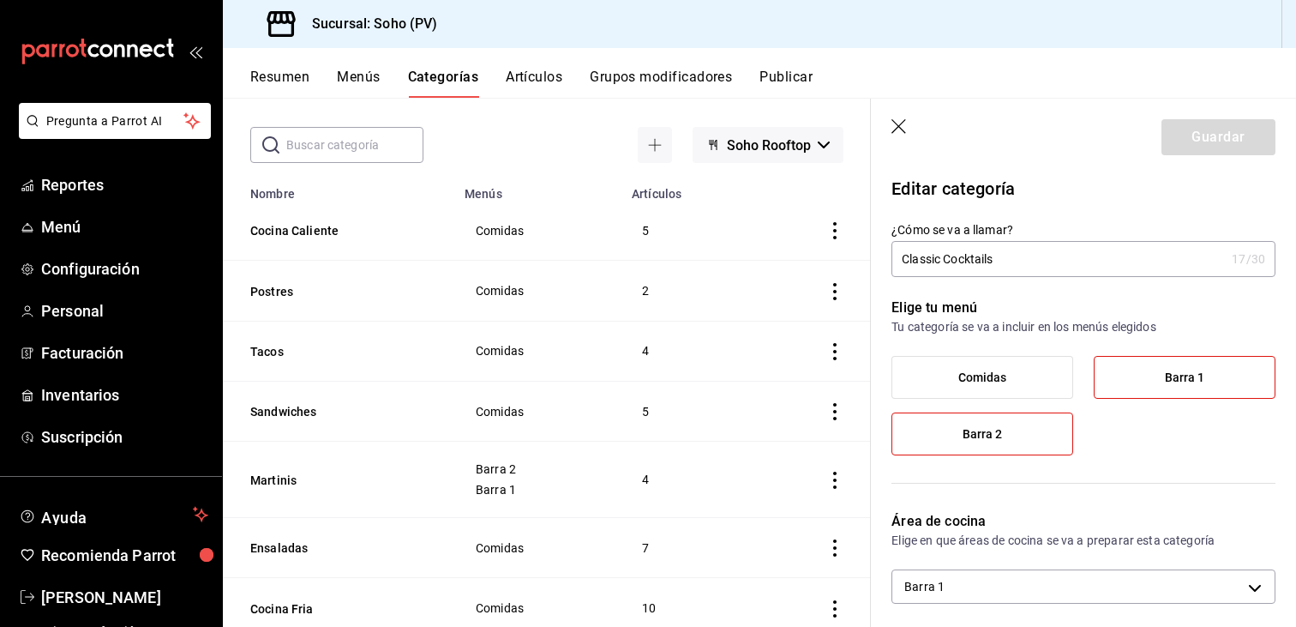
click at [309, 219] on th "Cocina Caliente" at bounding box center [338, 231] width 231 height 60
click at [311, 232] on button "Cocina Caliente" at bounding box center [335, 230] width 171 height 17
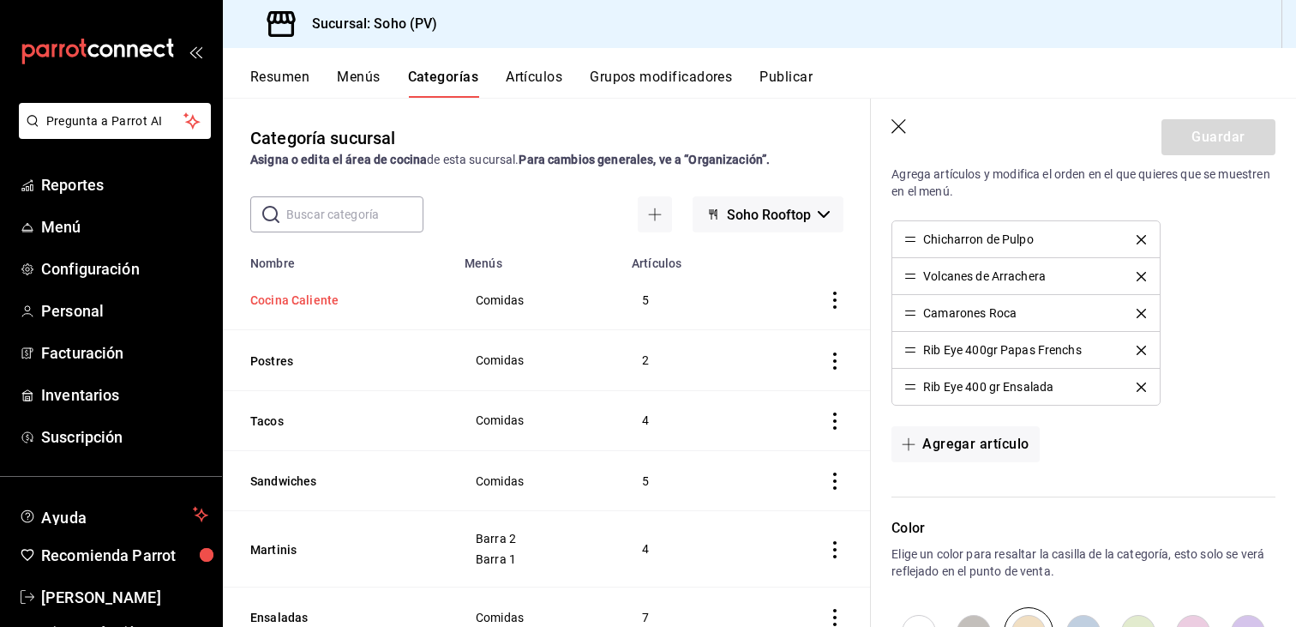
click at [302, 302] on button "Cocina Caliente" at bounding box center [335, 299] width 171 height 17
click at [502, 297] on span "Comidas" at bounding box center [538, 300] width 124 height 12
click at [304, 297] on button "Cocina Caliente" at bounding box center [335, 299] width 171 height 17
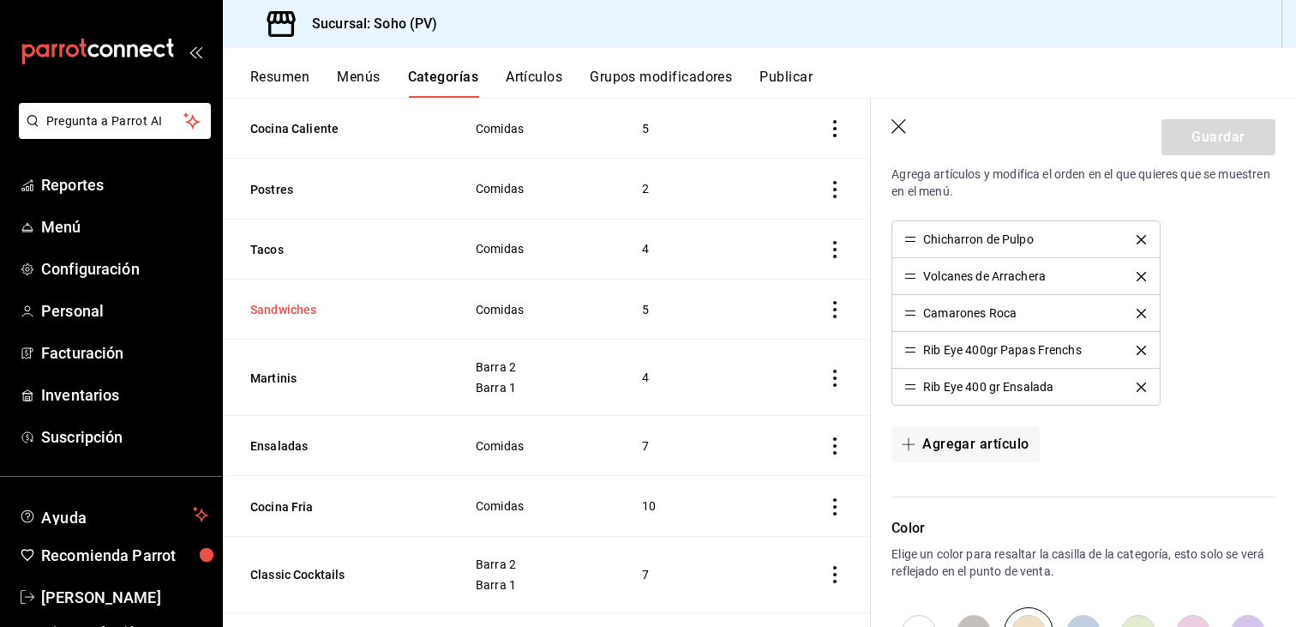
click at [290, 311] on button "Sandwiches" at bounding box center [335, 309] width 171 height 17
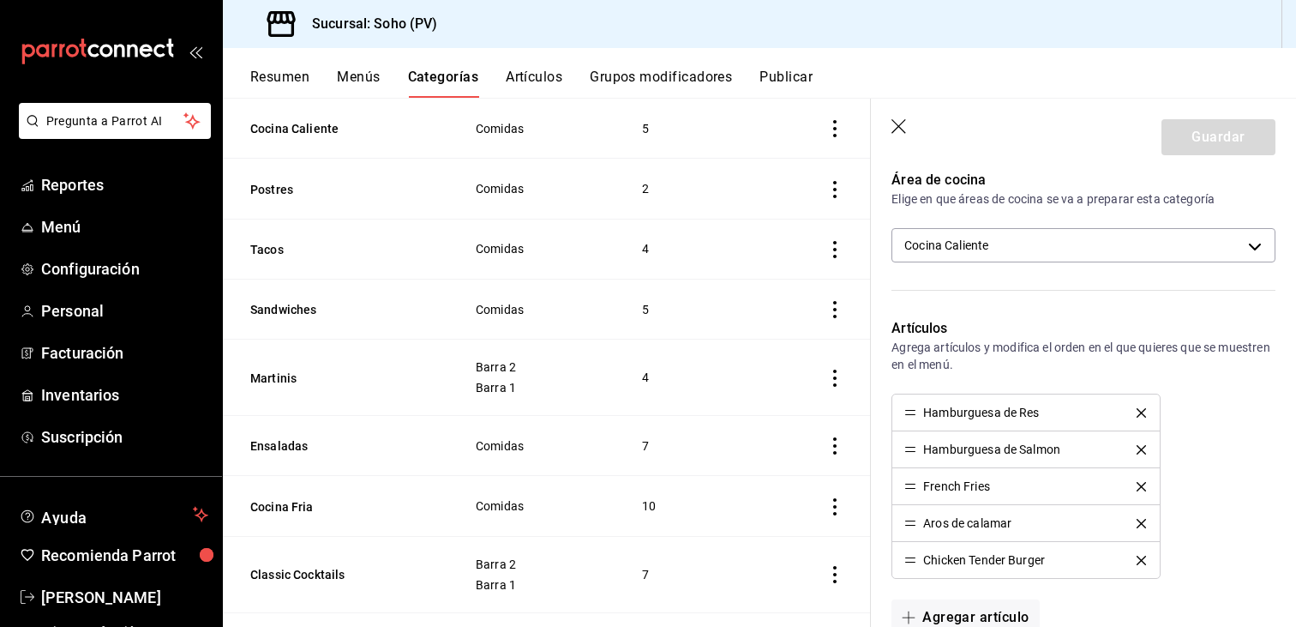
scroll to position [429, 0]
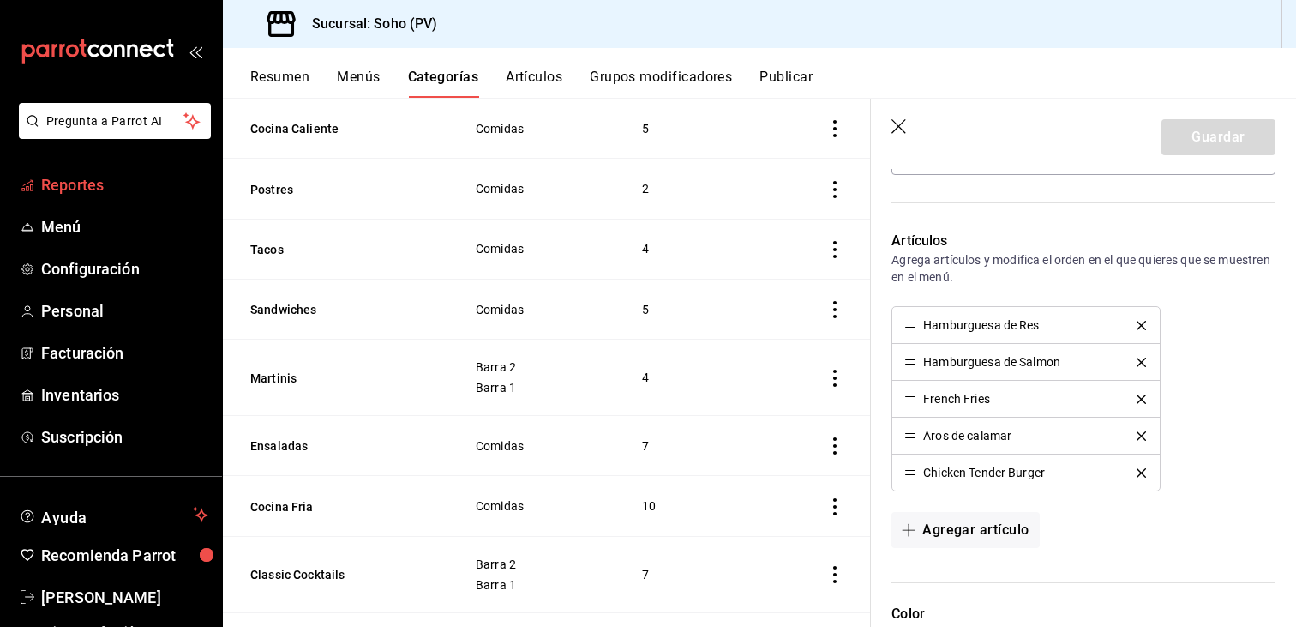
click at [66, 187] on span "Reportes" at bounding box center [124, 184] width 167 height 23
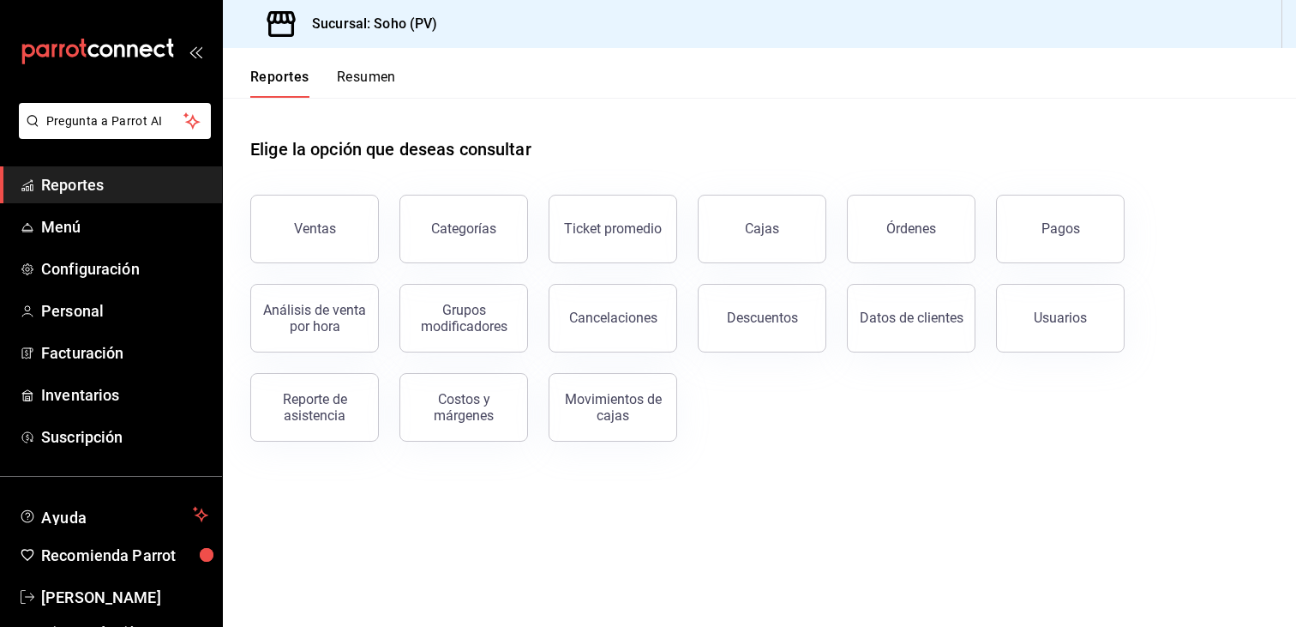
click at [1025, 174] on div "Pagos" at bounding box center [1049, 218] width 149 height 89
click at [334, 203] on button "Ventas" at bounding box center [314, 229] width 129 height 69
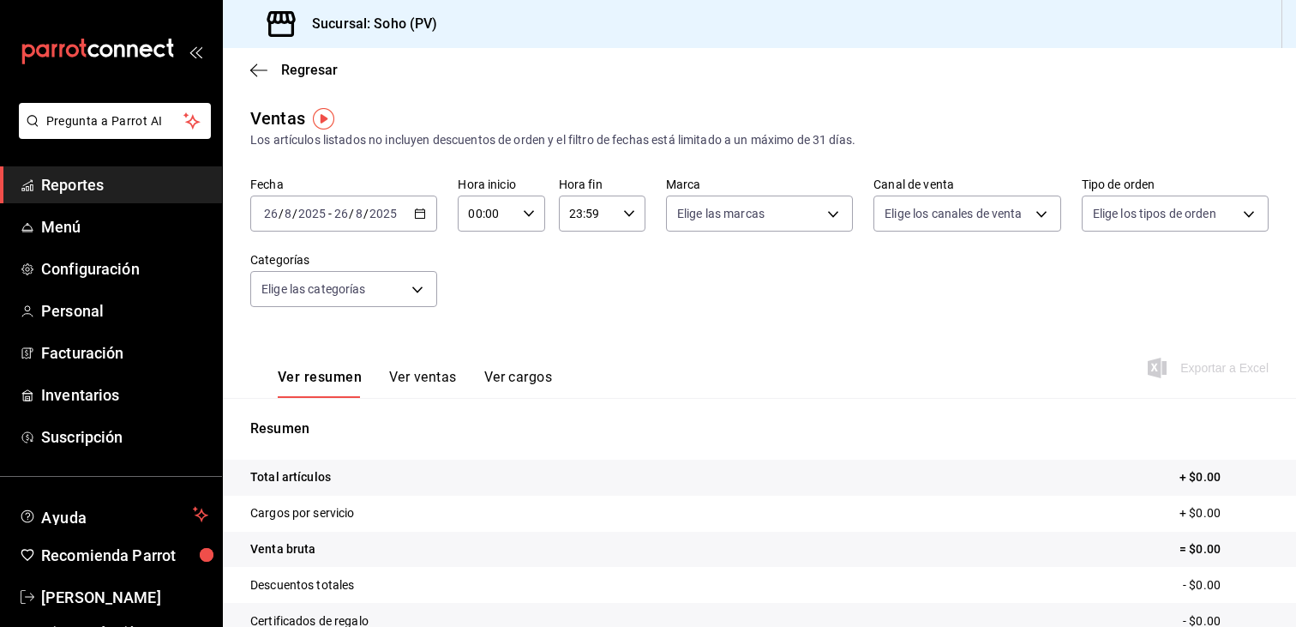
click at [454, 72] on div "Regresar" at bounding box center [759, 70] width 1073 height 44
click at [446, 128] on div "Ventas Los artículos listados no incluyen descuentos de orden y el filtro de fe…" at bounding box center [759, 127] width 1018 height 44
click at [433, 374] on button "Ver ventas" at bounding box center [423, 383] width 68 height 29
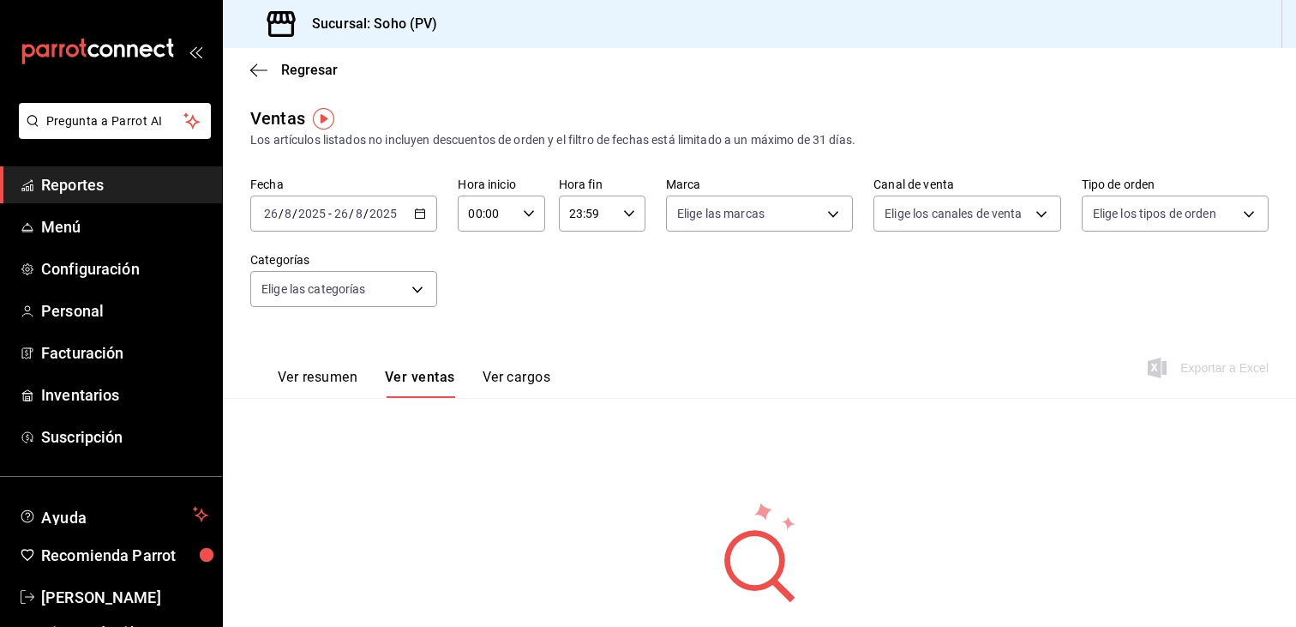
click at [414, 215] on icon "button" at bounding box center [420, 213] width 12 height 12
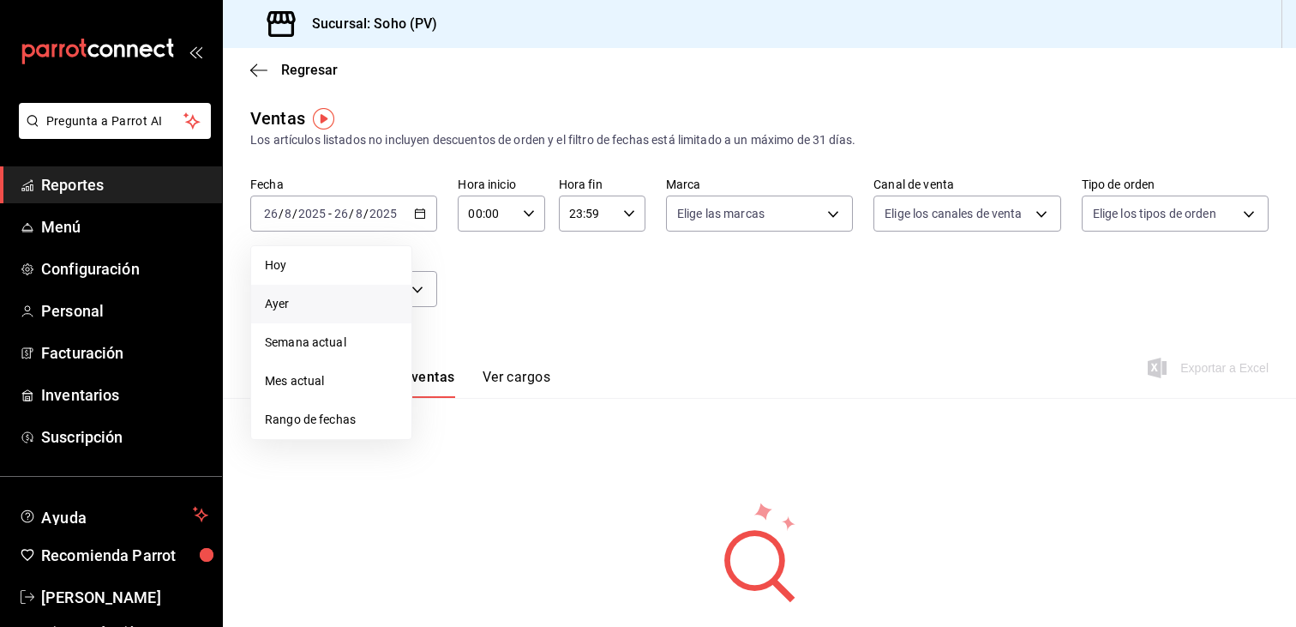
click at [320, 297] on span "Ayer" at bounding box center [331, 304] width 133 height 18
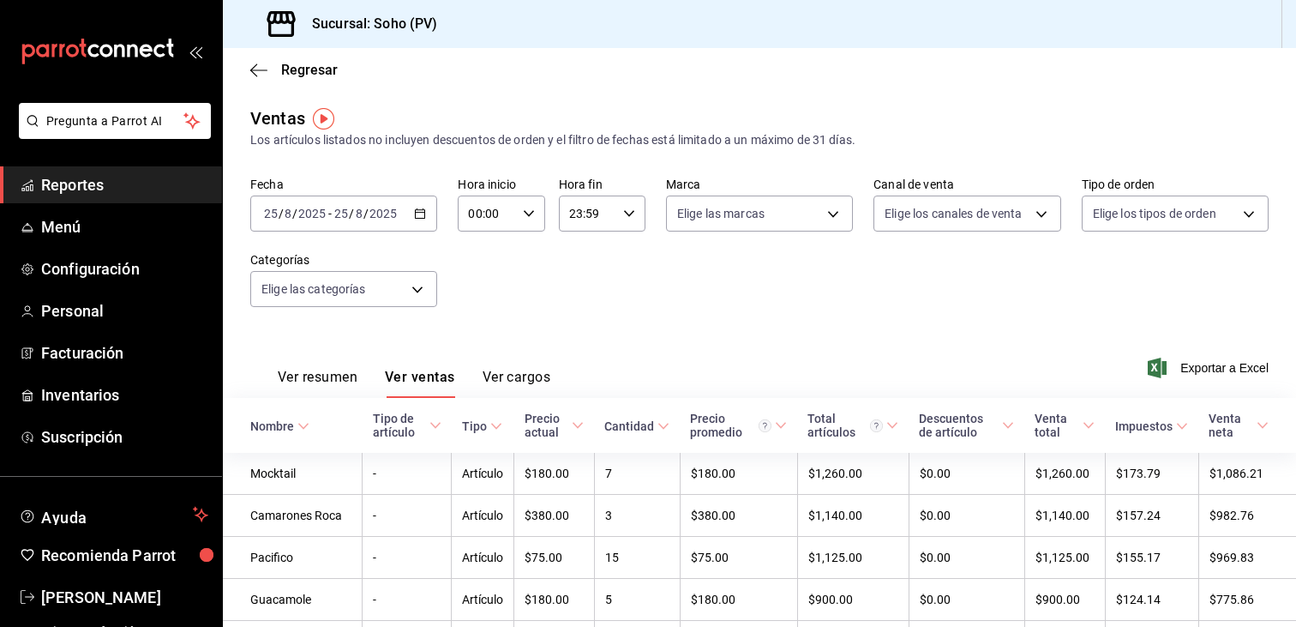
click at [420, 208] on icon "button" at bounding box center [420, 213] width 12 height 12
click at [452, 273] on div "Fecha [DATE] [DATE] - [DATE] [DATE] Hora inicio 00:00 Hora inicio Hora fin 23:5…" at bounding box center [759, 252] width 1018 height 151
click at [423, 212] on icon "button" at bounding box center [420, 213] width 12 height 12
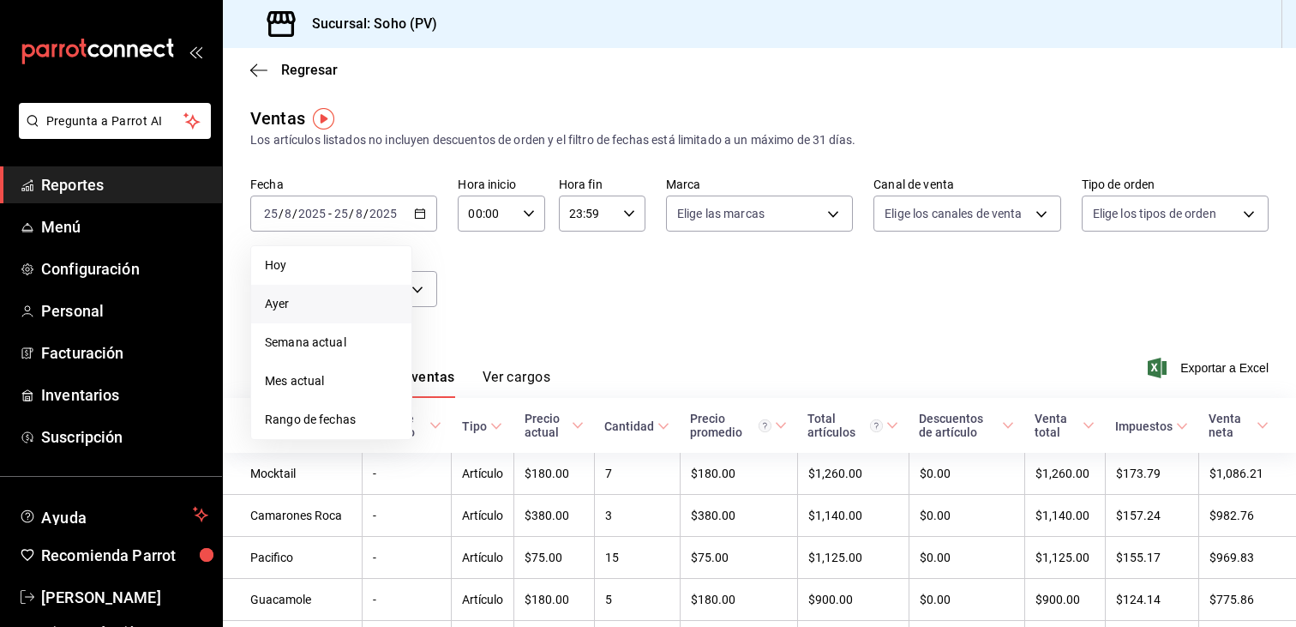
click at [292, 302] on span "Ayer" at bounding box center [331, 304] width 133 height 18
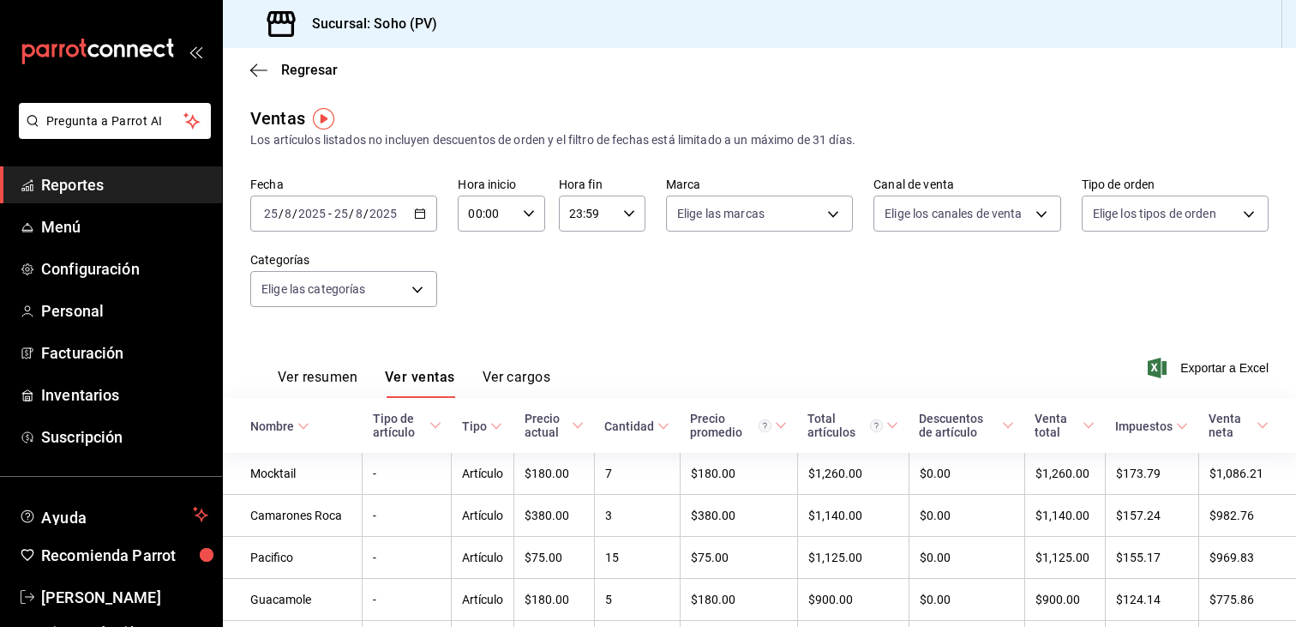
click at [610, 342] on div "Ver resumen Ver ventas Ver cargos Exportar a Excel" at bounding box center [759, 362] width 1073 height 70
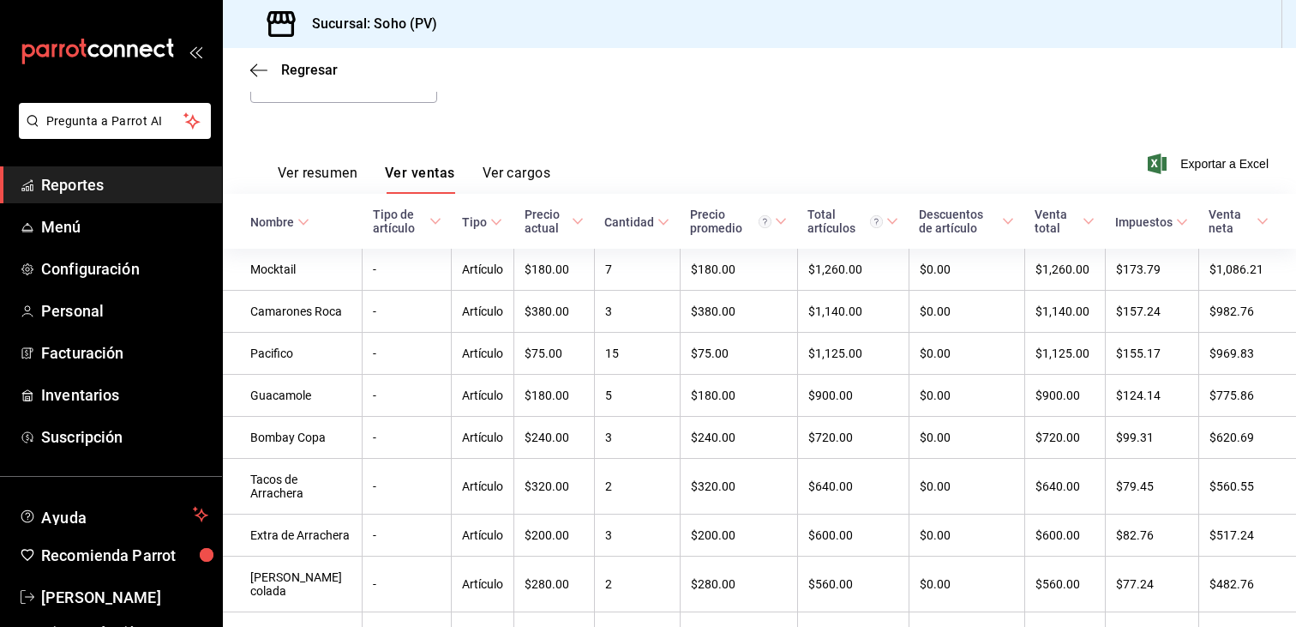
scroll to position [206, 0]
